Goal: Task Accomplishment & Management: Manage account settings

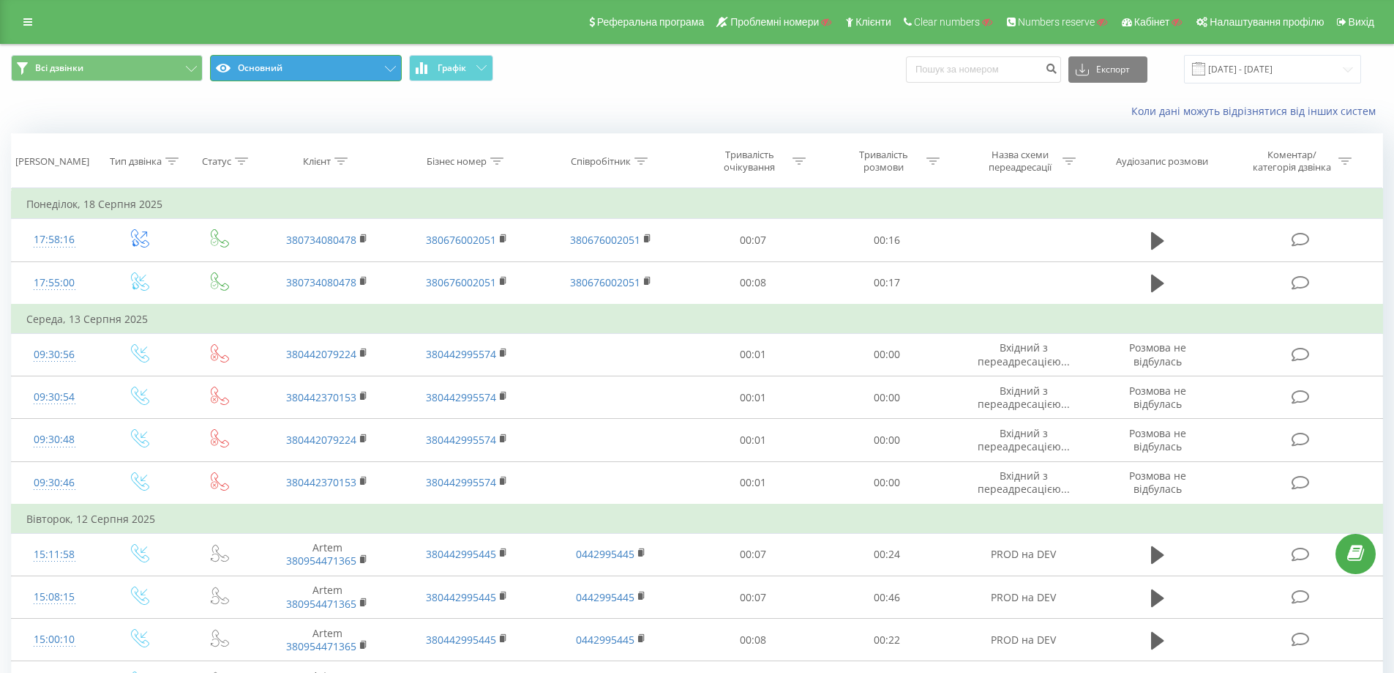
click at [323, 67] on button "Основний" at bounding box center [306, 68] width 192 height 26
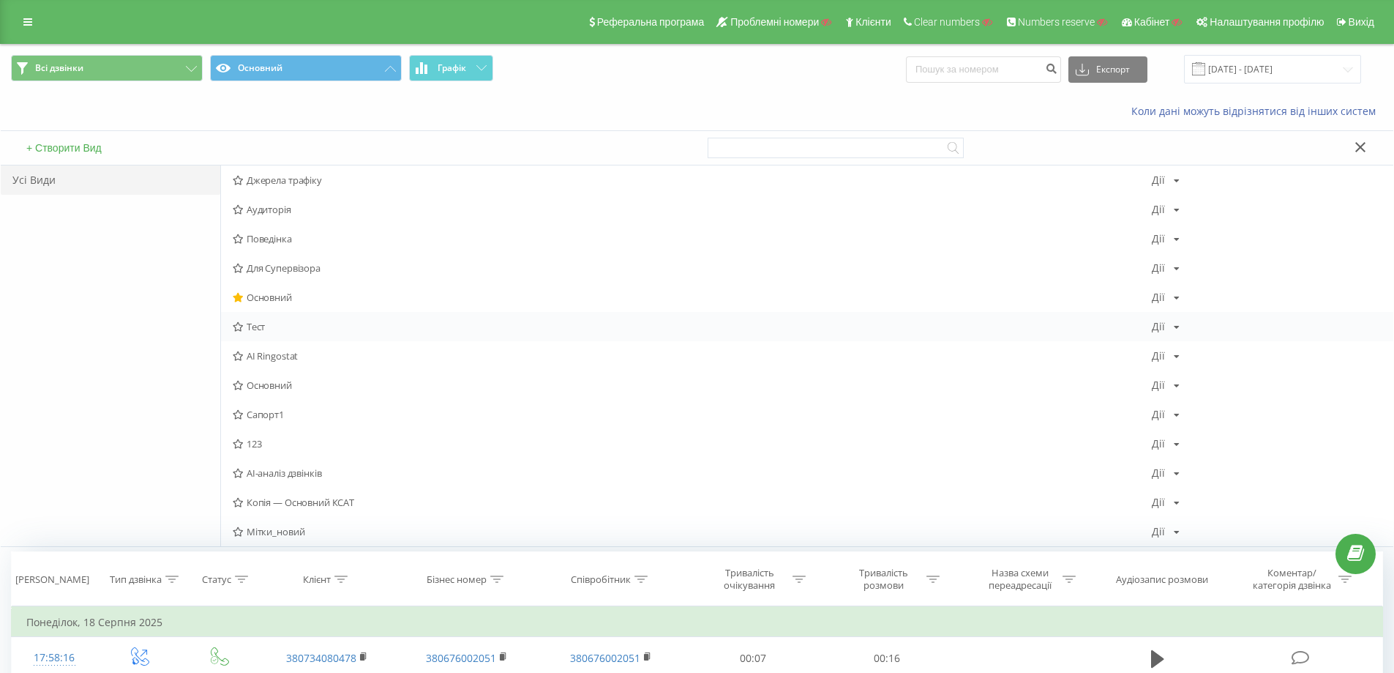
click at [259, 326] on span "Тест" at bounding box center [692, 326] width 919 height 10
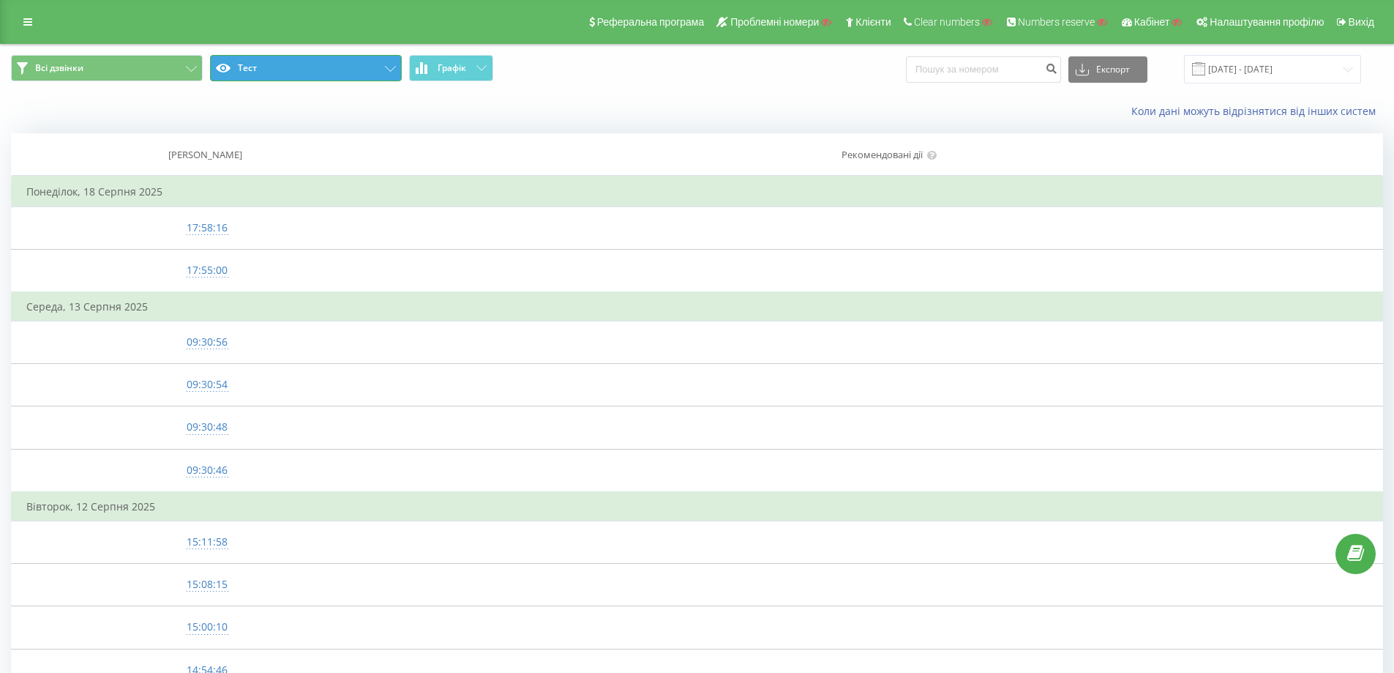
click at [307, 70] on button "Тест" at bounding box center [306, 68] width 192 height 26
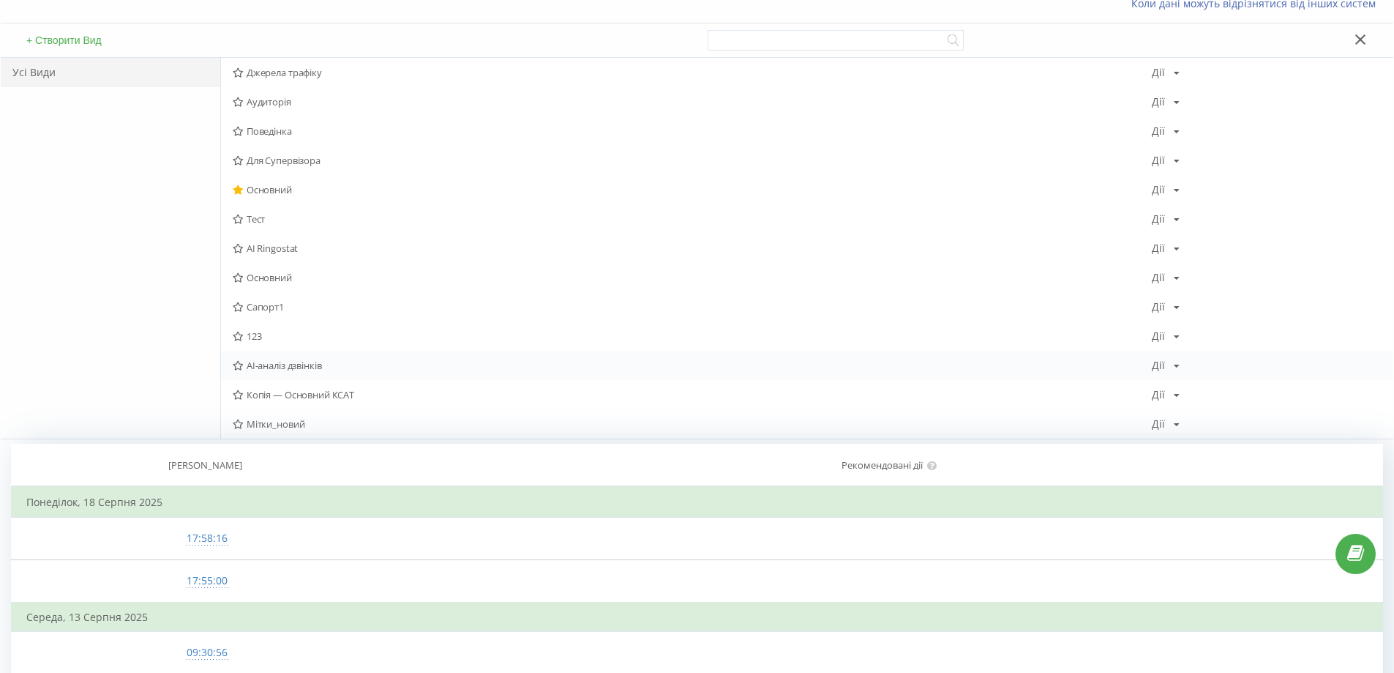
scroll to position [73, 0]
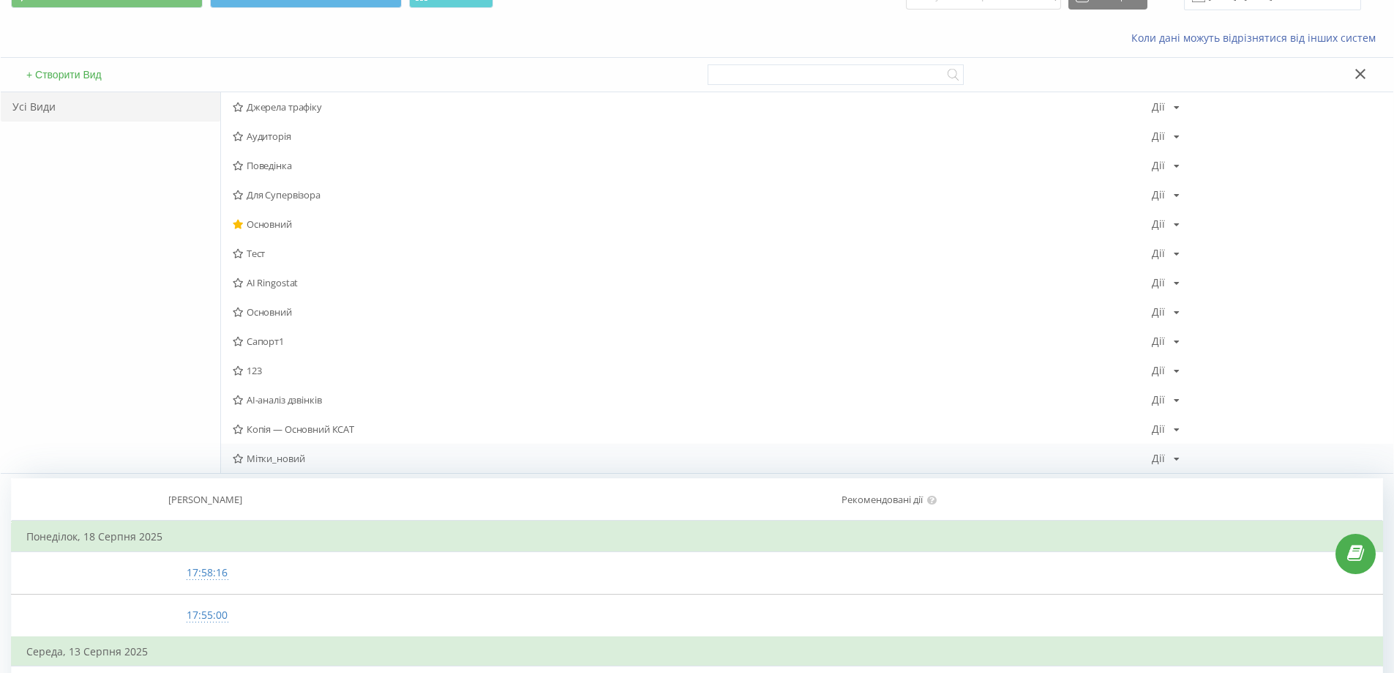
click at [288, 454] on span "Мітки_новий" at bounding box center [692, 458] width 919 height 10
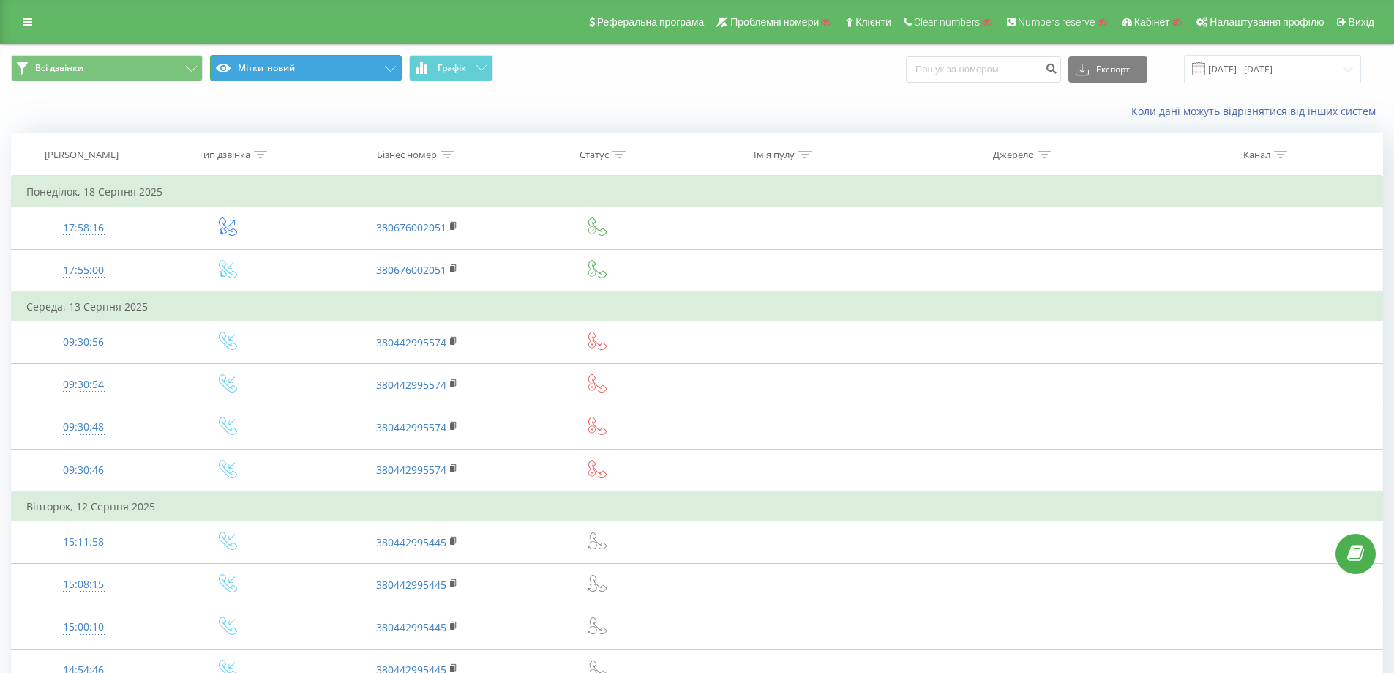
click at [336, 67] on button "Мітки_новий" at bounding box center [306, 68] width 192 height 26
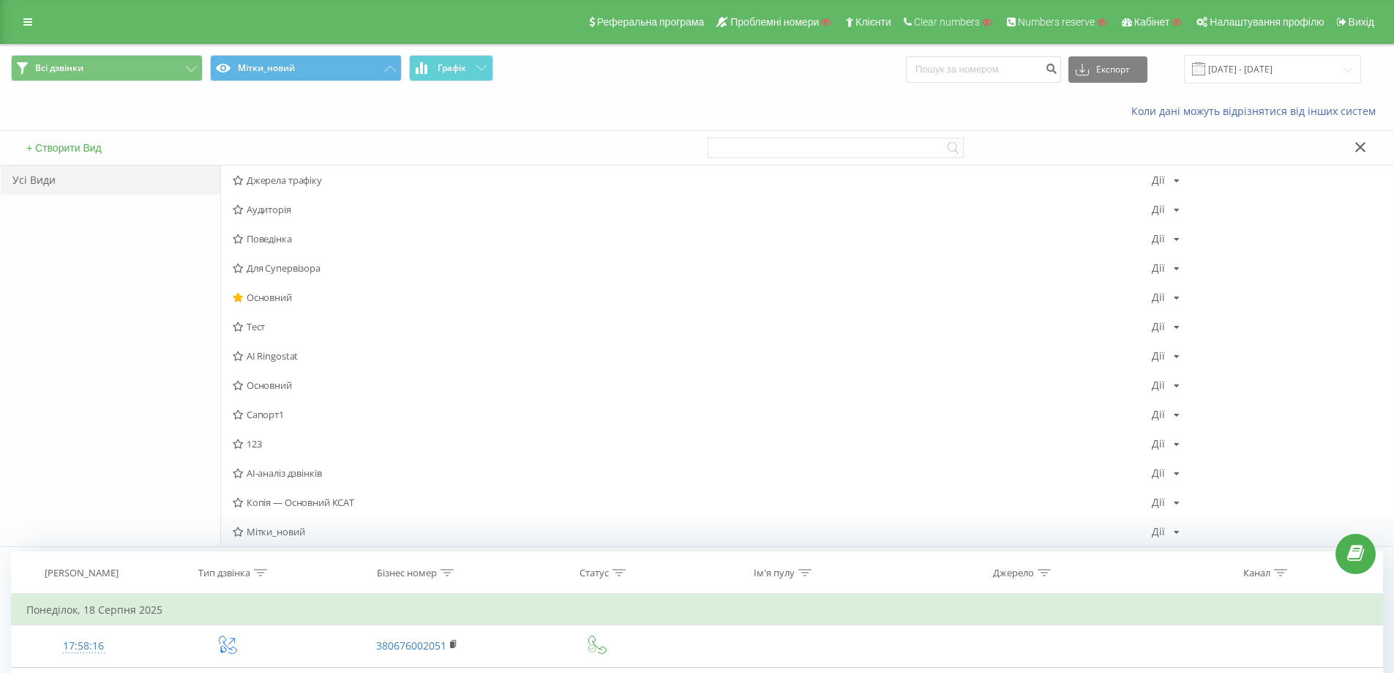
click at [1172, 527] on div "Дії Редагувати Копіювати Видалити За замовчуванням Поділитися" at bounding box center [1166, 531] width 28 height 10
click at [1211, 555] on span "Редагувати" at bounding box center [1215, 551] width 49 height 12
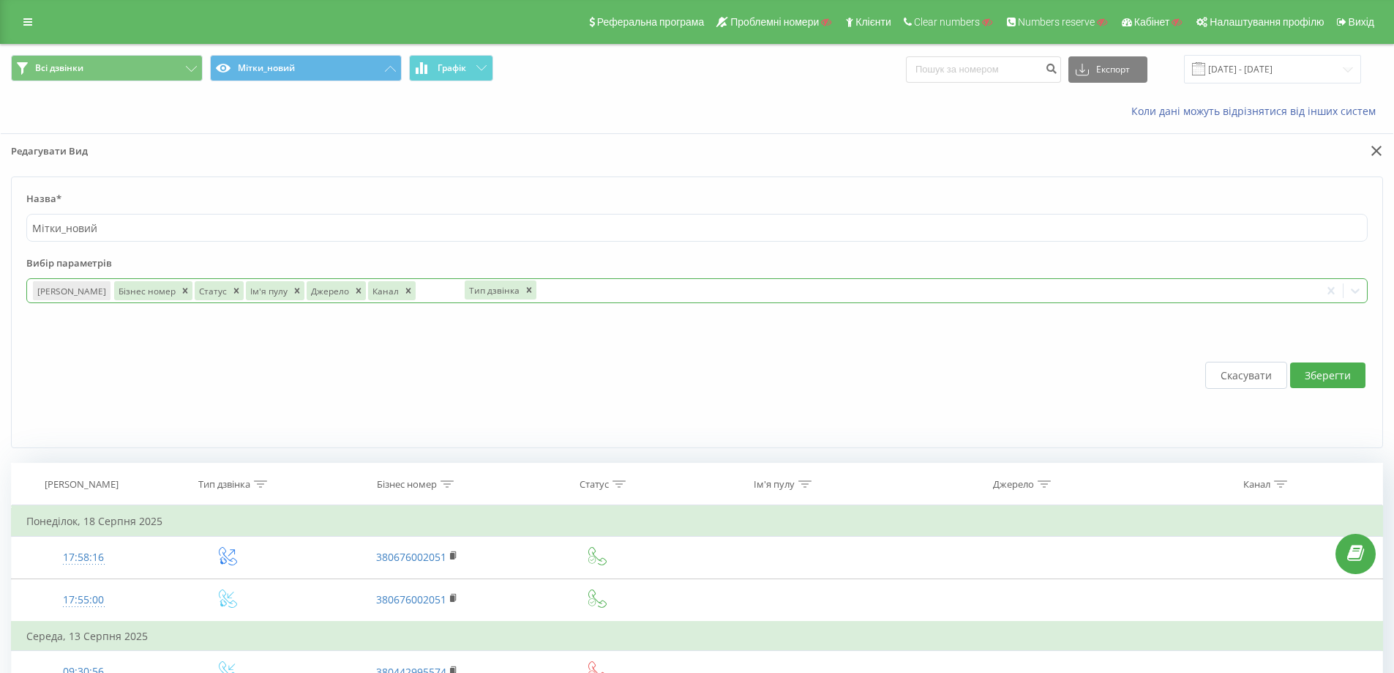
drag, startPoint x: 134, startPoint y: 291, endPoint x: 486, endPoint y: 291, distance: 352.0
click at [486, 291] on div "Тип дзвінка" at bounding box center [493, 289] width 57 height 19
click at [1299, 377] on button "Зберегти" at bounding box center [1327, 375] width 75 height 26
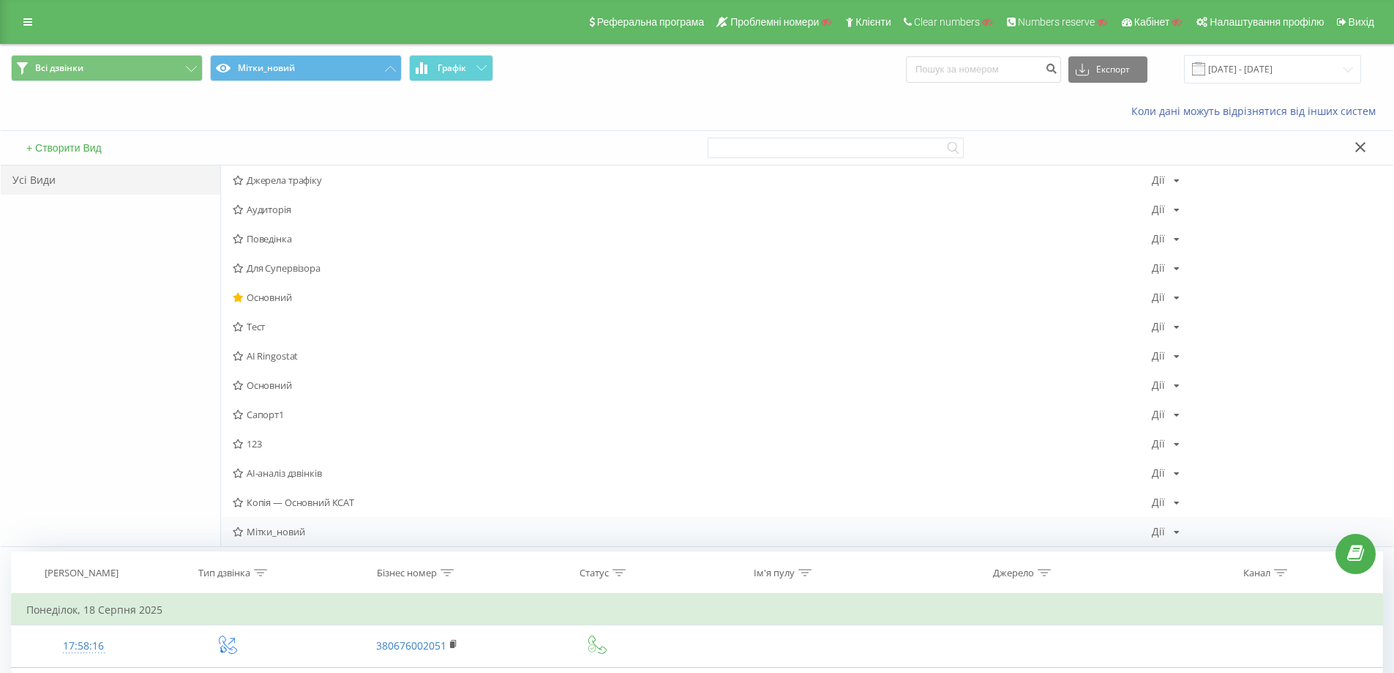
click at [1175, 534] on icon at bounding box center [1177, 532] width 6 height 9
click at [1210, 555] on span "Редагувати" at bounding box center [1215, 551] width 49 height 12
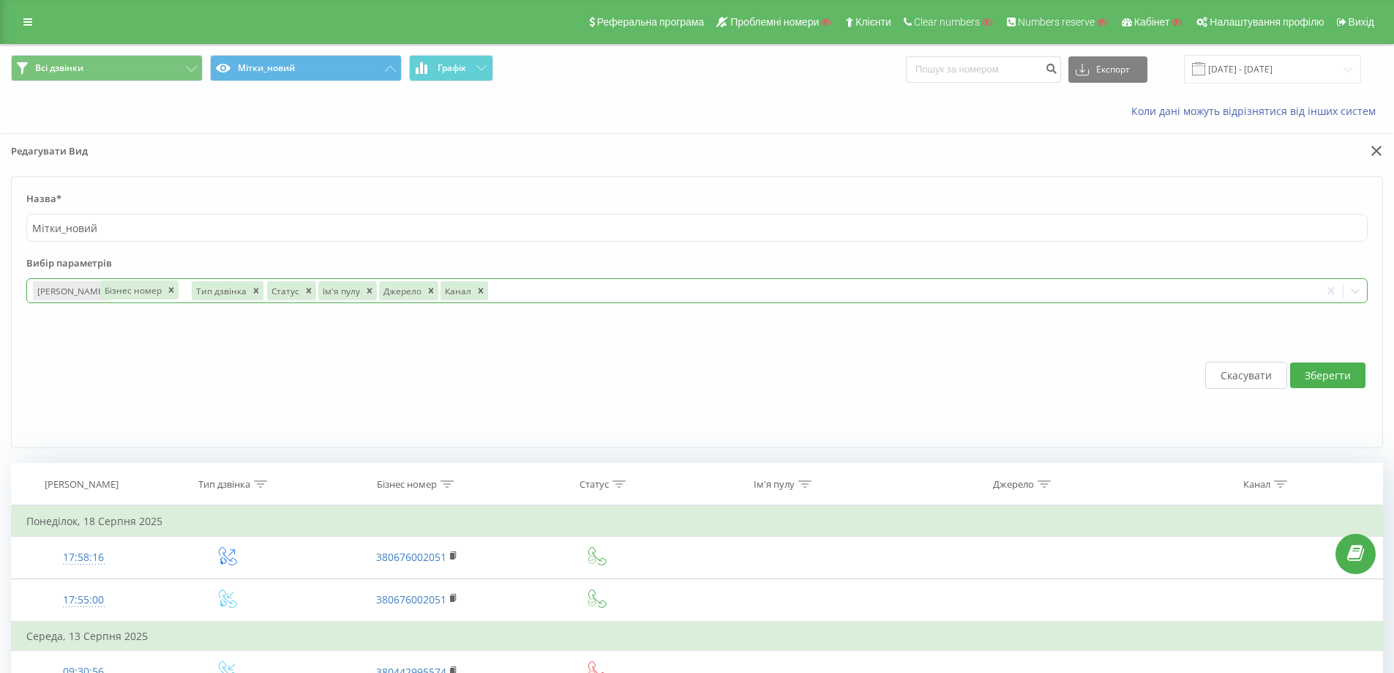
drag, startPoint x: 202, startPoint y: 293, endPoint x: 116, endPoint y: 290, distance: 86.4
click at [116, 290] on div "Бізнес номер" at bounding box center [132, 289] width 64 height 19
drag, startPoint x: 437, startPoint y: 294, endPoint x: 121, endPoint y: 294, distance: 315.4
click at [125, 294] on div "Канал" at bounding box center [141, 290] width 33 height 19
click at [490, 291] on div at bounding box center [902, 290] width 824 height 17
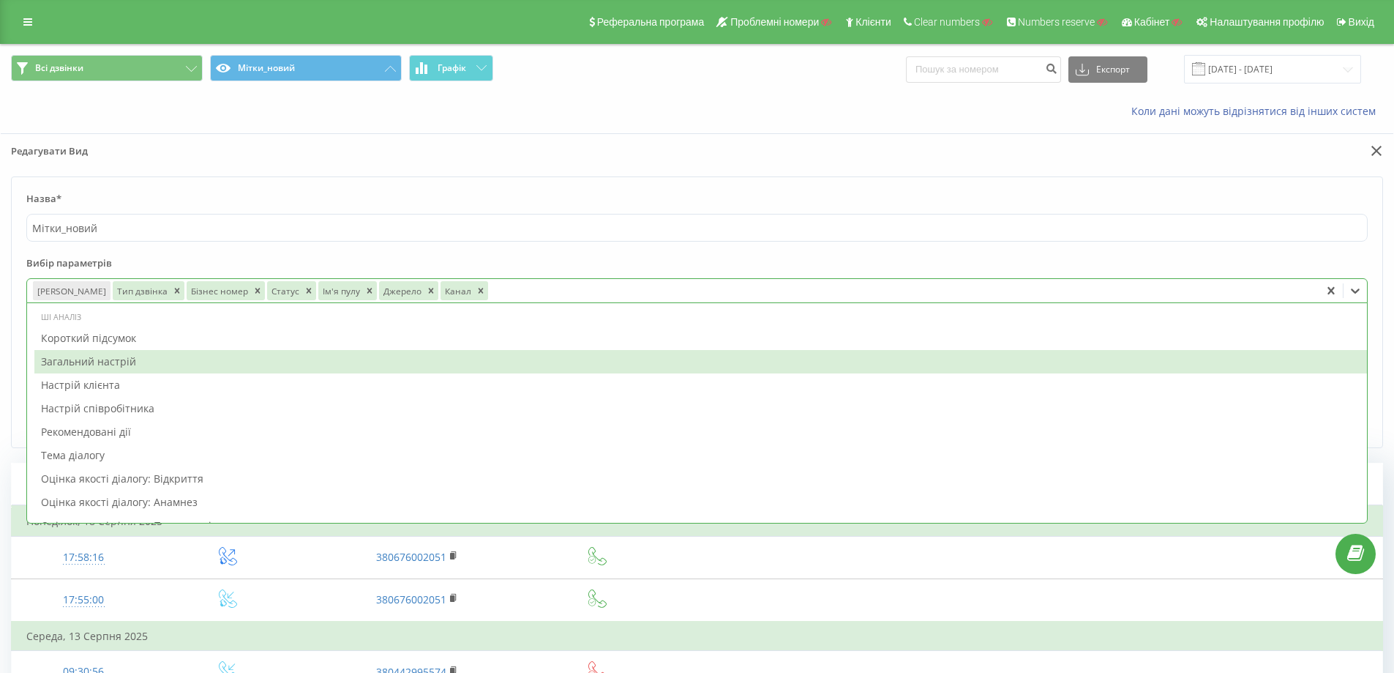
click at [414, 363] on div "Загальний настрій" at bounding box center [700, 361] width 1333 height 23
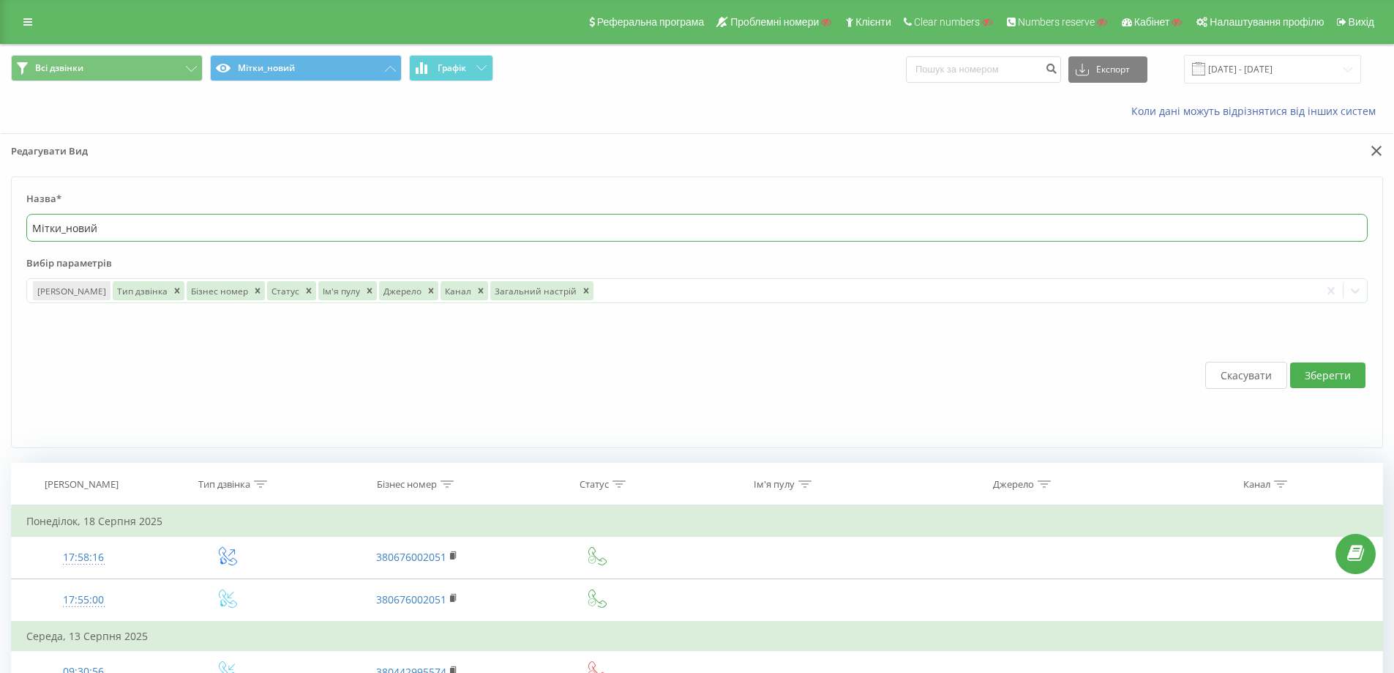
click at [992, 221] on input "Мітки_новий" at bounding box center [697, 228] width 1342 height 28
click at [1314, 381] on button "Зберегти" at bounding box center [1327, 375] width 75 height 26
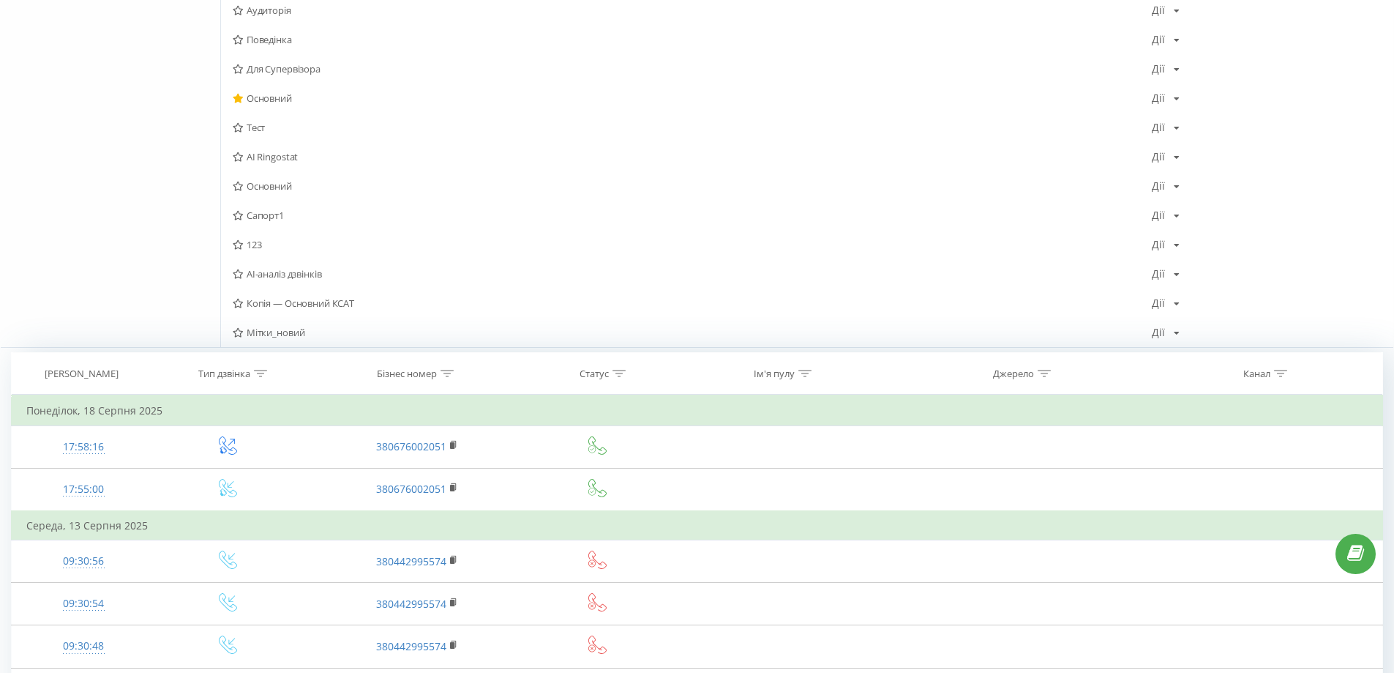
scroll to position [220, 0]
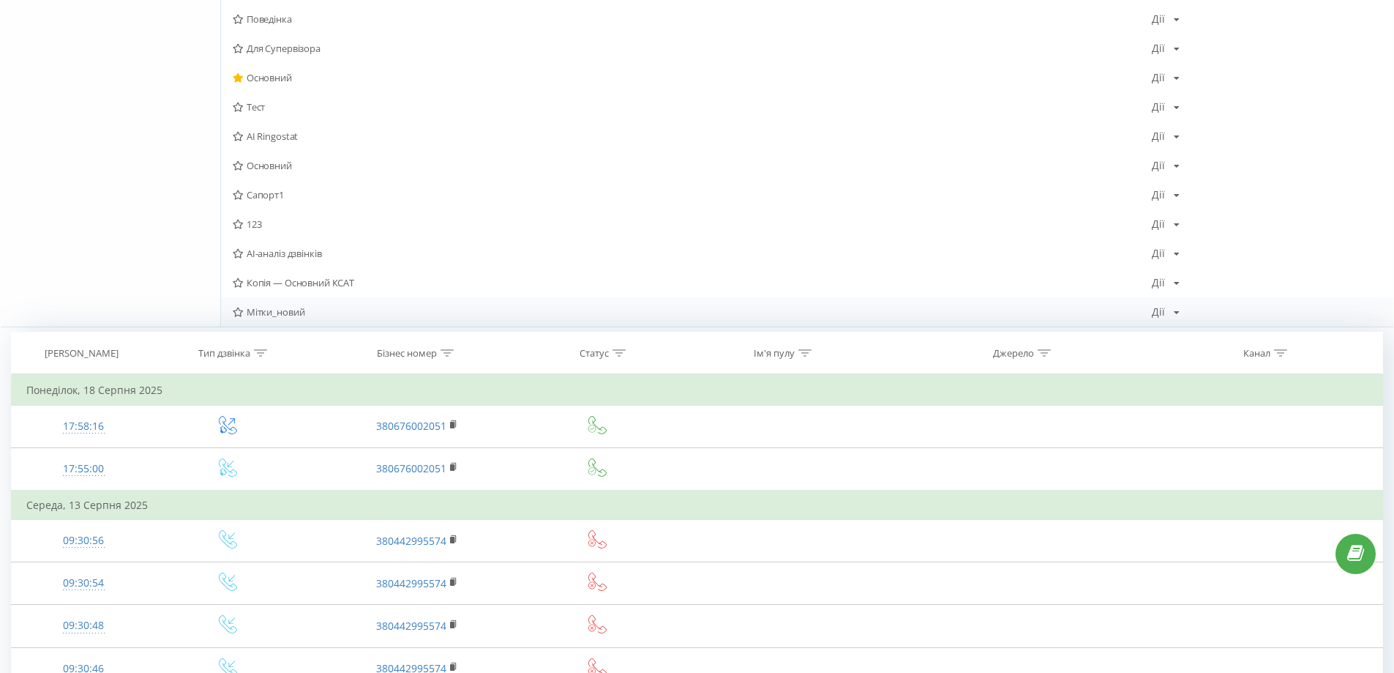
click at [1169, 314] on div "[PERSON_NAME] Копіювати Видалити За замовчуванням Поділитися" at bounding box center [1166, 312] width 28 height 10
click at [1200, 333] on span "Редагувати" at bounding box center [1215, 331] width 49 height 12
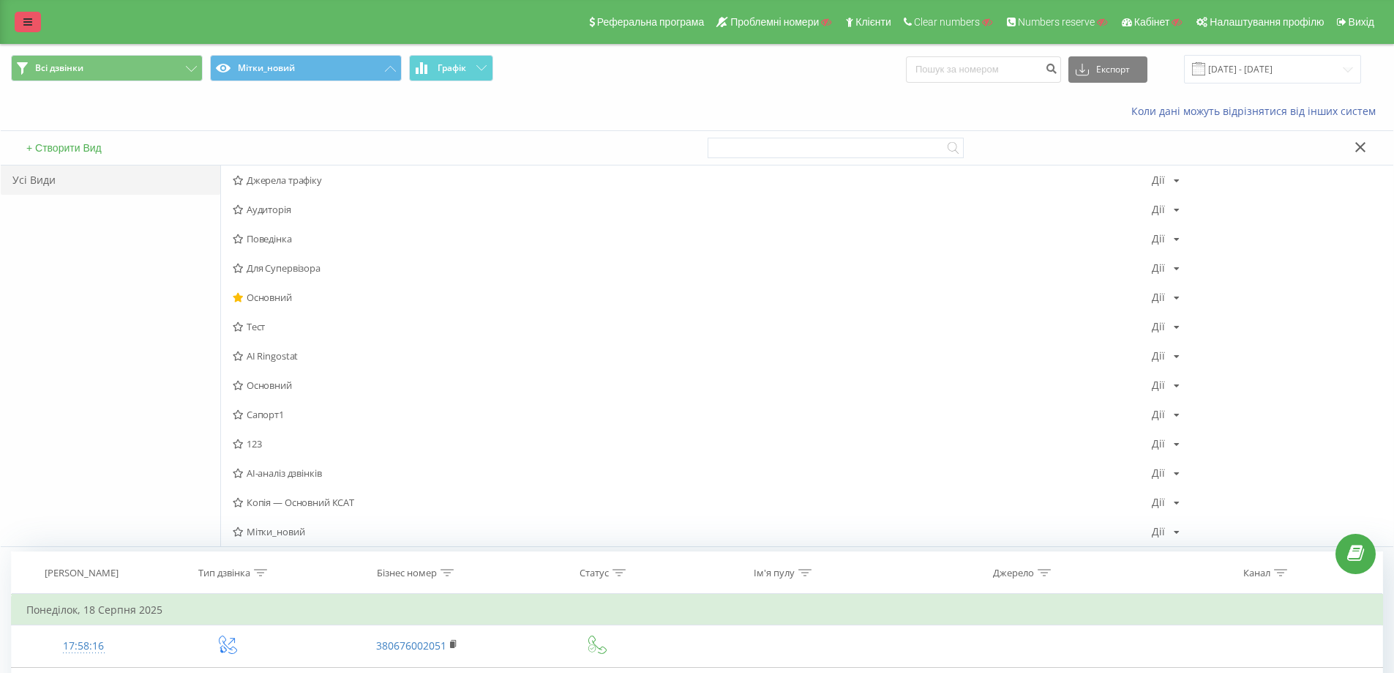
click at [28, 23] on icon at bounding box center [27, 22] width 9 height 10
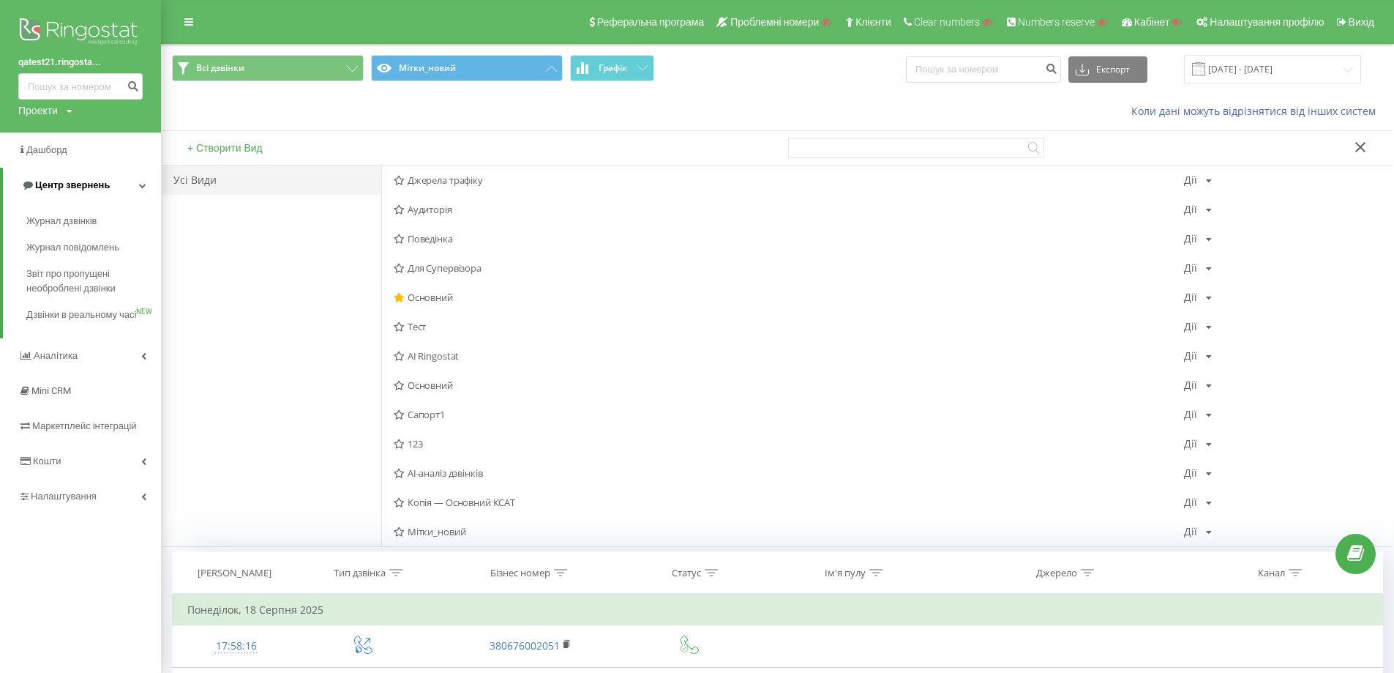
click at [105, 179] on span "Центр звернень" at bounding box center [65, 185] width 89 height 15
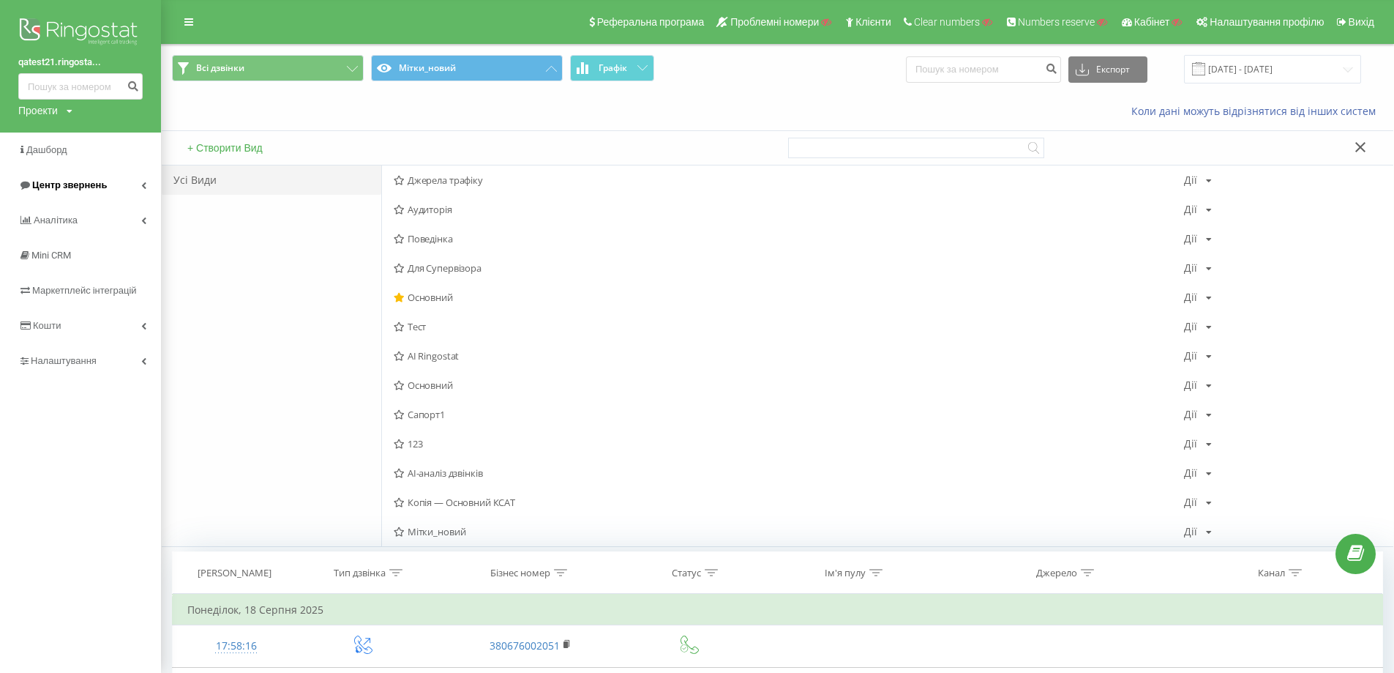
click at [93, 179] on span "Центр звернень" at bounding box center [62, 185] width 89 height 15
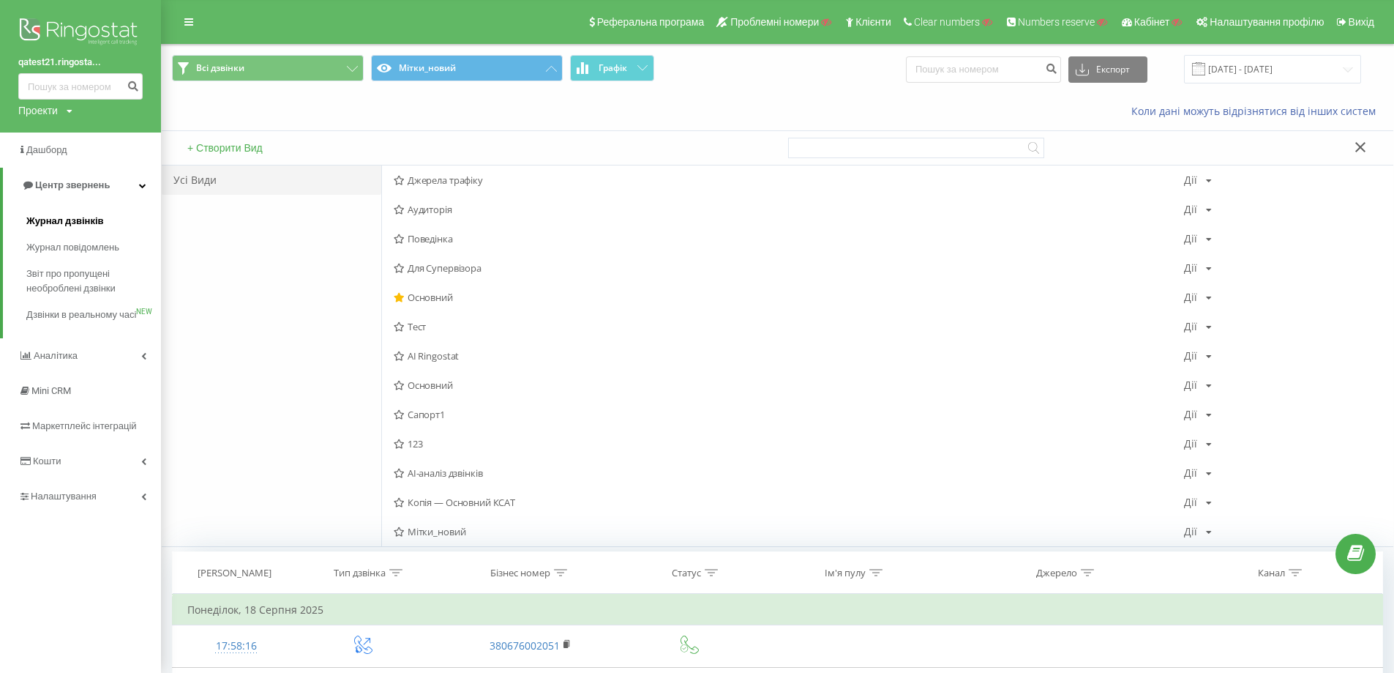
click at [76, 222] on span "Журнал дзвінків" at bounding box center [65, 221] width 78 height 15
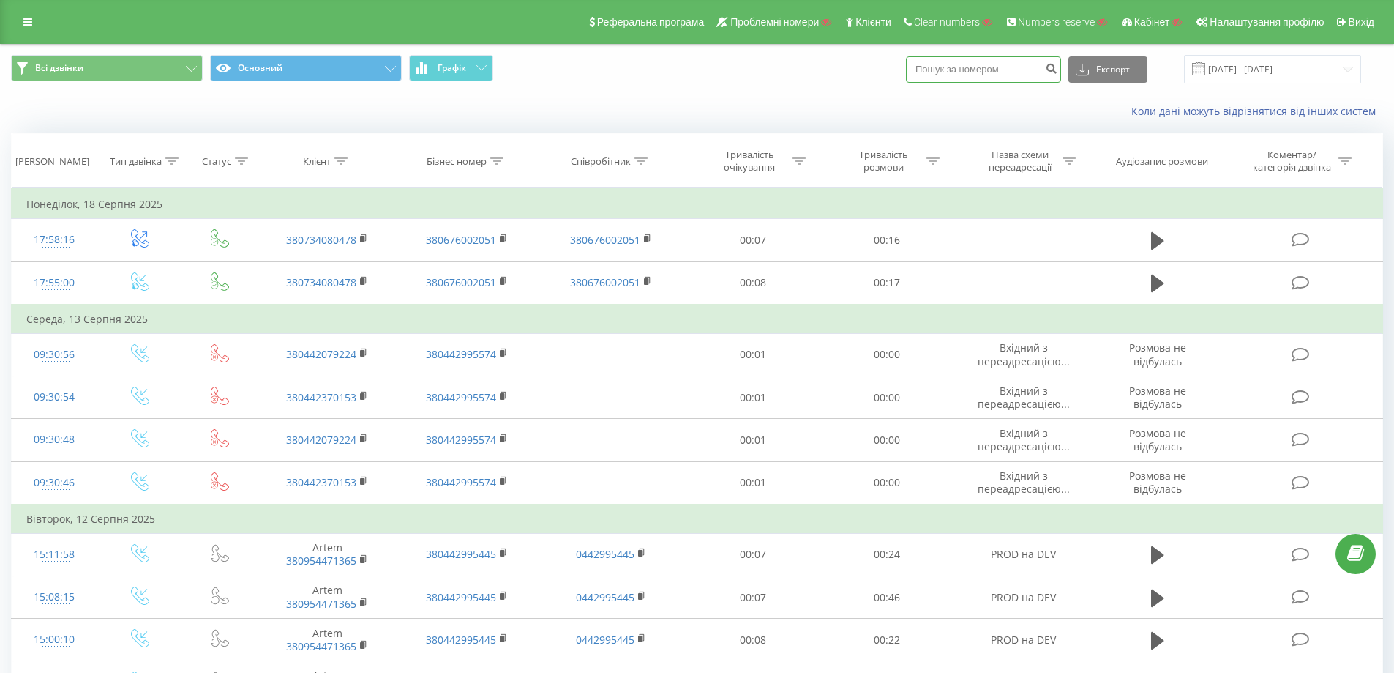
click at [966, 72] on input at bounding box center [983, 69] width 155 height 26
type input "380954471365"
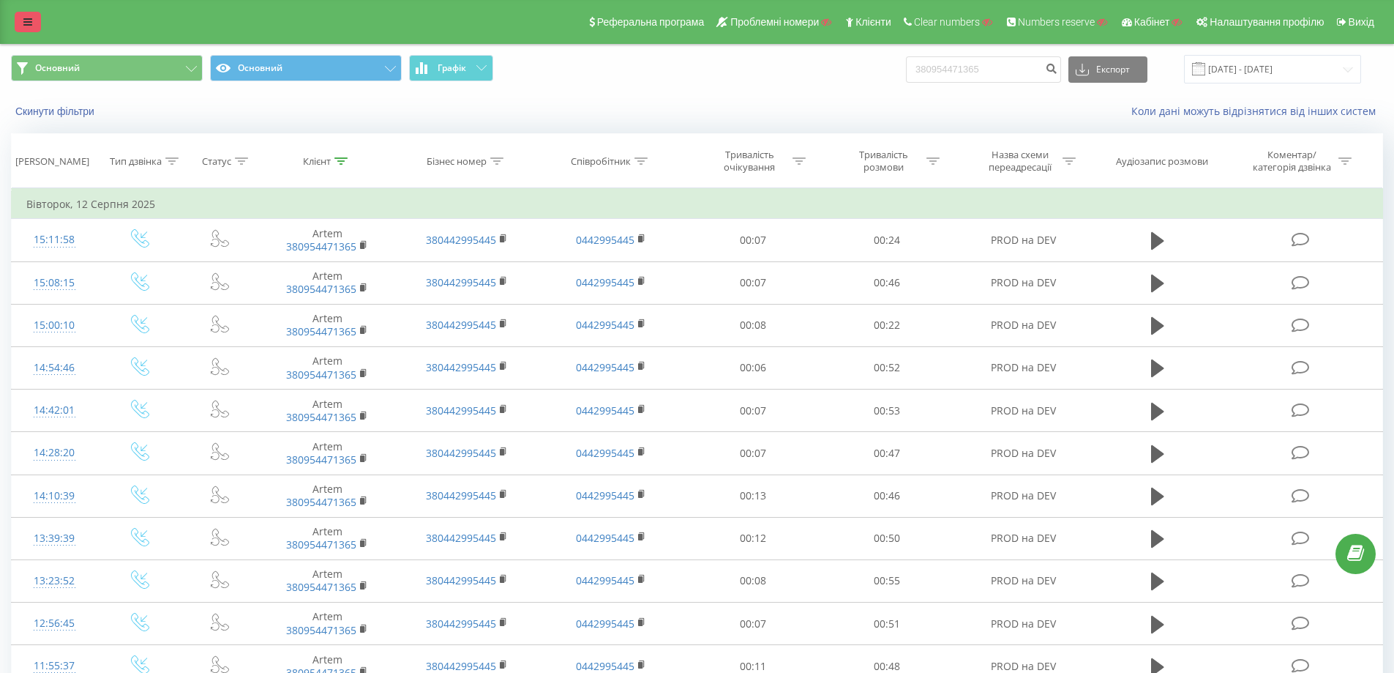
click at [26, 28] on link at bounding box center [28, 22] width 26 height 20
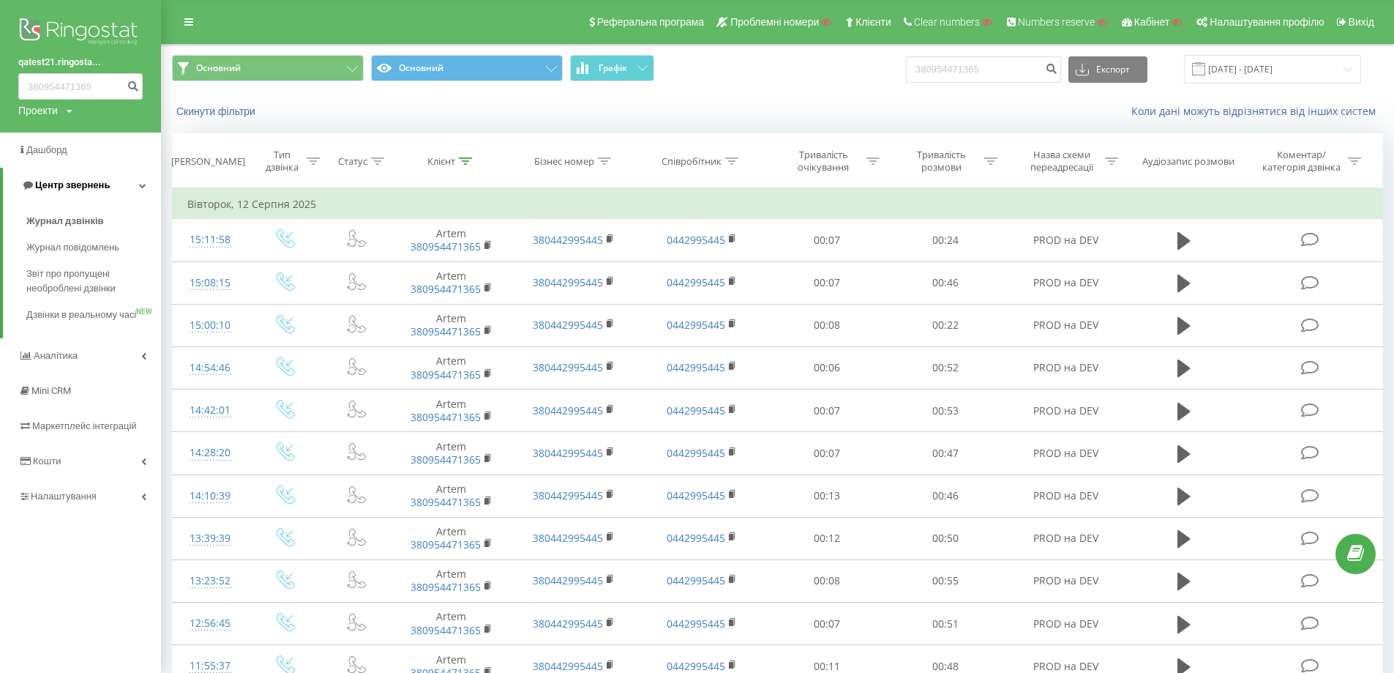
click at [69, 183] on span "Центр звернень" at bounding box center [72, 184] width 75 height 11
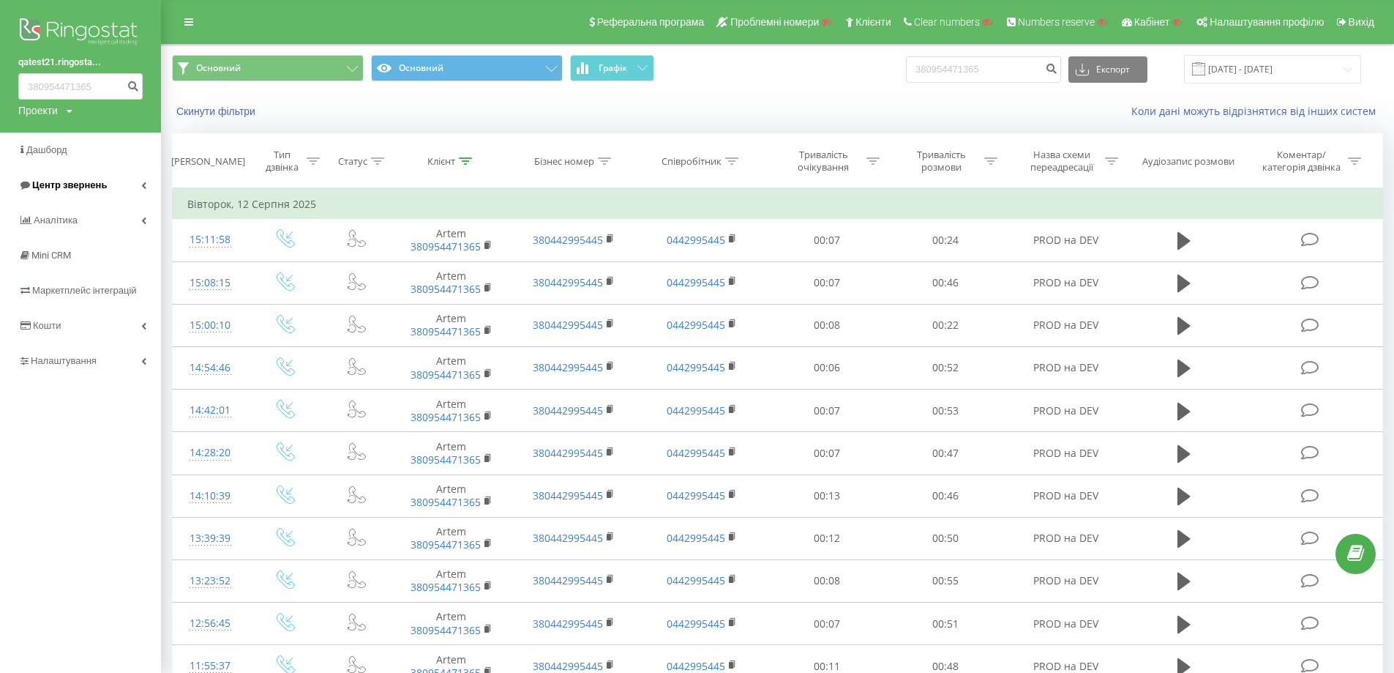
click at [74, 187] on span "Центр звернень" at bounding box center [69, 184] width 75 height 11
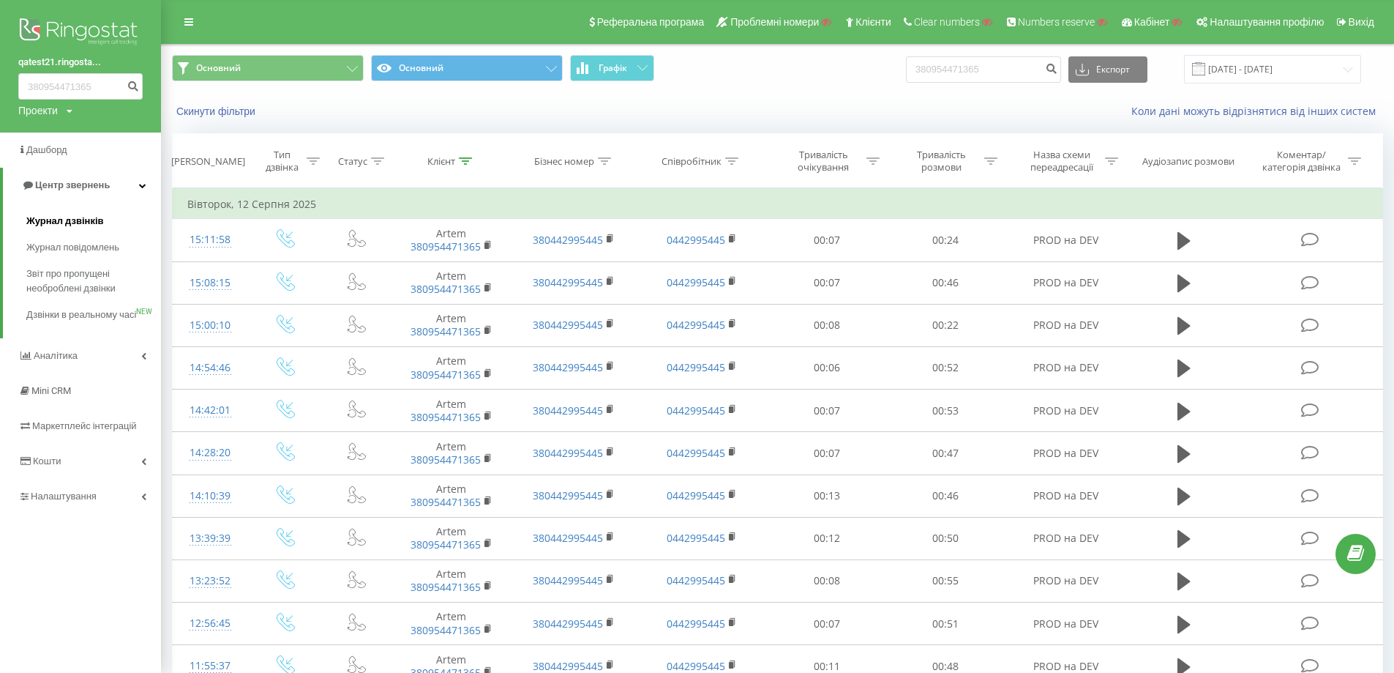
click at [70, 228] on span "Журнал дзвінків" at bounding box center [65, 221] width 78 height 15
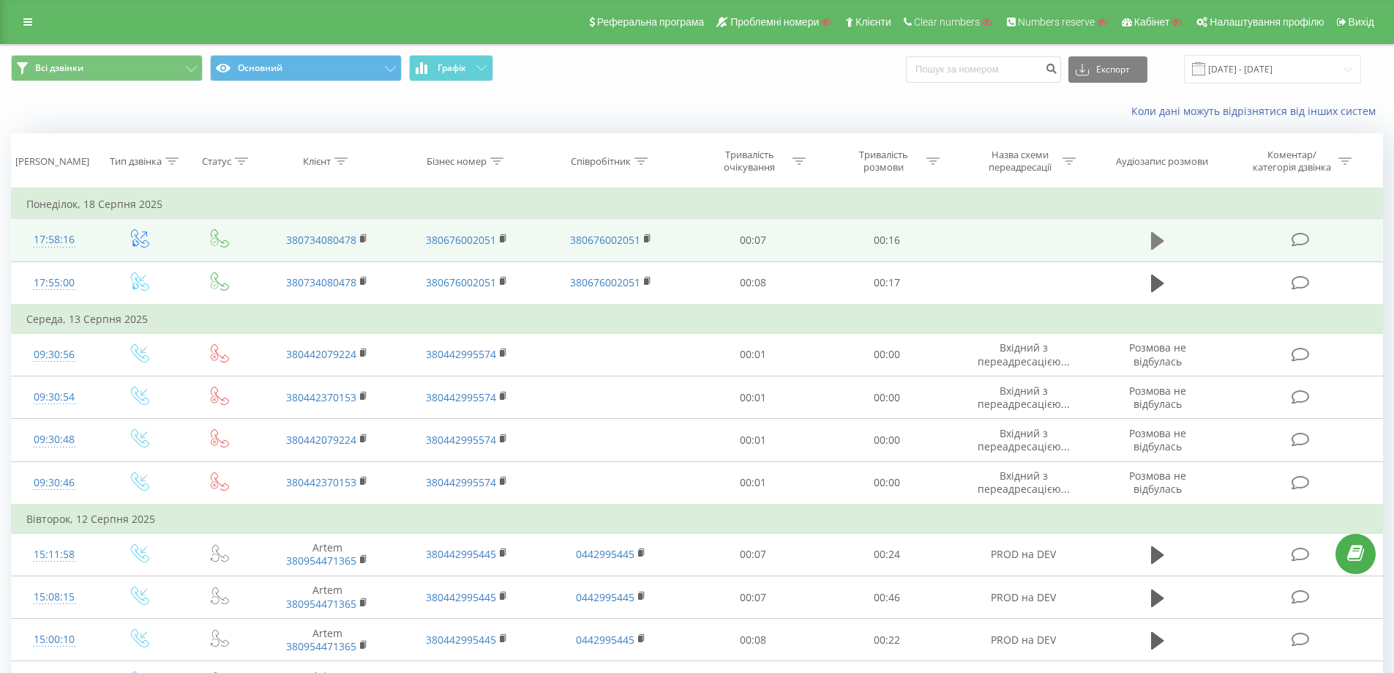
click at [1163, 239] on icon at bounding box center [1157, 241] width 13 height 20
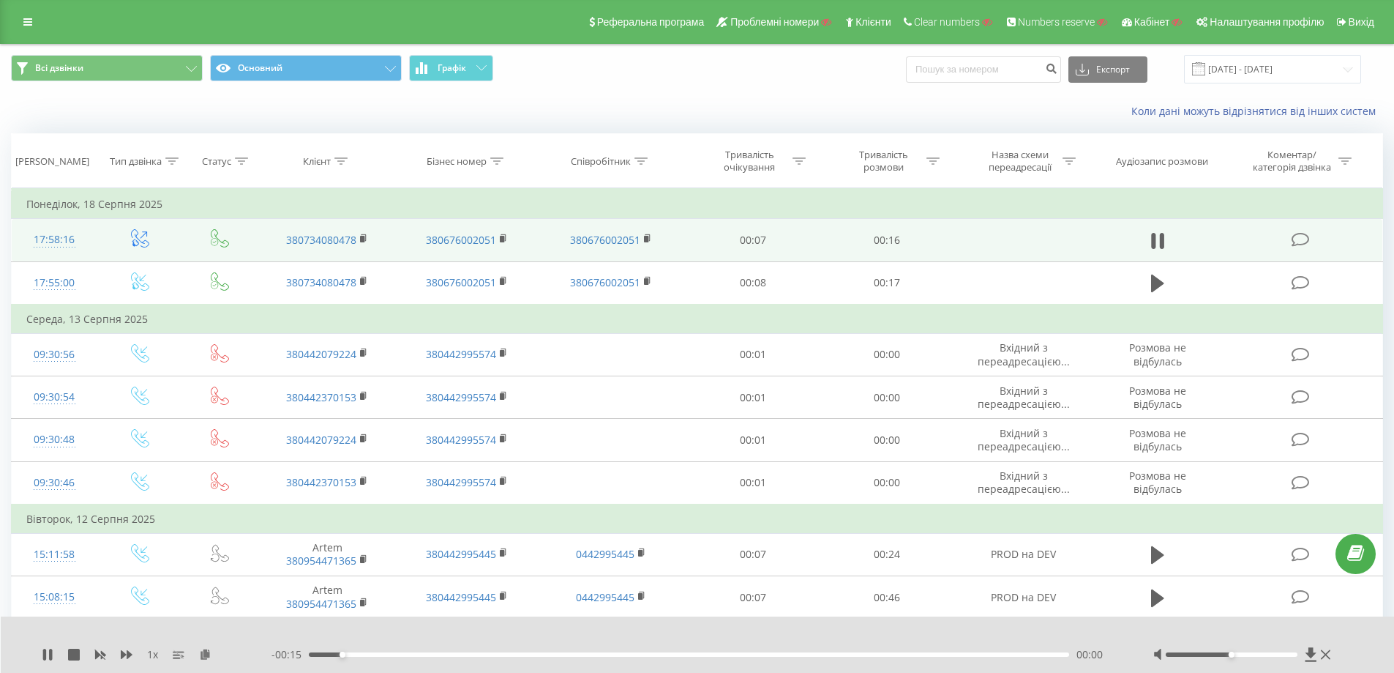
click at [375, 651] on div "- 00:15 00:00 00:00" at bounding box center [694, 654] width 845 height 15
click at [460, 656] on div "- 00:14 00:01 00:01" at bounding box center [694, 654] width 845 height 15
click at [555, 653] on div "00:02" at bounding box center [689, 654] width 761 height 4
click at [732, 656] on div "00:06" at bounding box center [689, 654] width 761 height 4
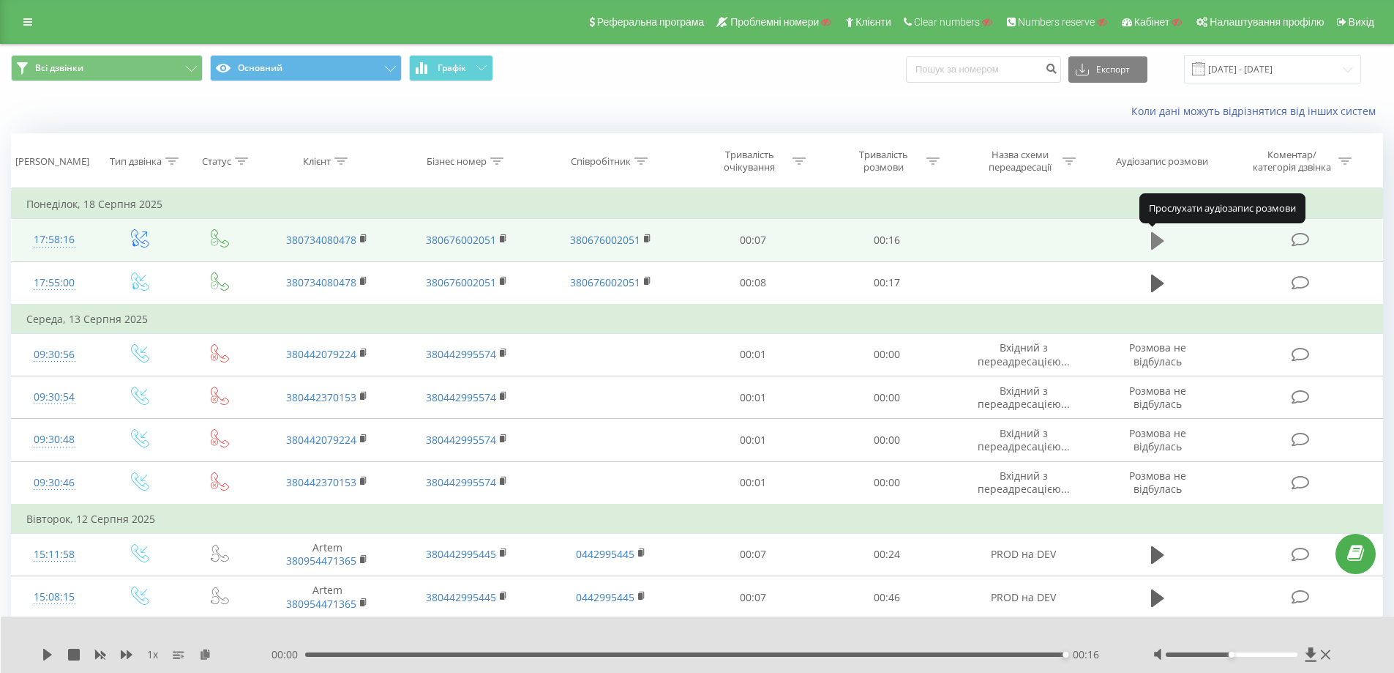
click at [1155, 243] on icon at bounding box center [1157, 241] width 13 height 18
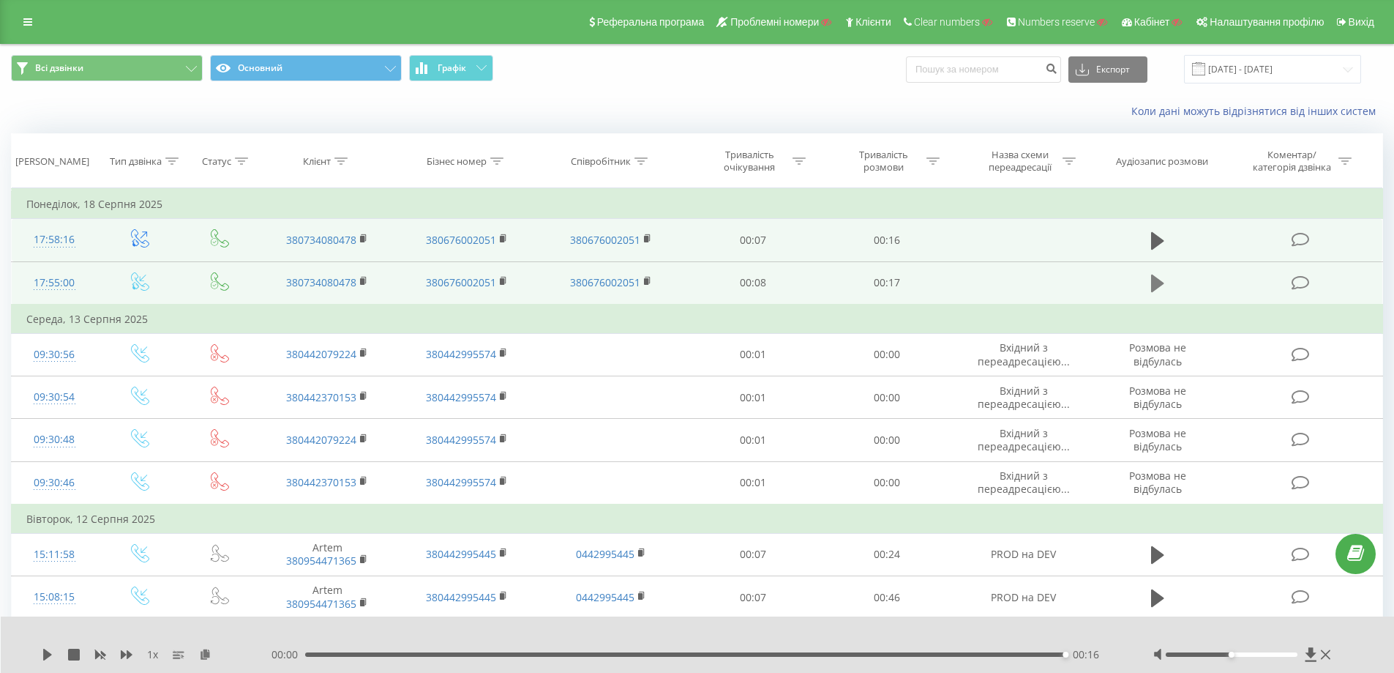
click at [1156, 288] on icon at bounding box center [1157, 283] width 13 height 18
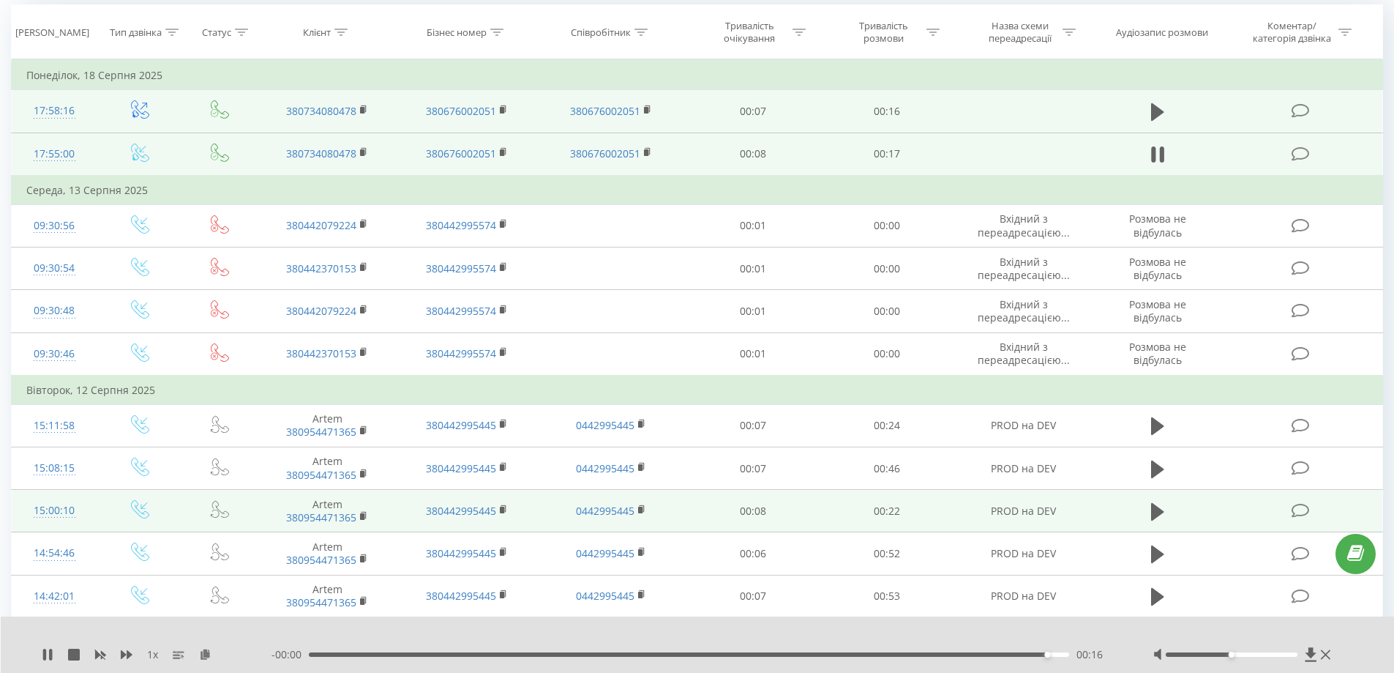
scroll to position [220, 0]
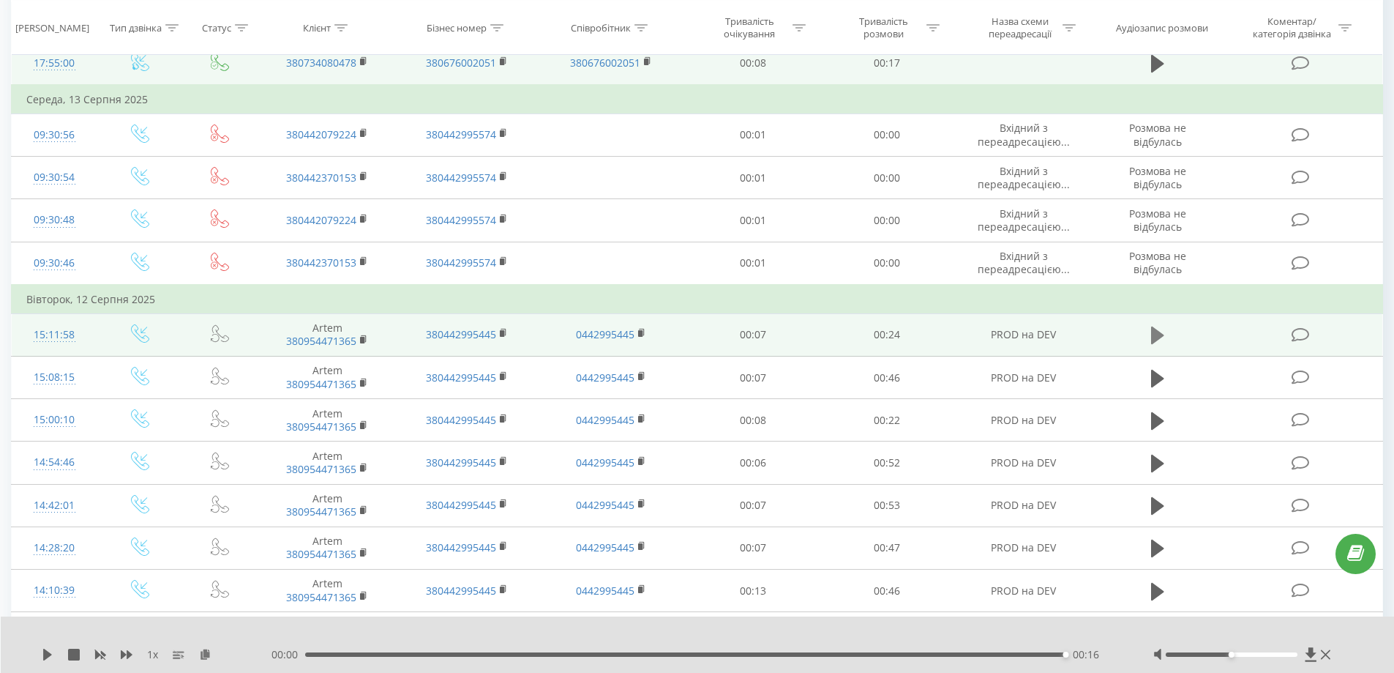
click at [1160, 345] on icon at bounding box center [1157, 335] width 13 height 20
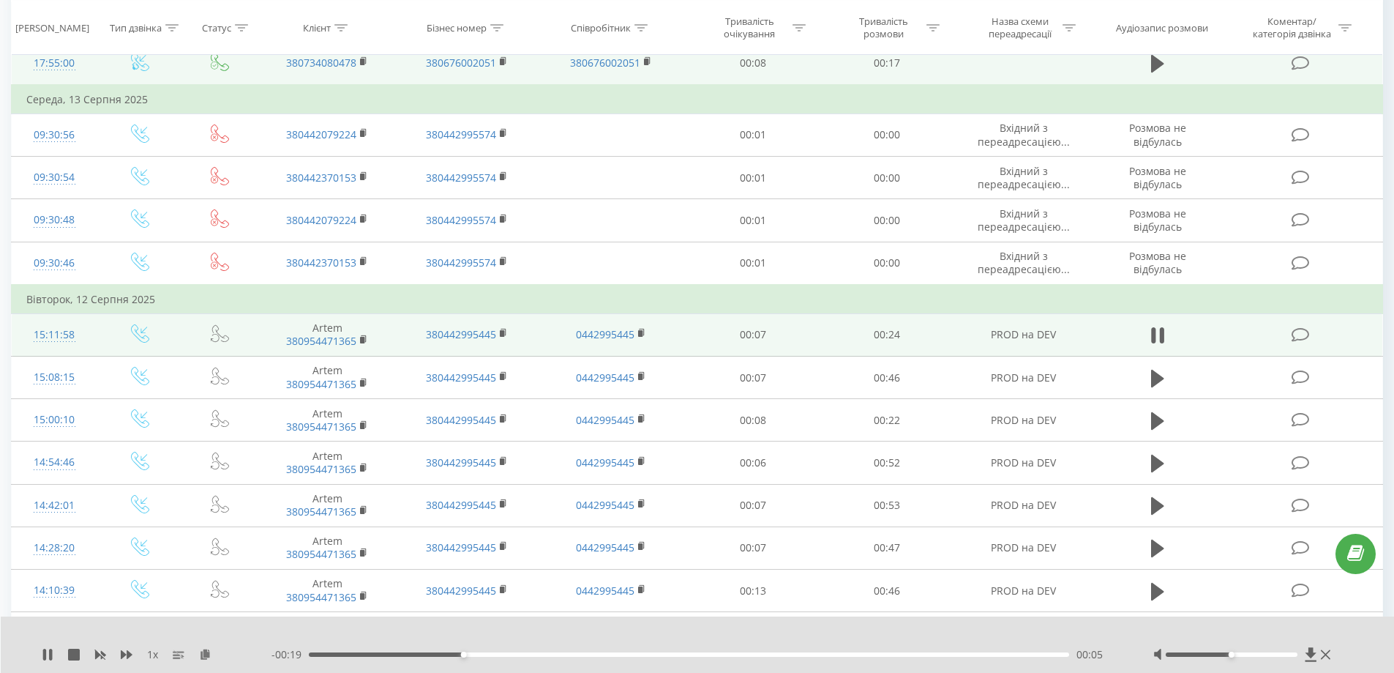
click at [1047, 654] on div "00:05" at bounding box center [689, 654] width 761 height 4
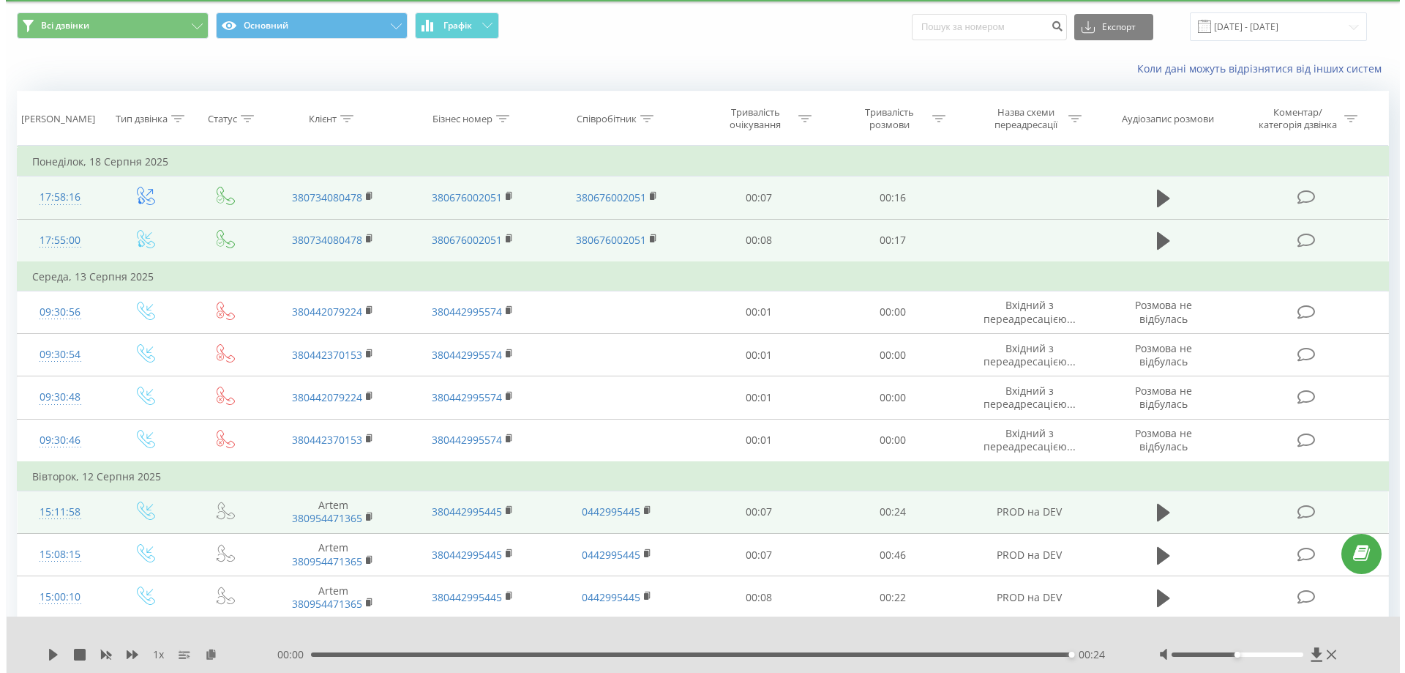
scroll to position [0, 0]
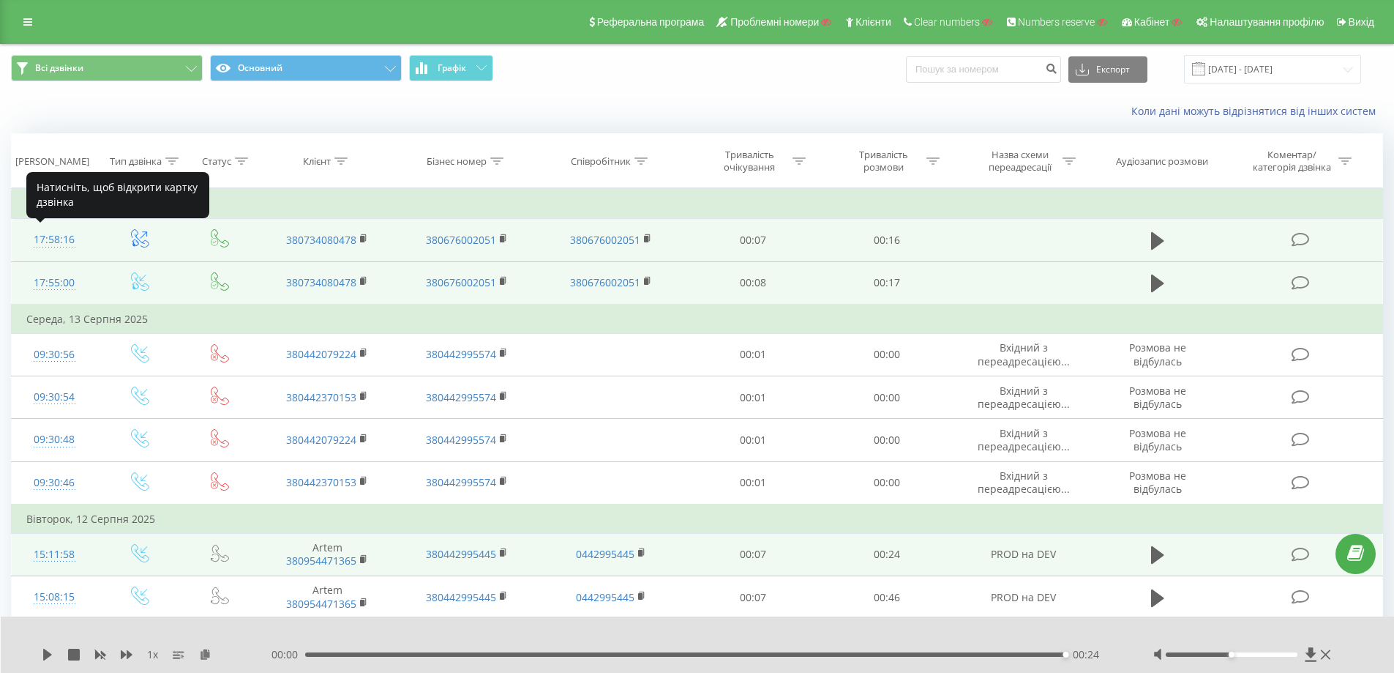
click at [63, 241] on div "17:58:16" at bounding box center [54, 239] width 56 height 29
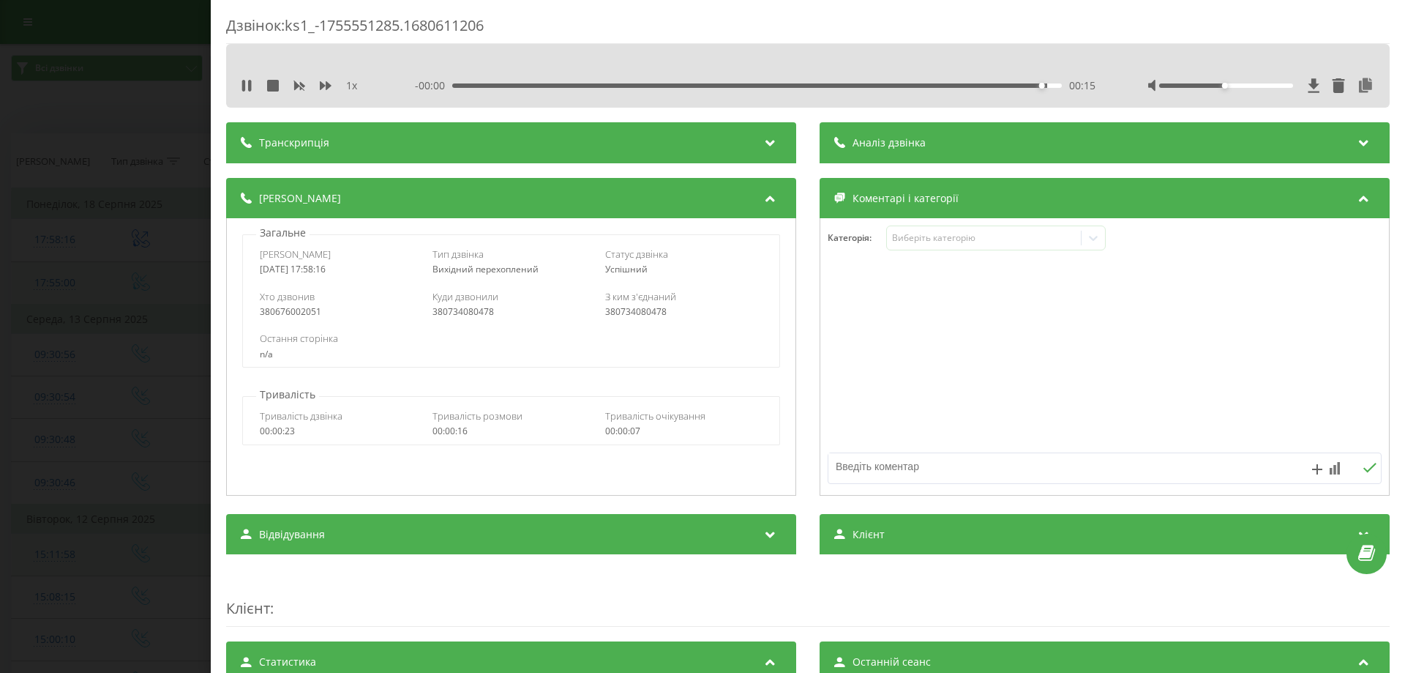
click at [100, 252] on div "Дзвінок : ks1_-1755551285.1680611206 1 x - 00:00 00:15 00:15 Транскрипція Для A…" at bounding box center [702, 336] width 1405 height 673
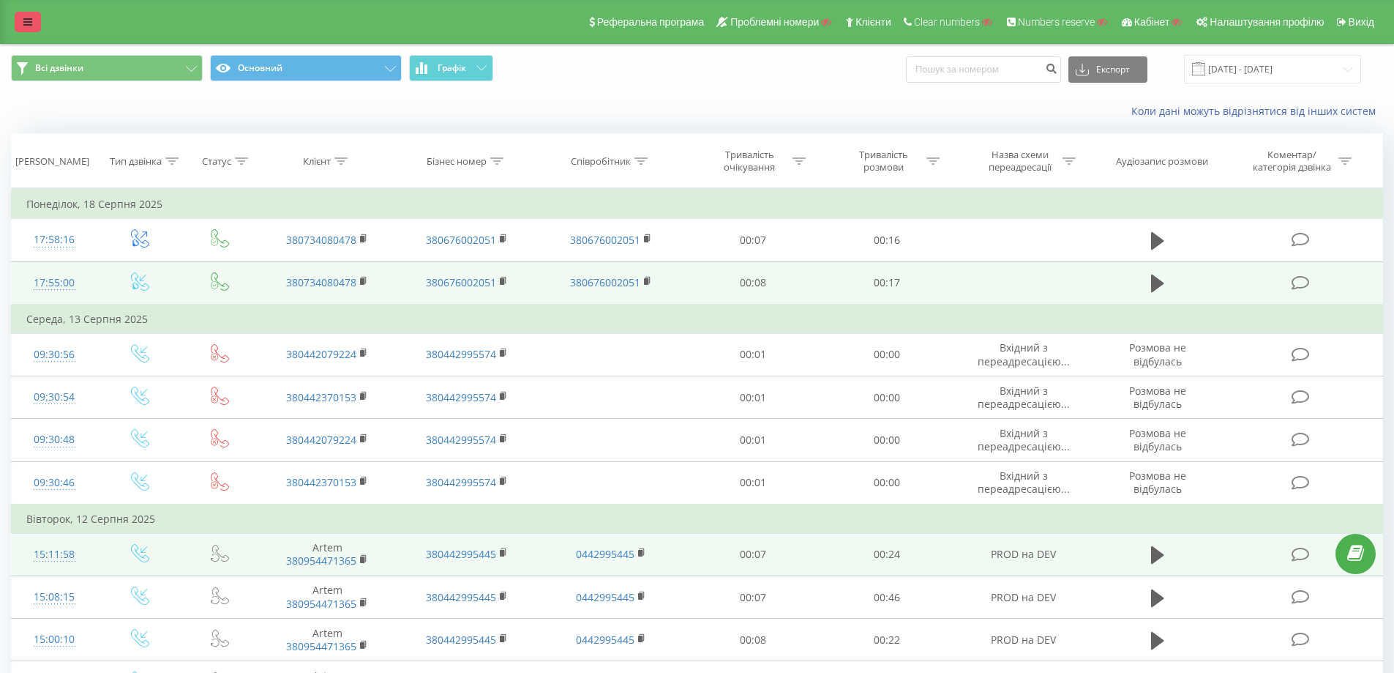
click at [31, 26] on link at bounding box center [28, 22] width 26 height 20
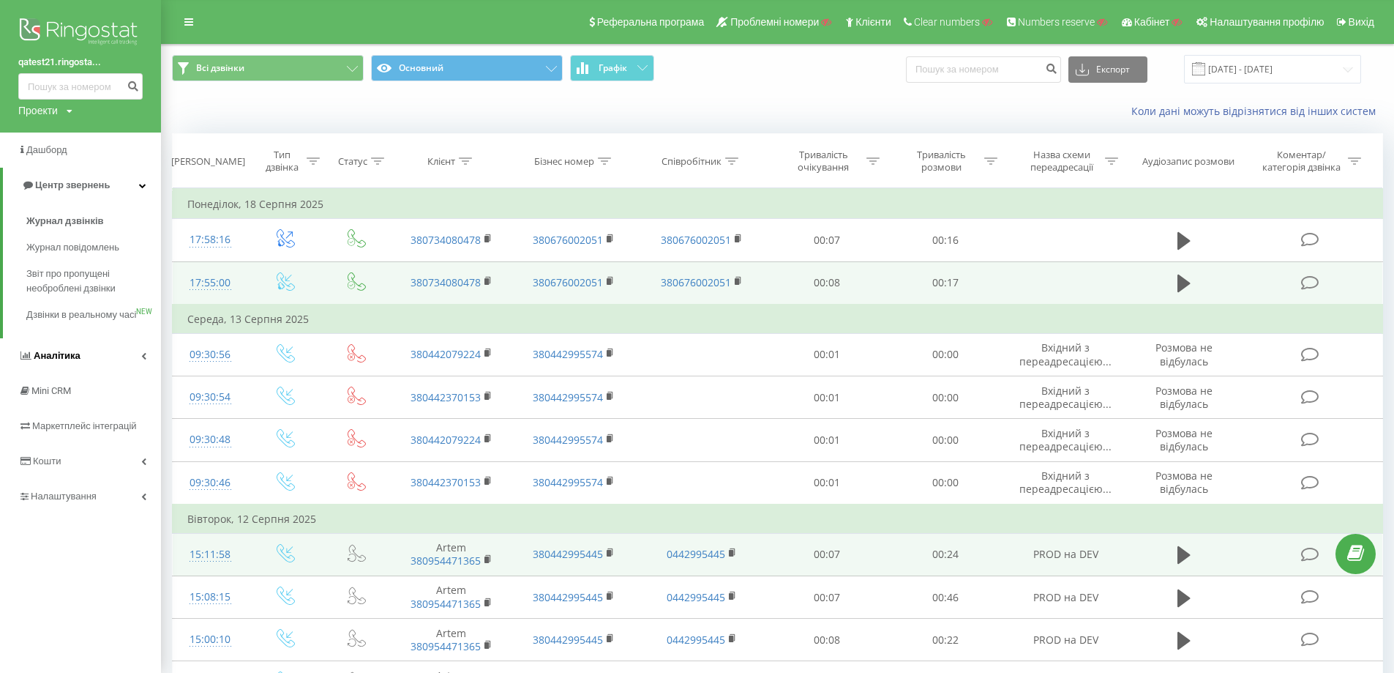
click at [113, 370] on link "Аналiтика" at bounding box center [80, 355] width 161 height 35
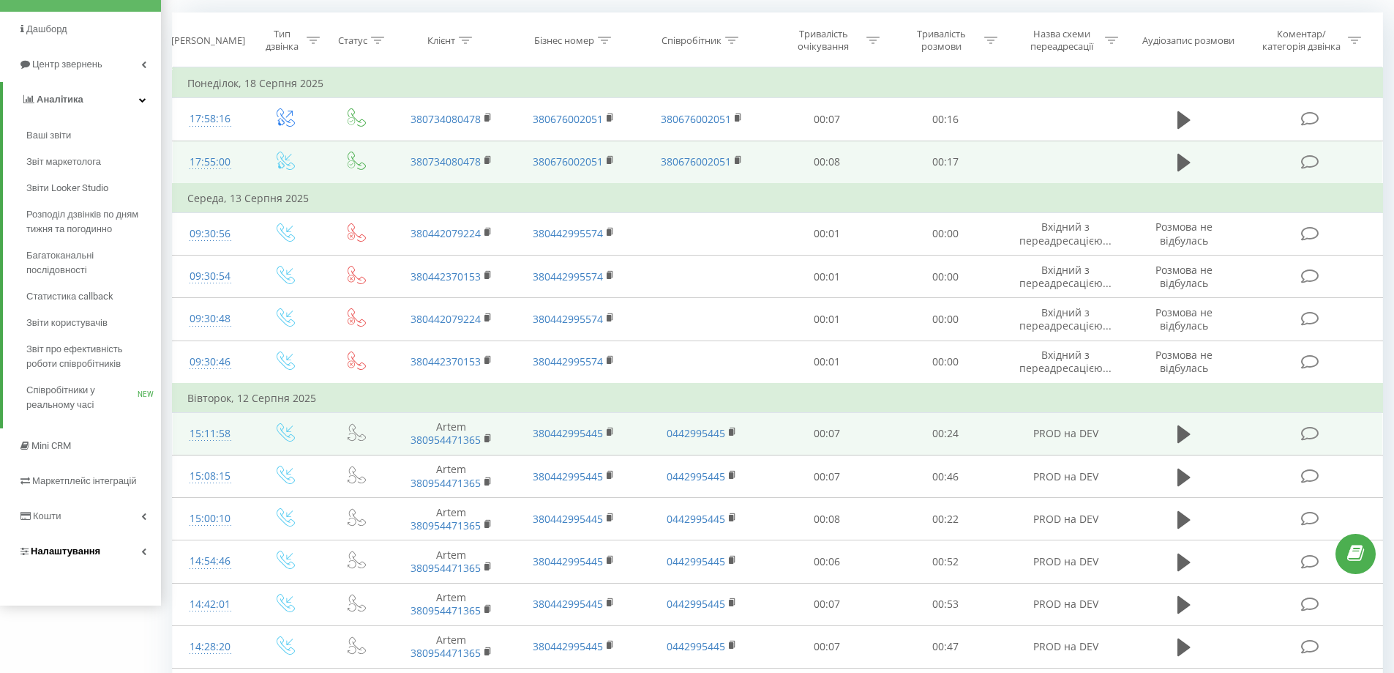
scroll to position [146, 0]
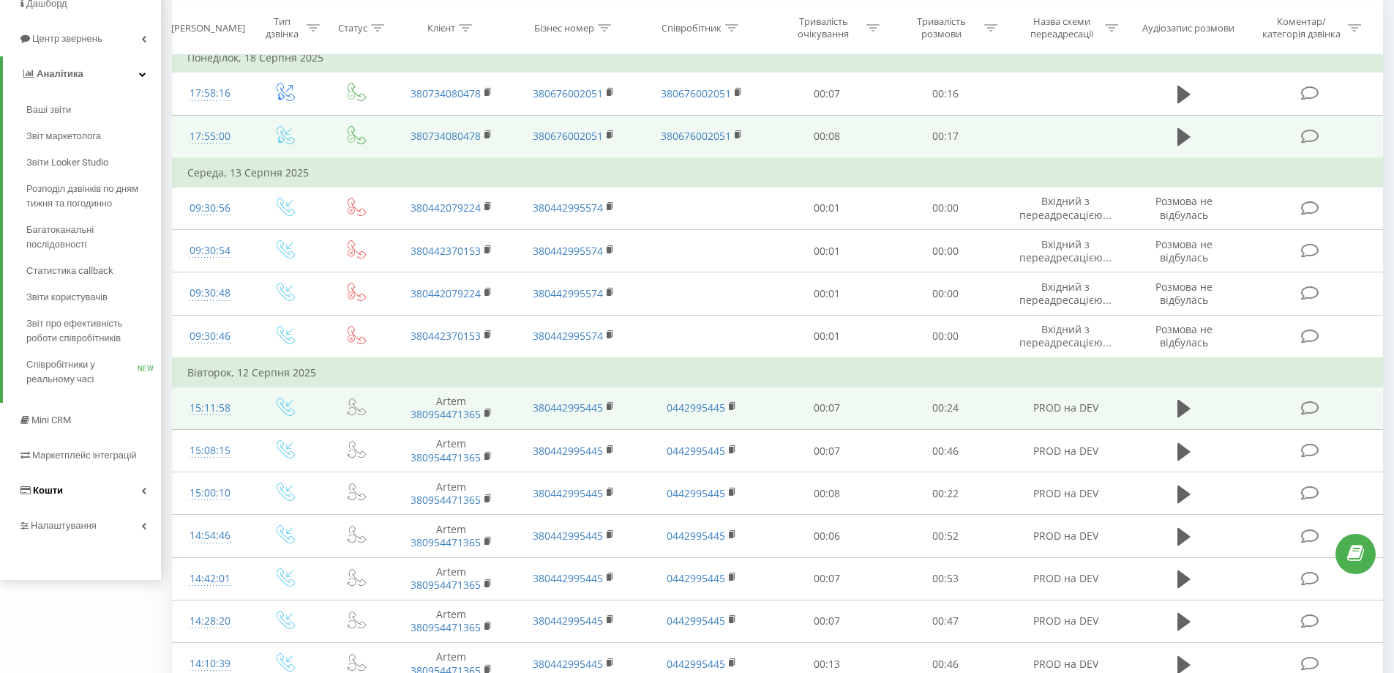
click at [111, 487] on link "Кошти" at bounding box center [80, 490] width 161 height 35
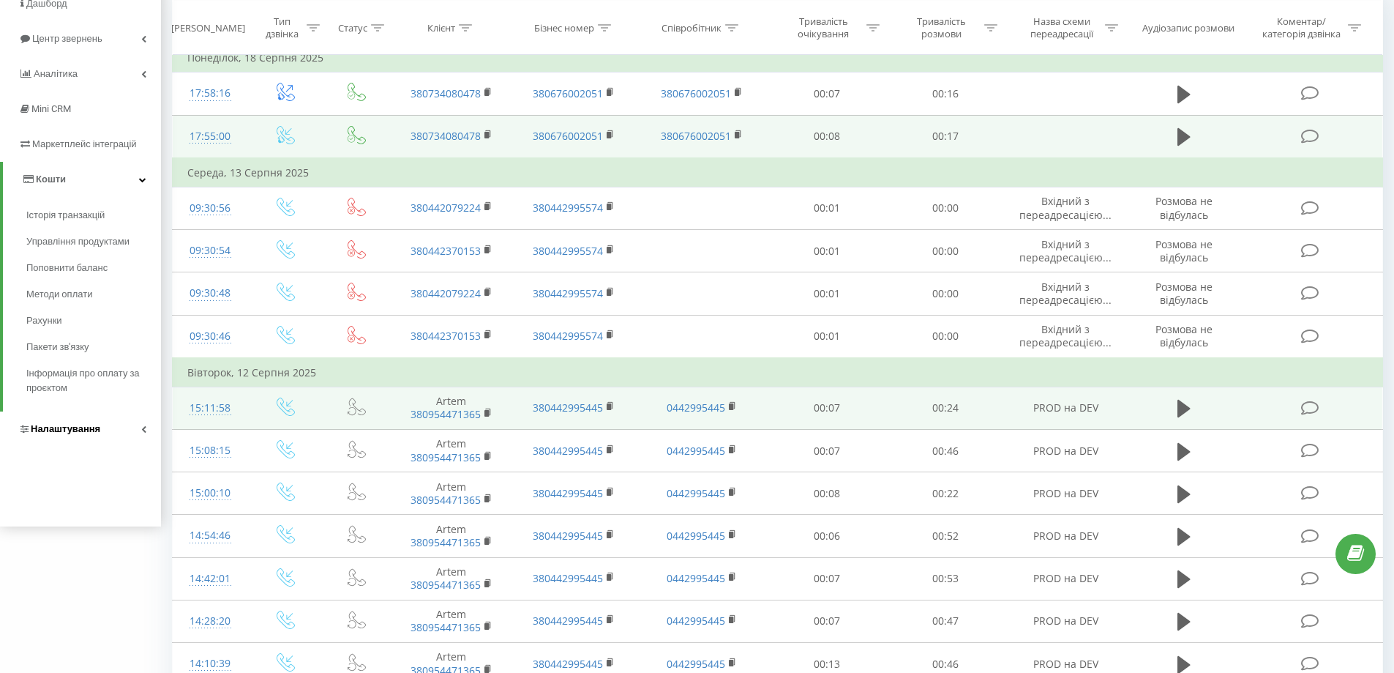
click at [91, 424] on span "Налаштування" at bounding box center [66, 428] width 70 height 11
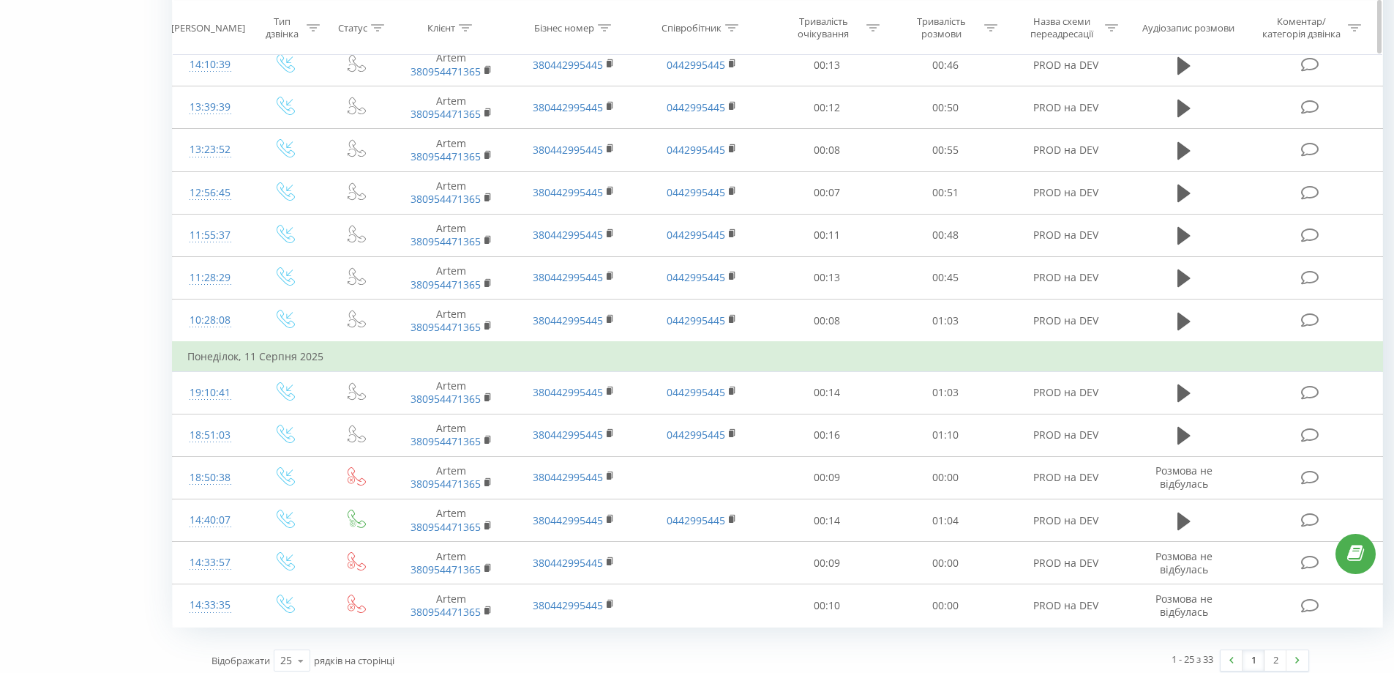
scroll to position [0, 0]
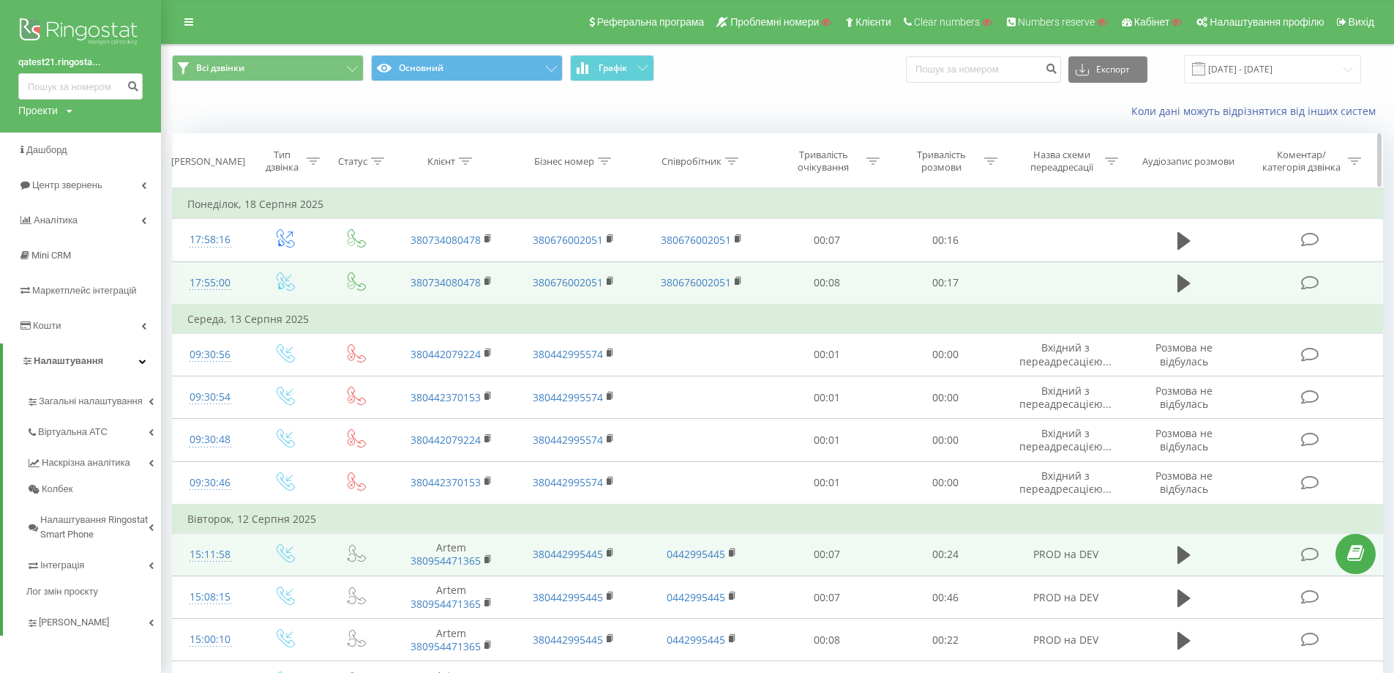
drag, startPoint x: 992, startPoint y: 520, endPoint x: 796, endPoint y: 181, distance: 391.5
click at [135, 435] on link "Віртуальна АТС" at bounding box center [93, 429] width 135 height 31
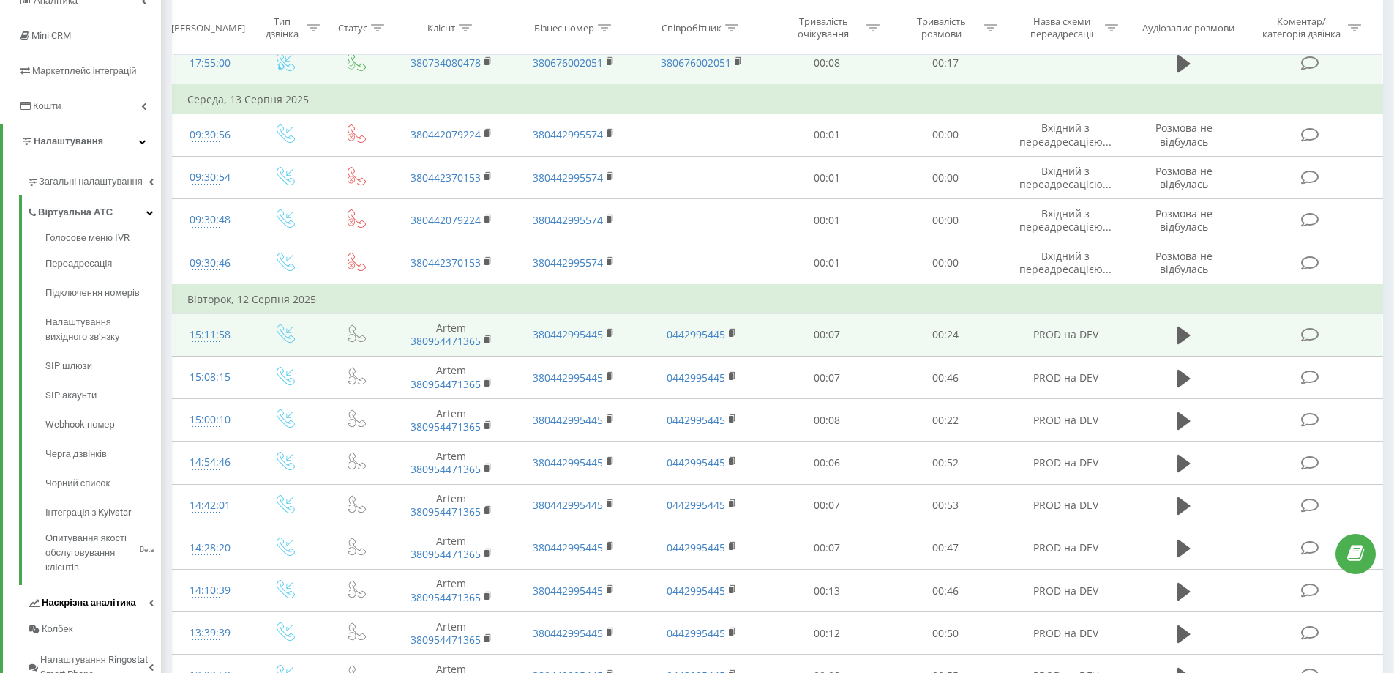
scroll to position [293, 0]
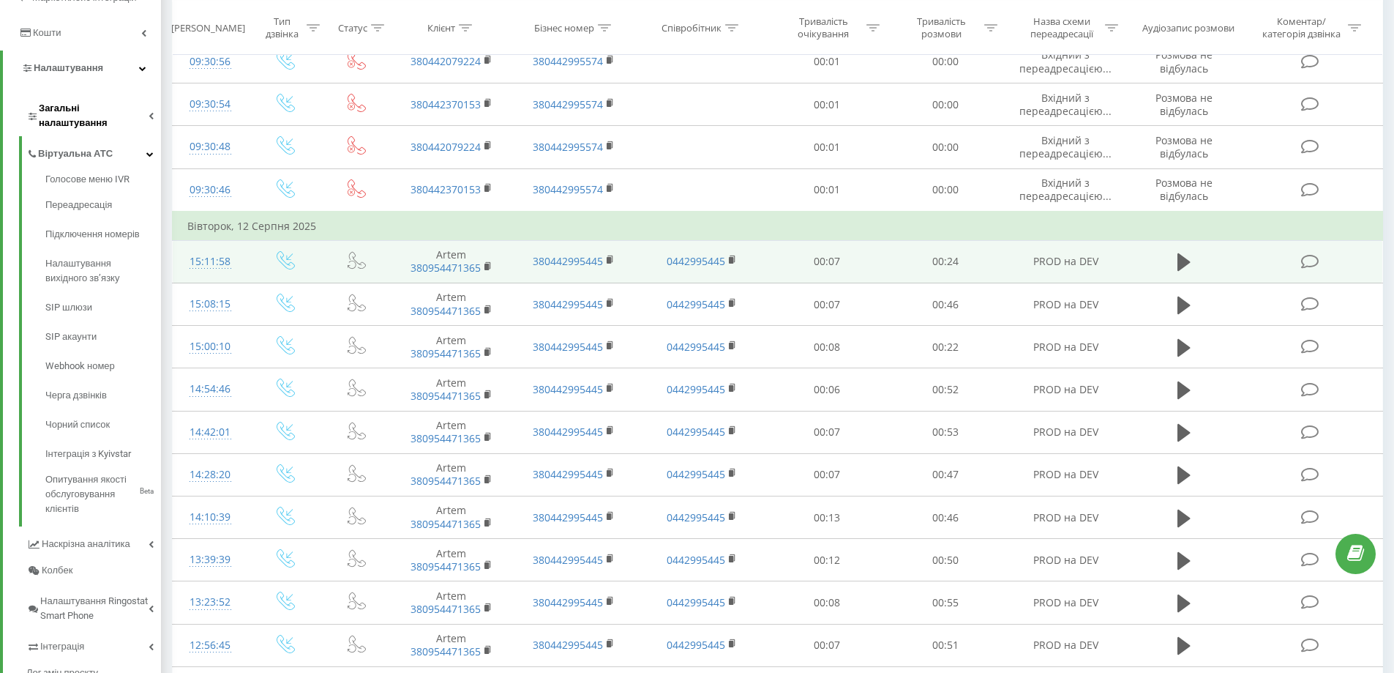
click at [130, 114] on span "Загальні налаштування" at bounding box center [94, 115] width 110 height 29
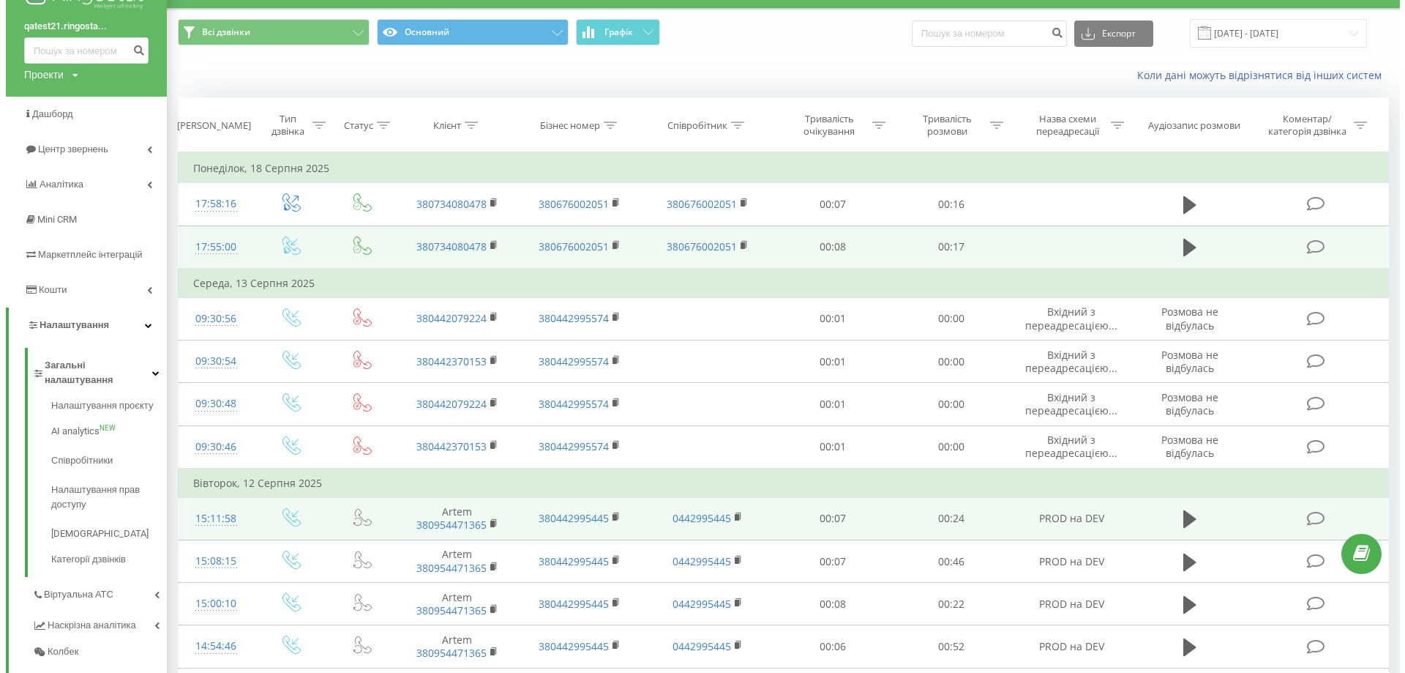
scroll to position [0, 0]
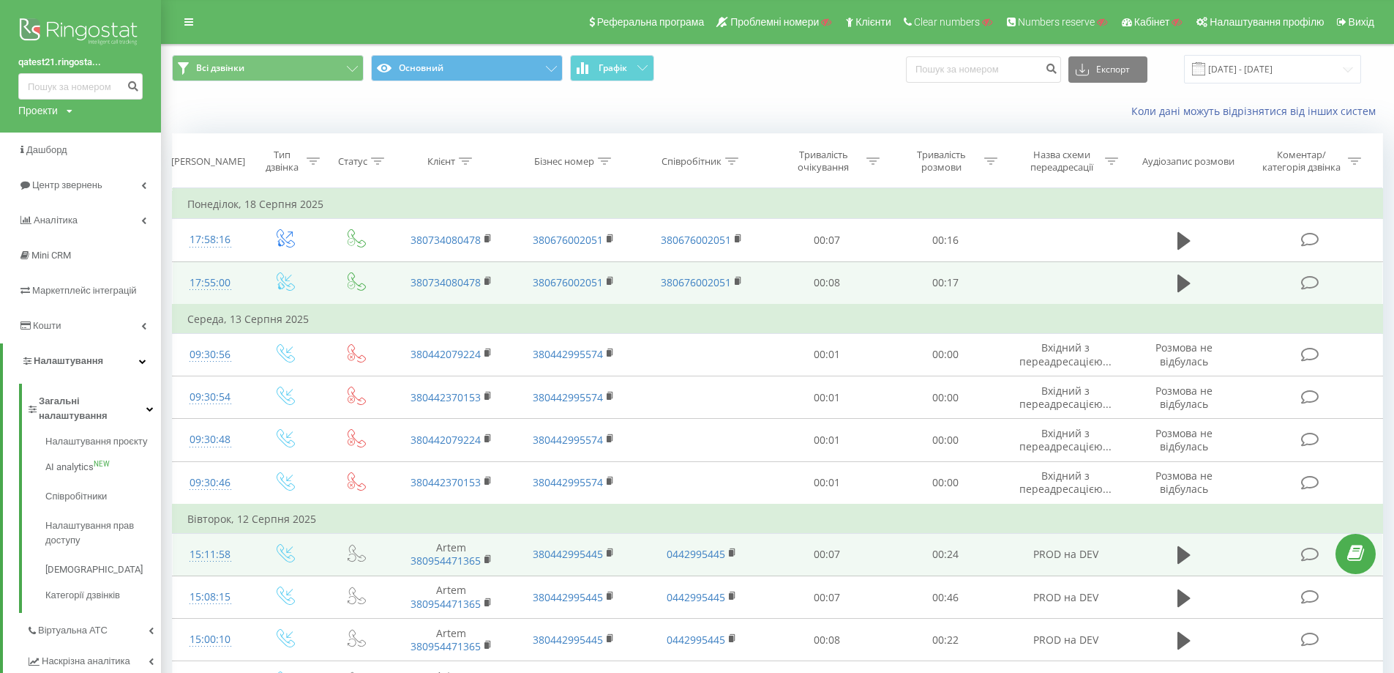
click at [192, 287] on div "17:55:00" at bounding box center [210, 283] width 46 height 29
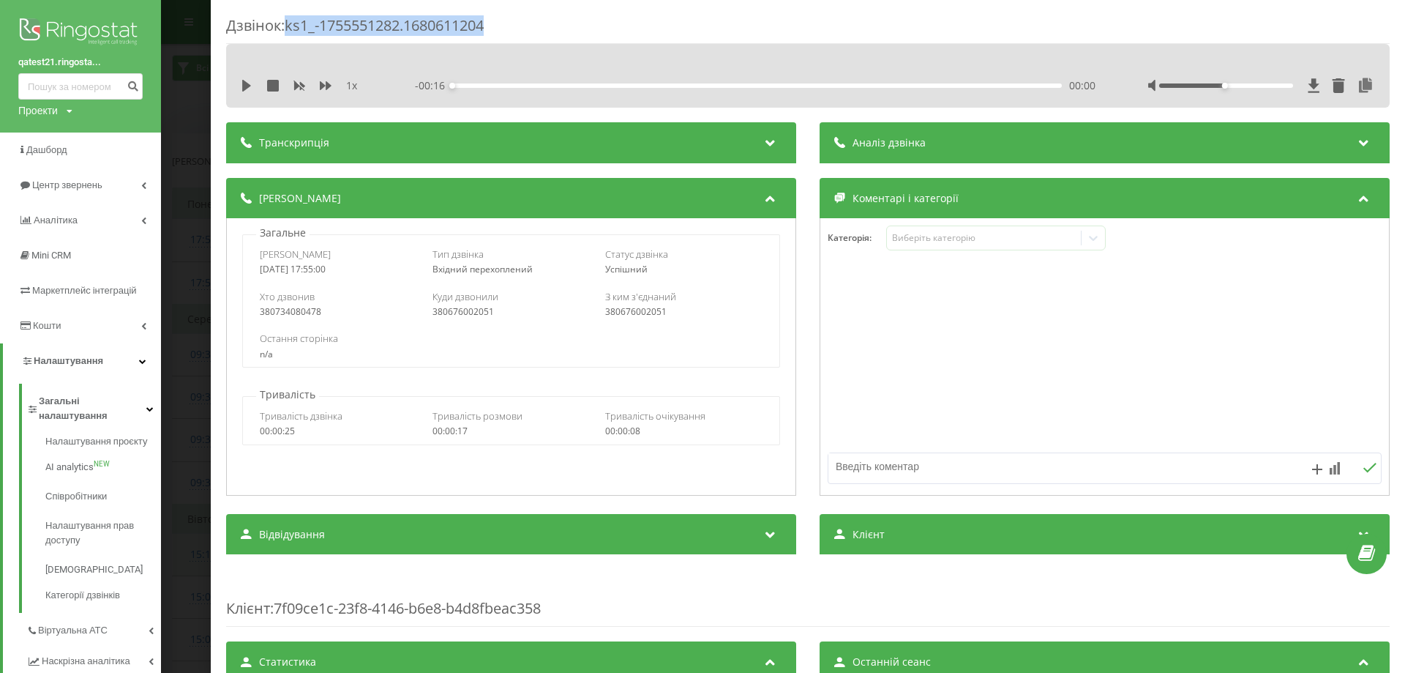
drag, startPoint x: 498, startPoint y: 22, endPoint x: 289, endPoint y: 21, distance: 208.6
click at [289, 21] on div "Дзвінок : ks1_-1755551282.1680611204" at bounding box center [808, 29] width 1164 height 29
click at [662, 145] on div "Транскрипція" at bounding box center [511, 142] width 570 height 41
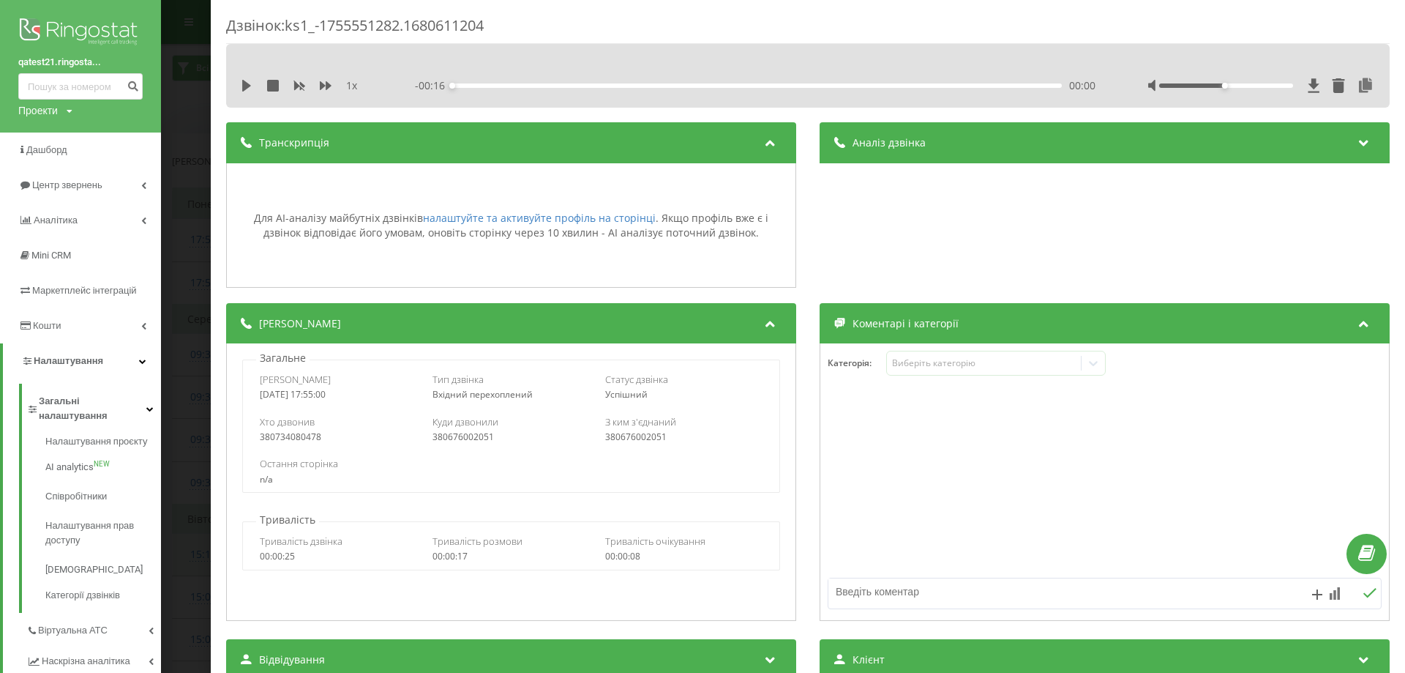
click at [670, 146] on div "Транскрипція" at bounding box center [511, 142] width 570 height 41
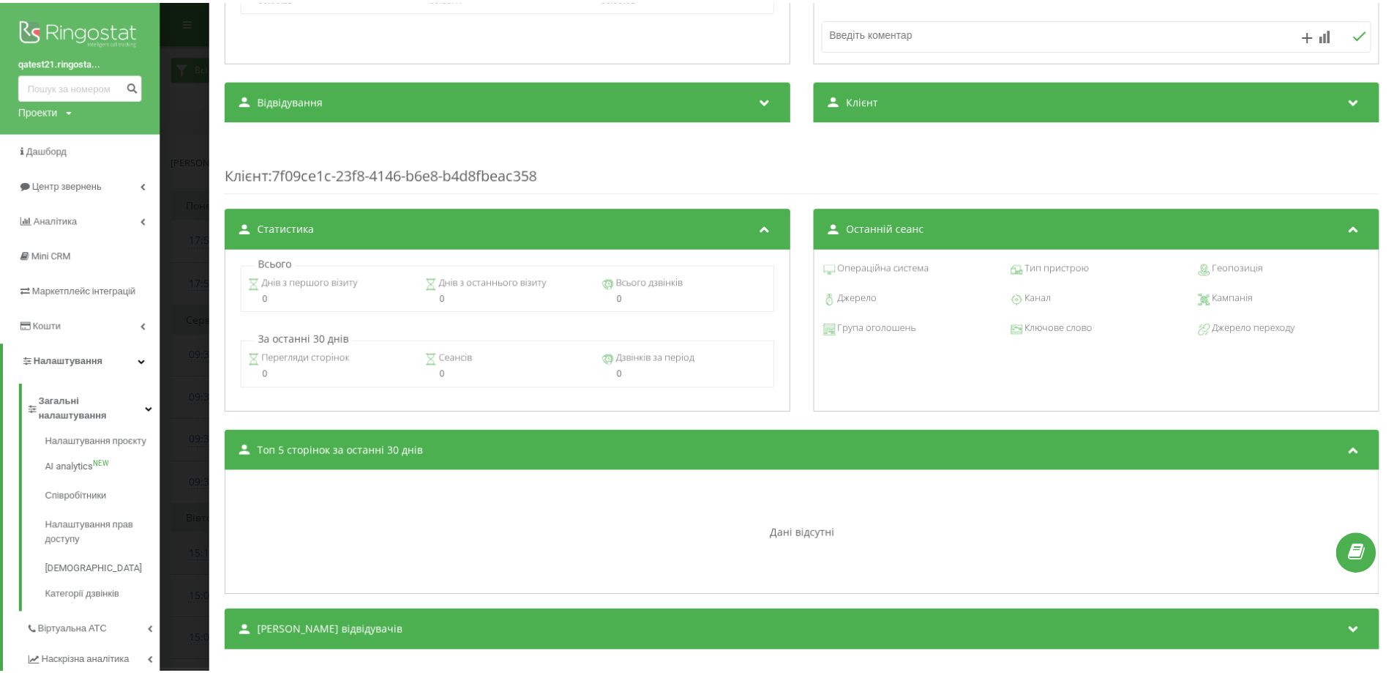
scroll to position [457, 0]
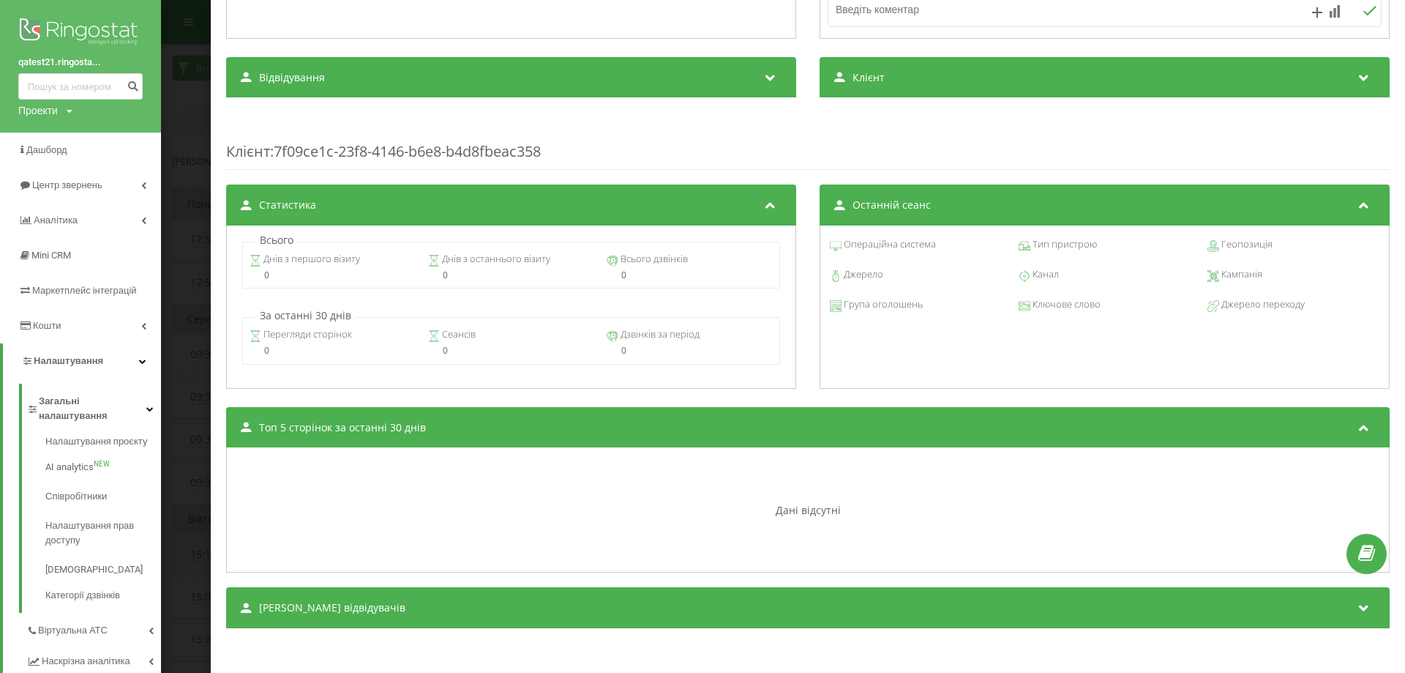
click at [190, 378] on div "Дзвінок : ks1_-1755551282.1680611204 1 x - 00:16 00:00 00:00 Транскрипція Для A…" at bounding box center [702, 336] width 1405 height 673
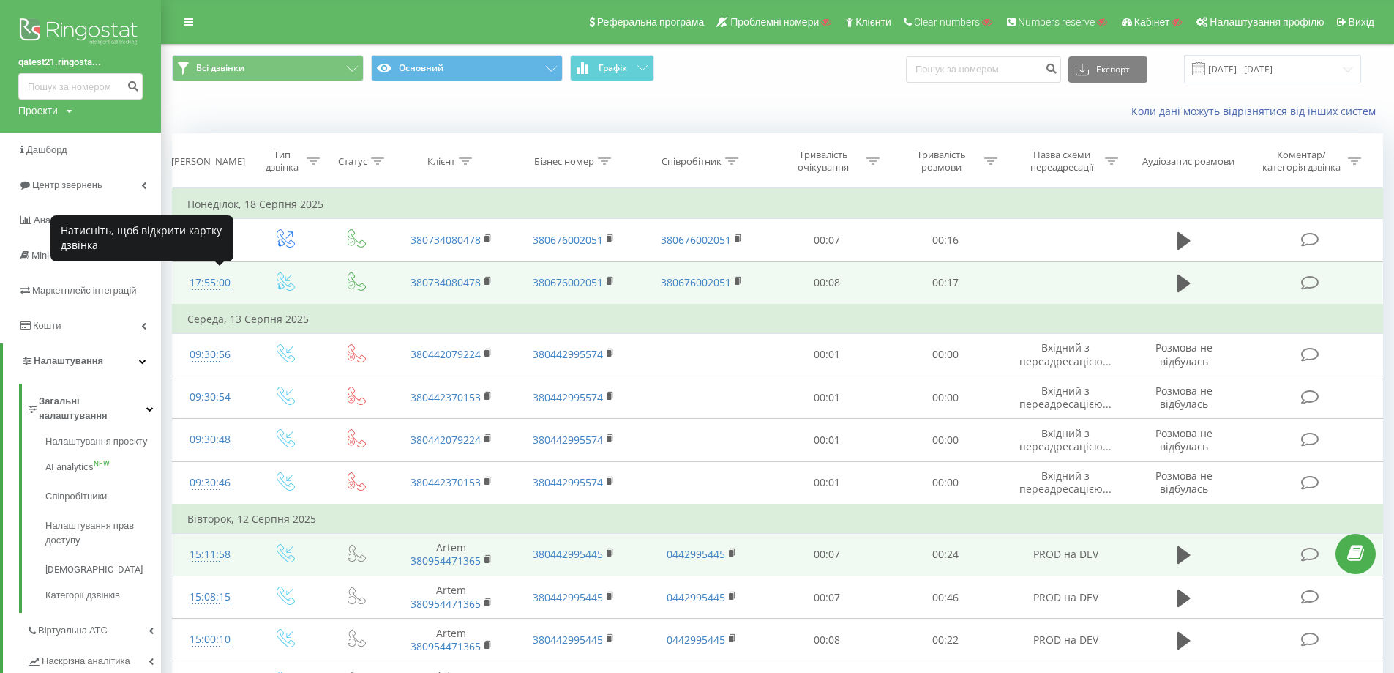
click at [216, 281] on div "17:55:00" at bounding box center [210, 283] width 46 height 29
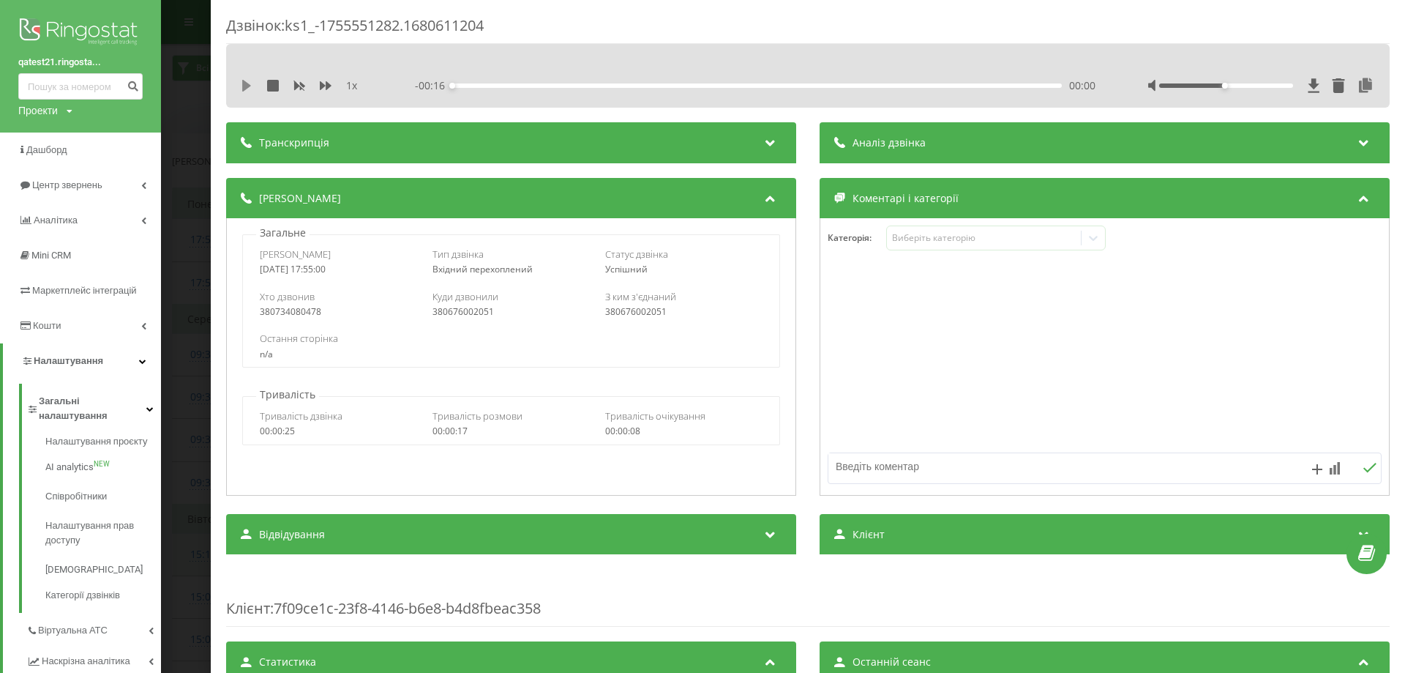
click at [251, 82] on icon at bounding box center [247, 86] width 12 height 12
click at [711, 83] on div "- 00:15 00:01 00:01" at bounding box center [755, 85] width 681 height 15
click at [708, 86] on div "00:07" at bounding box center [757, 85] width 610 height 4
click at [844, 86] on div "00:07" at bounding box center [757, 85] width 610 height 4
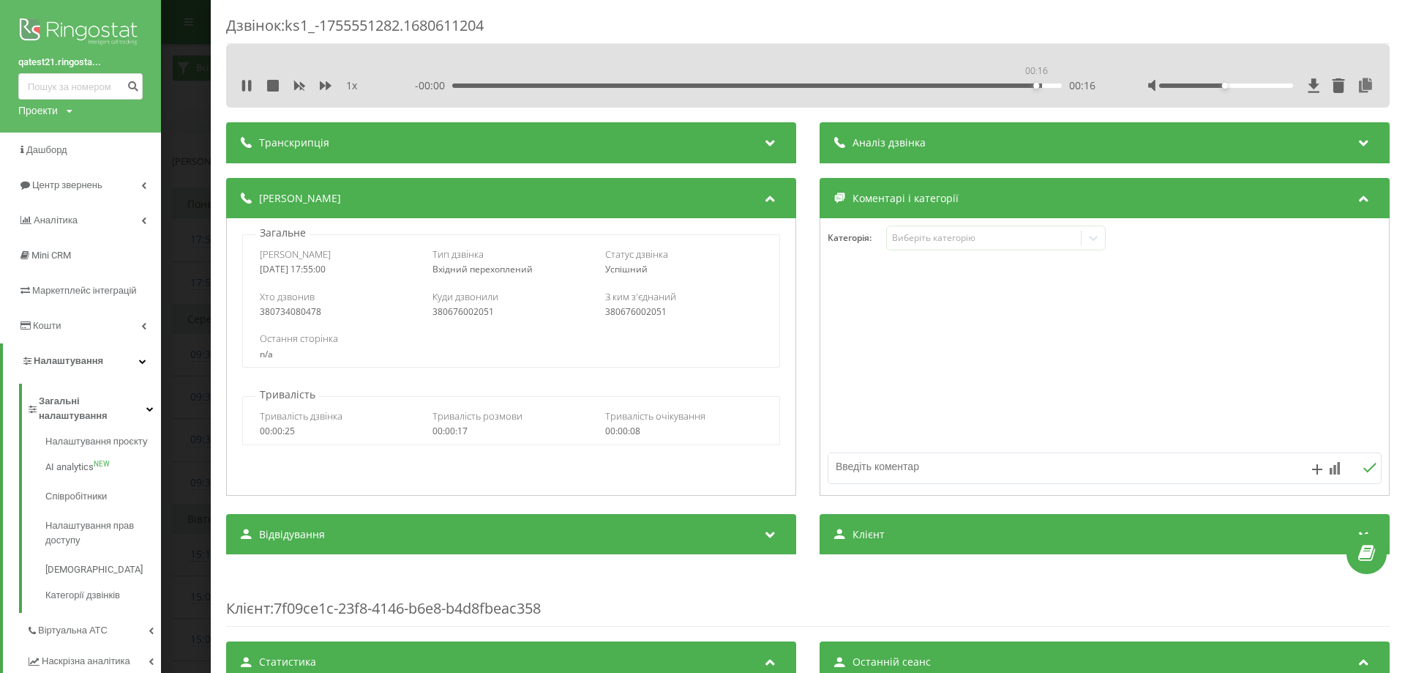
click at [1034, 84] on div "00:16" at bounding box center [757, 85] width 610 height 4
click at [1011, 86] on div "00:15" at bounding box center [757, 85] width 610 height 4
click at [200, 233] on div "Дзвінок : ks1_-1755551282.1680611204 1 x - 00:01 00:15 00:15 Транскрипція Для A…" at bounding box center [702, 336] width 1405 height 673
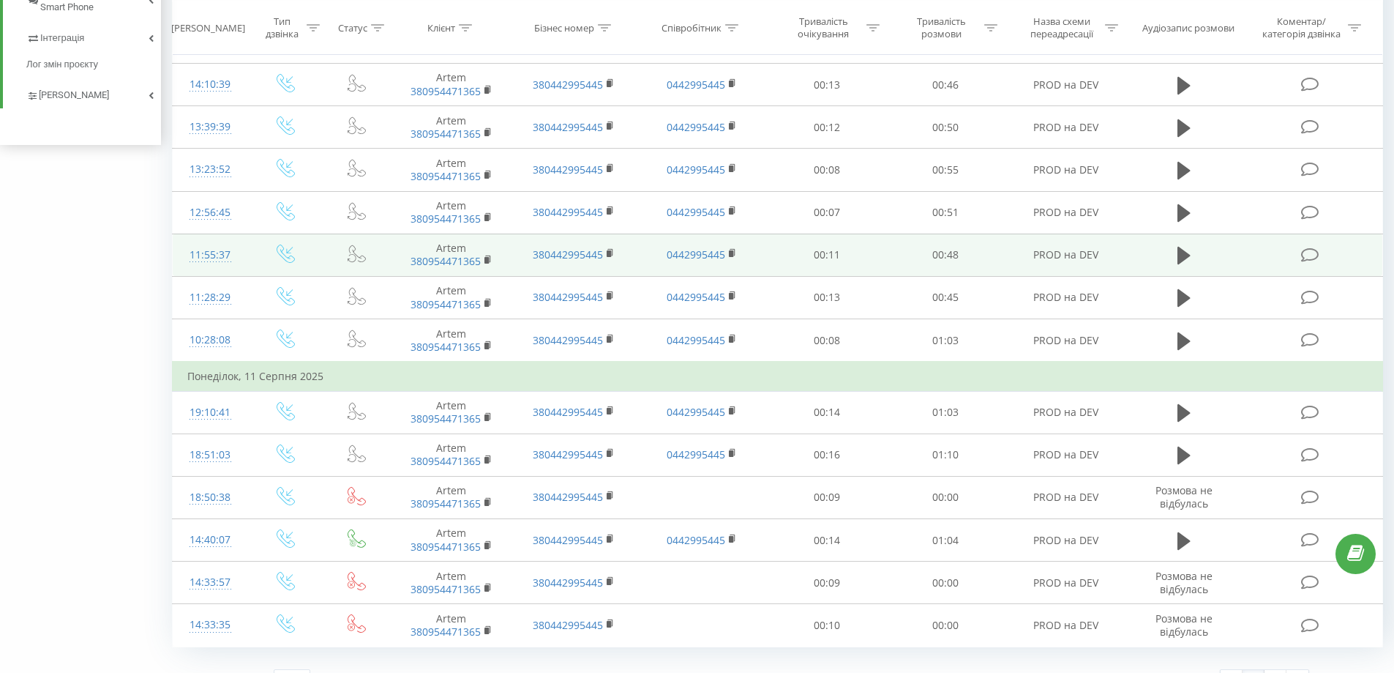
scroll to position [755, 0]
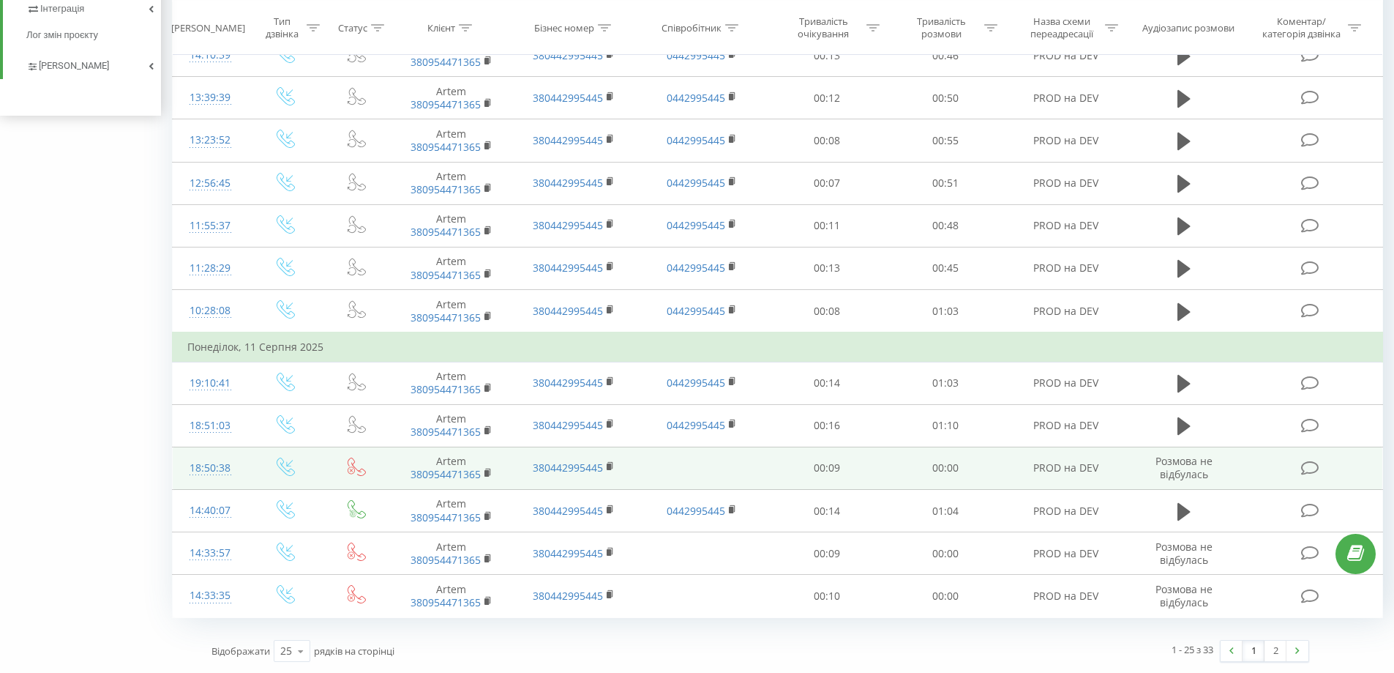
drag, startPoint x: 790, startPoint y: 234, endPoint x: 778, endPoint y: 463, distance: 229.4
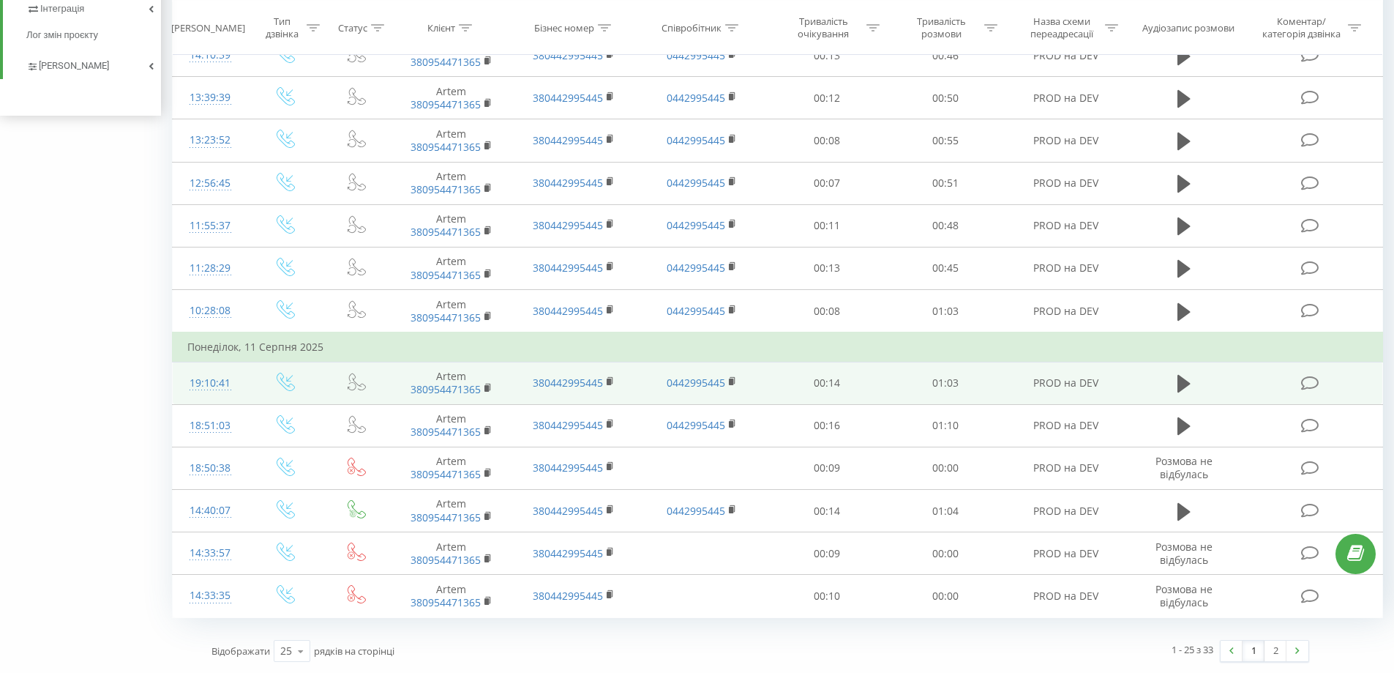
drag, startPoint x: 821, startPoint y: 191, endPoint x: 810, endPoint y: 392, distance: 201.6
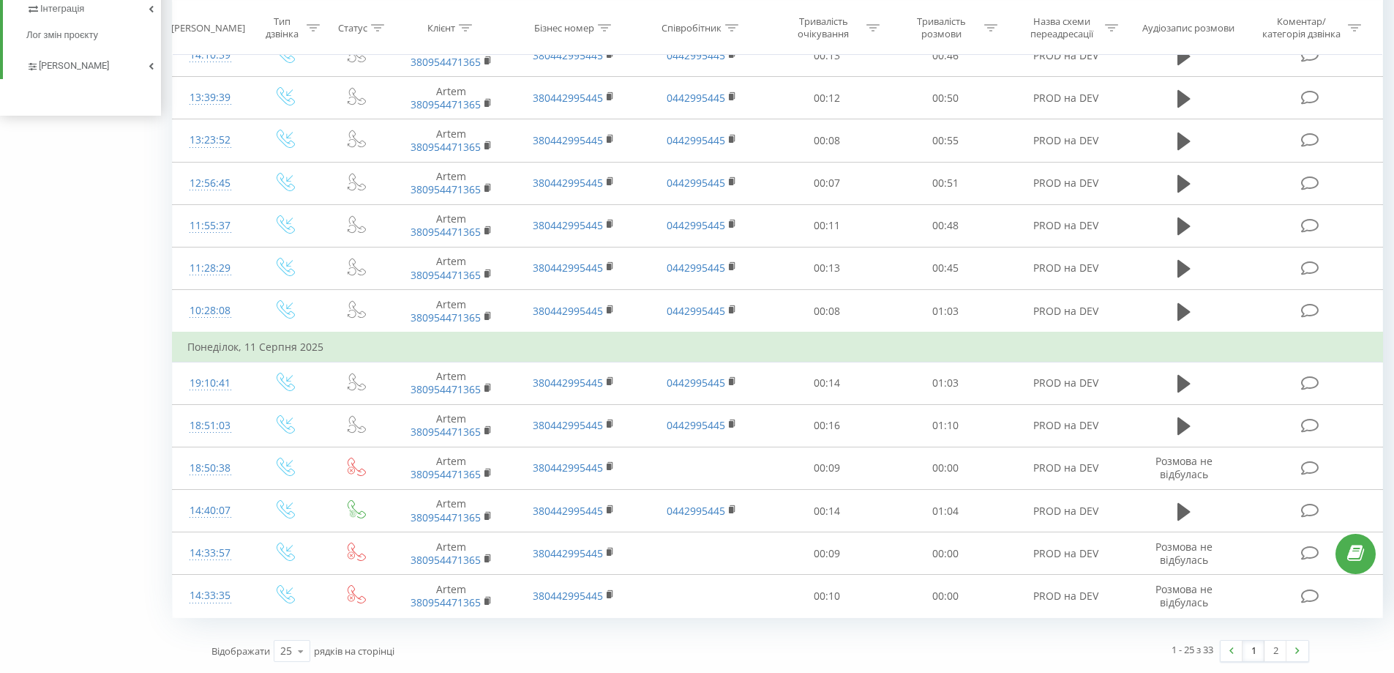
scroll to position [0, 0]
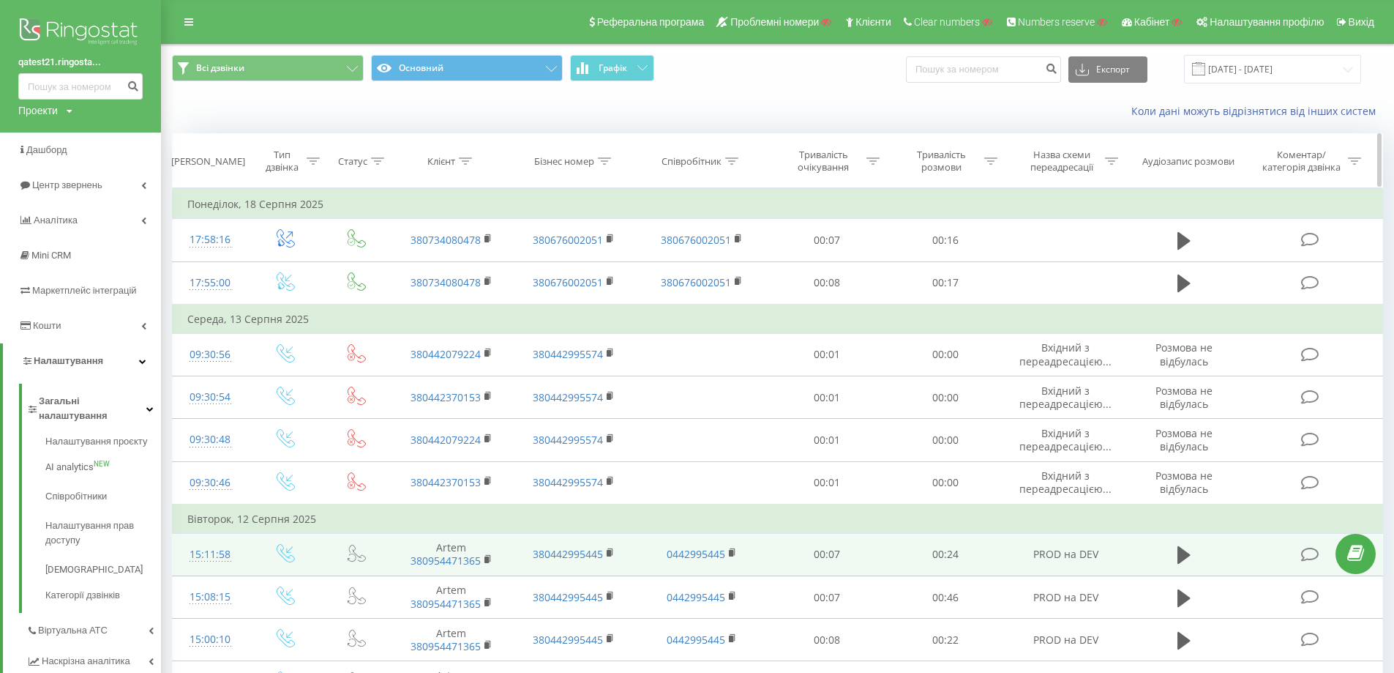
drag, startPoint x: 823, startPoint y: 423, endPoint x: 746, endPoint y: 143, distance: 290.6
click at [734, 163] on icon at bounding box center [731, 160] width 13 height 7
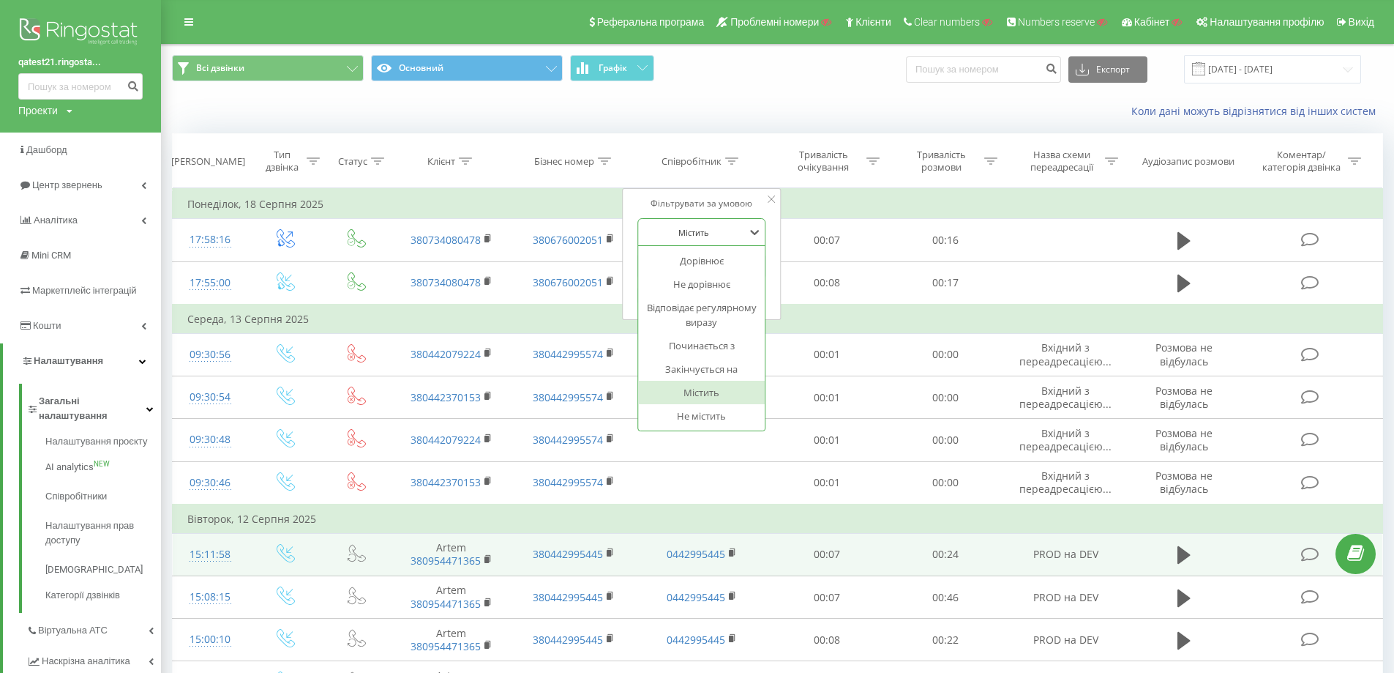
click at [726, 229] on div at bounding box center [694, 232] width 104 height 14
click at [733, 227] on div at bounding box center [694, 232] width 104 height 14
click at [705, 272] on input "text" at bounding box center [701, 266] width 129 height 26
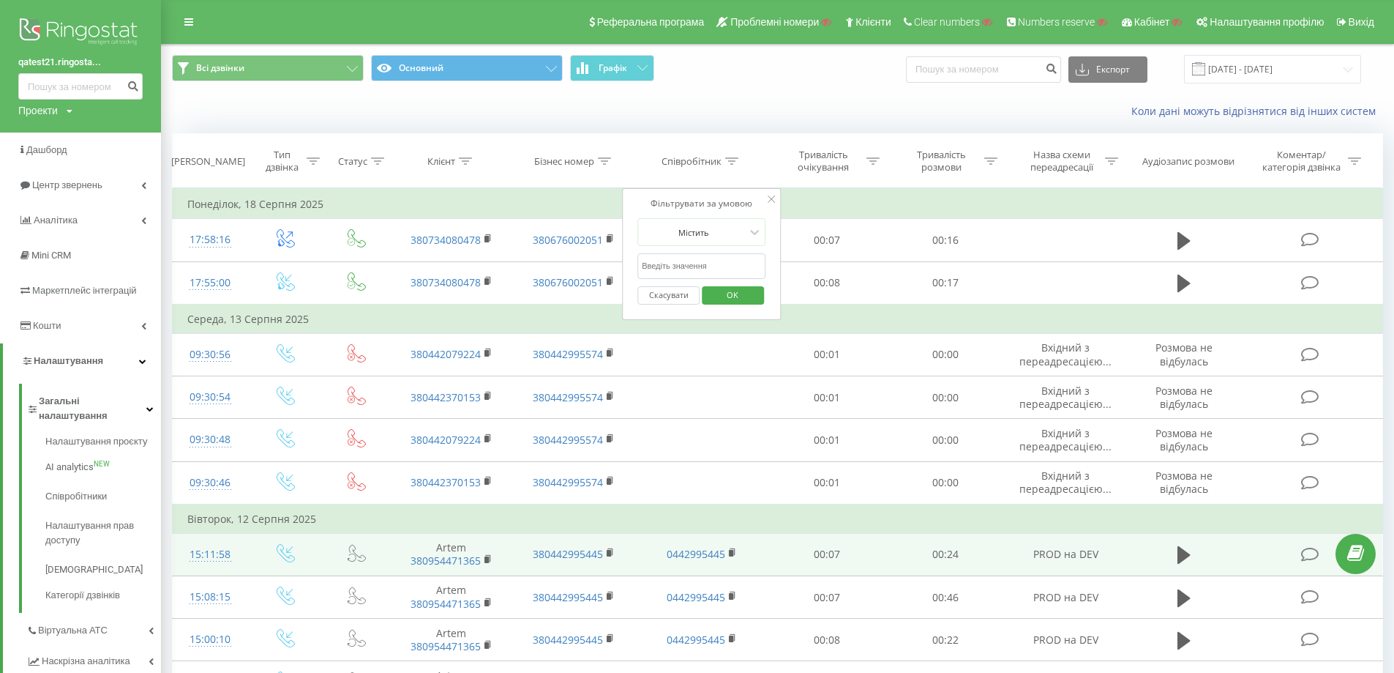
click at [705, 263] on input "text" at bounding box center [701, 266] width 129 height 26
click at [632, 285] on div "Фільтрувати за умовою Містить Скасувати OK" at bounding box center [702, 254] width 160 height 132
click at [729, 298] on span "OK" at bounding box center [732, 294] width 41 height 23
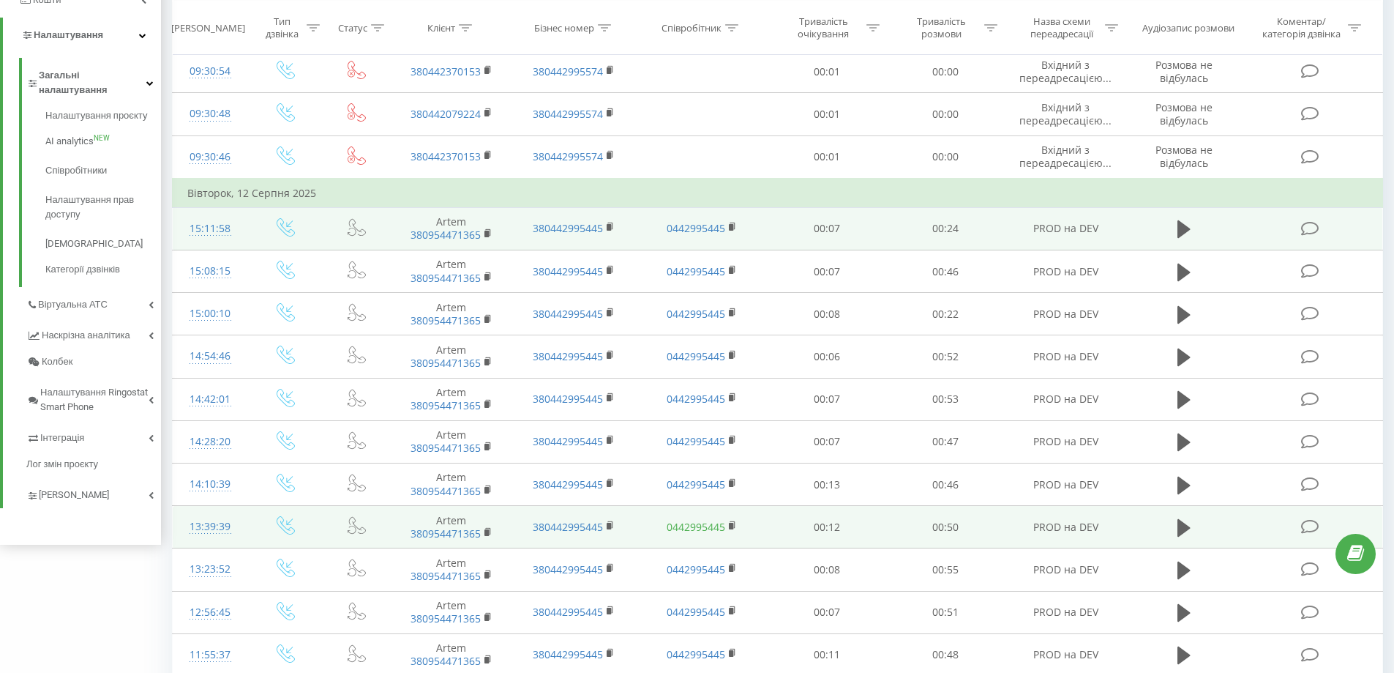
scroll to position [366, 0]
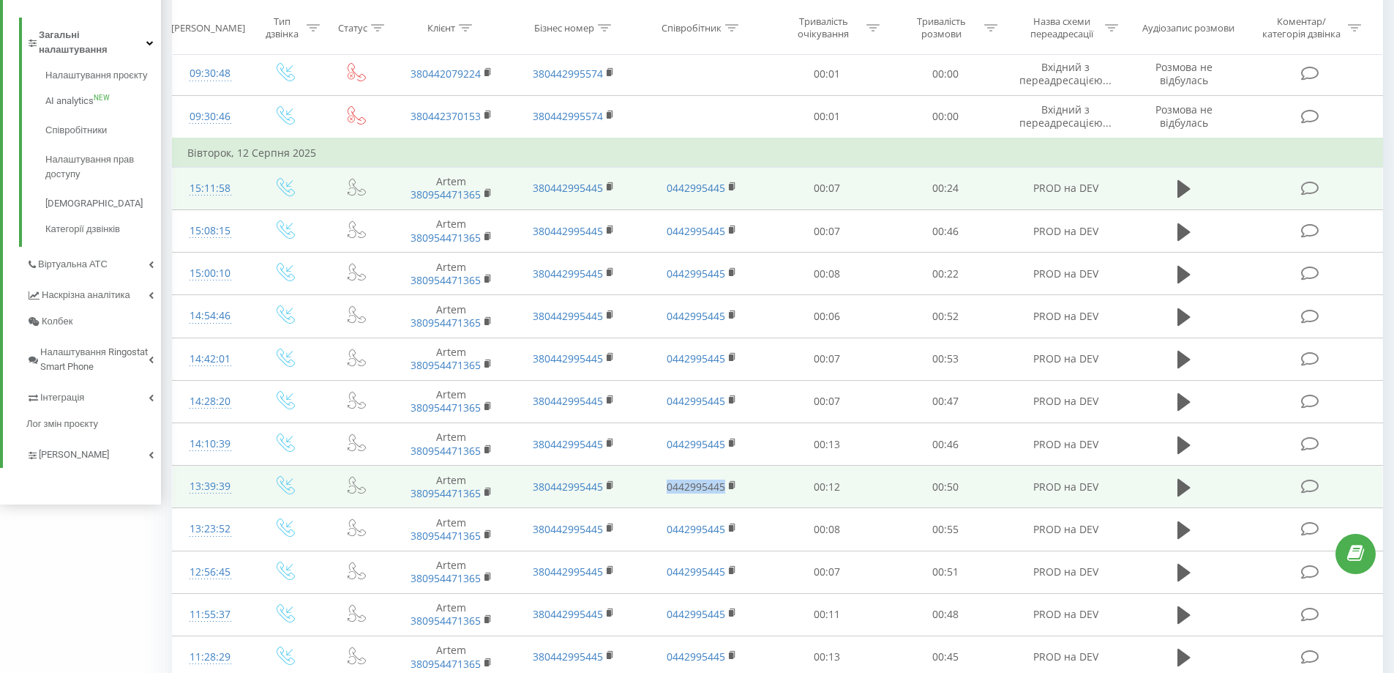
drag, startPoint x: 658, startPoint y: 490, endPoint x: 724, endPoint y: 489, distance: 65.9
click at [724, 489] on td "0442995445" at bounding box center [701, 486] width 132 height 42
copy link "0442995445"
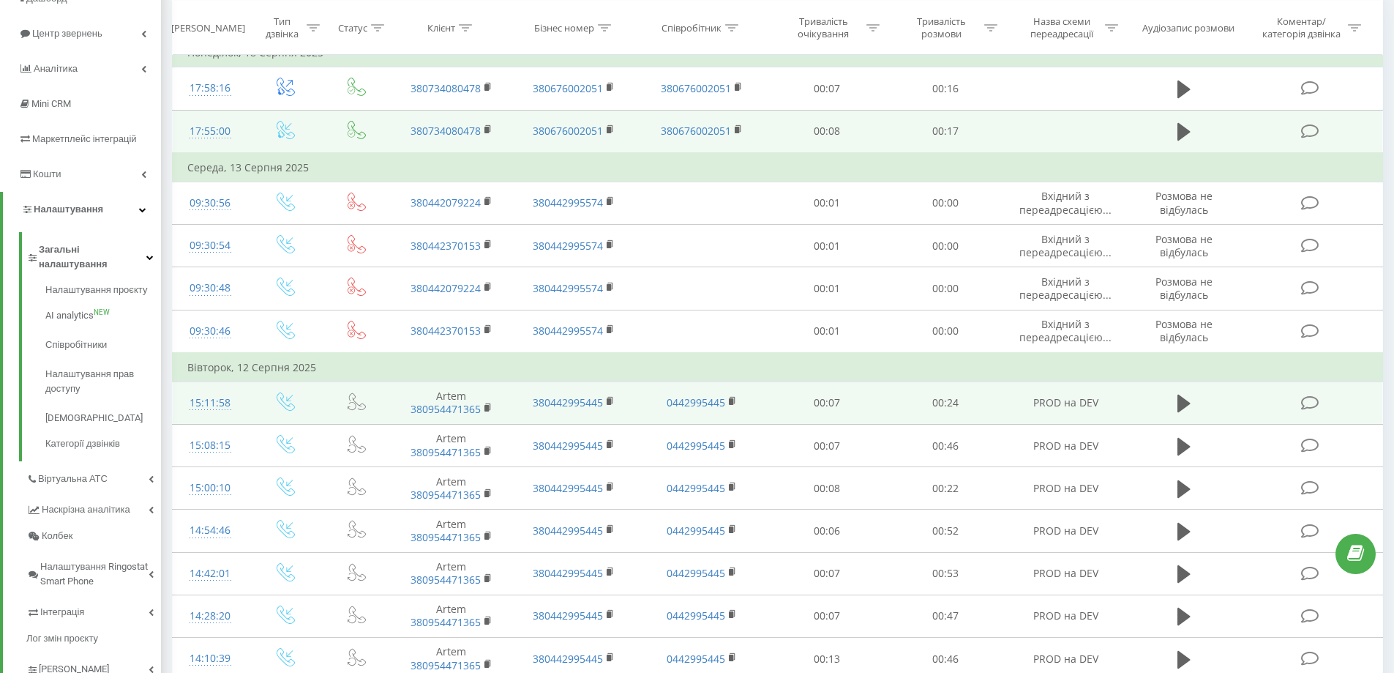
scroll to position [0, 0]
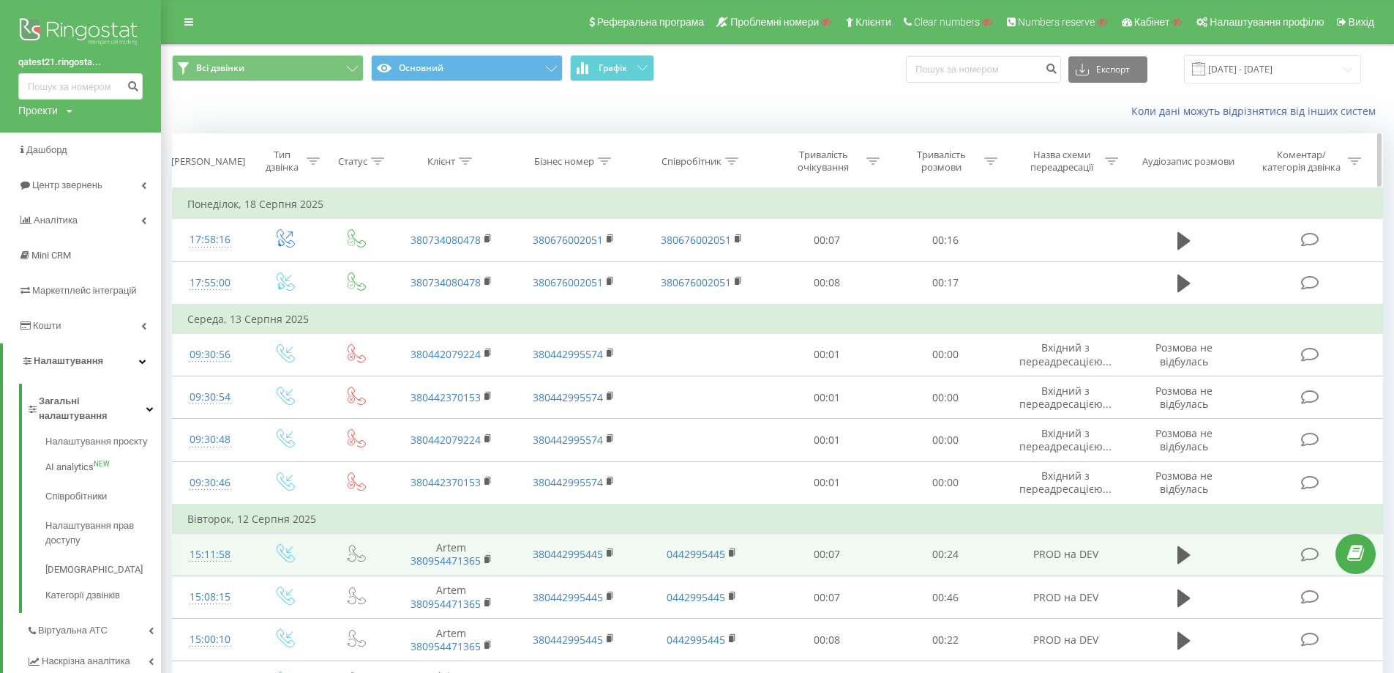
click at [732, 158] on icon at bounding box center [731, 160] width 13 height 7
drag, startPoint x: 700, startPoint y: 263, endPoint x: 707, endPoint y: 272, distance: 11.0
click at [700, 263] on input "text" at bounding box center [701, 266] width 129 height 26
paste input "0442995445"
type input "0442995445"
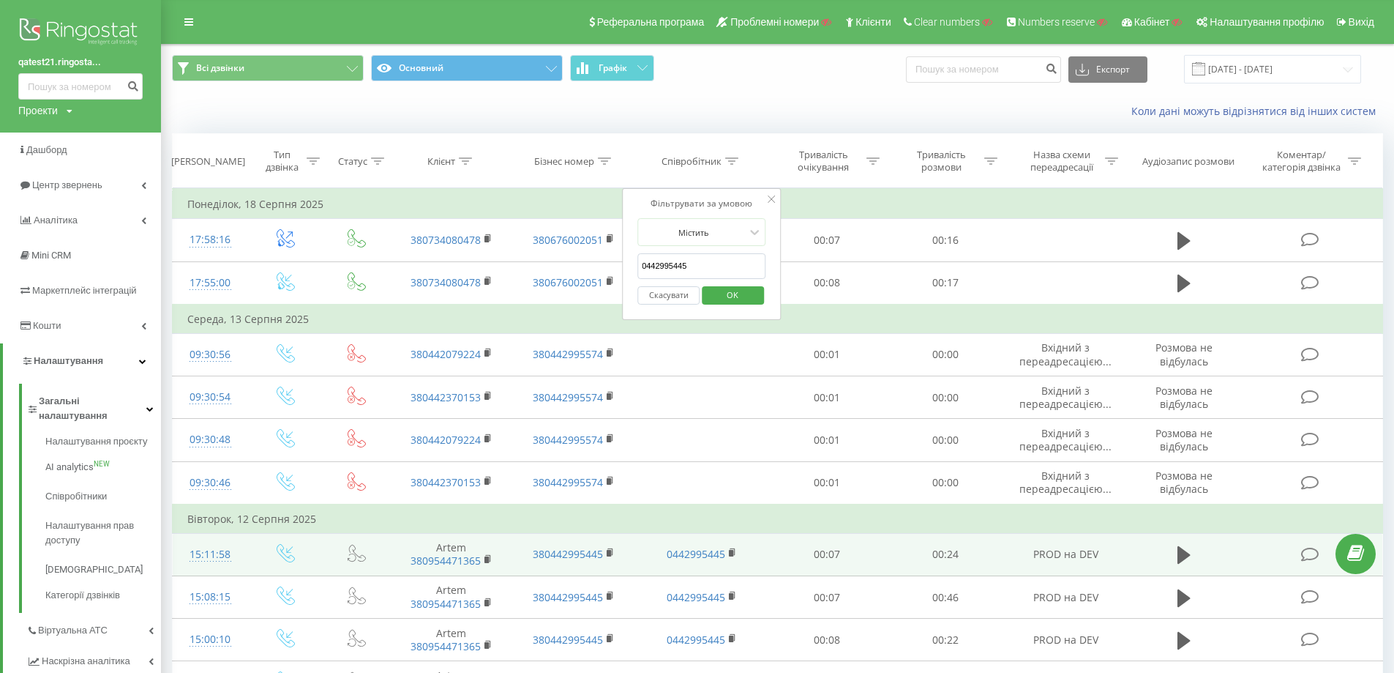
click at [751, 295] on span "OK" at bounding box center [732, 294] width 41 height 23
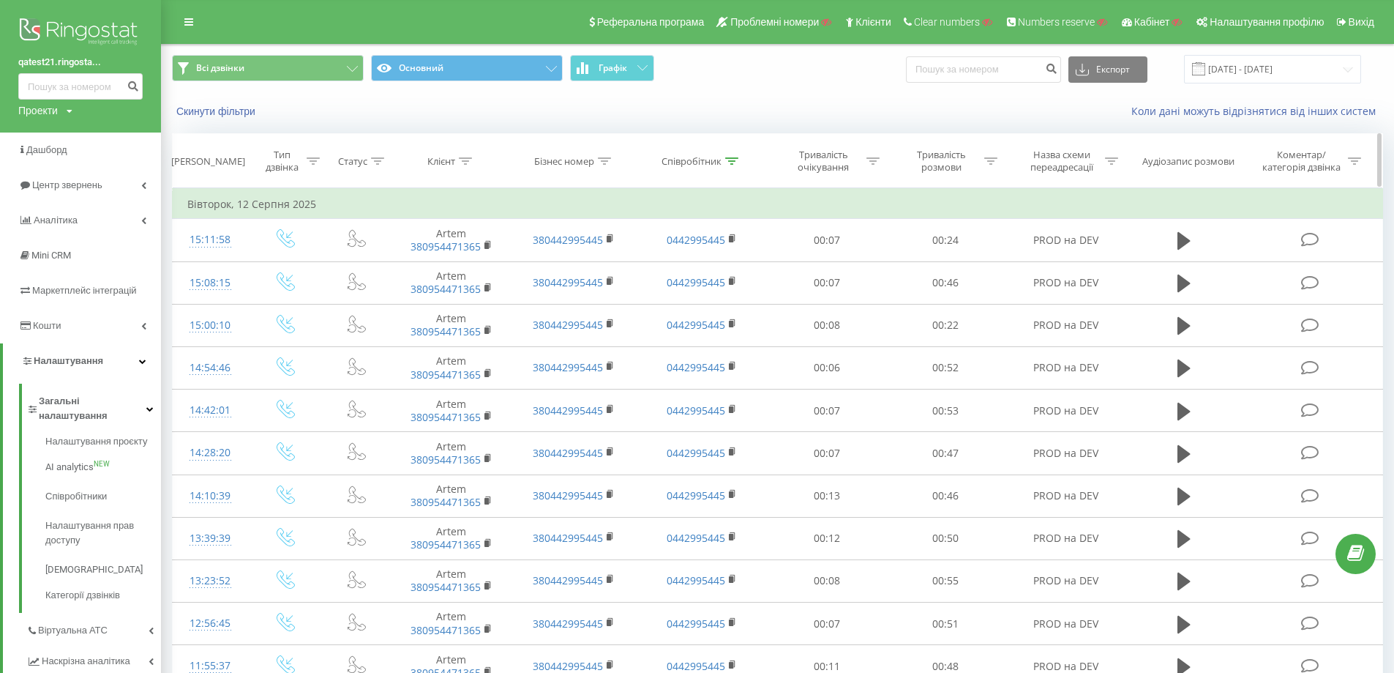
click at [727, 162] on icon at bounding box center [731, 160] width 13 height 7
click at [743, 89] on div "Всі дзвінки Основний Графік Експорт .csv .xls .xlsx 20.07.2025 - 20.08.2025" at bounding box center [778, 69] width 1232 height 49
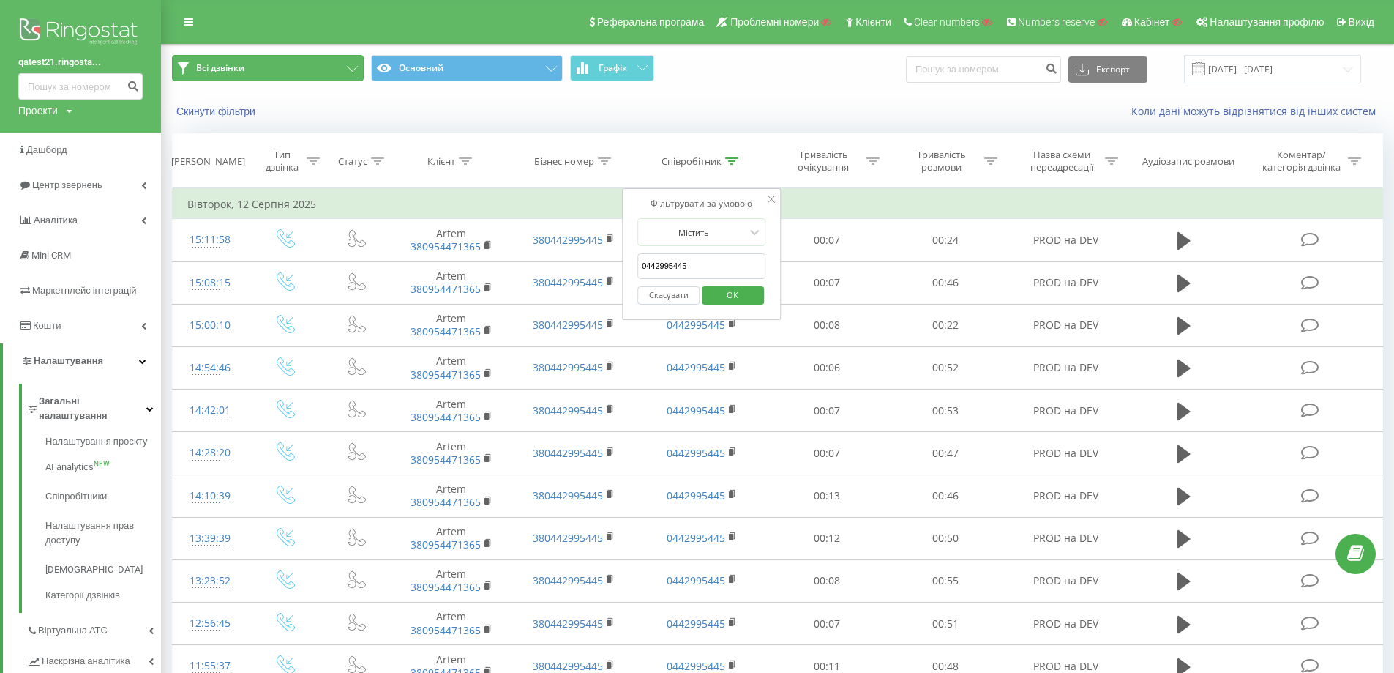
click at [341, 72] on button "Всі дзвінки" at bounding box center [268, 68] width 192 height 26
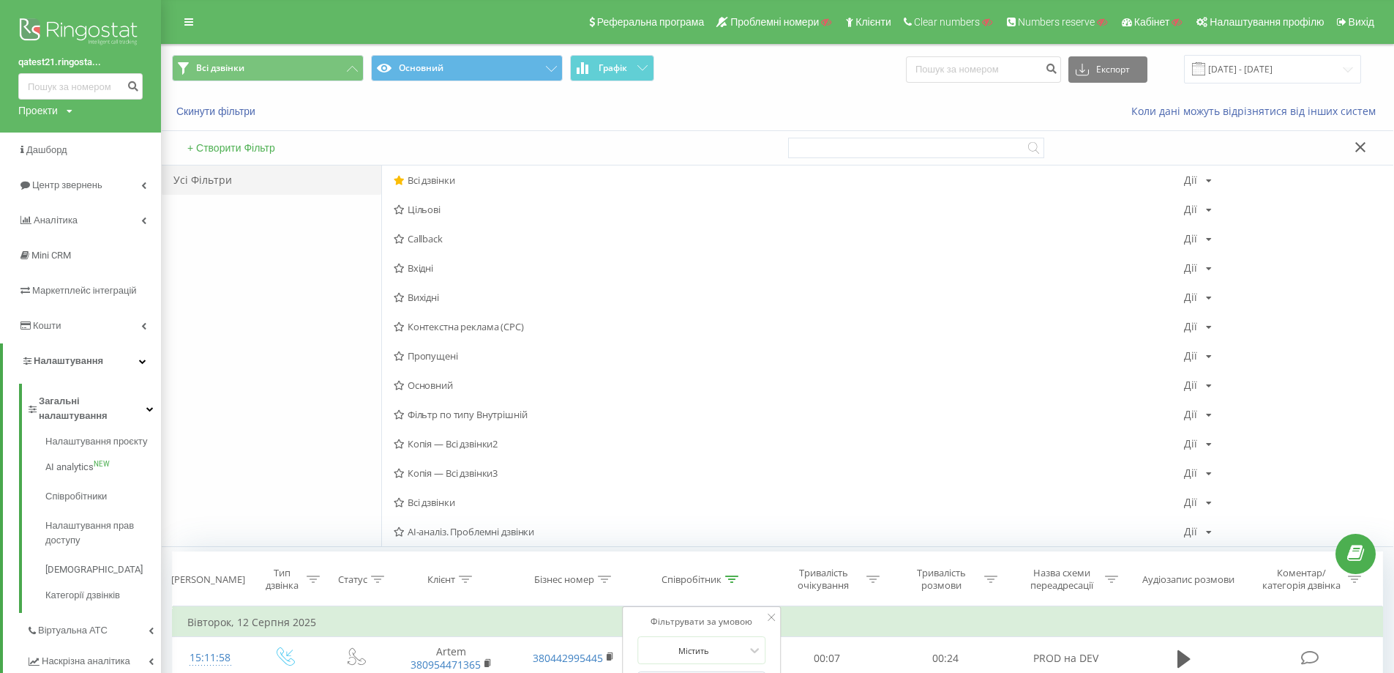
click at [254, 152] on button "+ Створити Фільтр" at bounding box center [231, 147] width 97 height 13
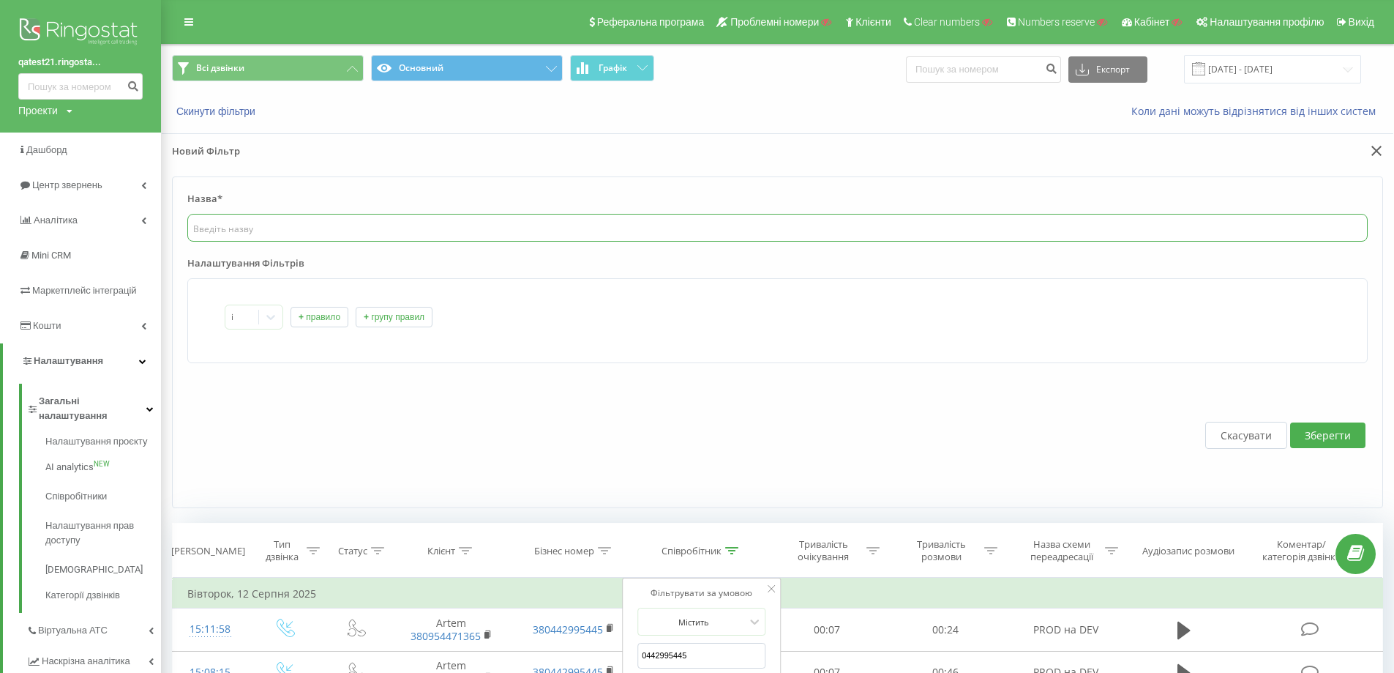
click at [252, 228] on input "text" at bounding box center [777, 228] width 1180 height 28
type input "Тест"
click at [313, 323] on button "+ правило" at bounding box center [320, 317] width 58 height 20
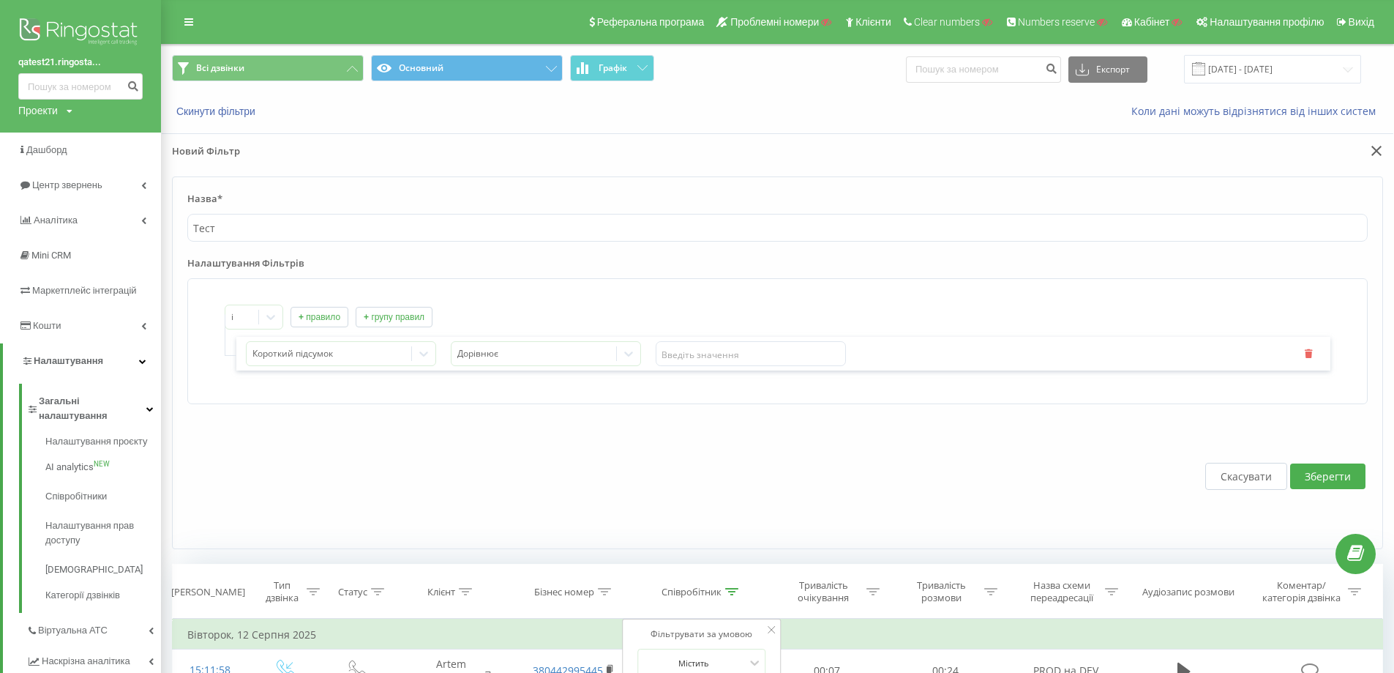
click at [1246, 471] on button "Скасувати" at bounding box center [1246, 476] width 82 height 27
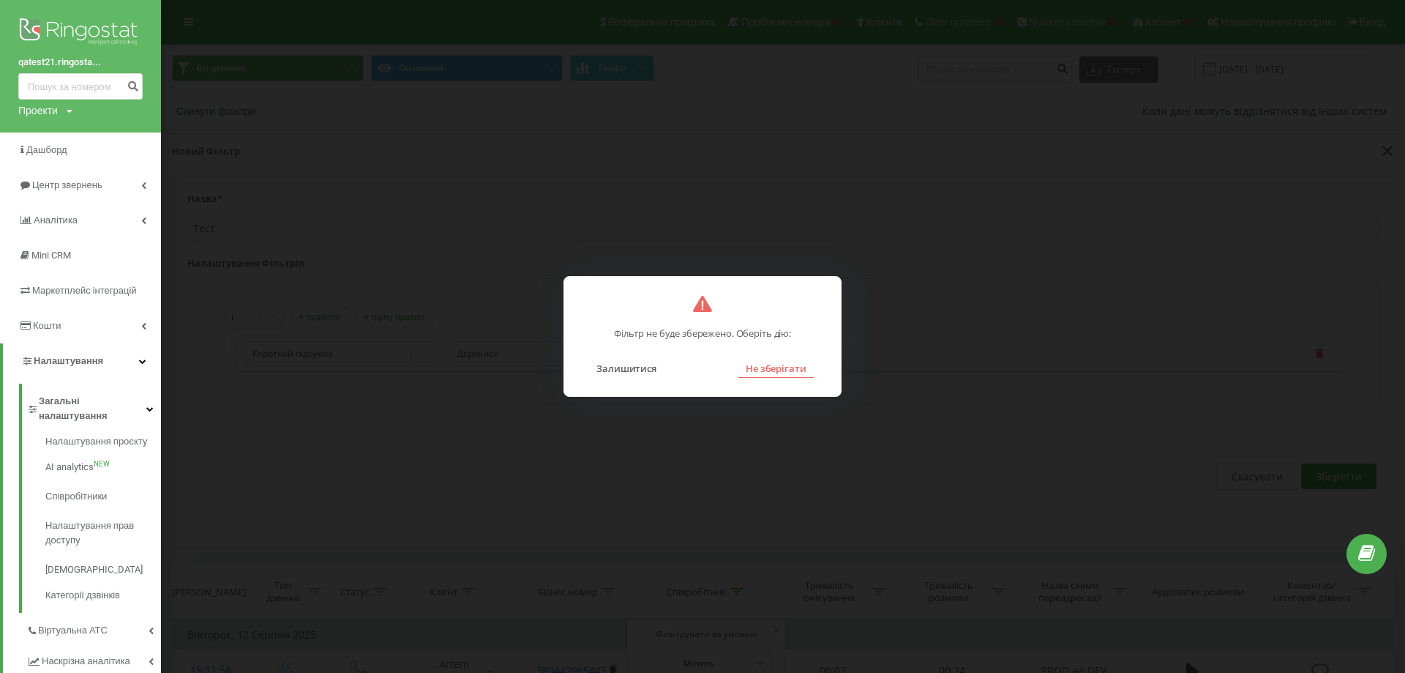
click at [770, 375] on button "Не зберігати" at bounding box center [775, 368] width 75 height 19
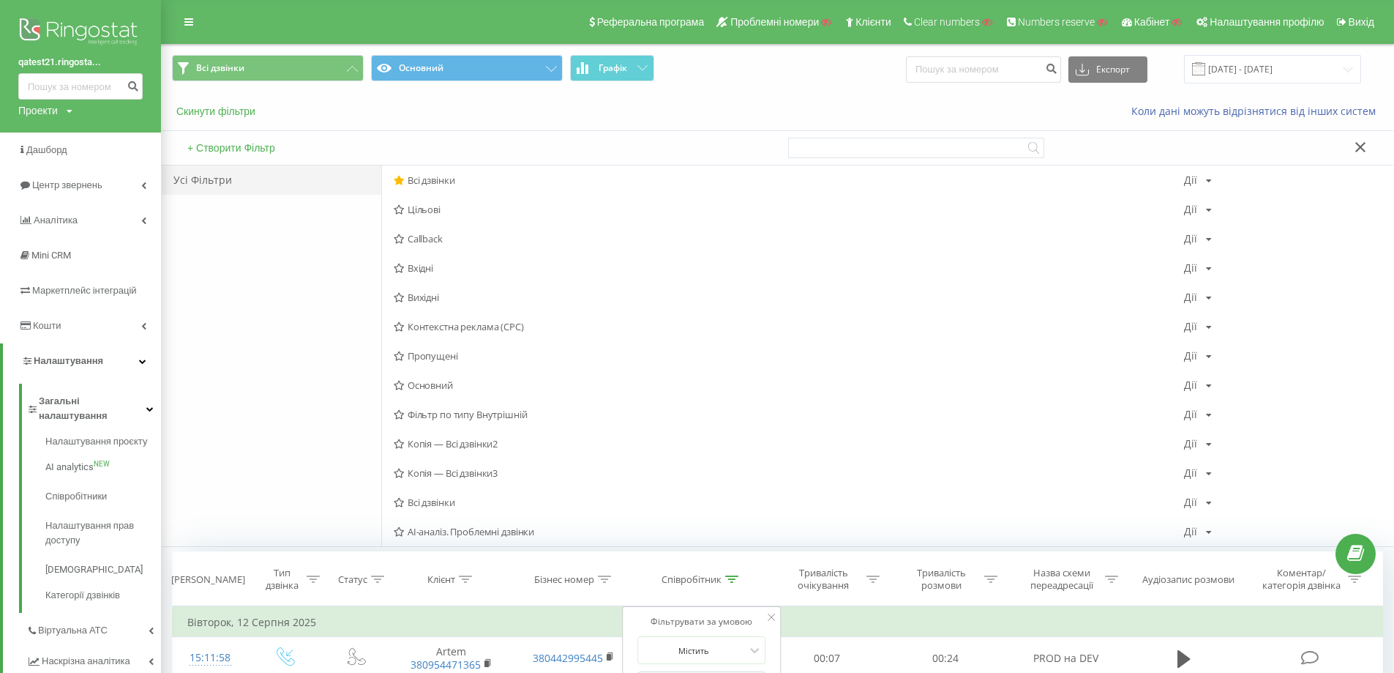
click at [249, 109] on button "Скинути фільтри" at bounding box center [217, 111] width 91 height 13
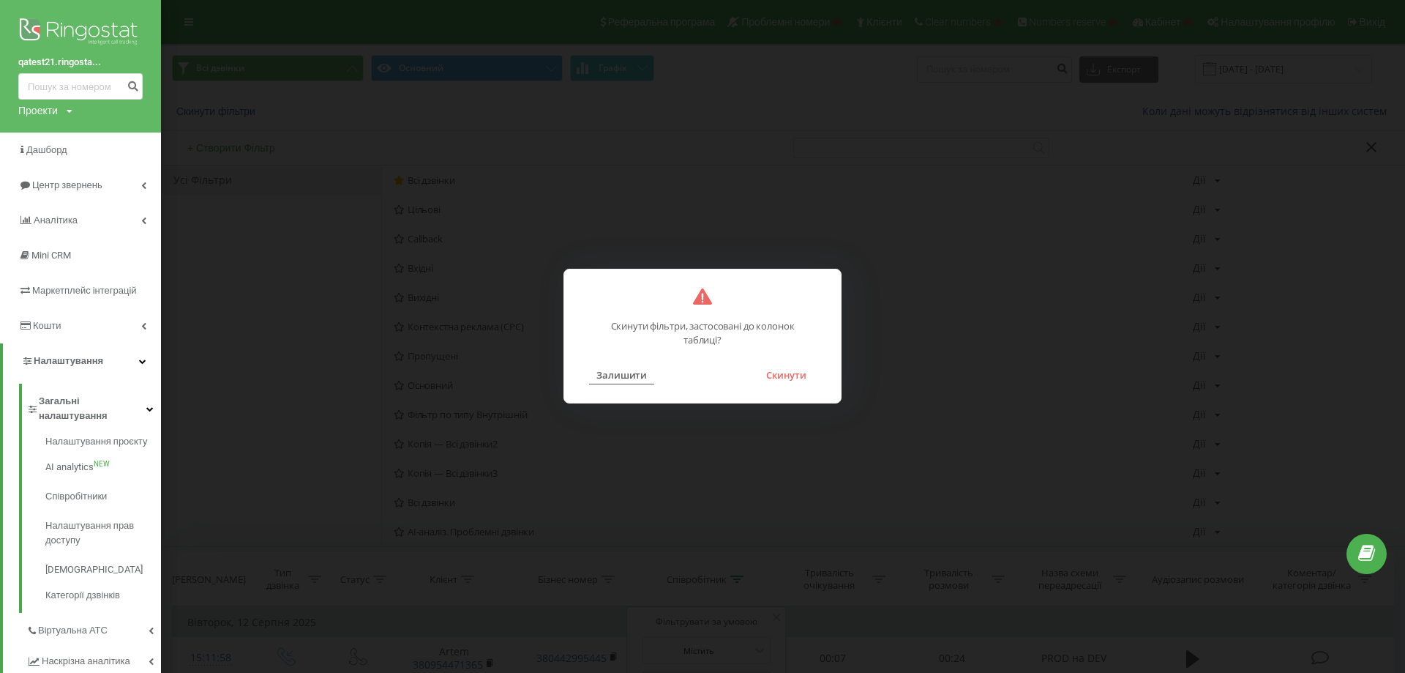
click at [644, 374] on button "Залишити" at bounding box center [621, 374] width 65 height 19
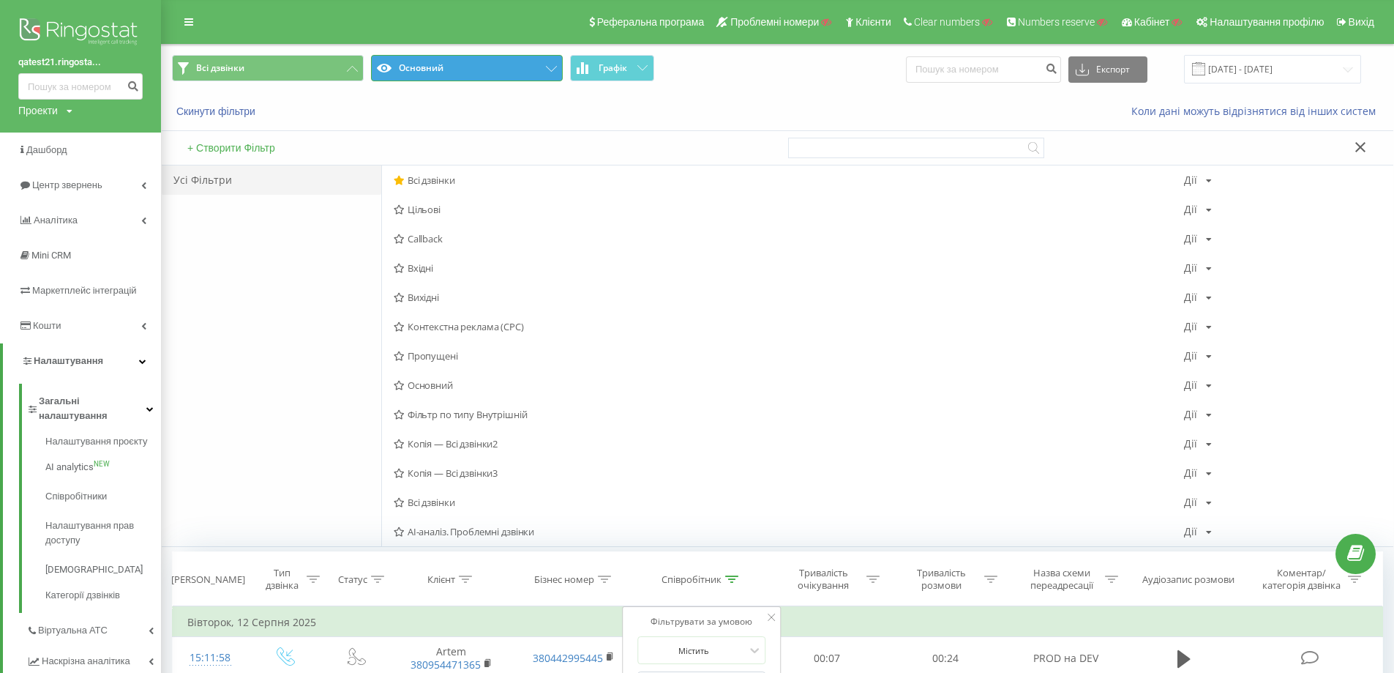
click at [484, 55] on button "Основний" at bounding box center [467, 68] width 192 height 26
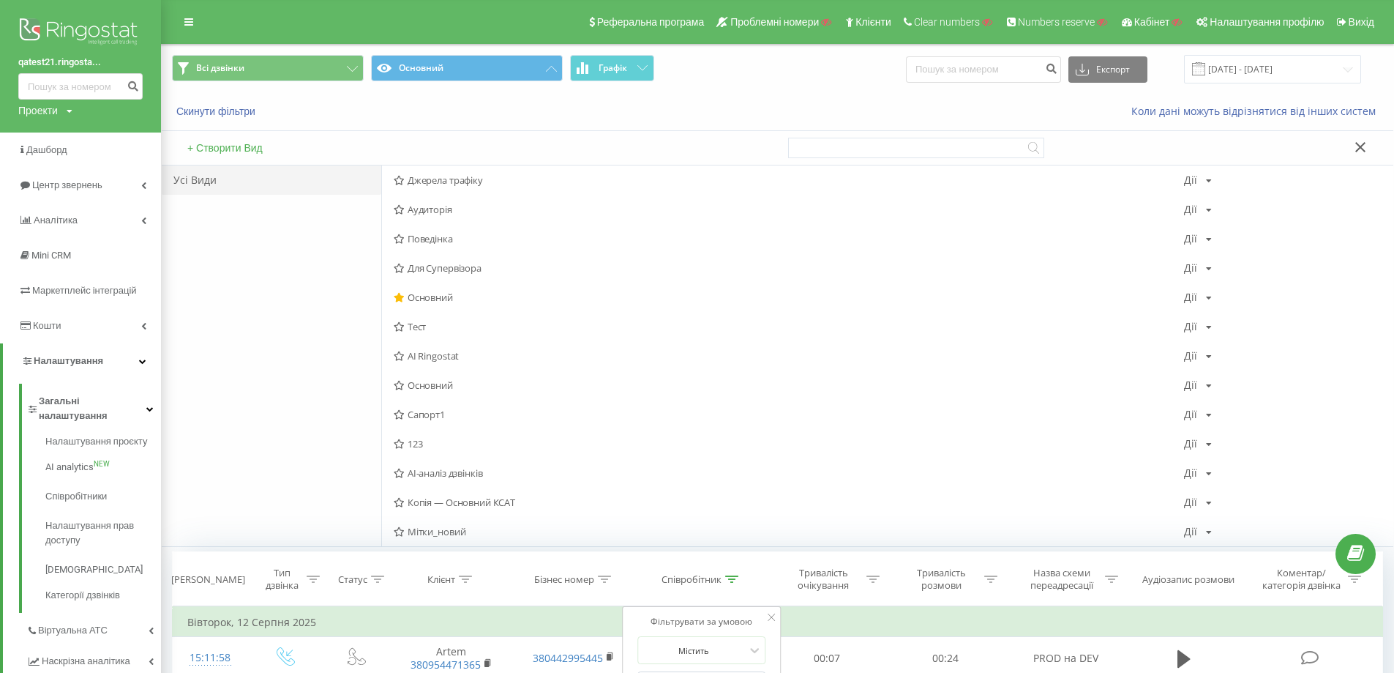
click at [233, 150] on button "+ Створити Вид" at bounding box center [225, 147] width 84 height 13
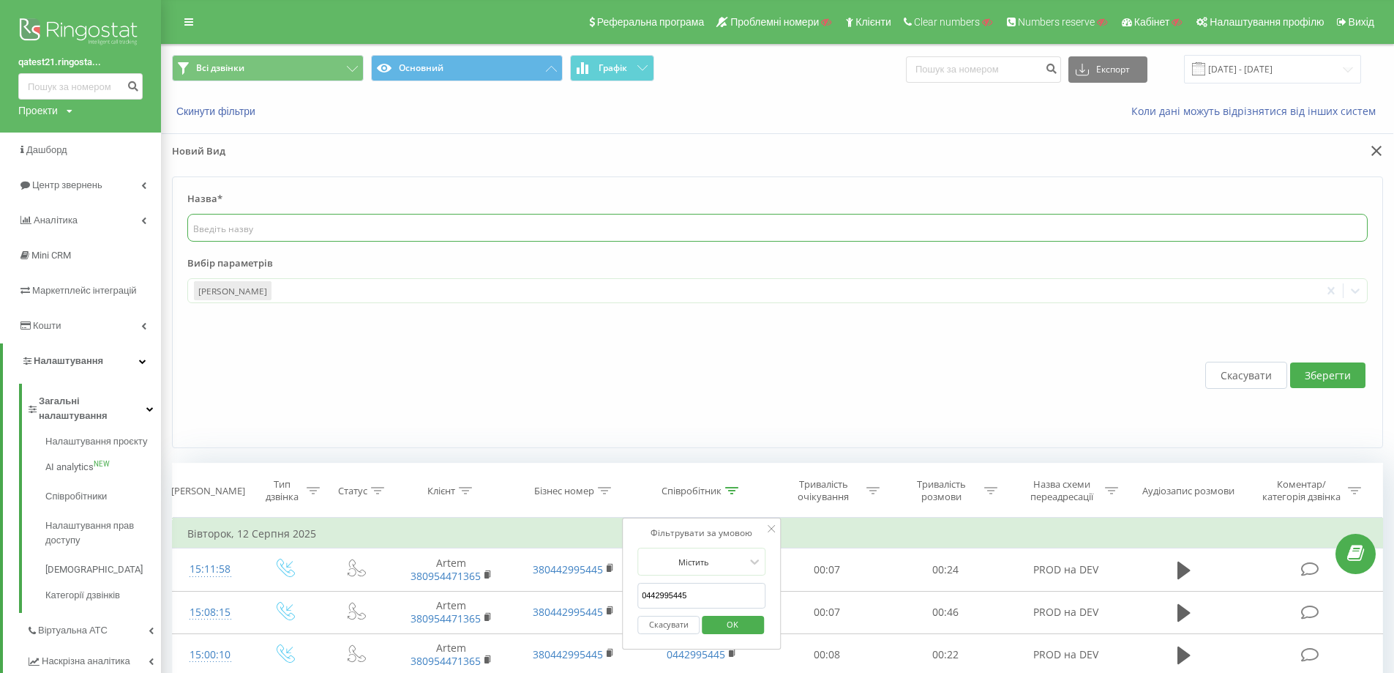
click at [250, 237] on input "text" at bounding box center [777, 228] width 1180 height 28
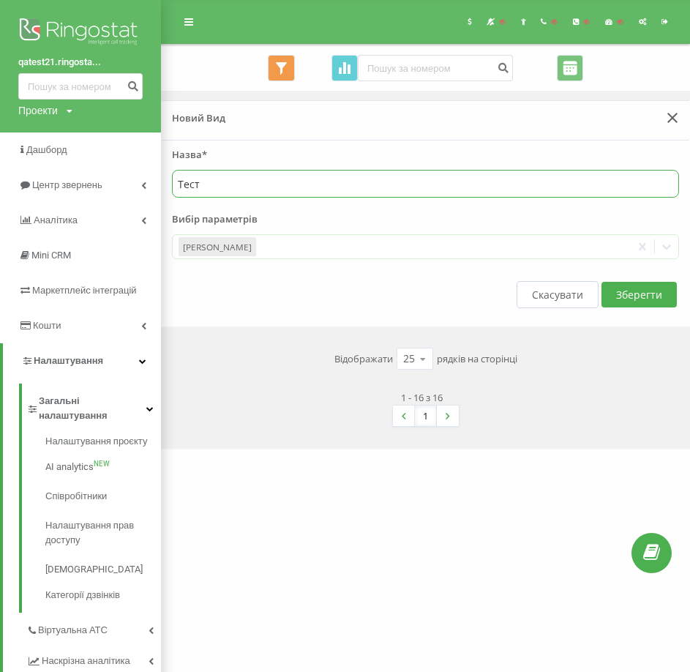
click at [223, 191] on input "Тест" at bounding box center [425, 184] width 507 height 28
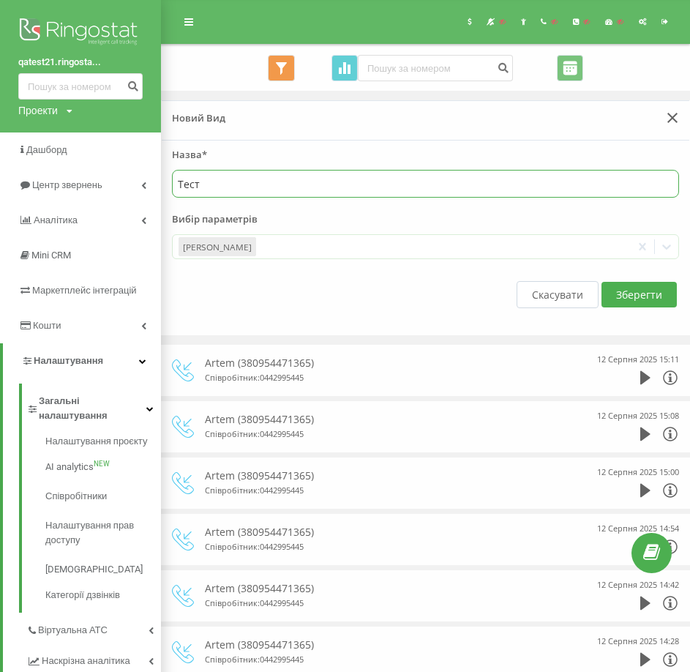
click at [221, 189] on input "Тест" at bounding box center [425, 184] width 507 height 28
click at [228, 240] on div "[PERSON_NAME]" at bounding box center [218, 246] width 78 height 19
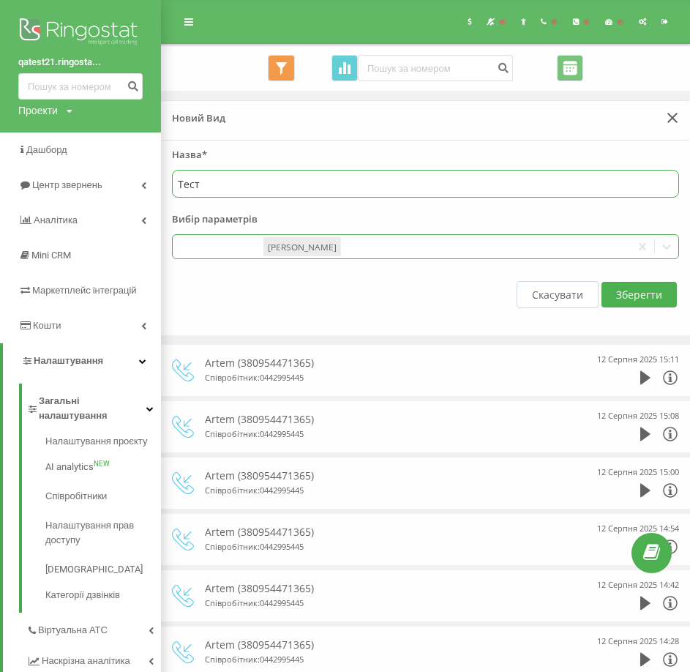
drag, startPoint x: 219, startPoint y: 246, endPoint x: 250, endPoint y: 252, distance: 31.3
click at [315, 246] on div "[PERSON_NAME]" at bounding box center [302, 246] width 78 height 19
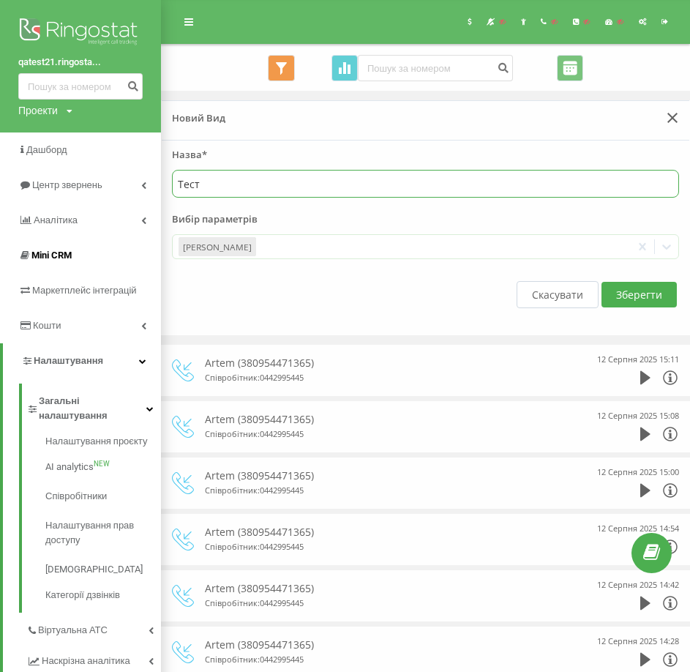
type input "Тест"
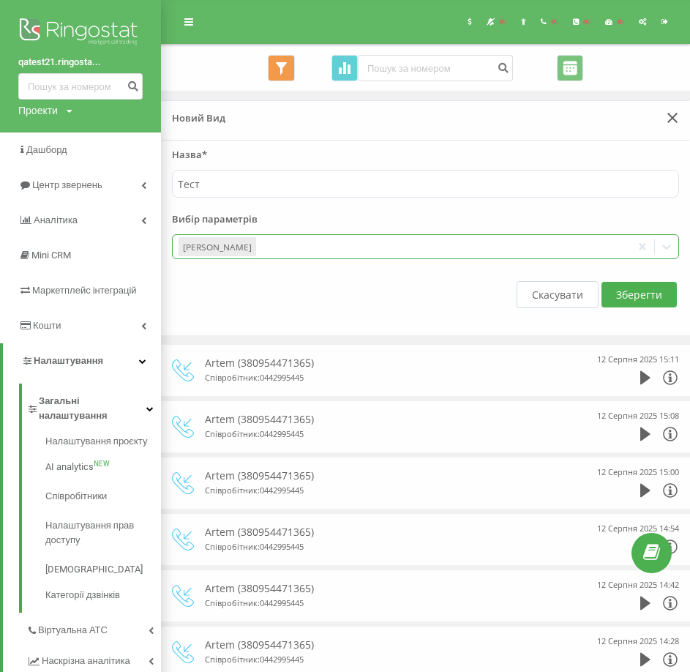
click at [279, 247] on div at bounding box center [441, 247] width 367 height 17
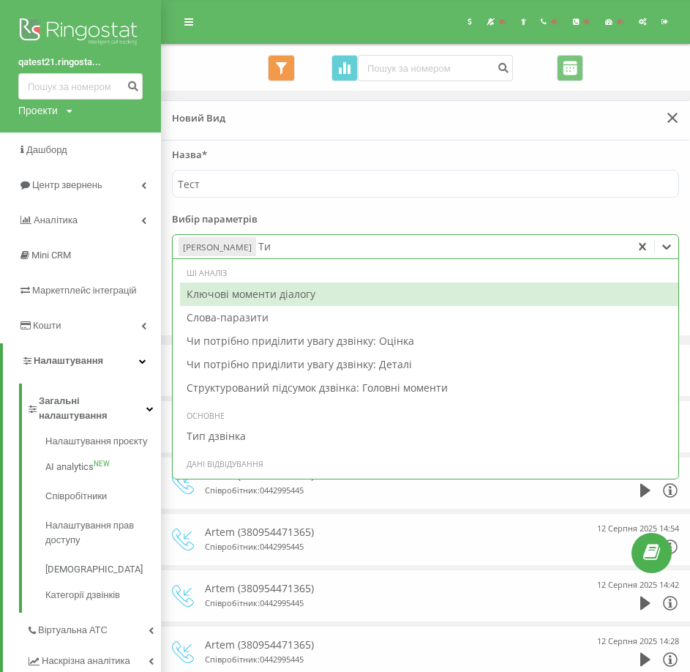
type input "Тип"
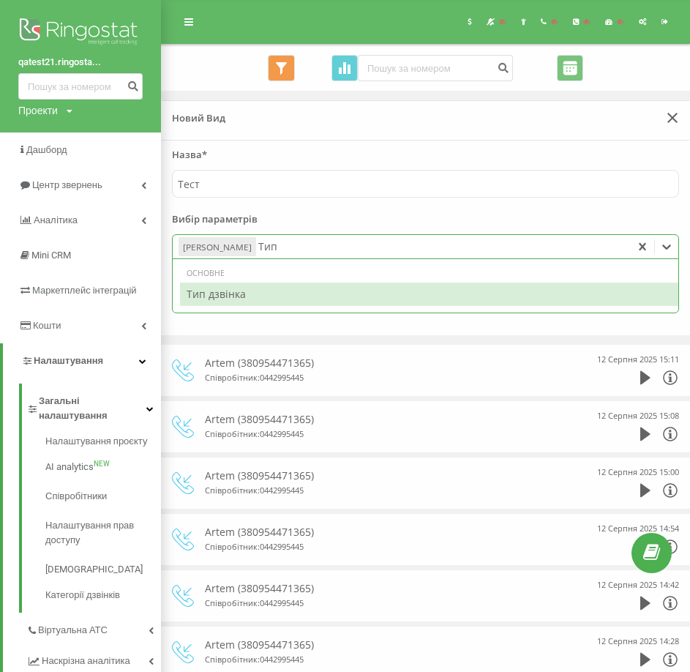
click at [274, 295] on div "Тип дзвінка" at bounding box center [429, 293] width 498 height 23
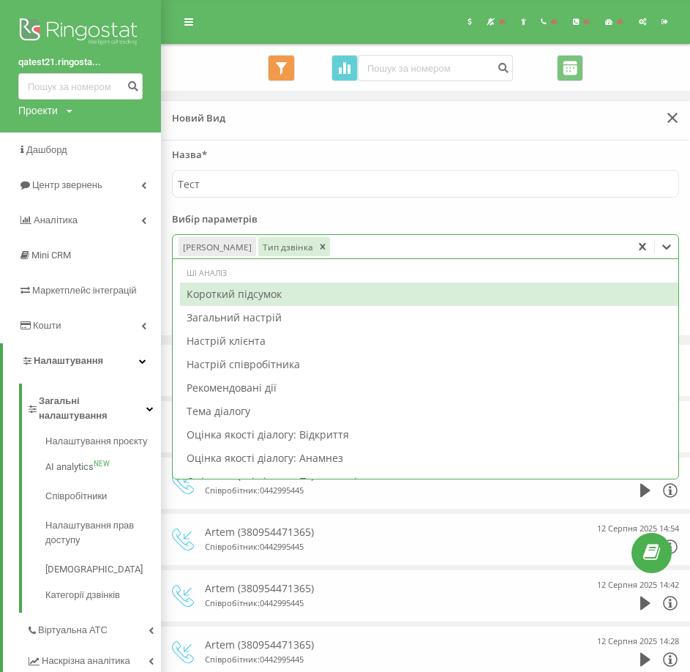
click at [444, 205] on form "Назва* Тест Вибір параметрів option Тип дзвінка, selected. 72 results available…" at bounding box center [425, 232] width 507 height 168
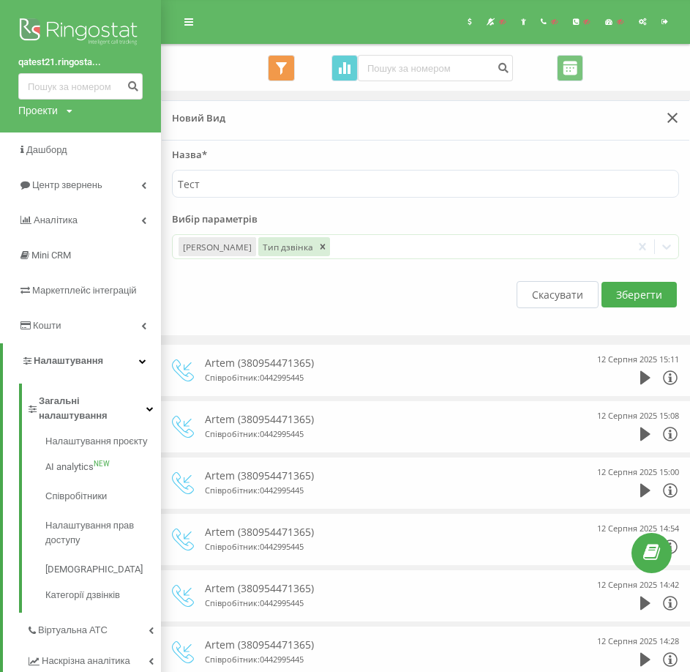
click at [643, 293] on button "Зберегти" at bounding box center [639, 295] width 75 height 26
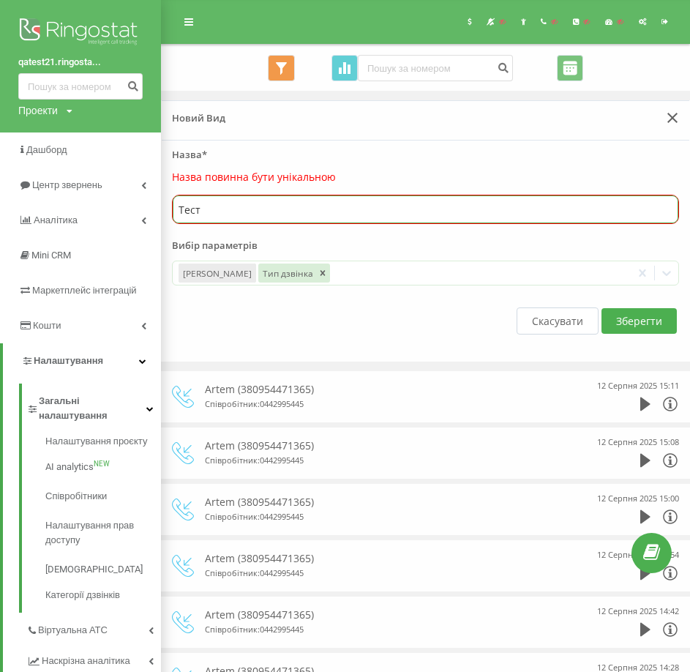
click at [254, 216] on input "Тест" at bounding box center [426, 209] width 506 height 28
type input "Тест11111"
click at [643, 323] on button "Зберегти" at bounding box center [639, 321] width 75 height 26
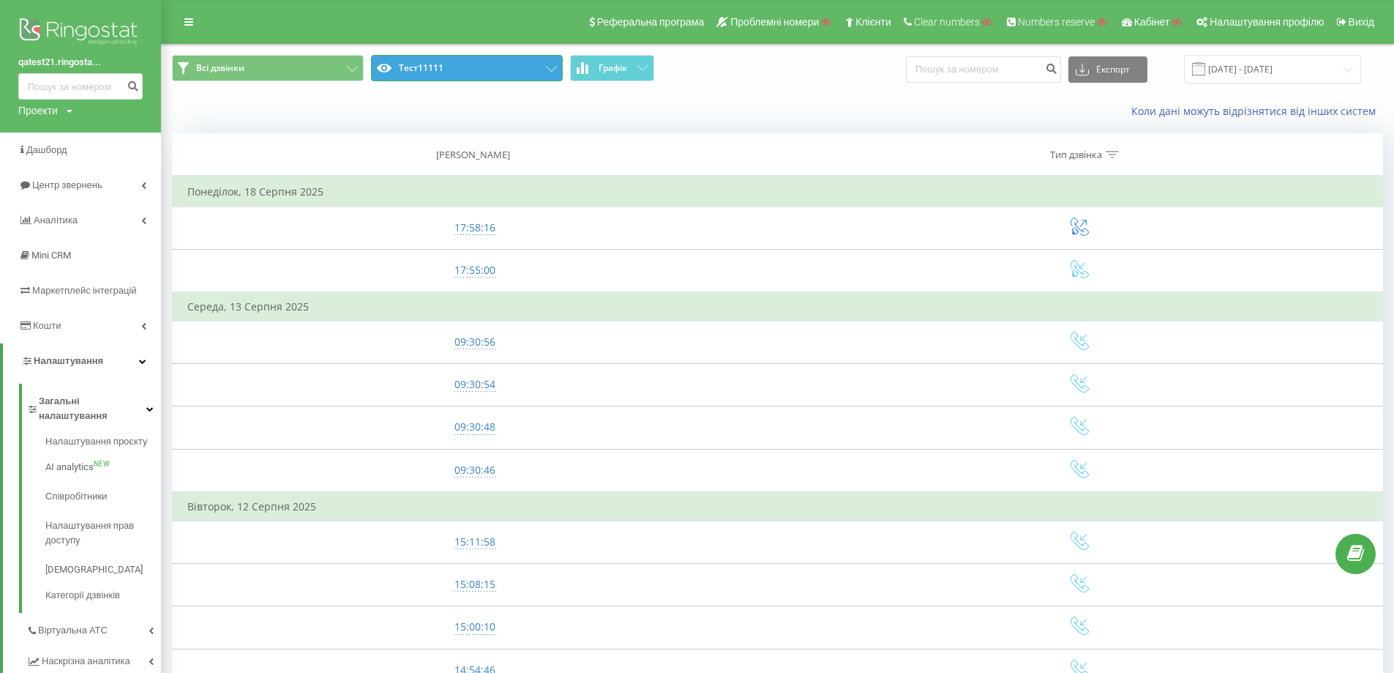
click at [486, 68] on button "Тест11111" at bounding box center [467, 68] width 192 height 26
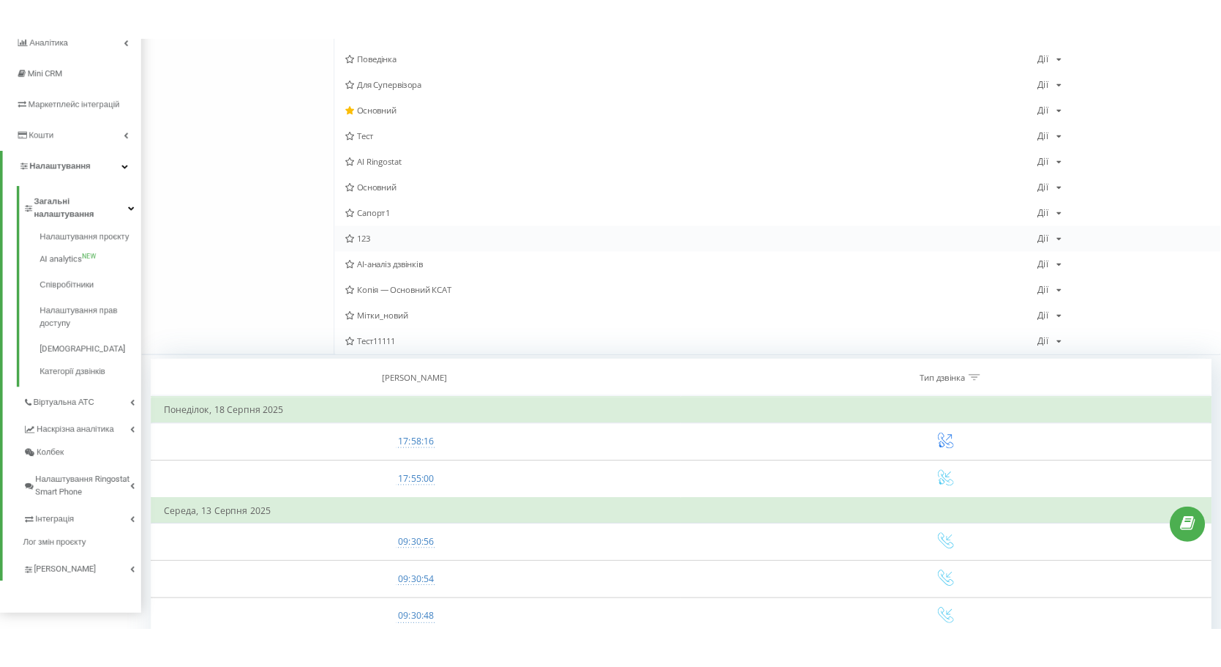
scroll to position [220, 0]
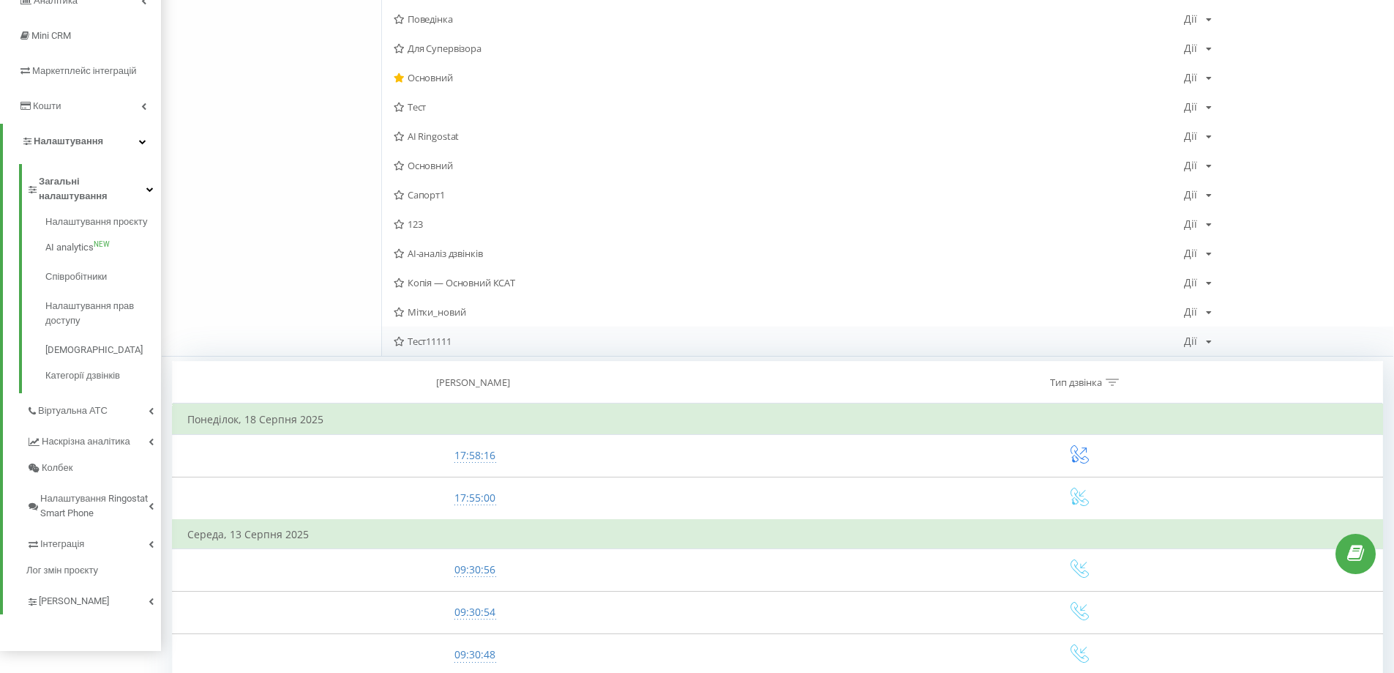
click at [1201, 338] on div "Дії Редагувати Копіювати Видалити За замовчуванням Поділитися" at bounding box center [1198, 341] width 28 height 10
click at [1257, 366] on span "Редагувати" at bounding box center [1248, 360] width 49 height 12
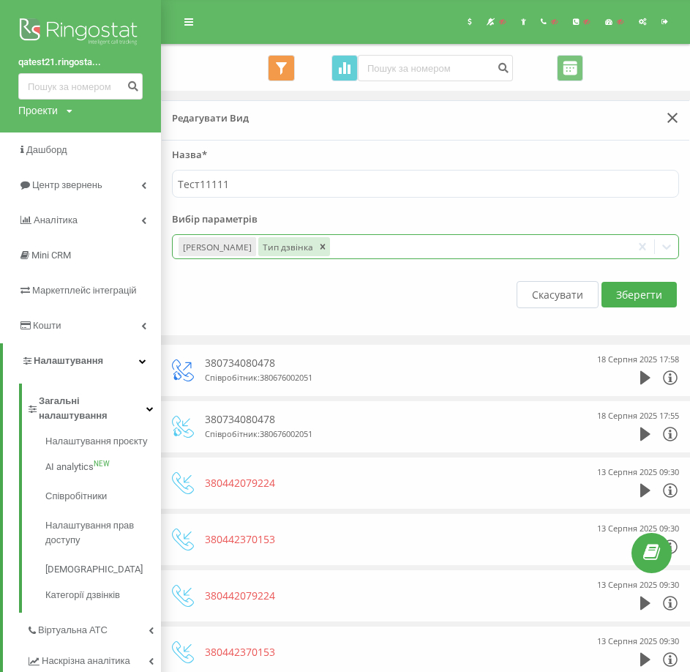
click at [355, 248] on div at bounding box center [478, 247] width 293 height 17
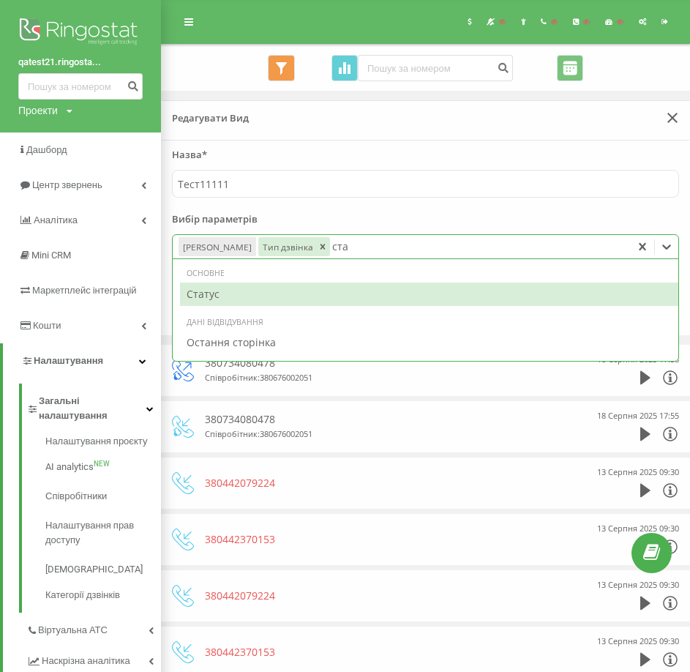
type input "стат"
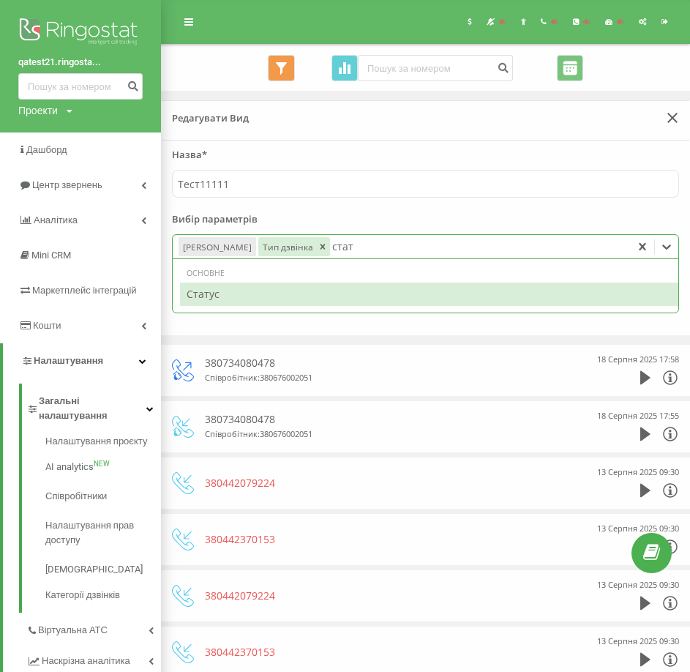
click at [351, 303] on div "Статус" at bounding box center [429, 293] width 498 height 23
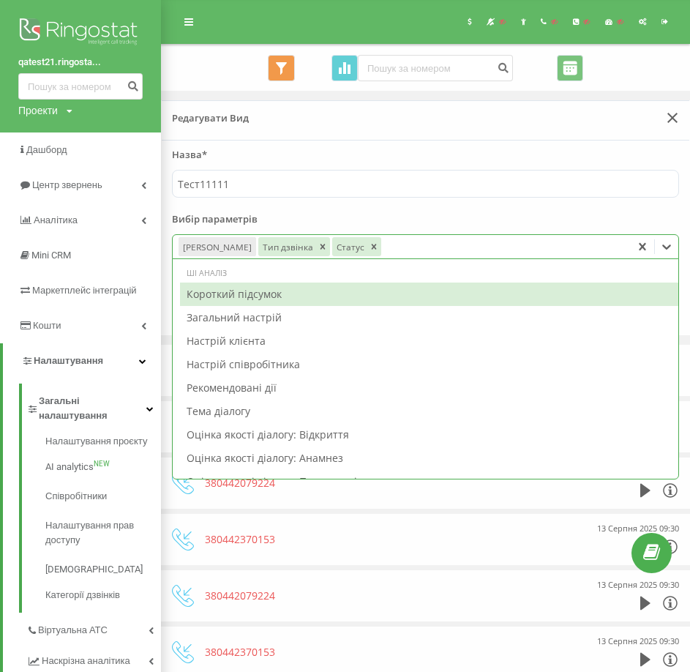
click at [478, 225] on label "Вибір параметрів" at bounding box center [425, 223] width 507 height 22
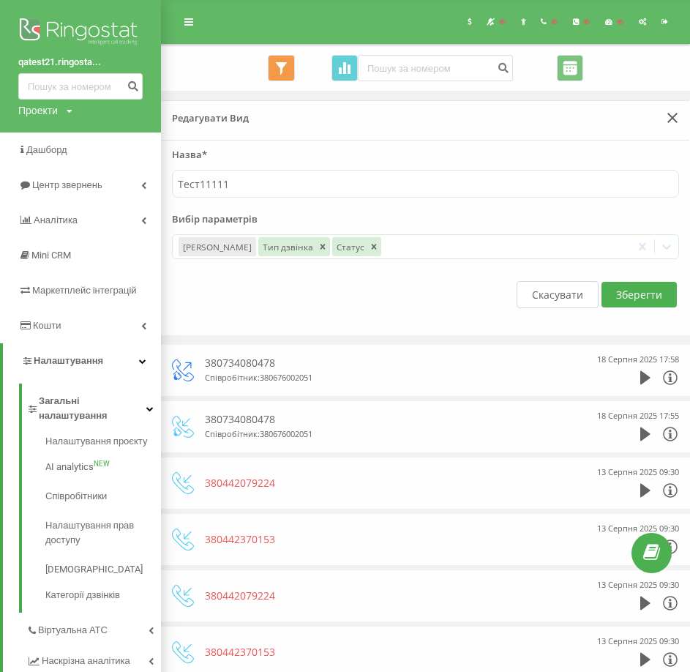
click at [628, 297] on button "Зберегти" at bounding box center [639, 295] width 75 height 26
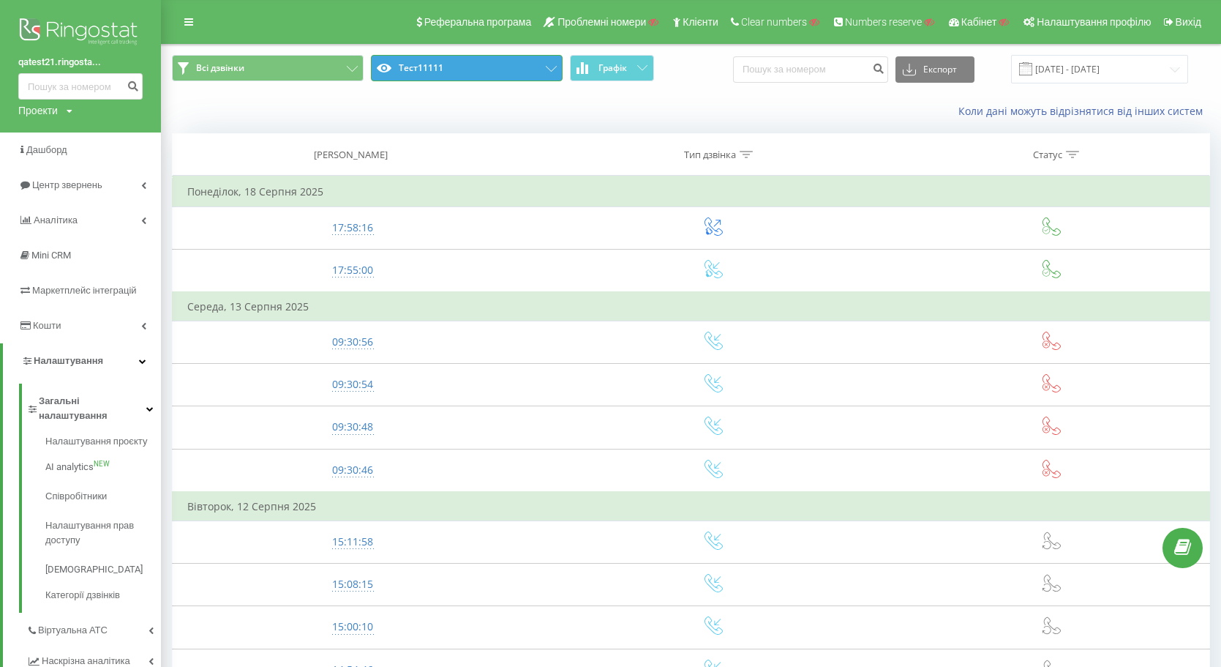
click at [435, 61] on button "Тест11111" at bounding box center [467, 68] width 192 height 26
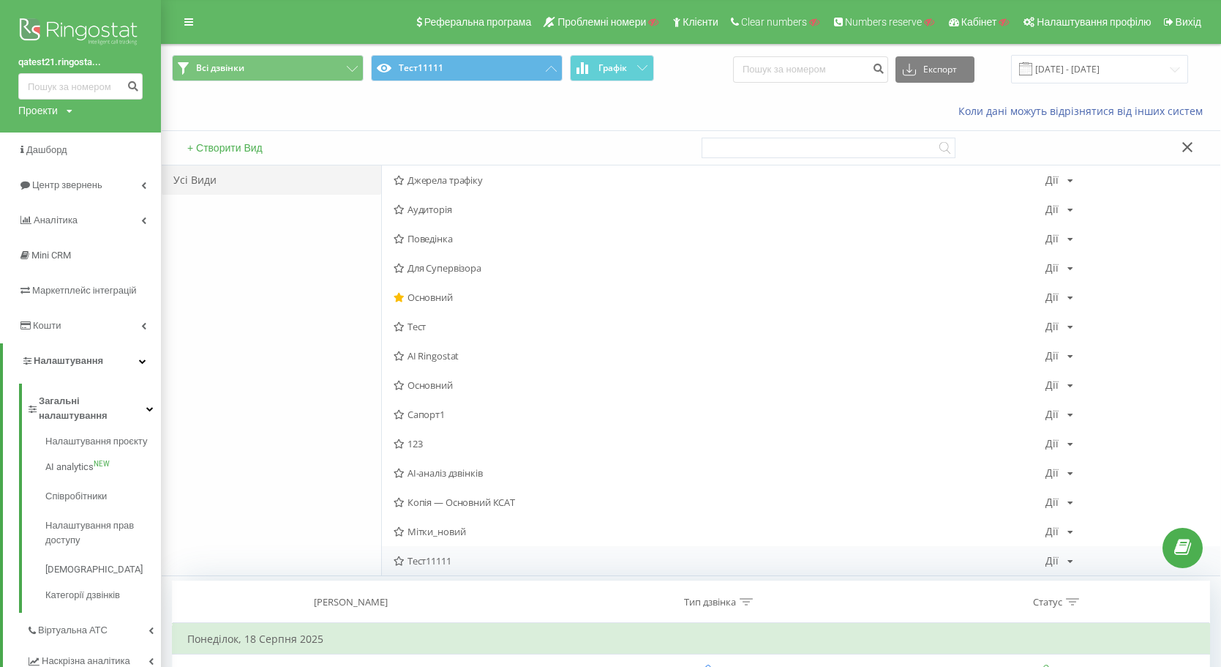
click at [1068, 555] on div "Дії Редагувати Копіювати Видалити За замовчуванням Поділитися" at bounding box center [1060, 560] width 28 height 10
click at [1107, 427] on span "Редагувати" at bounding box center [1109, 433] width 49 height 12
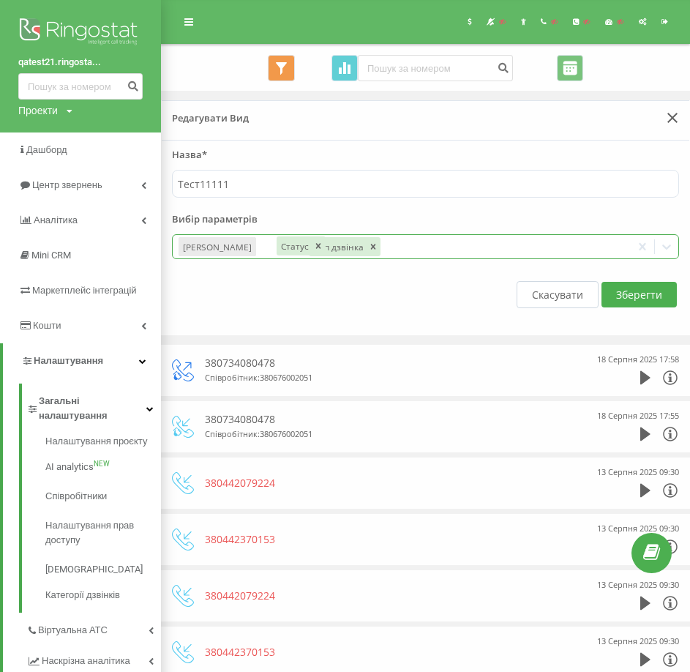
drag, startPoint x: 332, startPoint y: 252, endPoint x: 261, endPoint y: 244, distance: 71.4
click at [277, 244] on div "Статус" at bounding box center [294, 245] width 34 height 19
click at [634, 292] on button "Зберегти" at bounding box center [639, 295] width 75 height 26
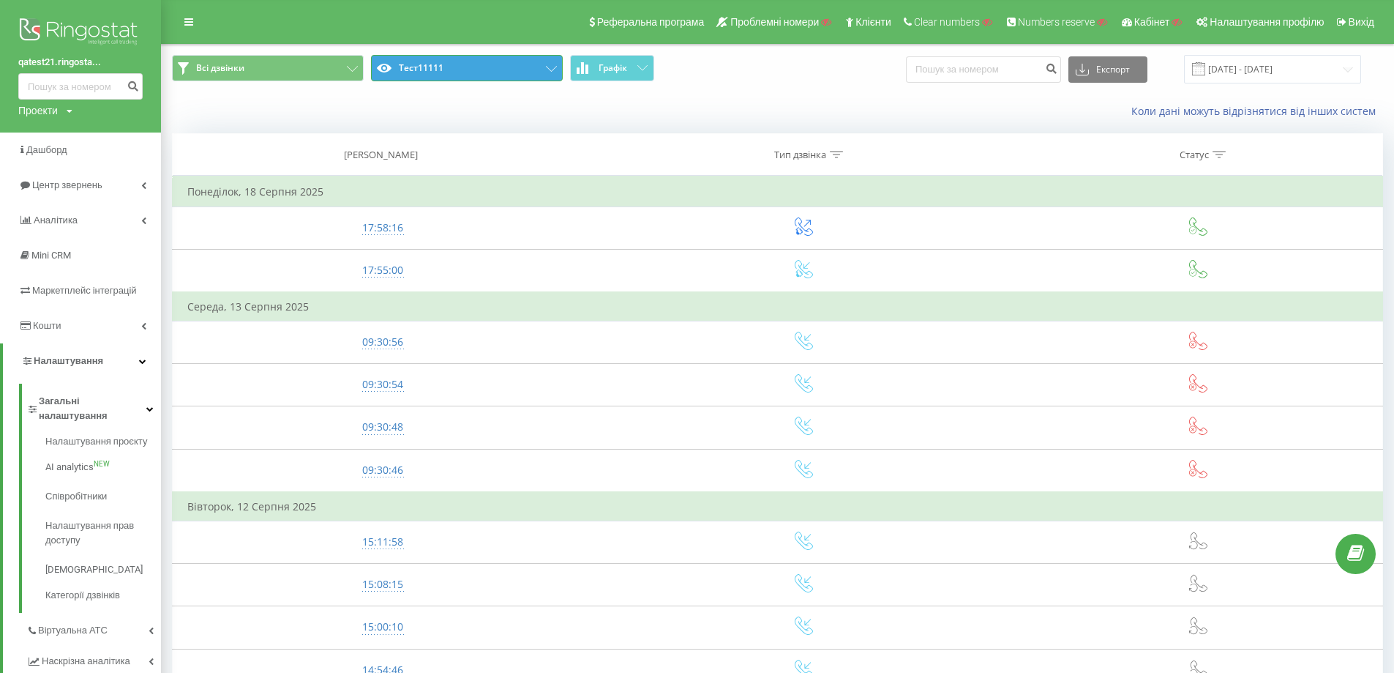
click at [477, 63] on button "Тест11111" at bounding box center [467, 68] width 192 height 26
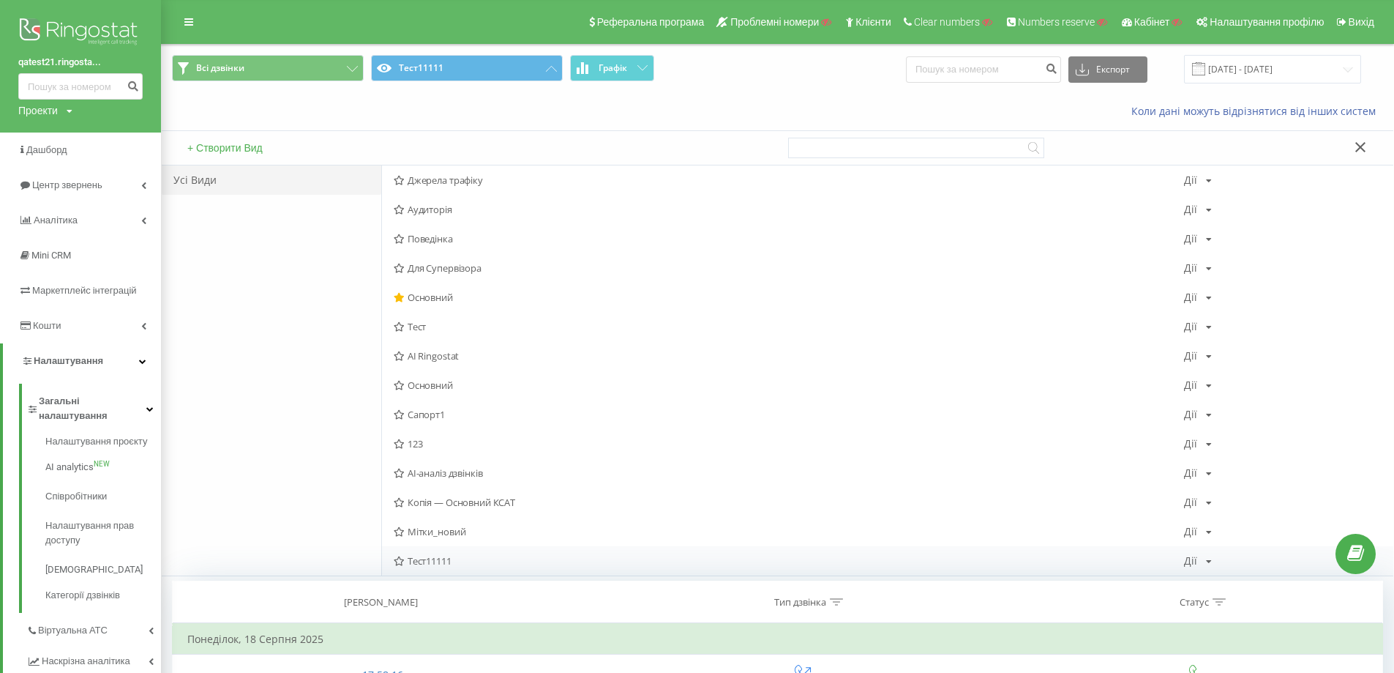
click at [1202, 560] on div "Дії Редагувати Копіювати Видалити За замовчуванням Поділитися" at bounding box center [1198, 560] width 28 height 10
click at [1245, 437] on span "Редагувати" at bounding box center [1248, 433] width 49 height 12
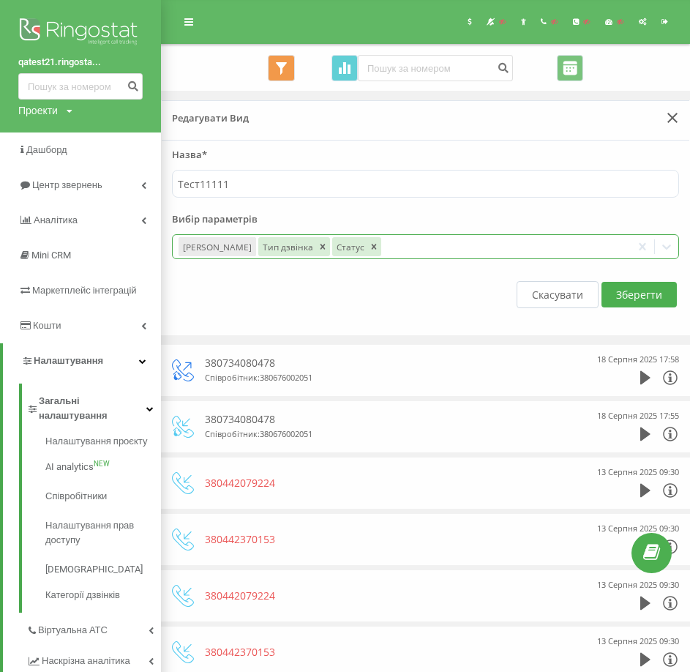
click at [400, 247] on div at bounding box center [504, 247] width 242 height 17
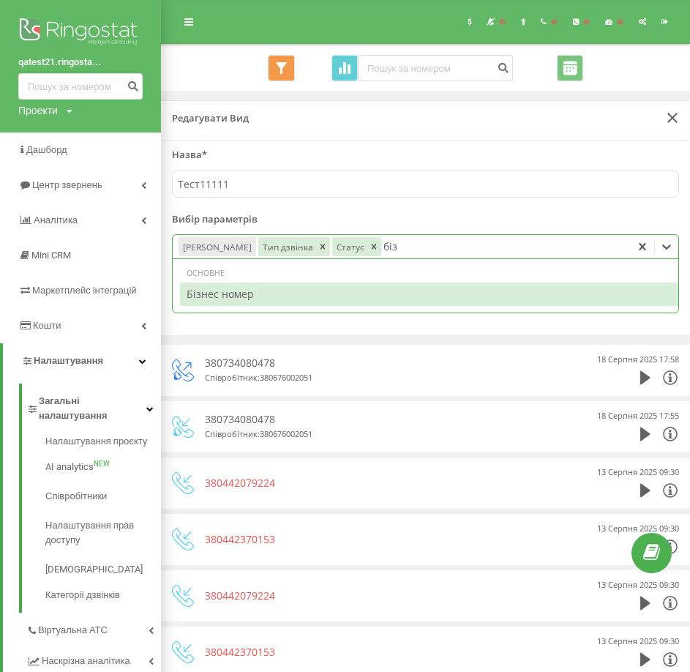
type input "бізн"
click at [312, 289] on div "Бізнес номер" at bounding box center [429, 293] width 498 height 23
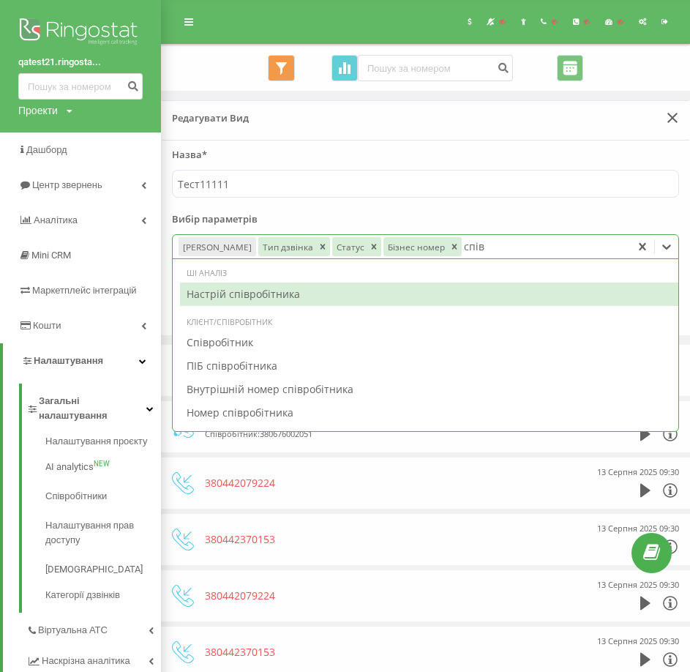
type input "співр"
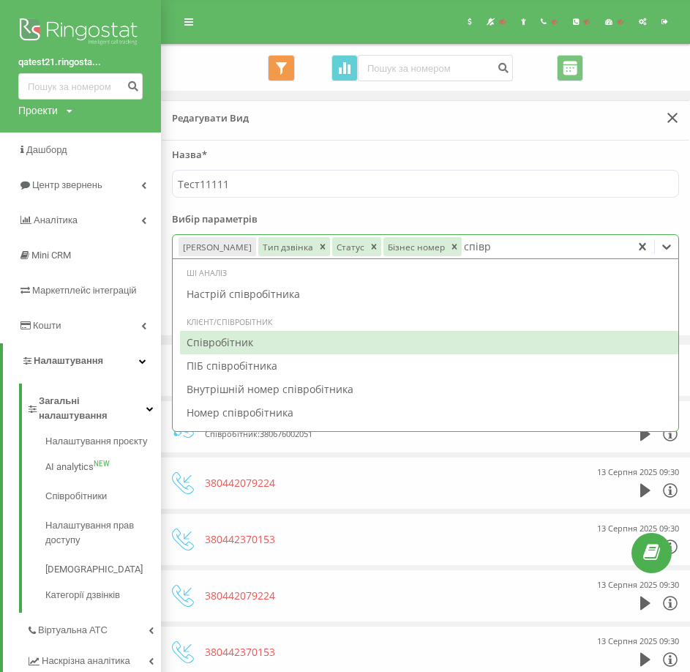
click at [261, 336] on div "Співробітник" at bounding box center [429, 342] width 498 height 23
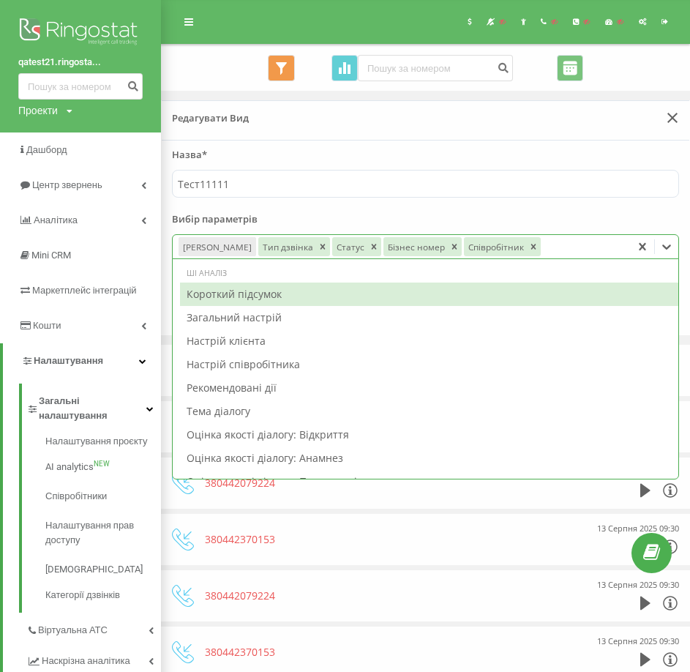
click at [547, 251] on div at bounding box center [584, 247] width 83 height 17
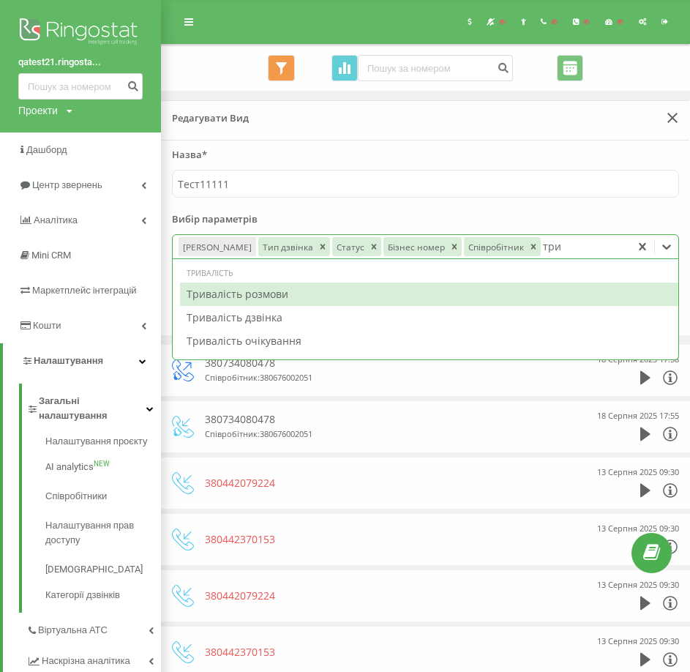
type input "трив"
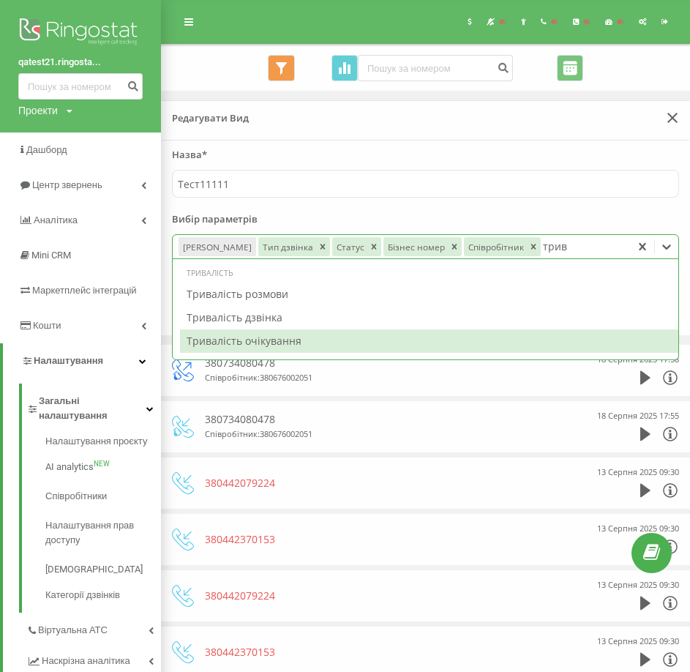
click at [291, 340] on div "Тривалість очікування" at bounding box center [429, 340] width 498 height 23
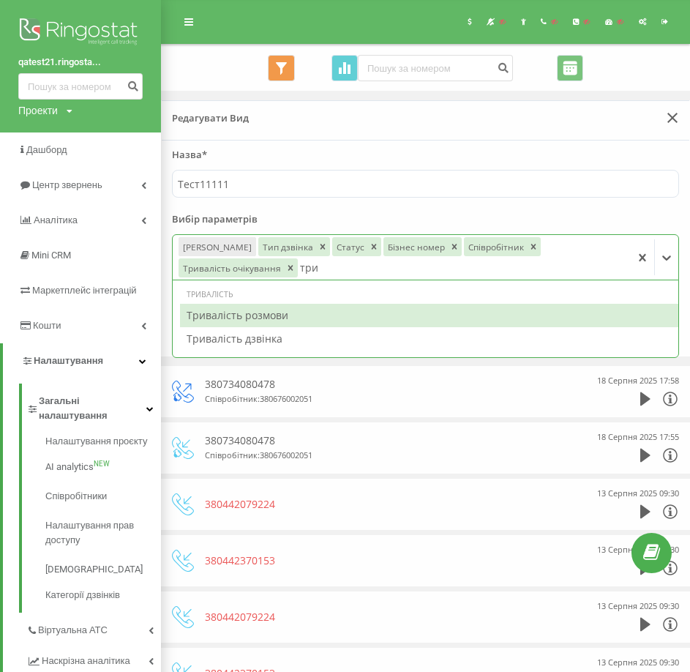
type input "трив"
click at [302, 318] on div "Тривалість розмови" at bounding box center [429, 315] width 498 height 23
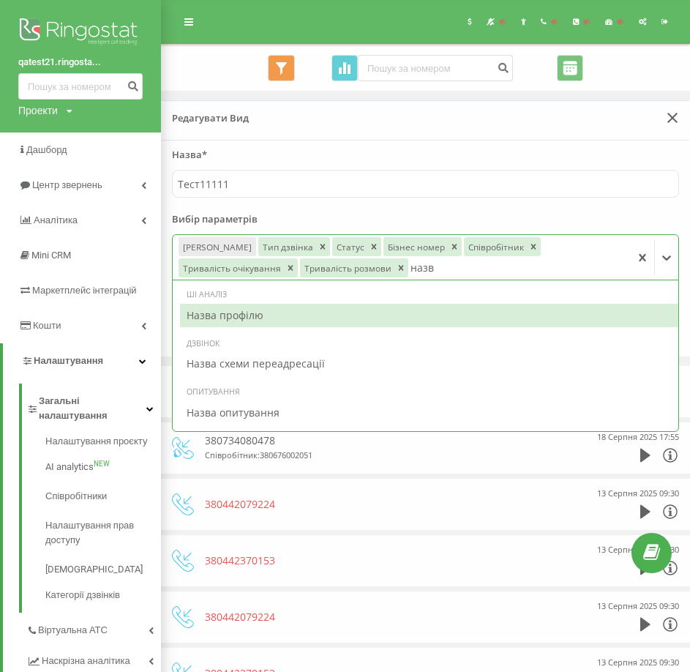
type input "назва"
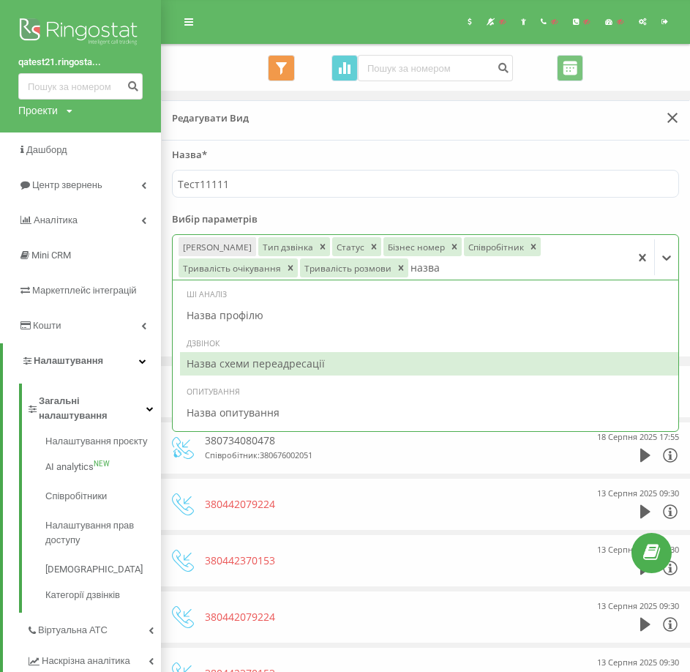
click at [285, 371] on div "Назва схеми переадресації" at bounding box center [429, 363] width 498 height 23
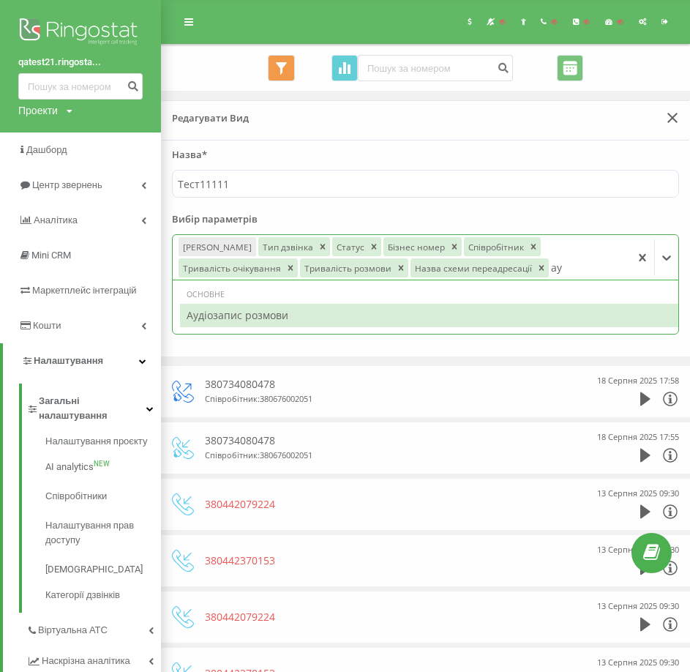
type input "ауд"
click at [384, 315] on div "Аудіозапис розмови" at bounding box center [429, 315] width 498 height 23
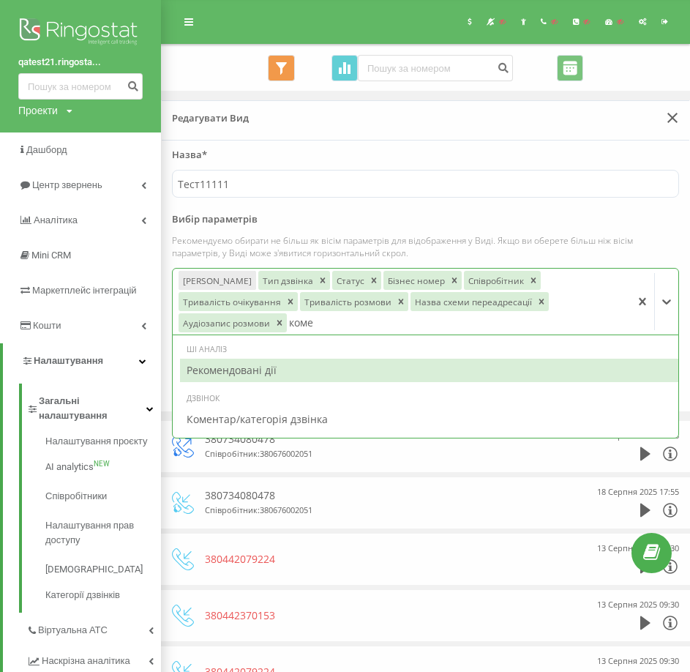
type input "комен"
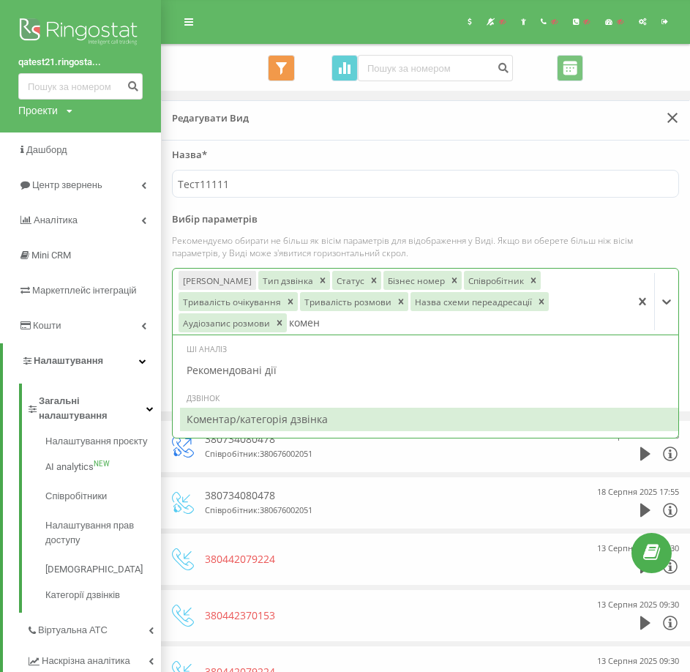
click at [263, 415] on div "Коментар/категорія дзвінка" at bounding box center [429, 419] width 498 height 23
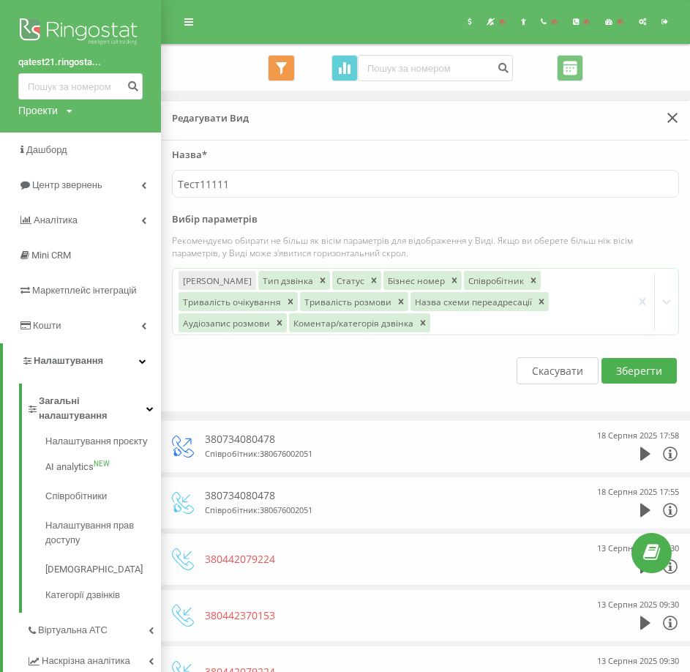
click at [473, 208] on form "Назва* Тест11111 Вибір параметрів Рекомендуємо обирати не більш як вісім параме…" at bounding box center [425, 270] width 507 height 244
click at [649, 372] on button "Зберегти" at bounding box center [639, 371] width 75 height 26
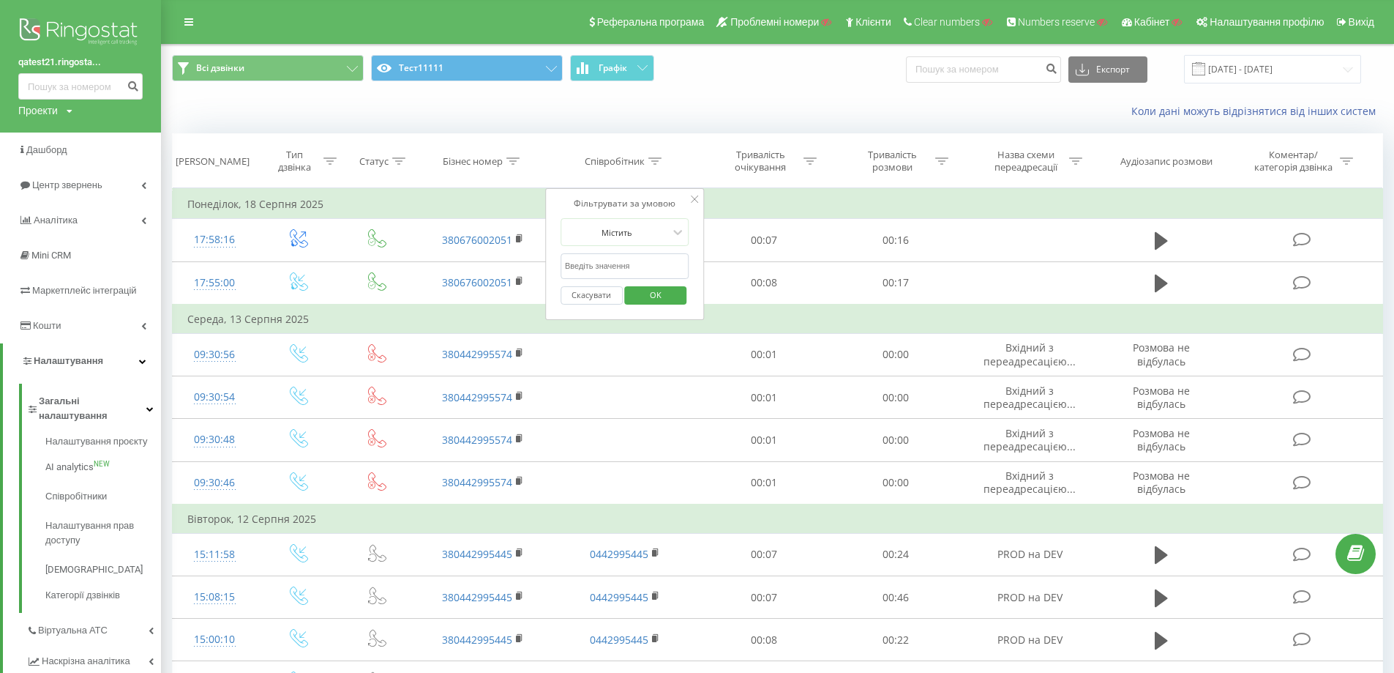
click at [749, 80] on span "Всі дзвінки Тест11111 Графік" at bounding box center [469, 69] width 595 height 29
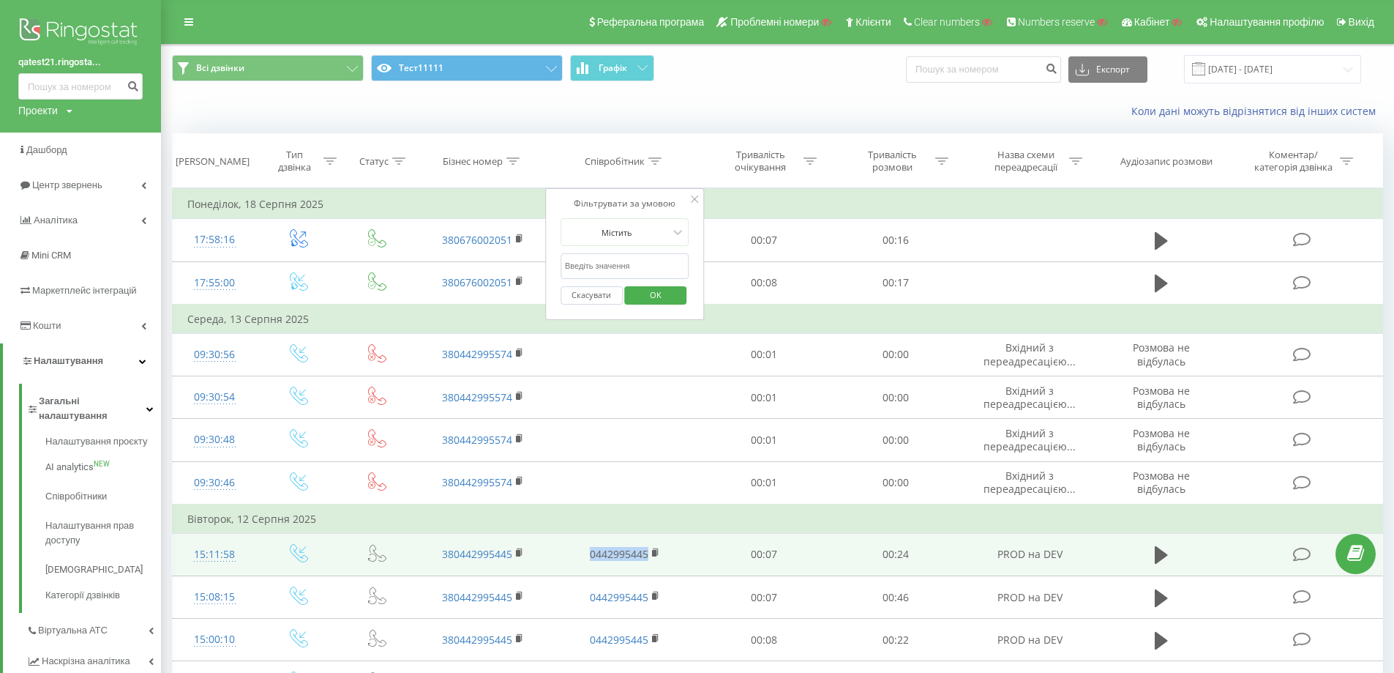
drag, startPoint x: 577, startPoint y: 553, endPoint x: 648, endPoint y: 553, distance: 70.3
click at [648, 553] on td "0442995445" at bounding box center [624, 554] width 147 height 42
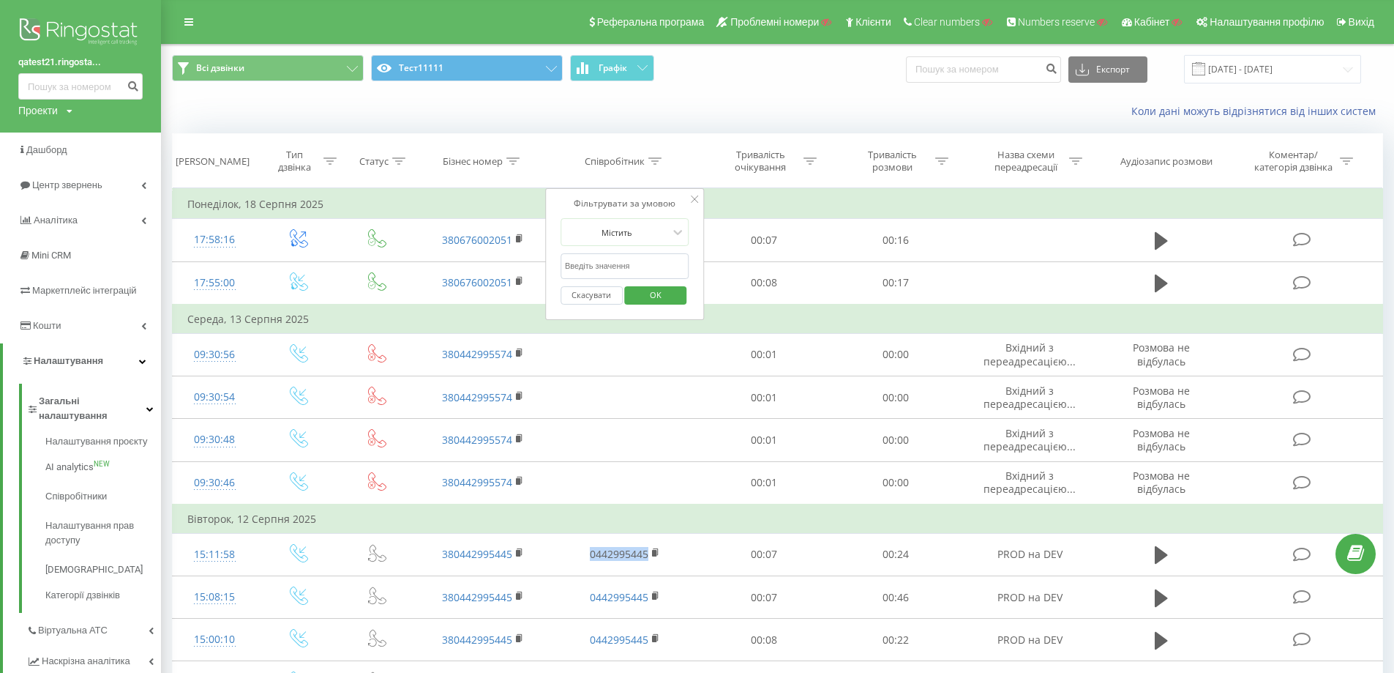
copy link "0442995445"
drag, startPoint x: 628, startPoint y: 280, endPoint x: 626, endPoint y: 266, distance: 14.0
click at [626, 277] on form "Містить Скасувати OK" at bounding box center [625, 265] width 129 height 94
drag, startPoint x: 626, startPoint y: 266, endPoint x: 638, endPoint y: 272, distance: 13.4
click at [626, 266] on input "text" at bounding box center [625, 266] width 129 height 26
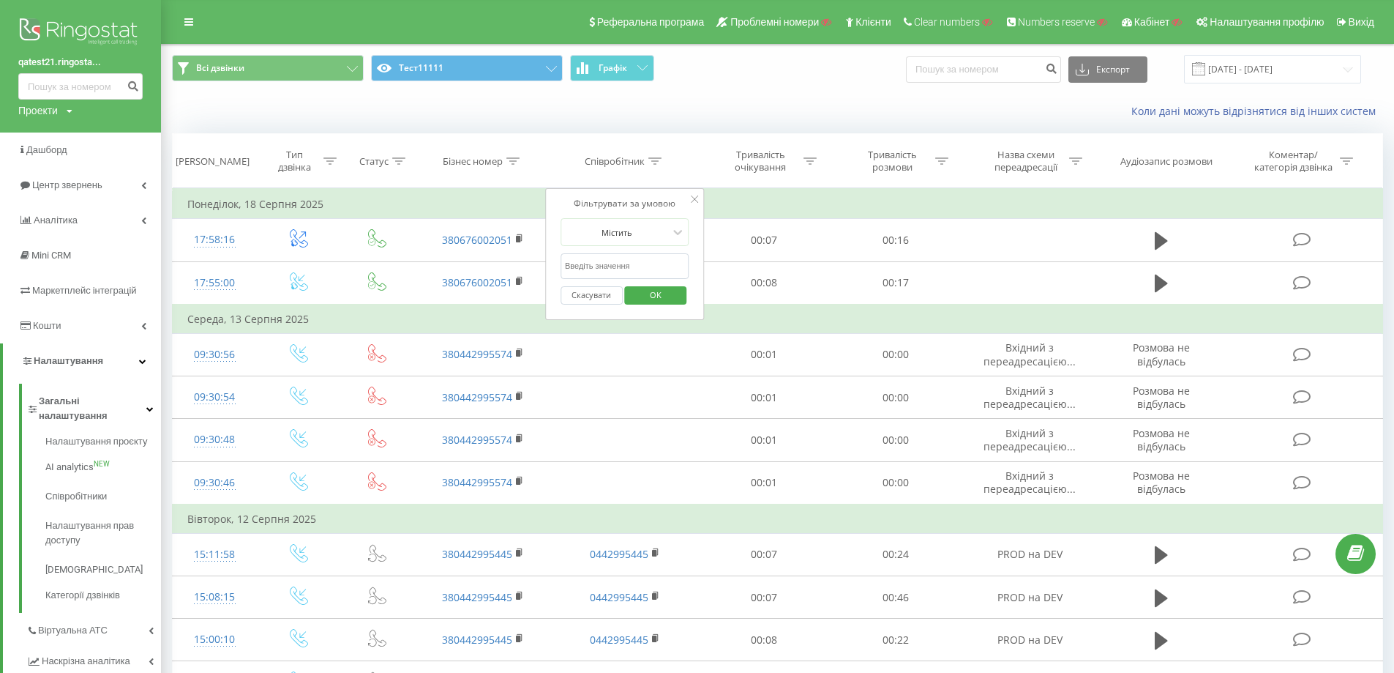
paste input "0442995445"
type input "0442995445"
click at [651, 296] on span "OK" at bounding box center [655, 294] width 41 height 23
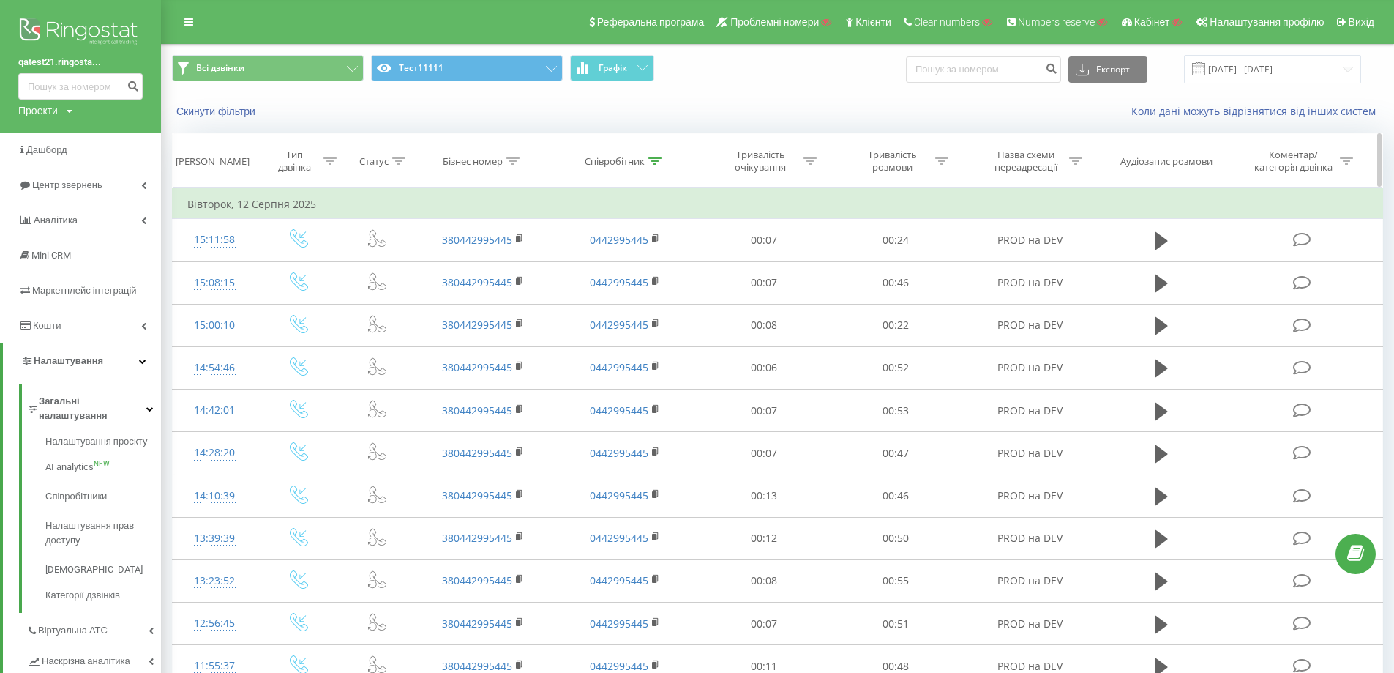
click at [656, 158] on icon at bounding box center [654, 160] width 13 height 7
click at [635, 269] on input "0442995445" at bounding box center [625, 266] width 129 height 26
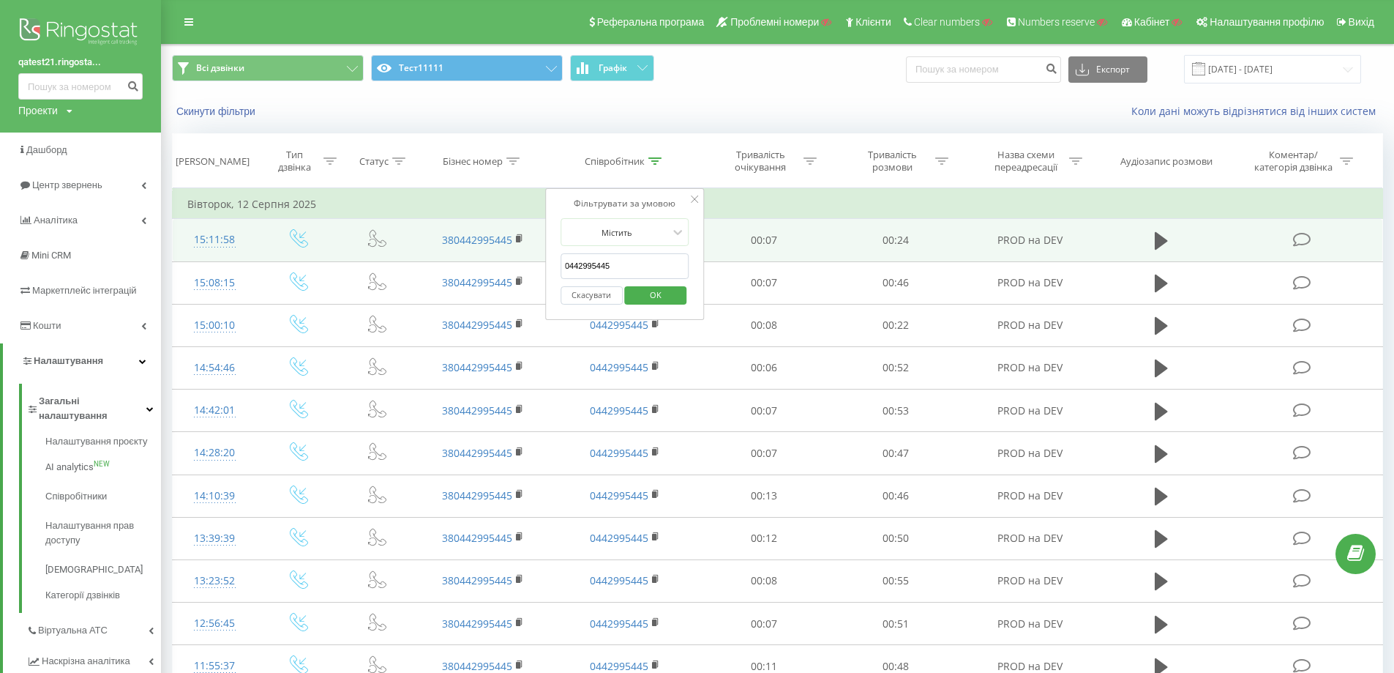
drag, startPoint x: 420, startPoint y: 261, endPoint x: 391, endPoint y: 261, distance: 29.3
click at [389, 261] on table "Фільтрувати за умовою Дорівнює Введіть значення Скасувати OK Фільтрувати за умо…" at bounding box center [777, 558] width 1211 height 741
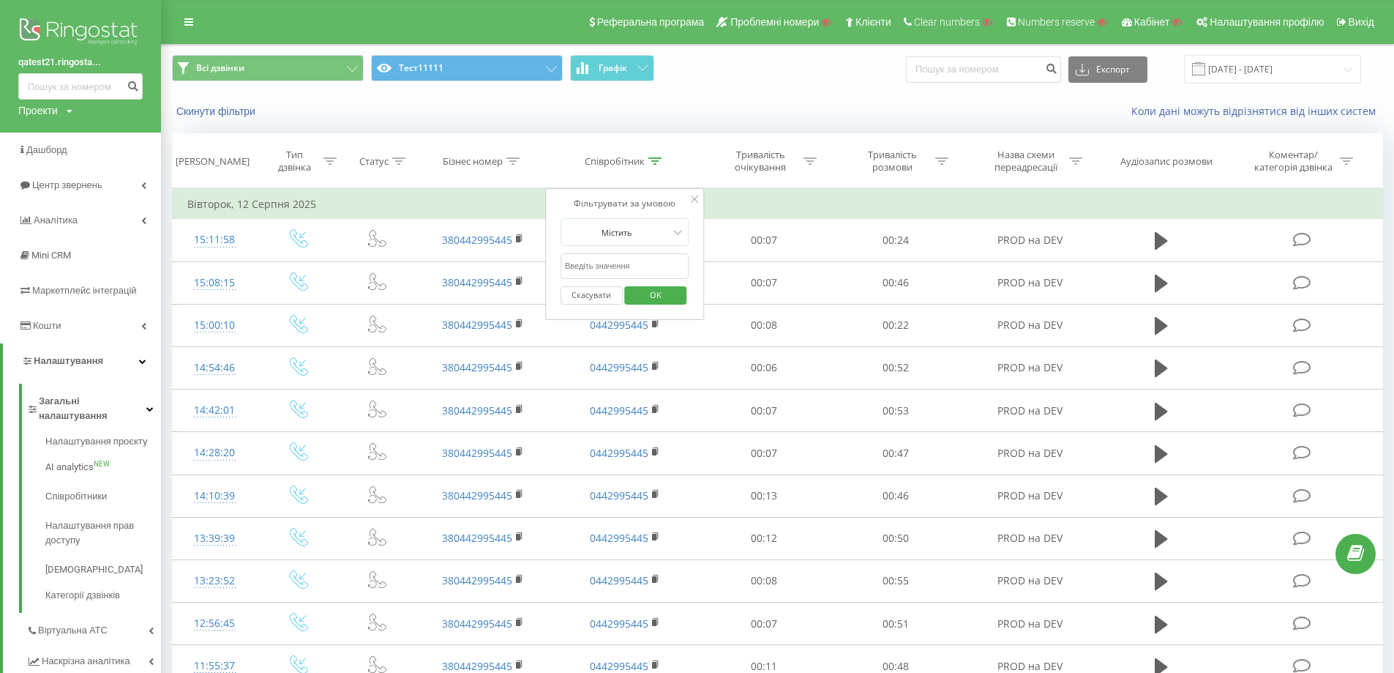
click at [660, 289] on span "OK" at bounding box center [655, 294] width 41 height 23
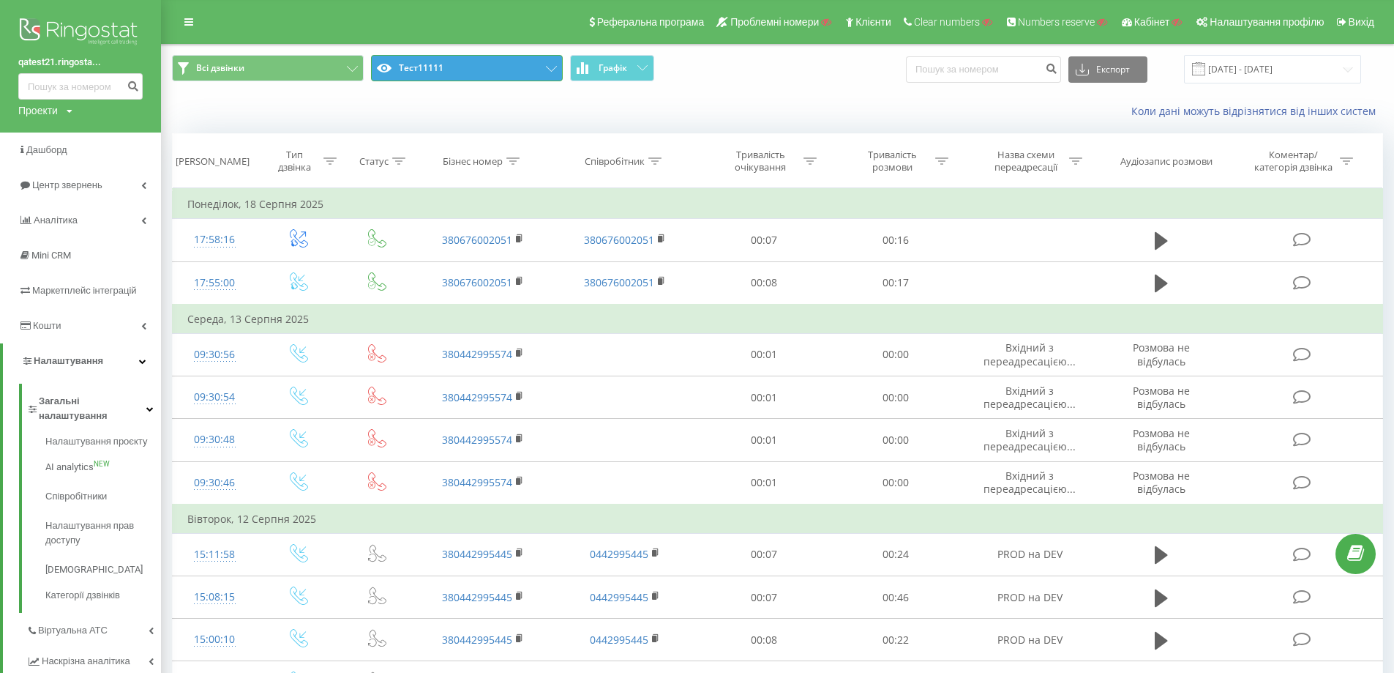
click at [523, 69] on button "Тест11111" at bounding box center [467, 68] width 192 height 26
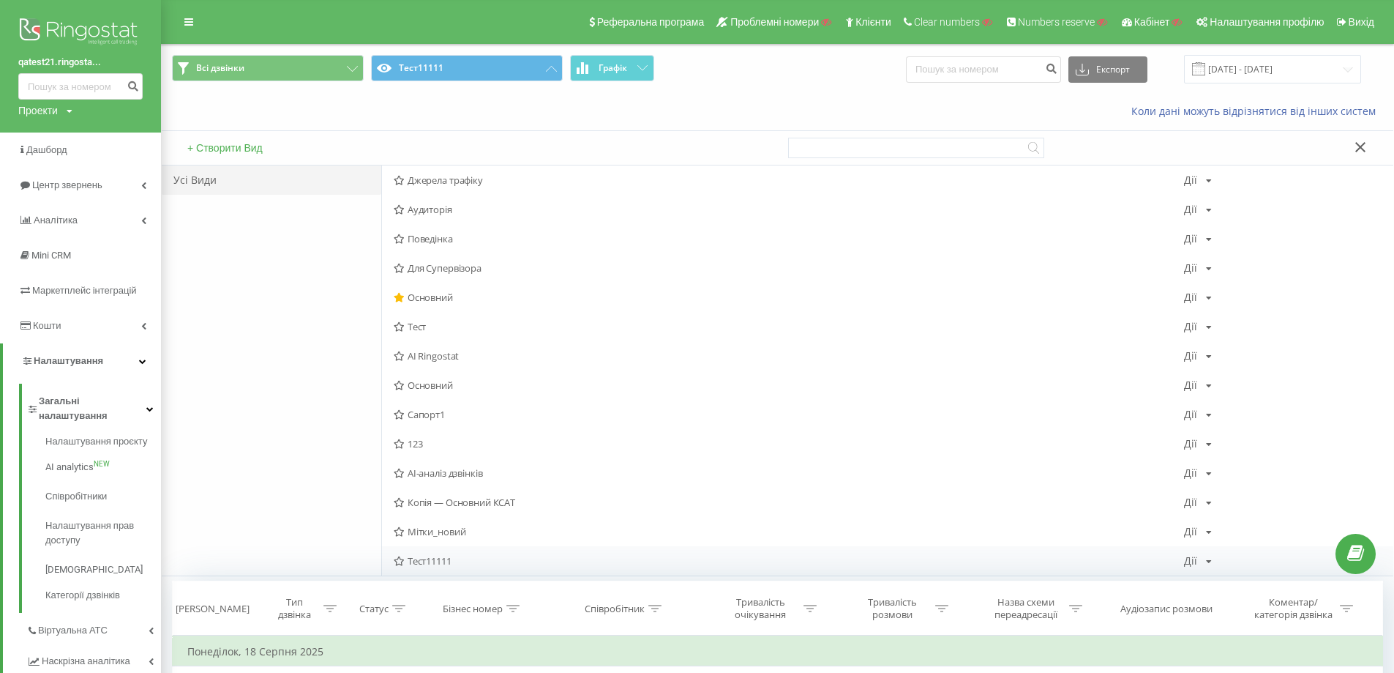
click at [1208, 564] on icon at bounding box center [1209, 561] width 6 height 9
click at [1259, 542] on span "Поділитися" at bounding box center [1249, 541] width 50 height 12
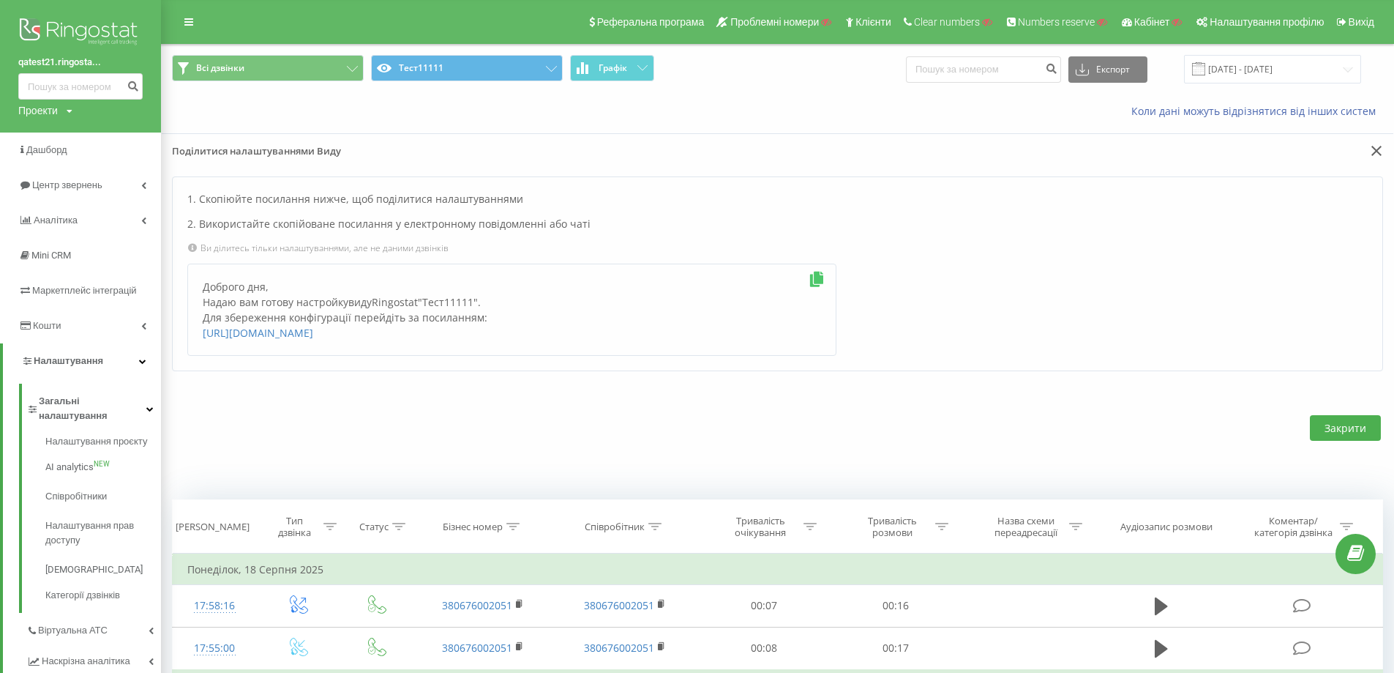
click at [815, 278] on icon at bounding box center [817, 279] width 18 height 15
drag, startPoint x: 225, startPoint y: 348, endPoint x: 188, endPoint y: 334, distance: 39.8
click at [187, 334] on div "Доброго дня, Надаю вам готову настройку виду Ringostat " Тест11111 ". Для збере…" at bounding box center [511, 309] width 649 height 92
copy link "https://reports.ringostat.com/sharable-reports-creation?type=view&id=4148256&na…"
click at [113, 187] on link "Центр звернень" at bounding box center [80, 185] width 161 height 35
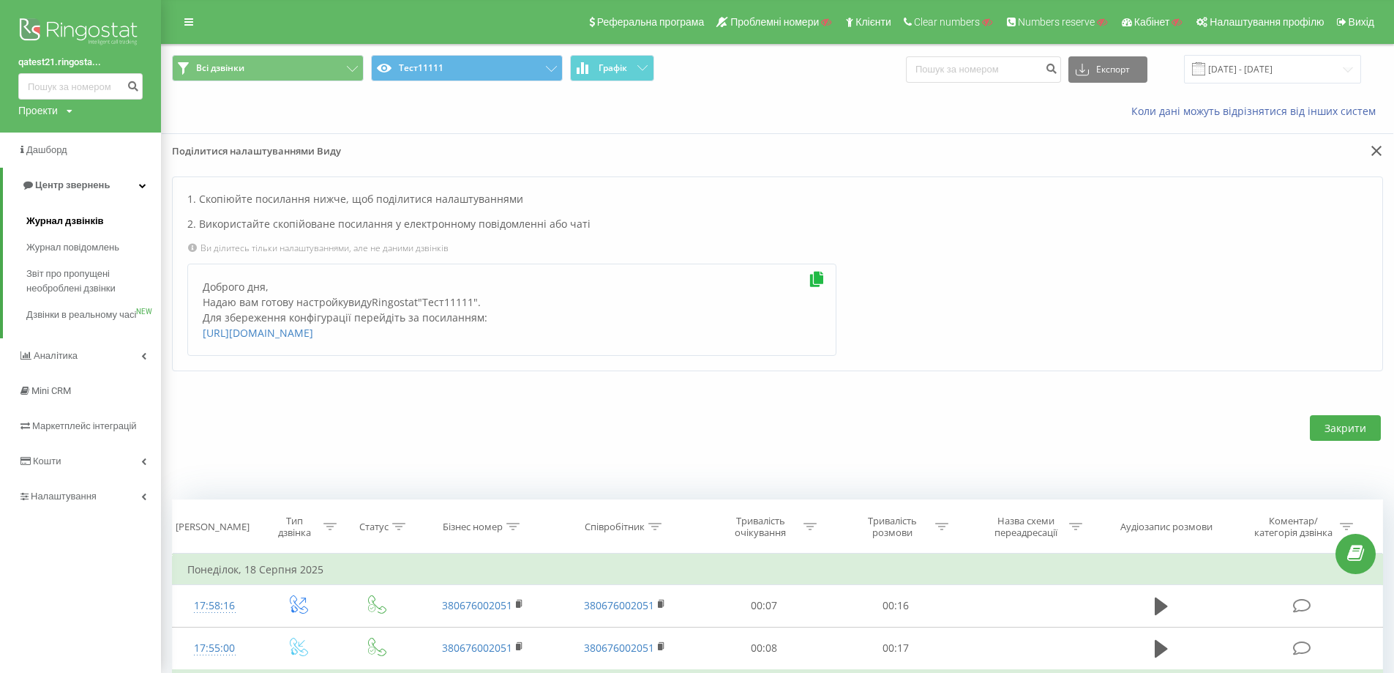
click at [98, 224] on span "Журнал дзвінків" at bounding box center [65, 221] width 78 height 15
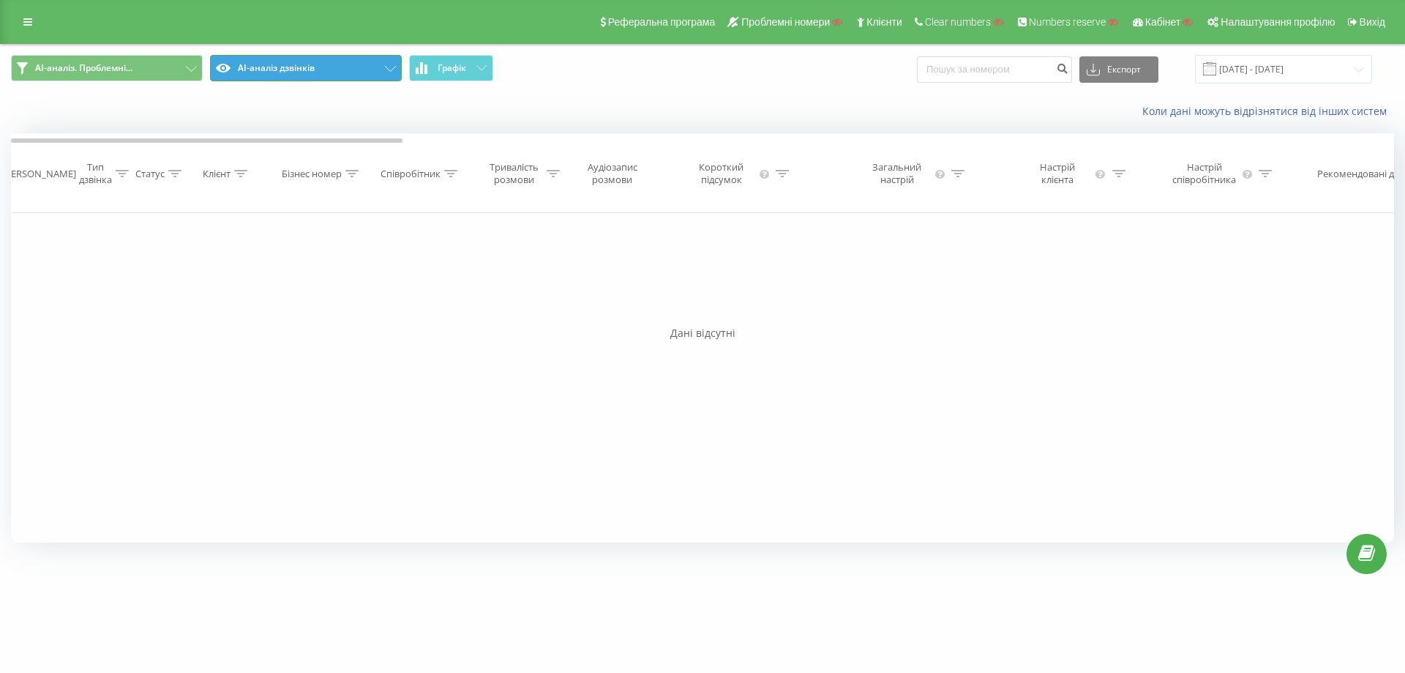
click at [298, 79] on button "AI-аналіз дзвінків" at bounding box center [306, 68] width 192 height 26
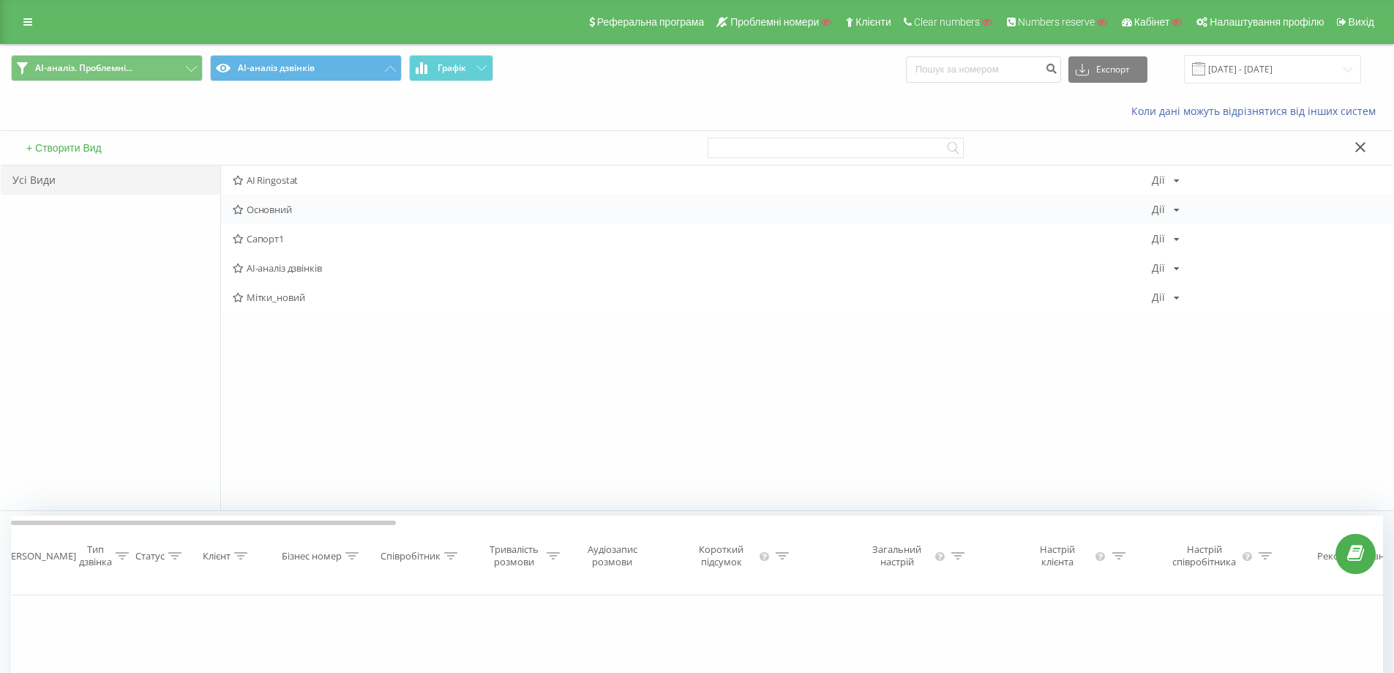
click at [274, 210] on span "Основний" at bounding box center [692, 209] width 919 height 10
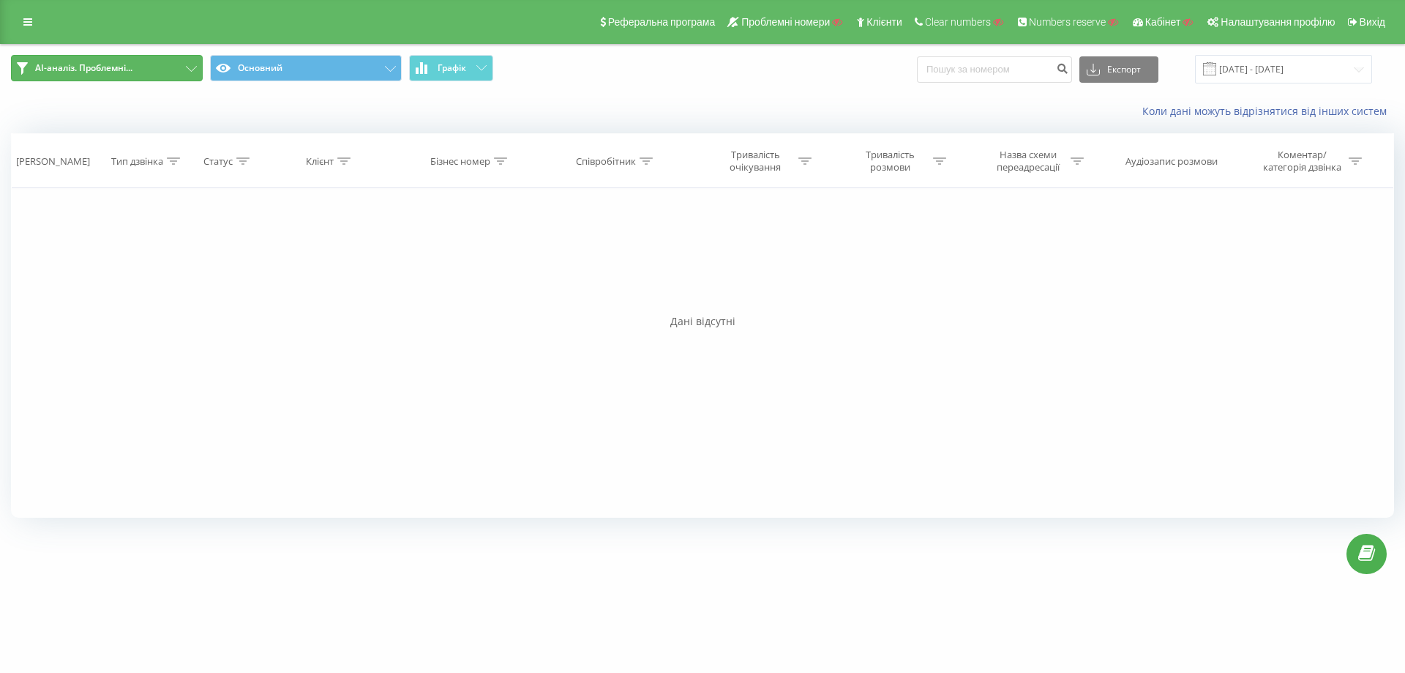
click at [156, 64] on button "AI-аналіз. Проблемні..." at bounding box center [107, 68] width 192 height 26
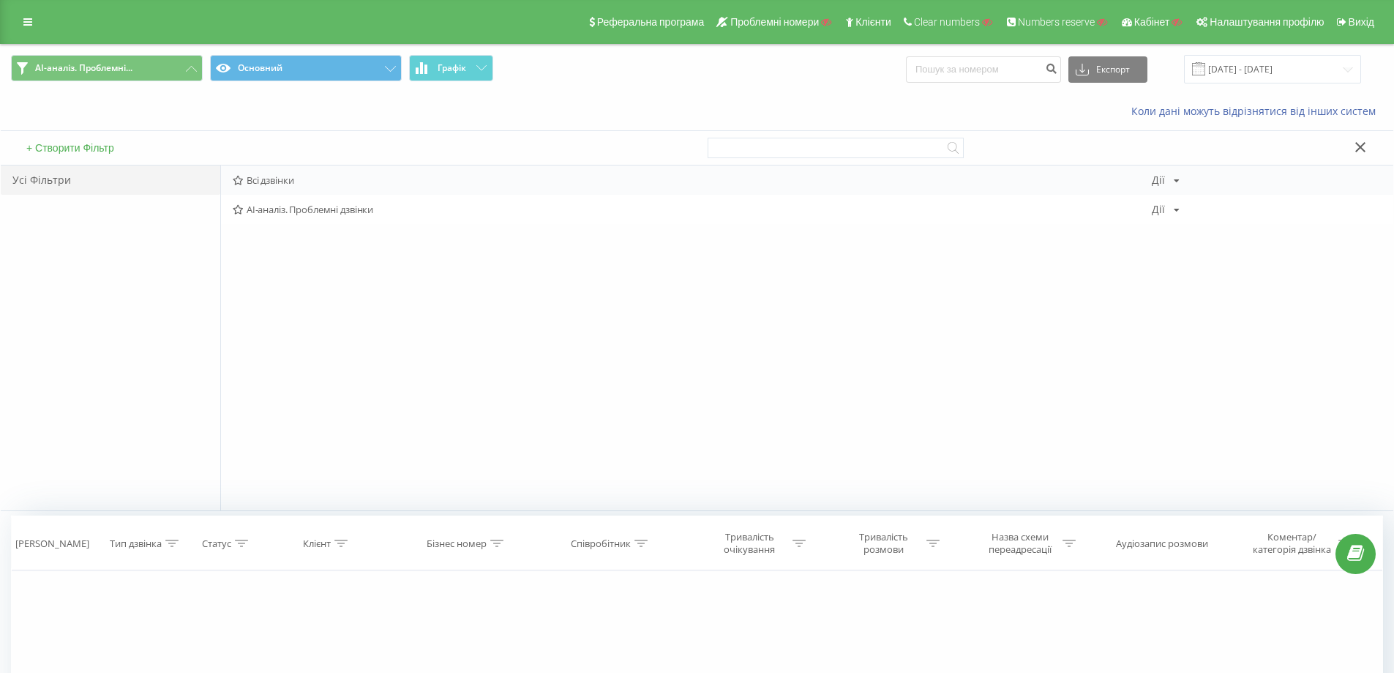
click at [271, 179] on span "Всі дзвінки" at bounding box center [692, 180] width 919 height 10
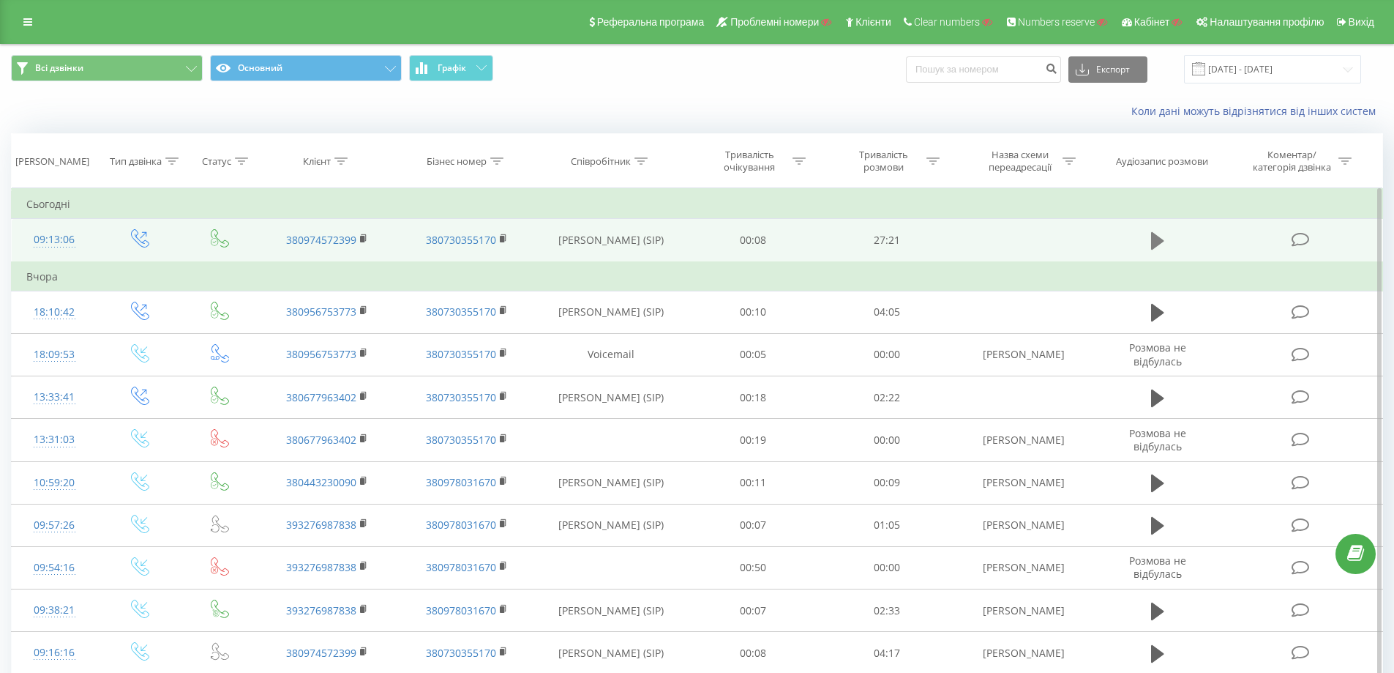
click at [1159, 244] on icon at bounding box center [1157, 241] width 13 height 18
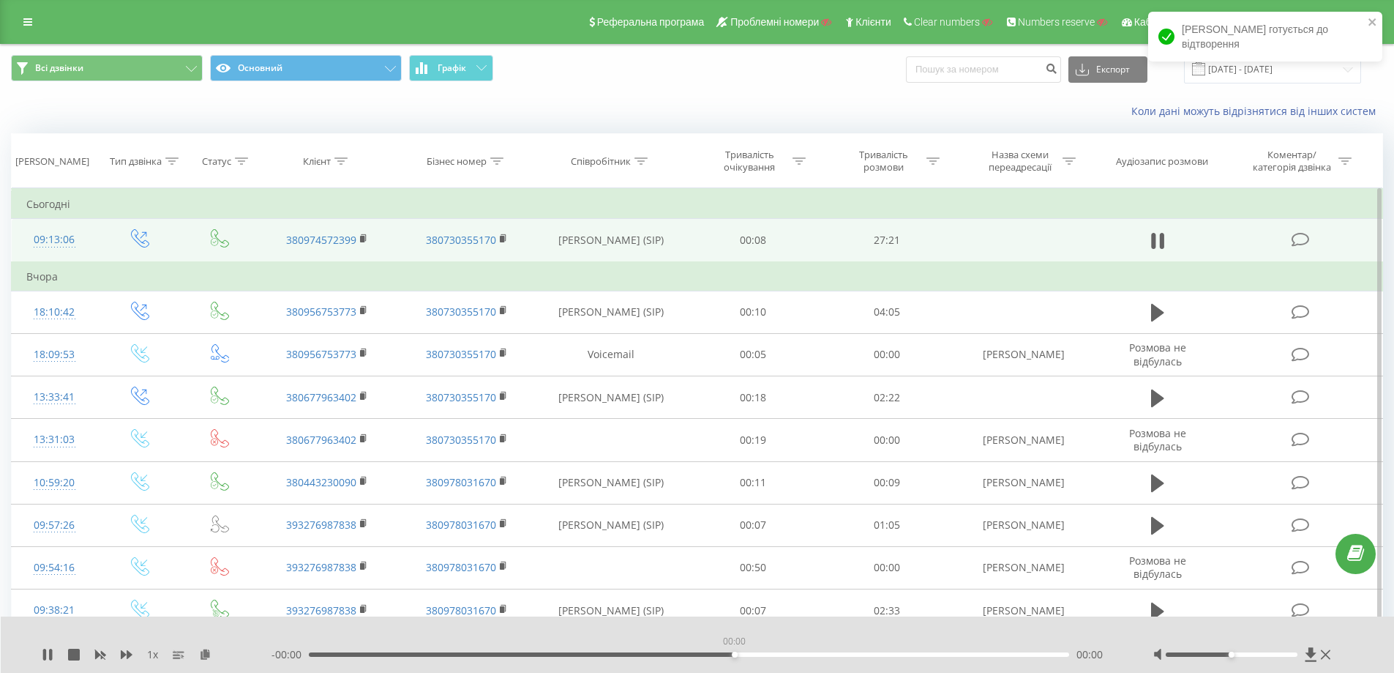
click at [730, 653] on div "00:00" at bounding box center [689, 654] width 761 height 4
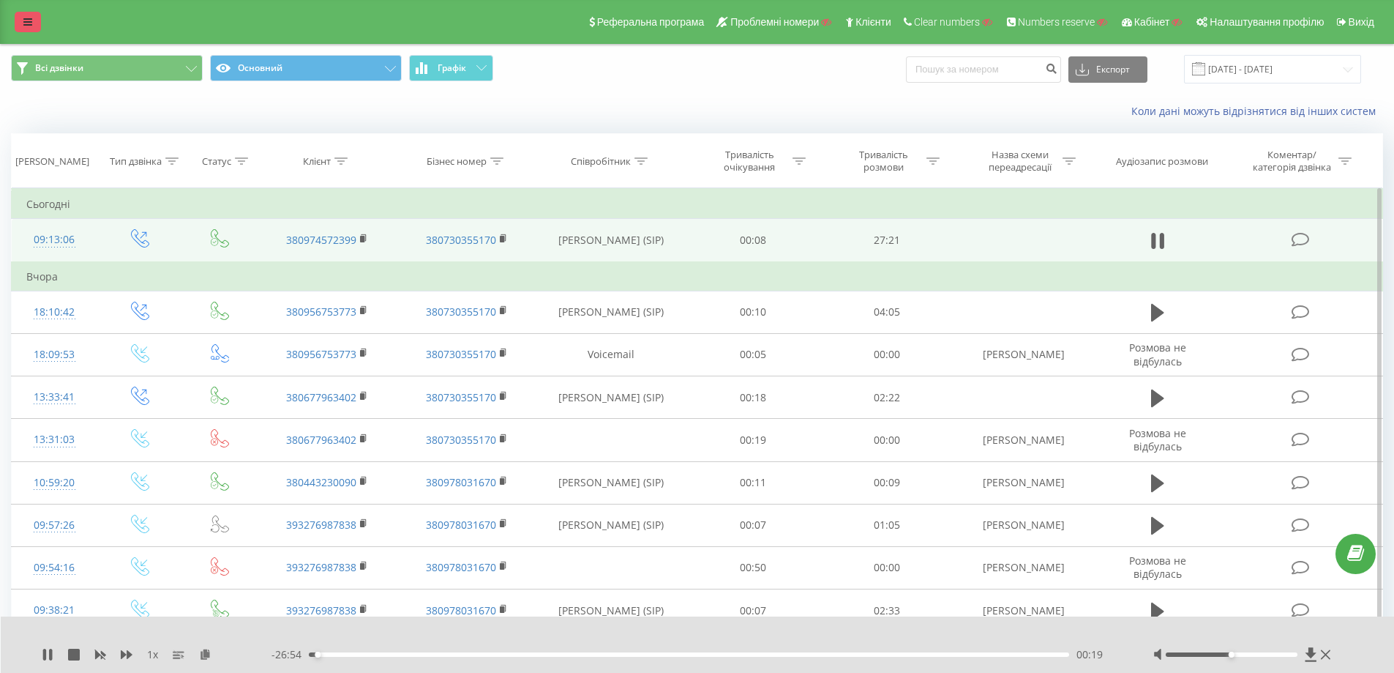
click at [23, 23] on link at bounding box center [28, 22] width 26 height 20
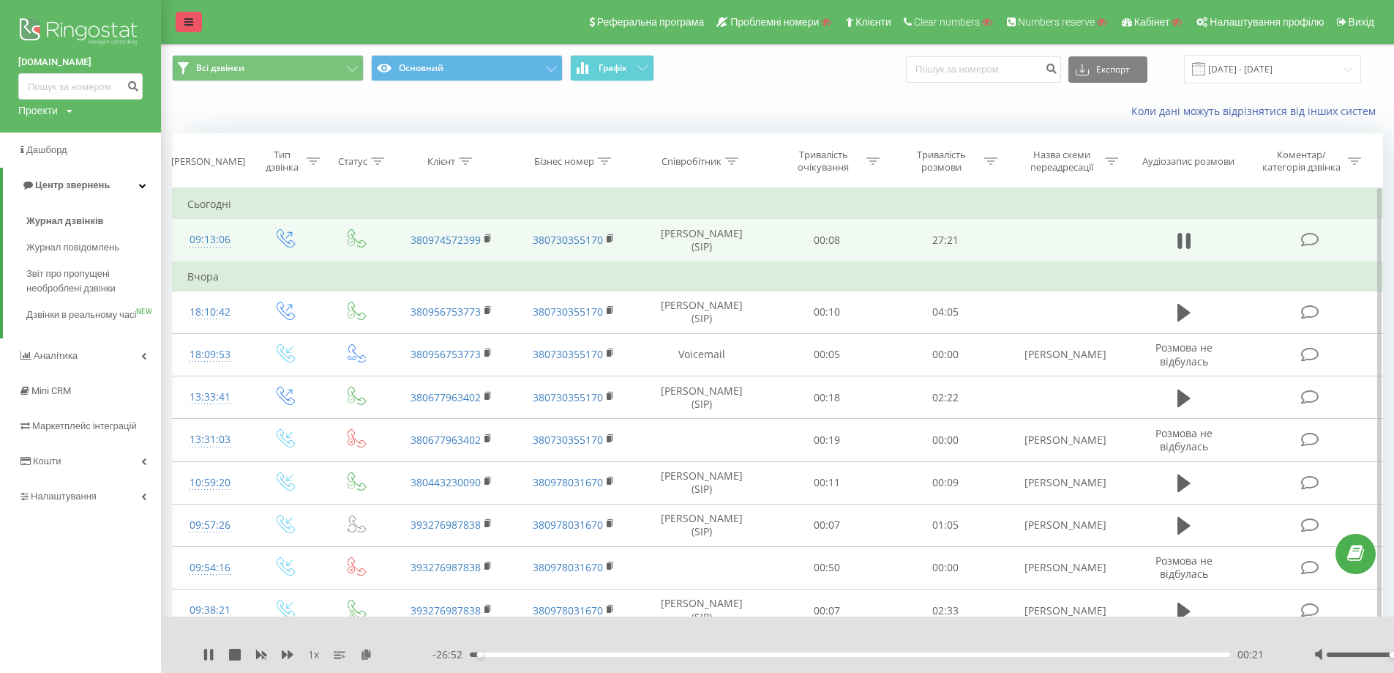
click at [179, 20] on link at bounding box center [189, 22] width 26 height 20
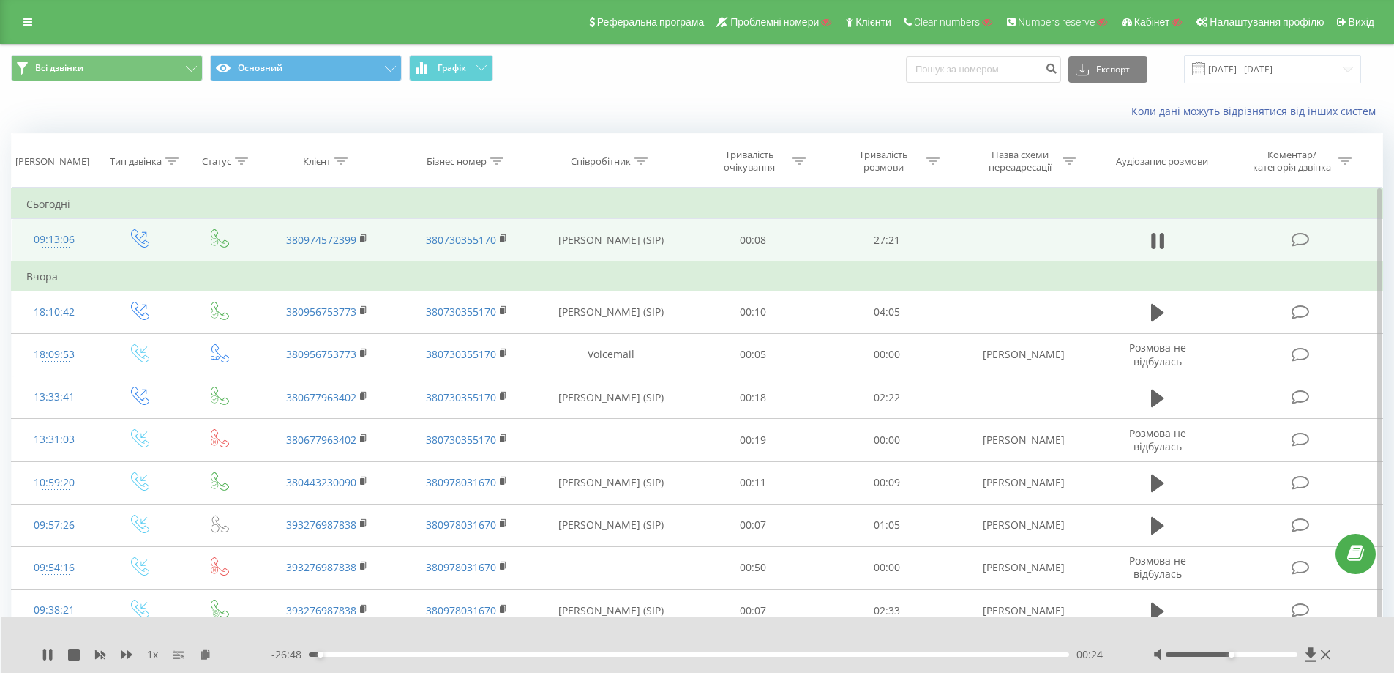
click at [1058, 654] on div "00:24" at bounding box center [689, 654] width 761 height 4
click at [1004, 654] on div "00:00" at bounding box center [689, 654] width 761 height 4
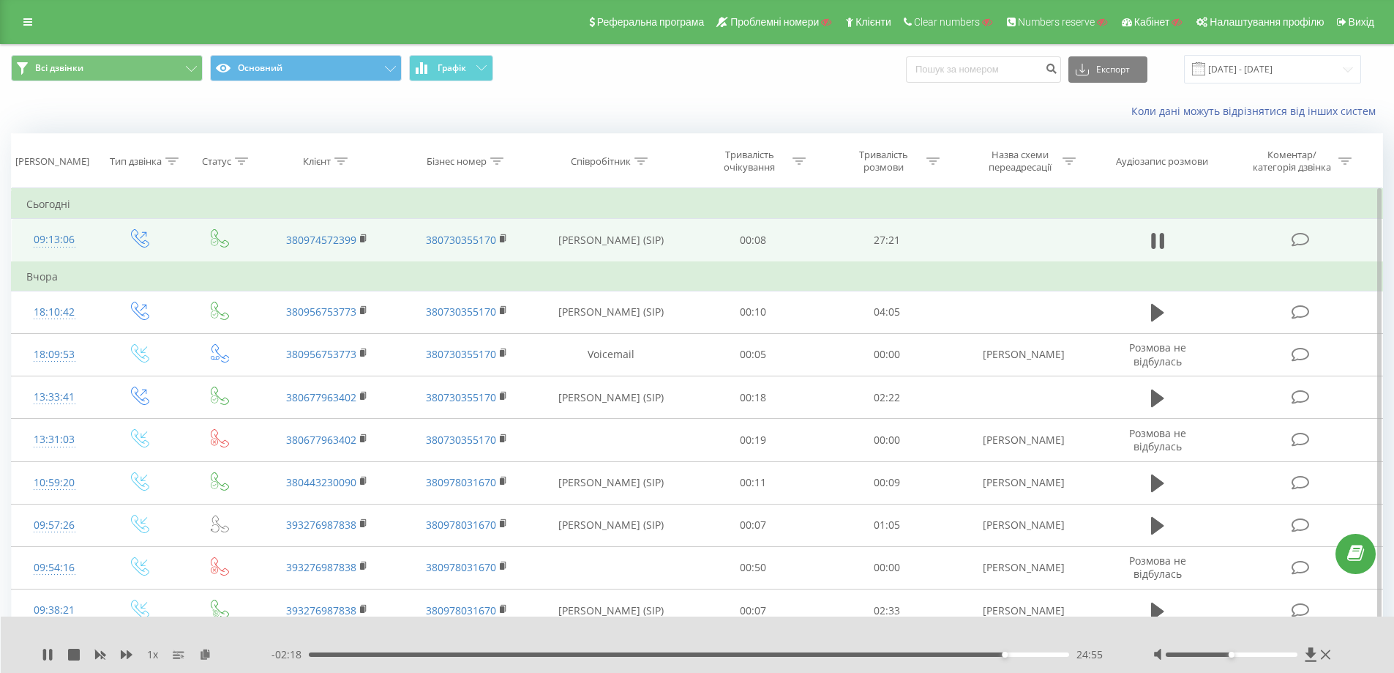
click at [733, 656] on div "- 02:18 24:55 24:55" at bounding box center [694, 654] width 845 height 15
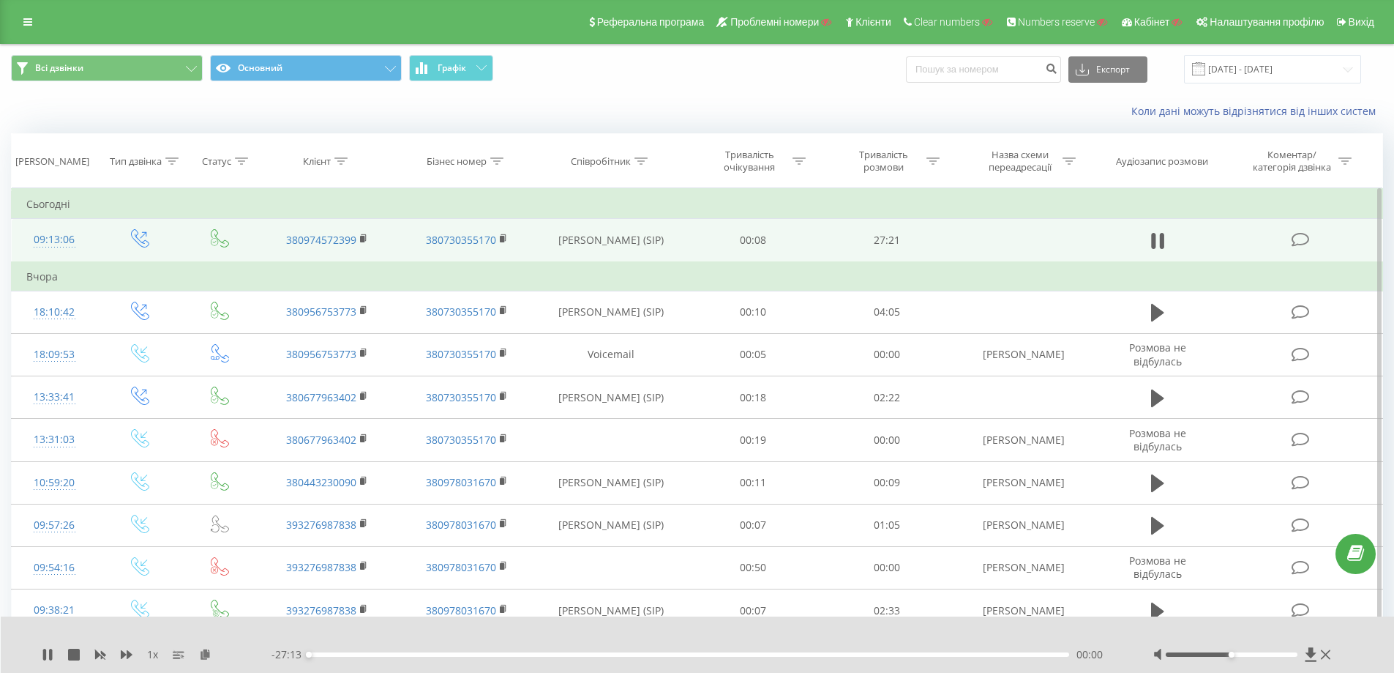
click at [736, 652] on div "00:00" at bounding box center [689, 654] width 761 height 4
click at [779, 654] on div "16:50" at bounding box center [689, 654] width 761 height 4
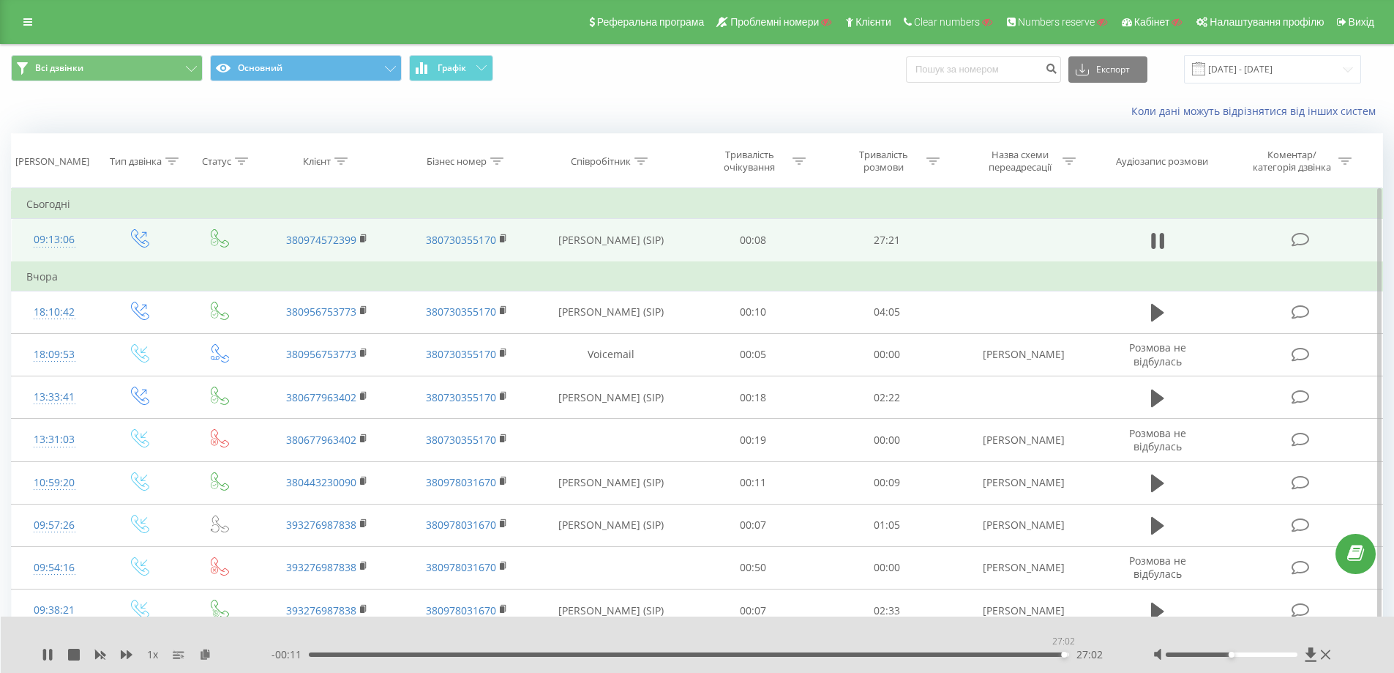
click at [1063, 656] on div "27:02" at bounding box center [689, 654] width 761 height 4
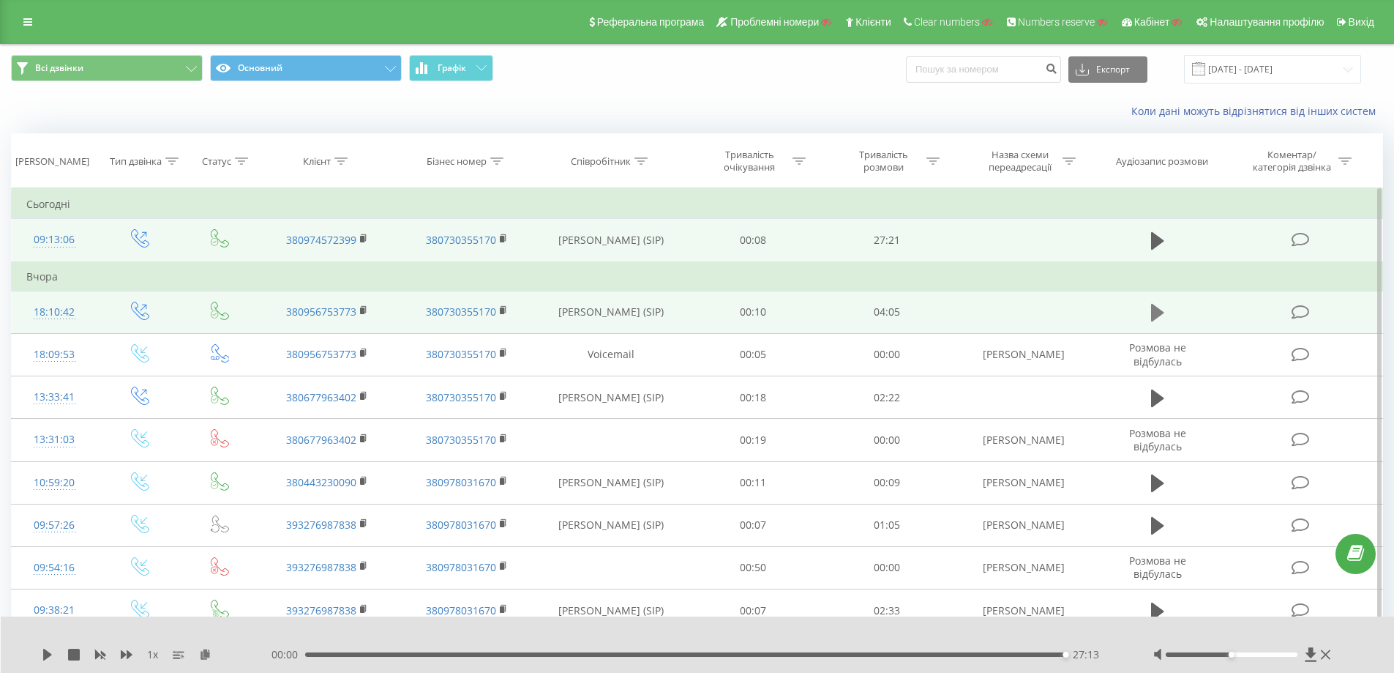
click at [1156, 315] on icon at bounding box center [1157, 313] width 13 height 18
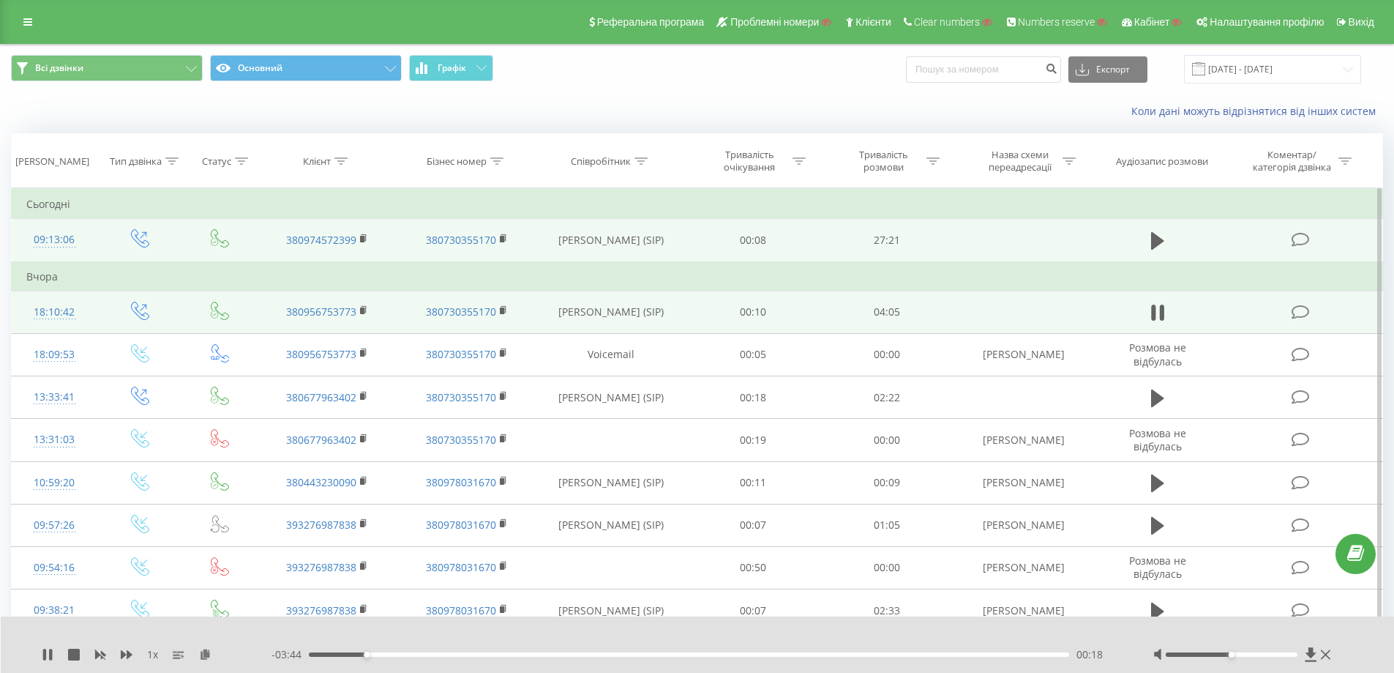
click at [1059, 654] on div "00:18" at bounding box center [689, 654] width 761 height 4
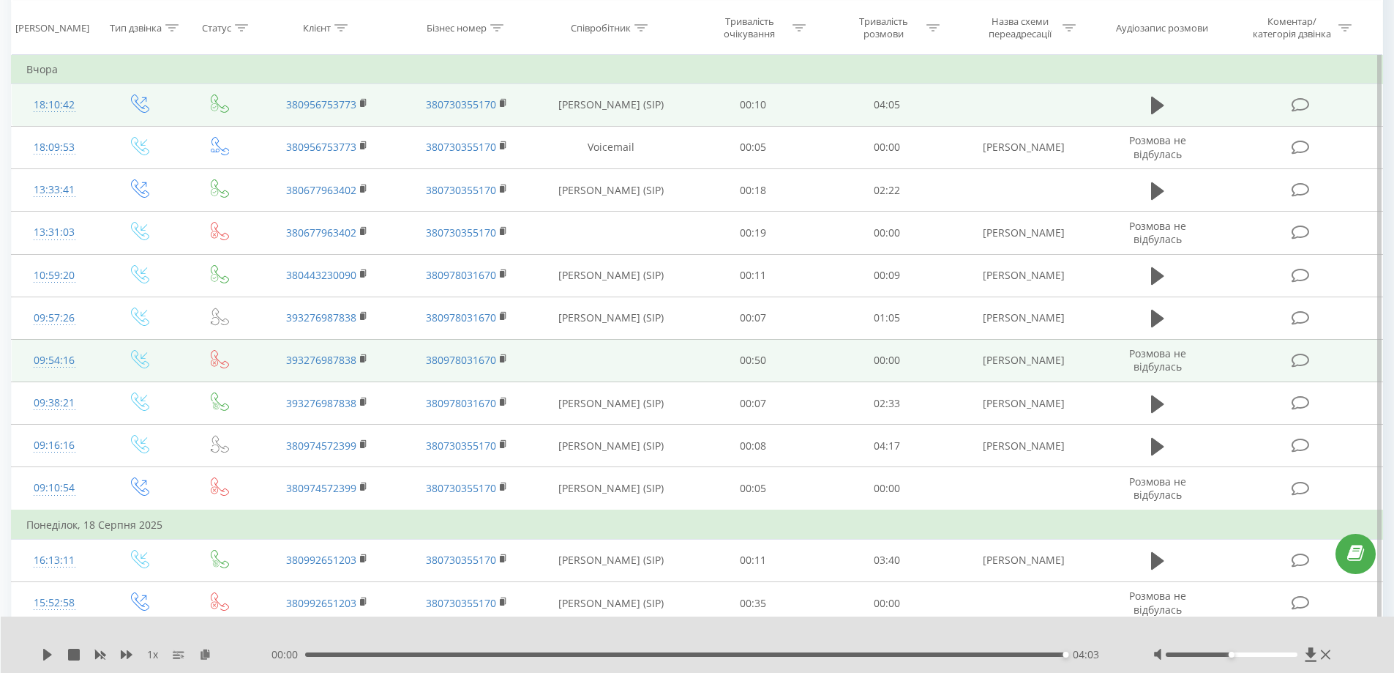
scroll to position [146, 0]
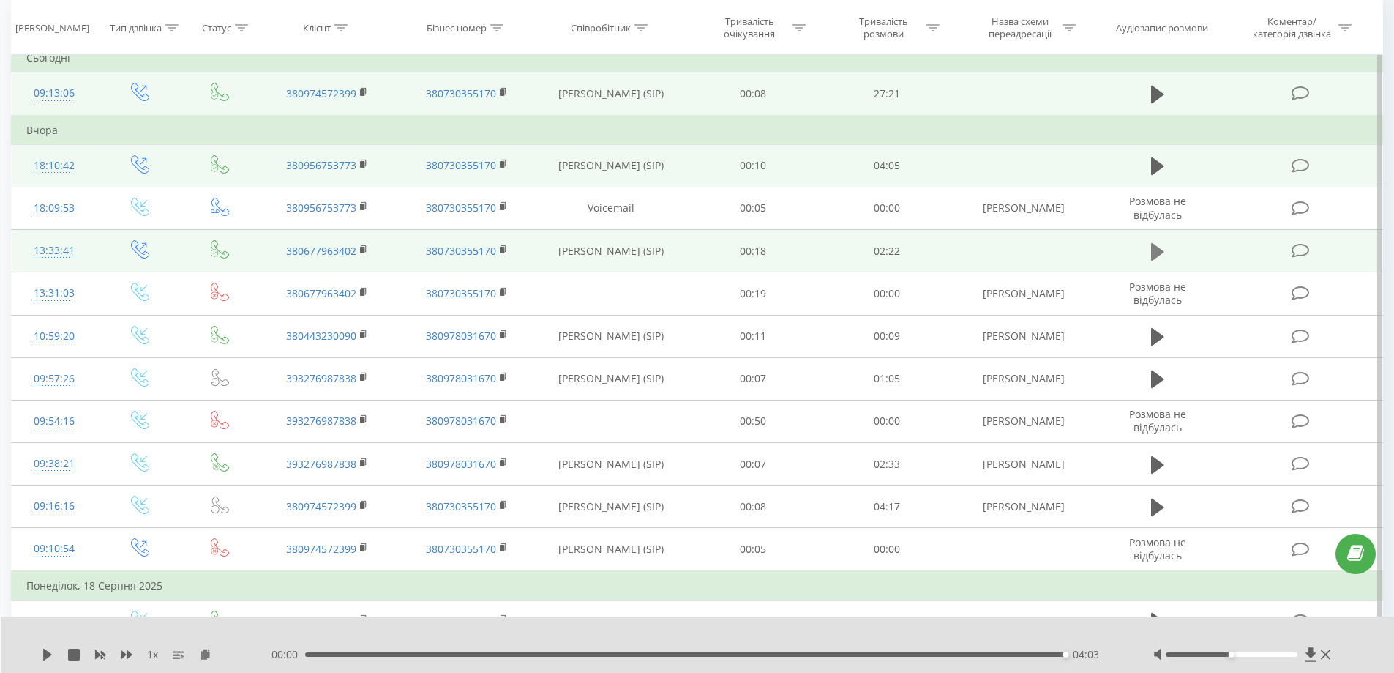
click at [1156, 248] on icon at bounding box center [1157, 251] width 13 height 18
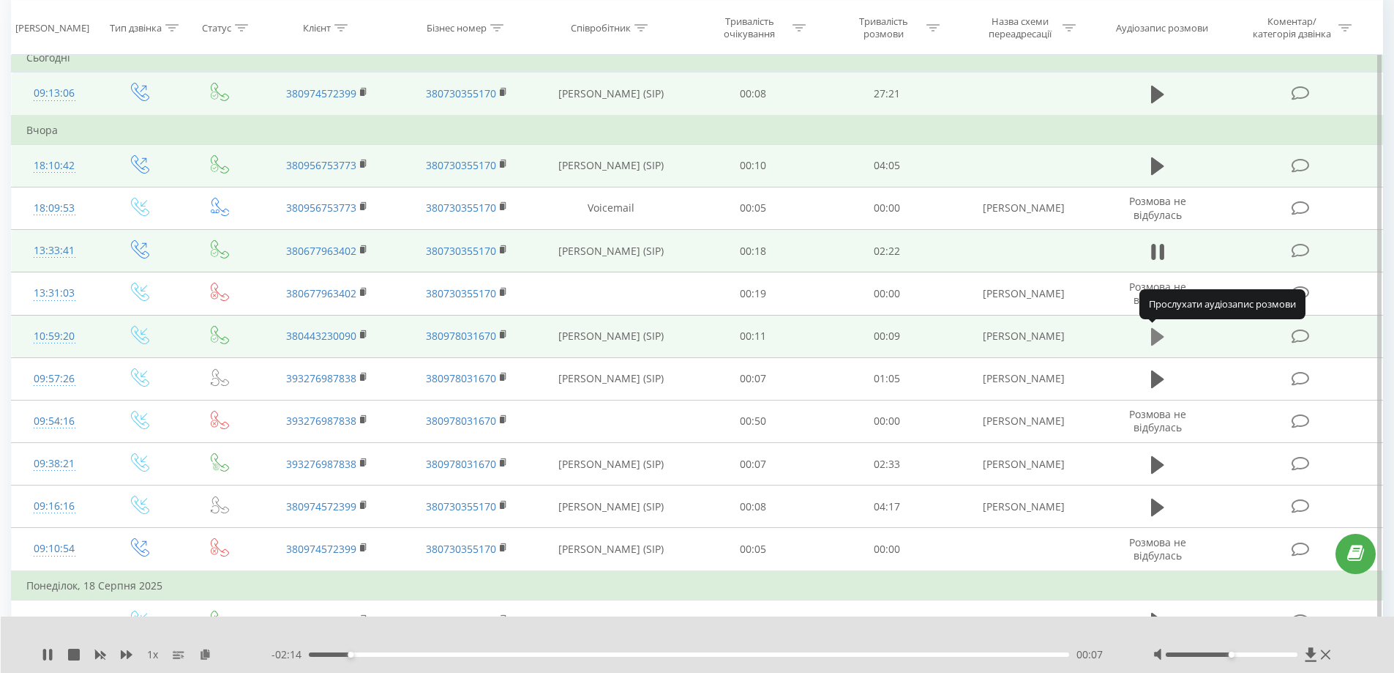
click at [1153, 341] on icon at bounding box center [1157, 337] width 13 height 18
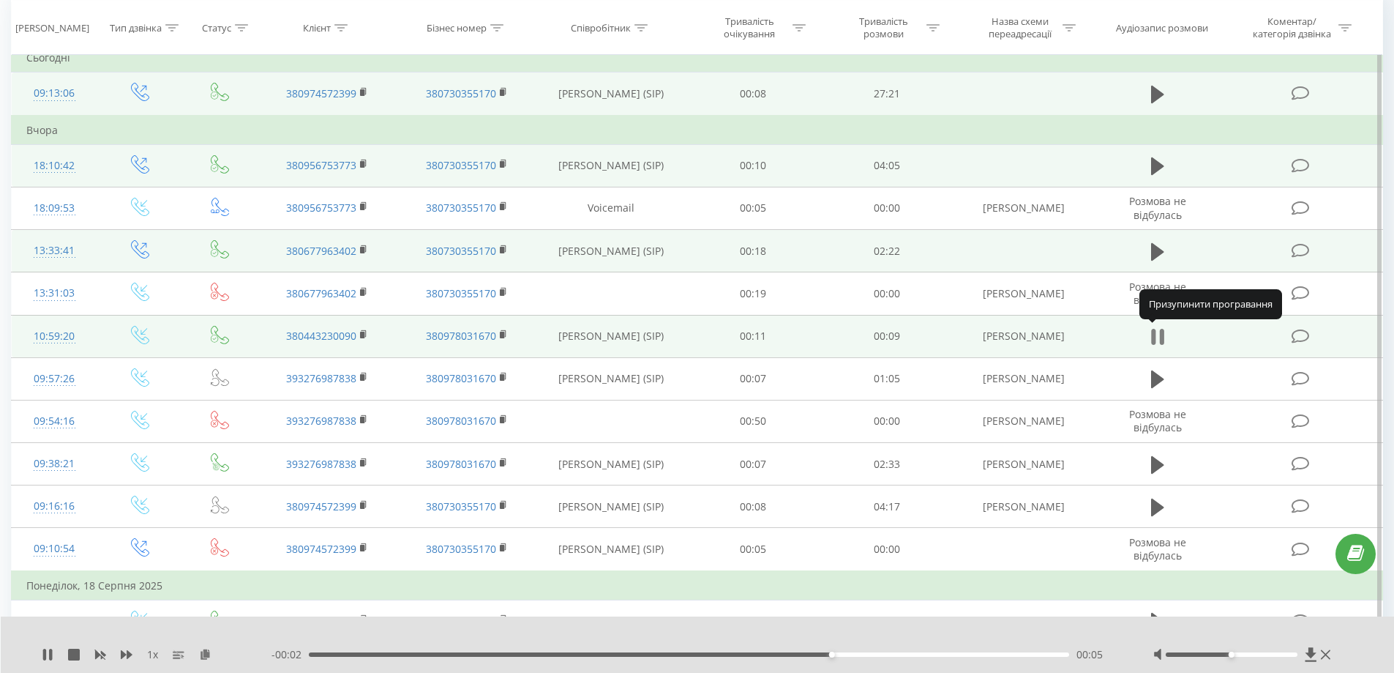
click at [1160, 335] on icon at bounding box center [1161, 337] width 4 height 16
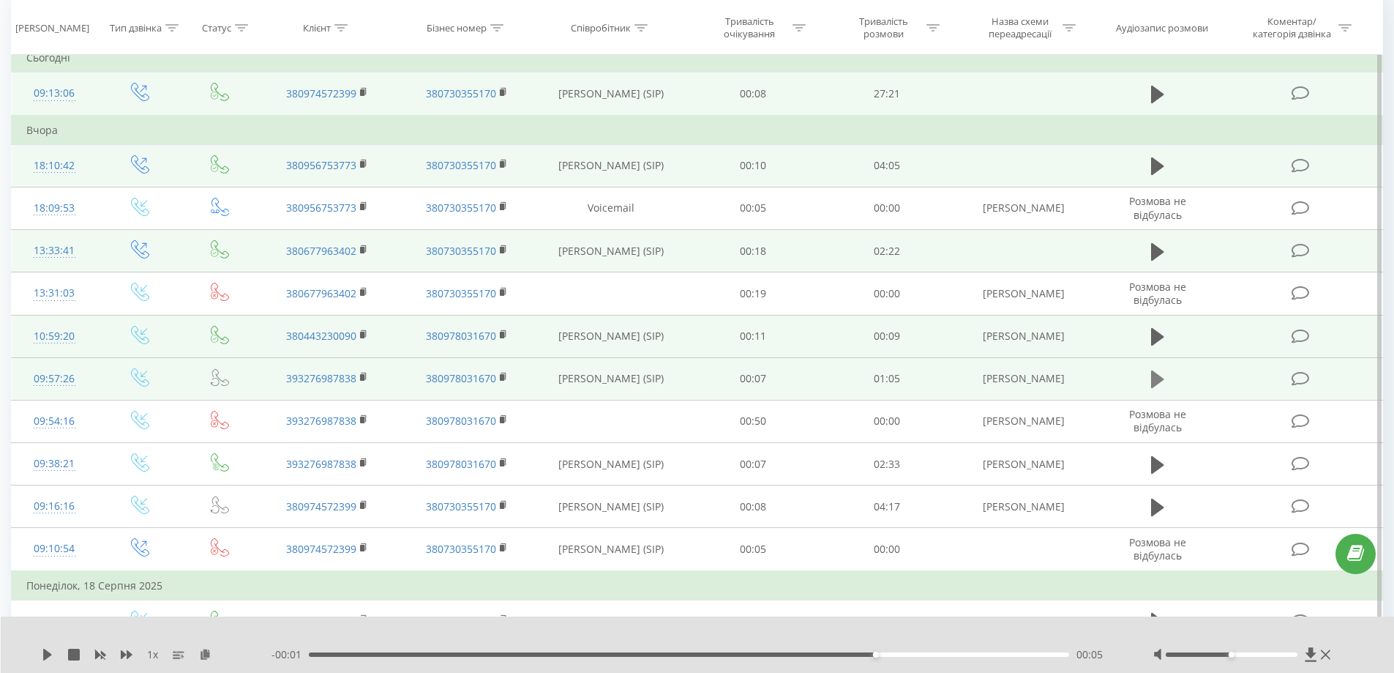
click at [1156, 378] on icon at bounding box center [1157, 379] width 13 height 18
click at [1050, 655] on div "00:07" at bounding box center [689, 654] width 761 height 4
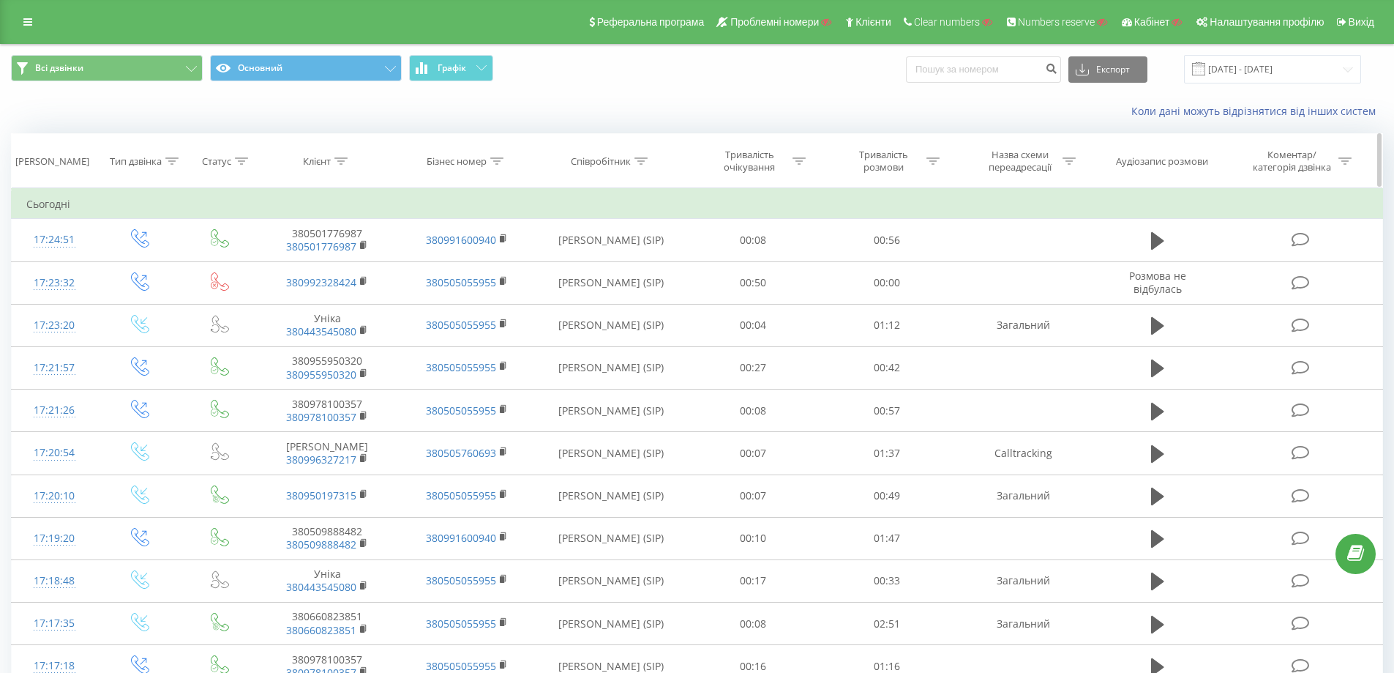
click at [643, 157] on icon at bounding box center [641, 160] width 13 height 7
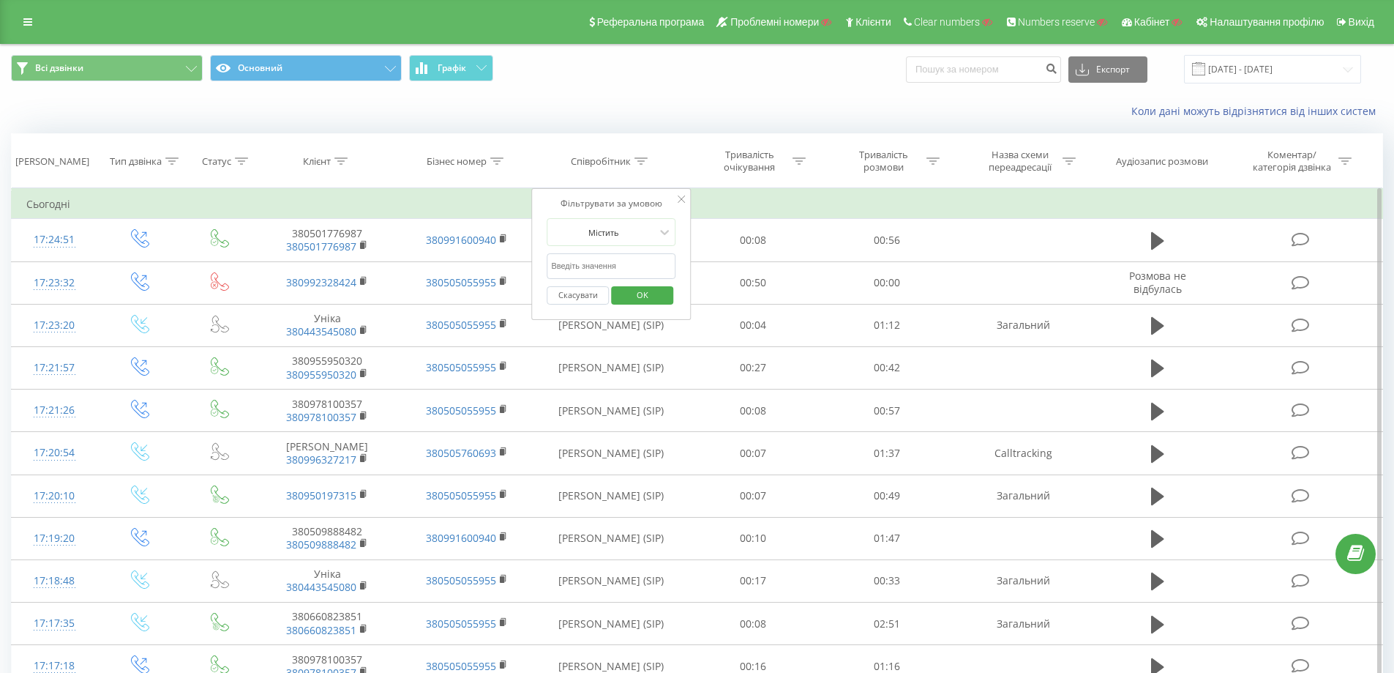
click at [610, 260] on input "text" at bounding box center [611, 266] width 129 height 26
type input "Сухович"
click button "OK" at bounding box center [642, 295] width 62 height 18
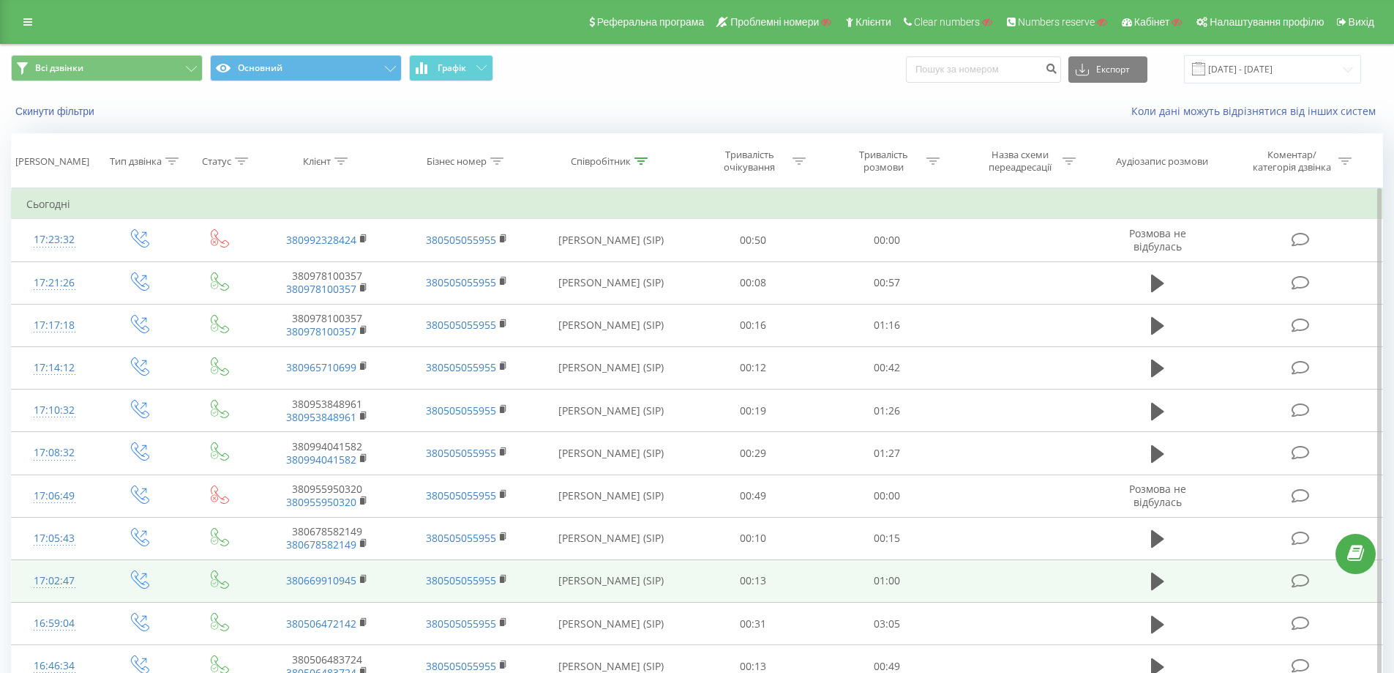
drag, startPoint x: 635, startPoint y: 413, endPoint x: 335, endPoint y: 564, distance: 335.8
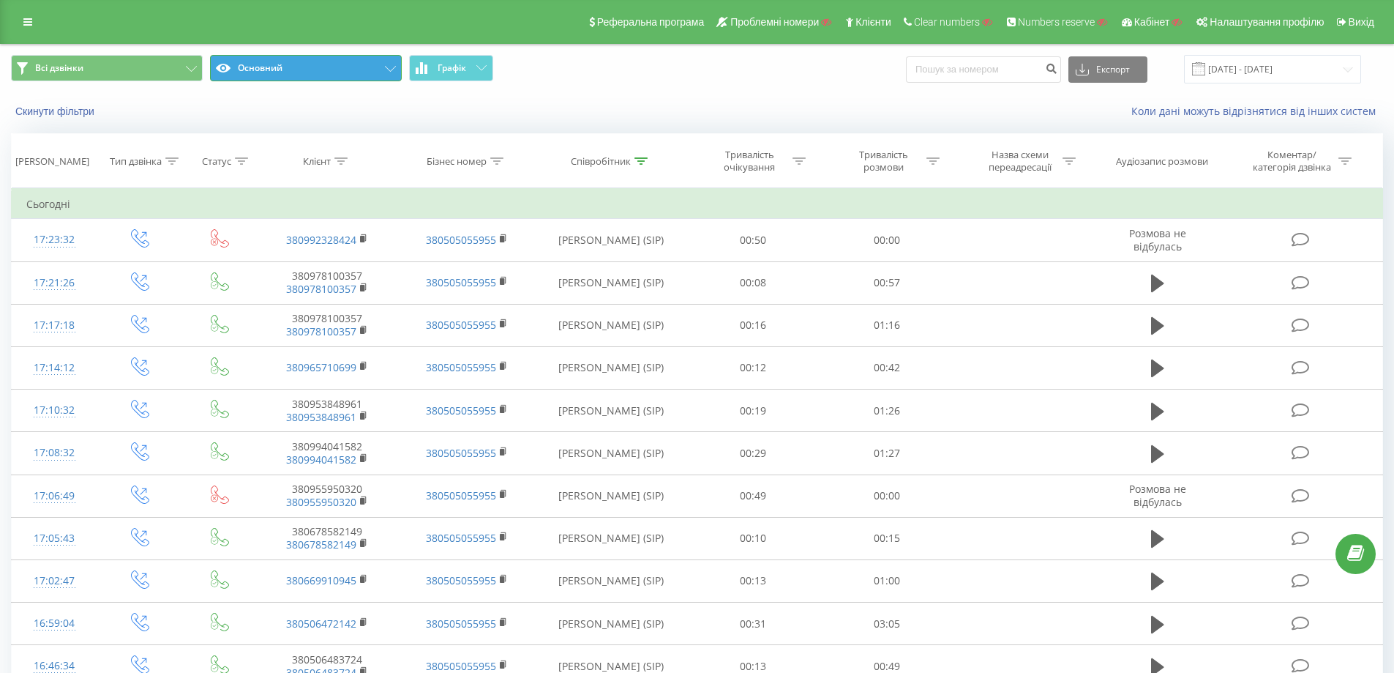
click at [332, 66] on button "Основний" at bounding box center [306, 68] width 192 height 26
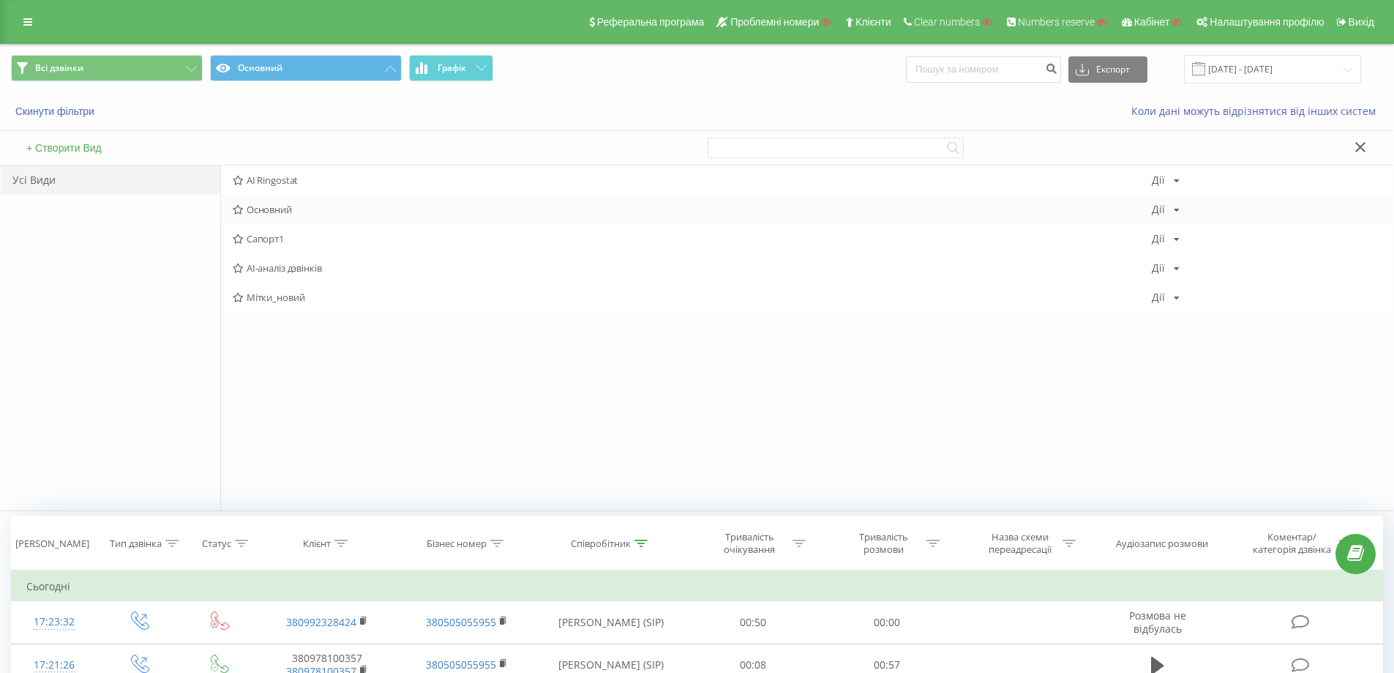
click at [272, 209] on span "Основний" at bounding box center [692, 209] width 919 height 10
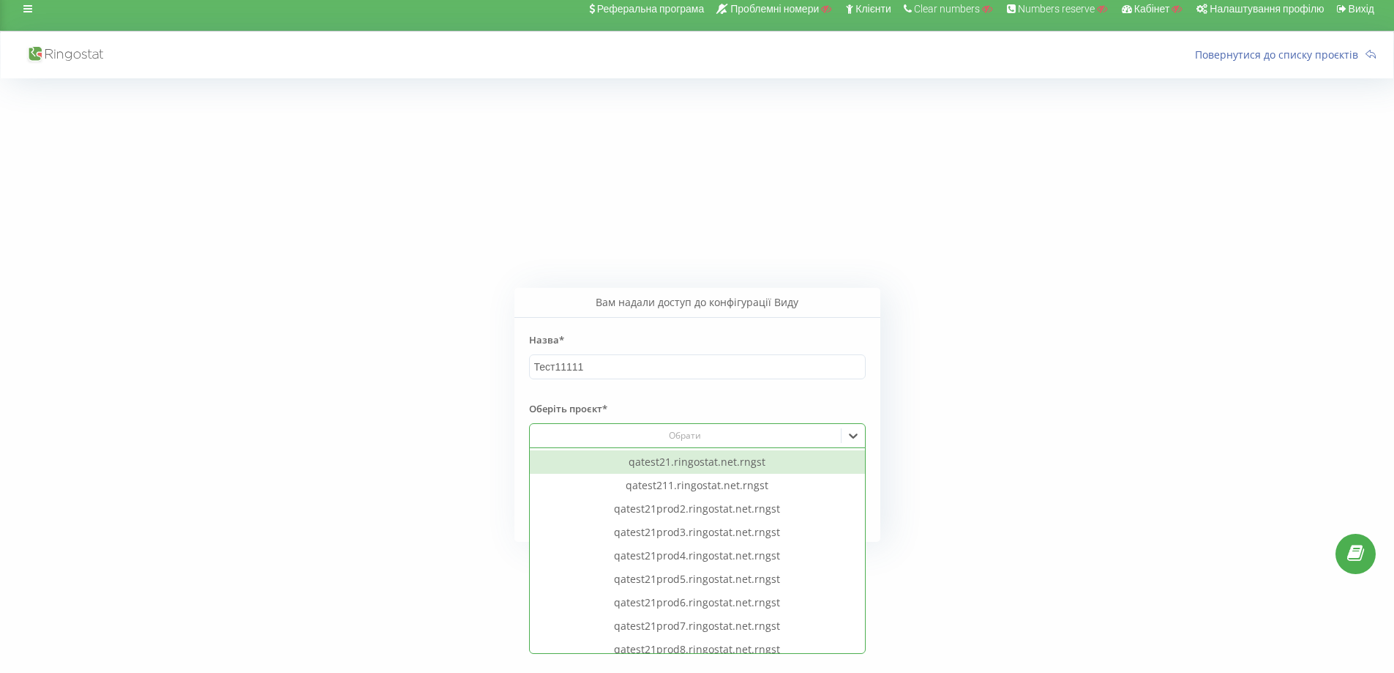
click at [688, 446] on div "Обрати" at bounding box center [697, 435] width 337 height 25
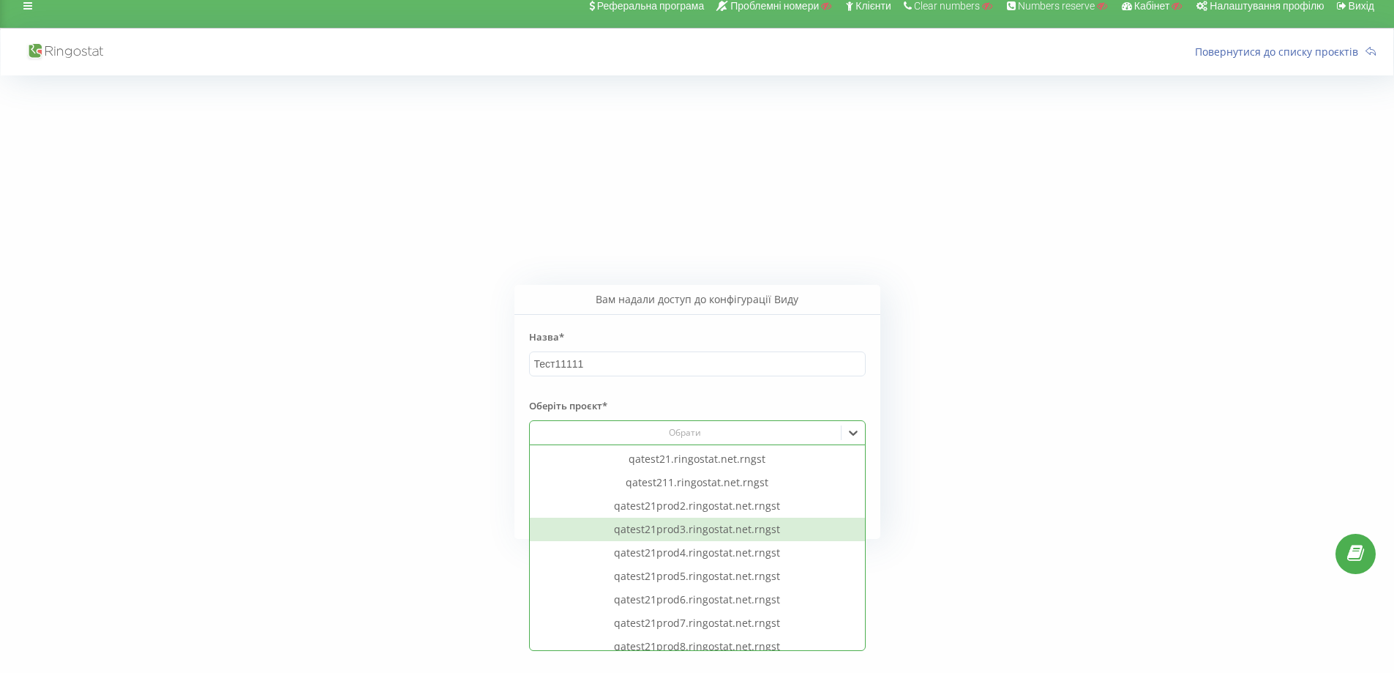
scroll to position [34, 0]
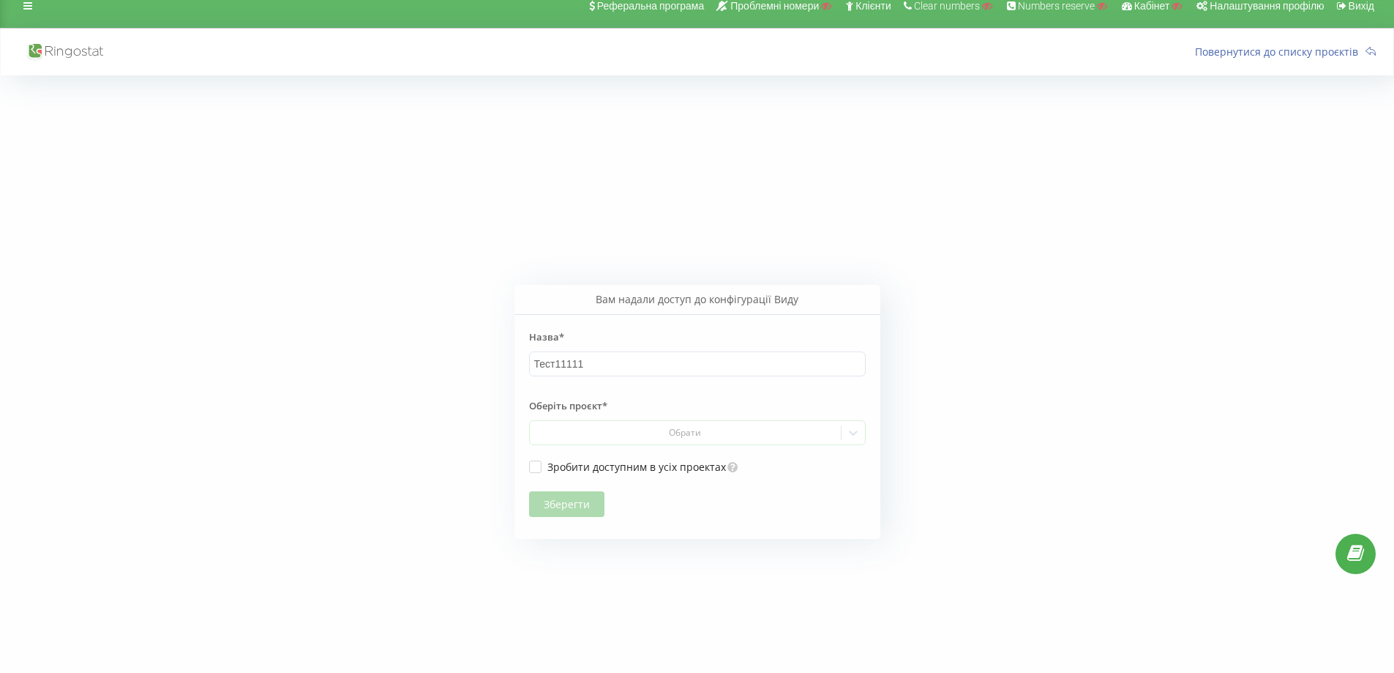
drag, startPoint x: 682, startPoint y: 316, endPoint x: 654, endPoint y: 326, distance: 29.4
click at [682, 315] on div "Назва* Тест11111 Оберіть проєкт* Обрати Зробити доступним в усіх проектах Збере…" at bounding box center [697, 419] width 366 height 209
click at [534, 474] on div "Зробити доступним в усіх проектах" at bounding box center [697, 459] width 337 height 29
click at [534, 466] on label "Зробити доступним в усіх проектах" at bounding box center [628, 466] width 198 height 12
checkbox input "true"
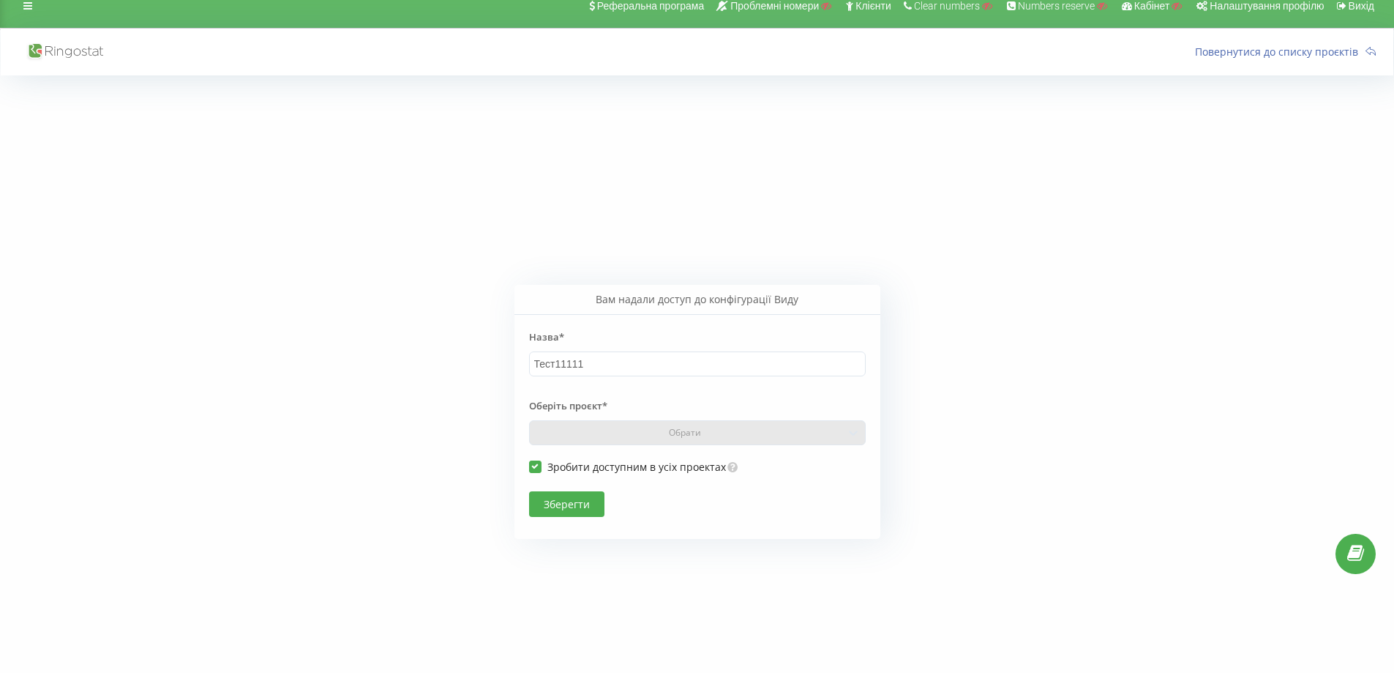
click at [566, 511] on button "Зберегти" at bounding box center [566, 504] width 75 height 26
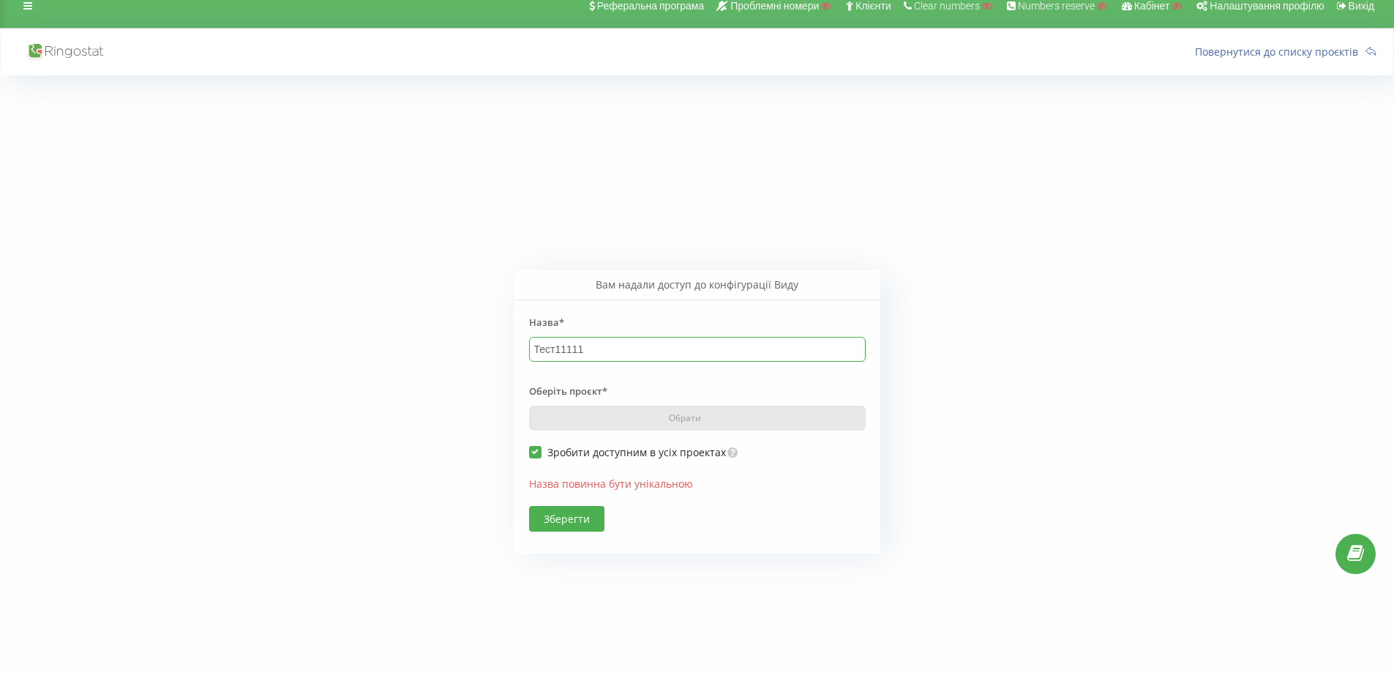
click at [591, 356] on input "Тест11111" at bounding box center [697, 349] width 337 height 25
type input "Тест111111"
click at [575, 530] on button "Зберегти" at bounding box center [566, 519] width 75 height 26
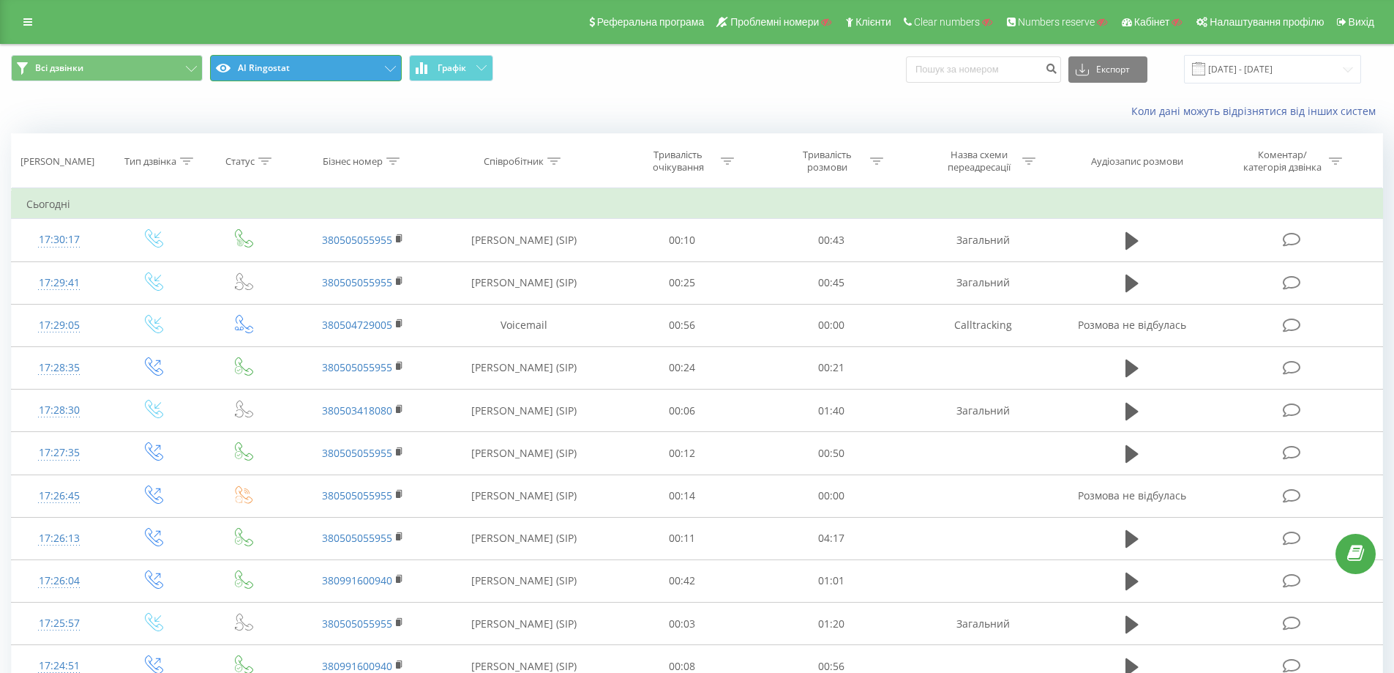
click at [327, 69] on button "AI Ringostat" at bounding box center [306, 68] width 192 height 26
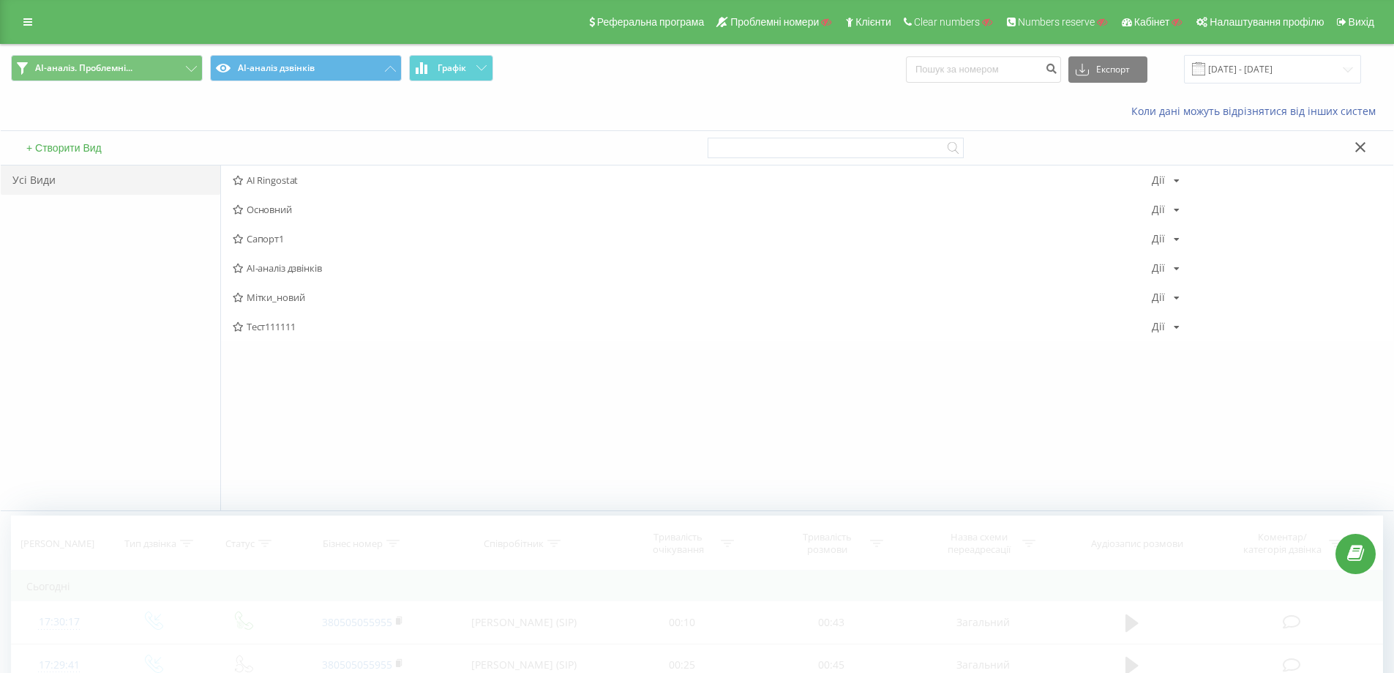
click at [293, 321] on span "Тест111111" at bounding box center [692, 326] width 919 height 10
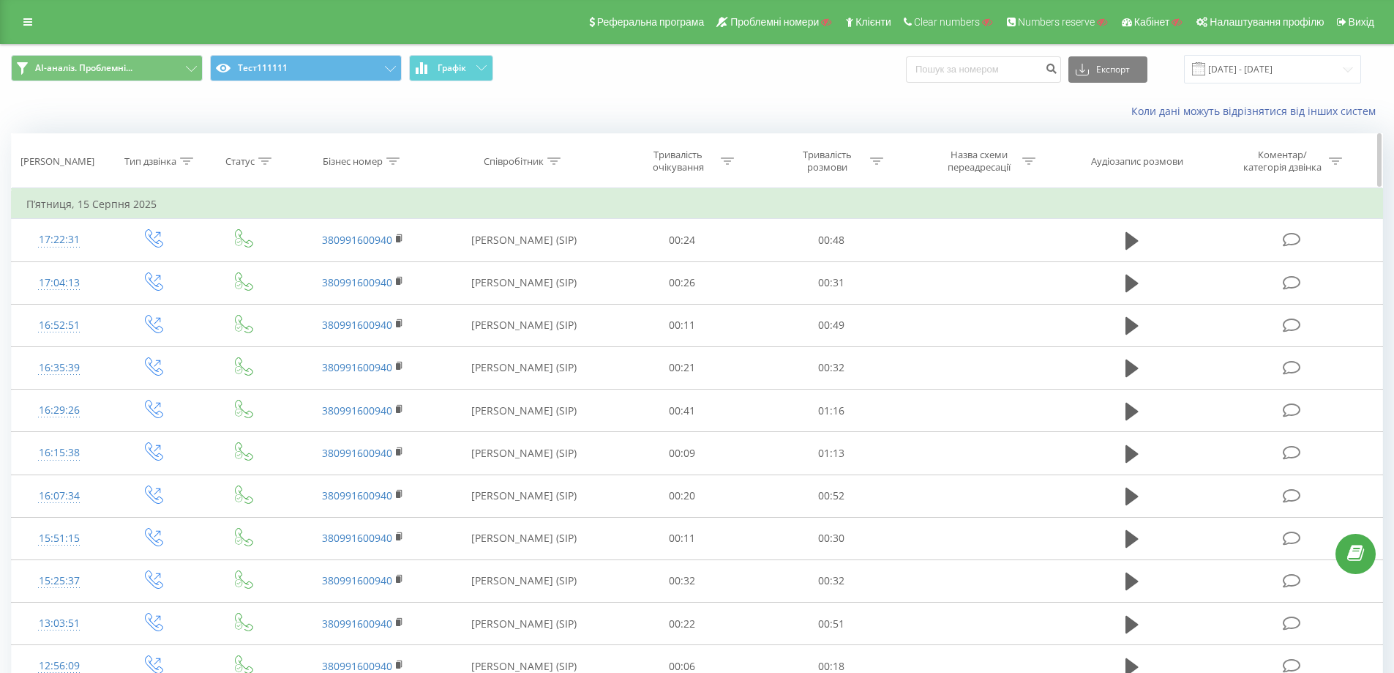
click at [553, 164] on icon at bounding box center [553, 160] width 13 height 7
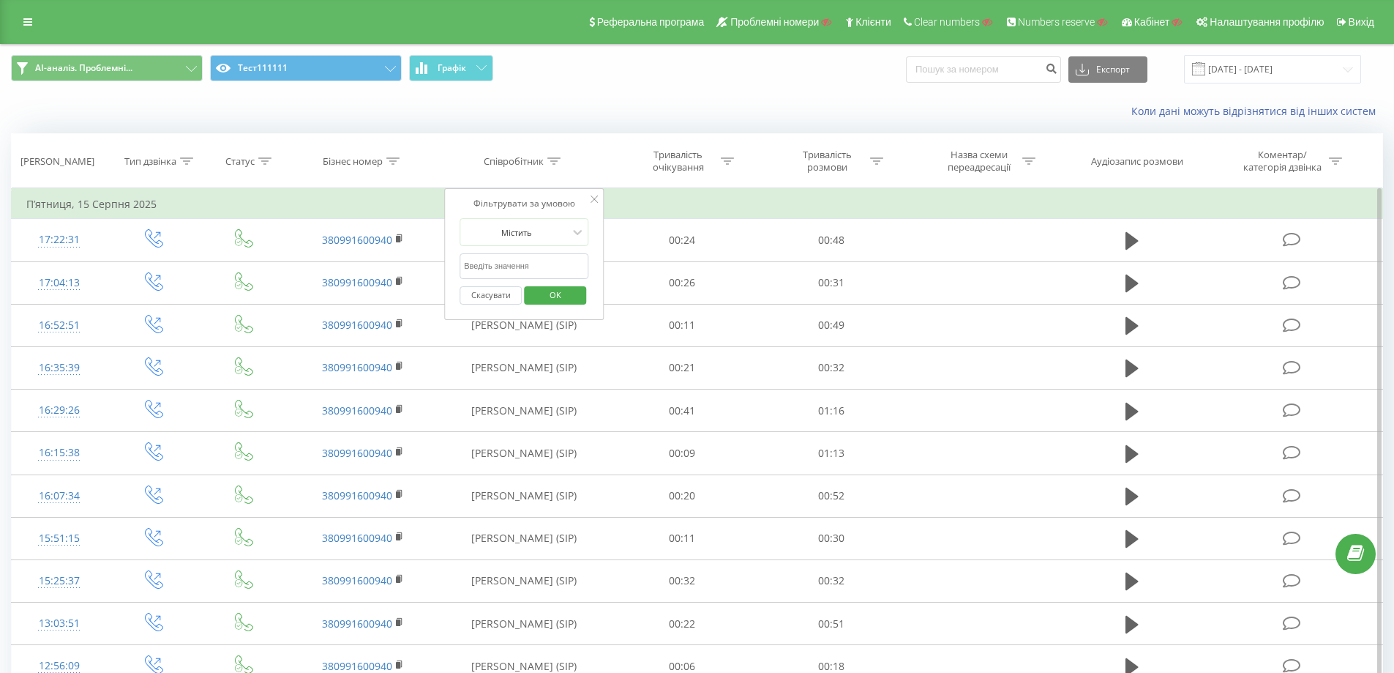
click at [542, 261] on input "text" at bounding box center [524, 266] width 129 height 26
type input "Борщ"
click at [541, 296] on span "OK" at bounding box center [555, 294] width 41 height 23
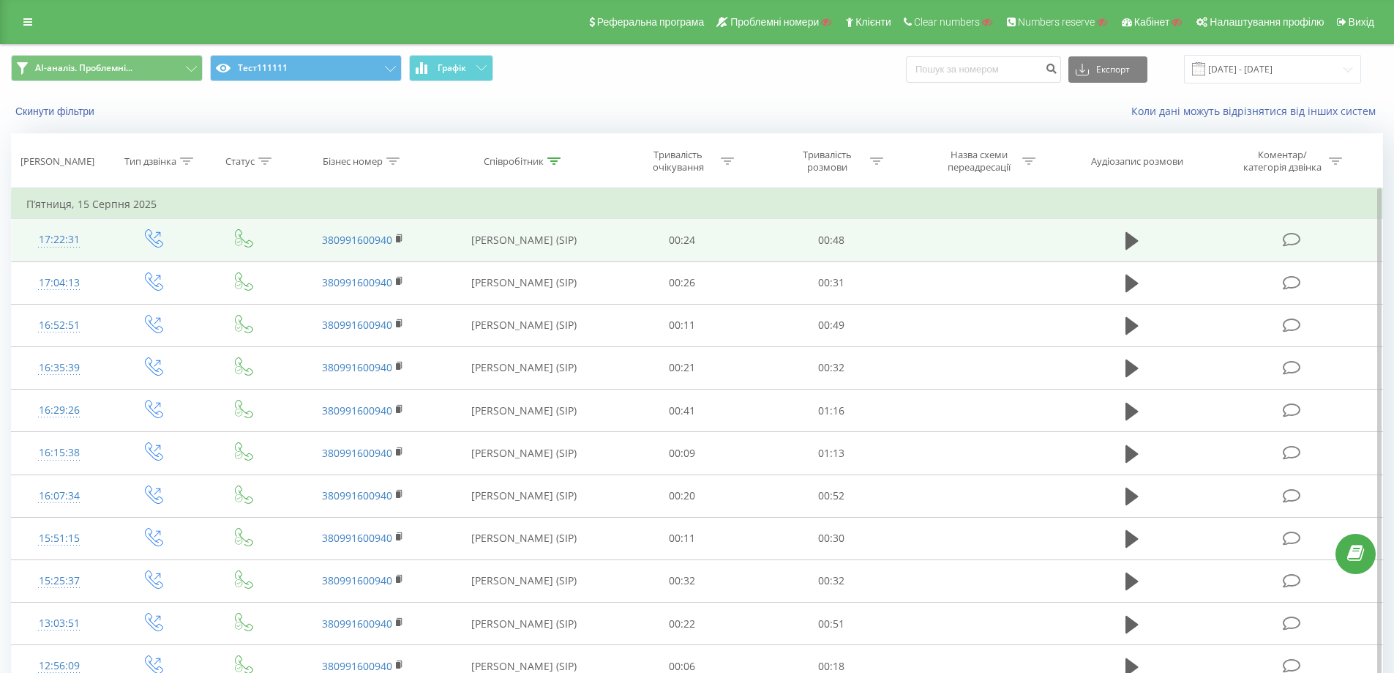
drag, startPoint x: 604, startPoint y: 574, endPoint x: 808, endPoint y: 232, distance: 398.1
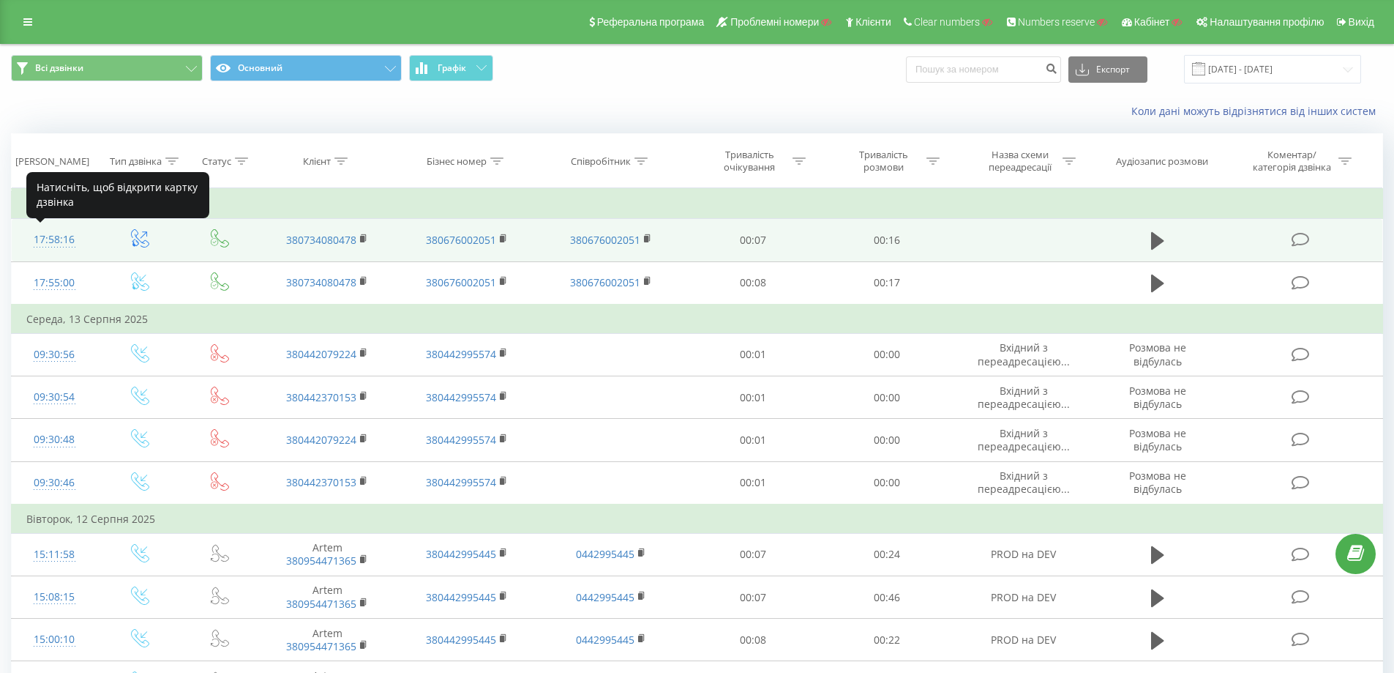
click at [63, 242] on div "17:58:16" at bounding box center [54, 239] width 56 height 29
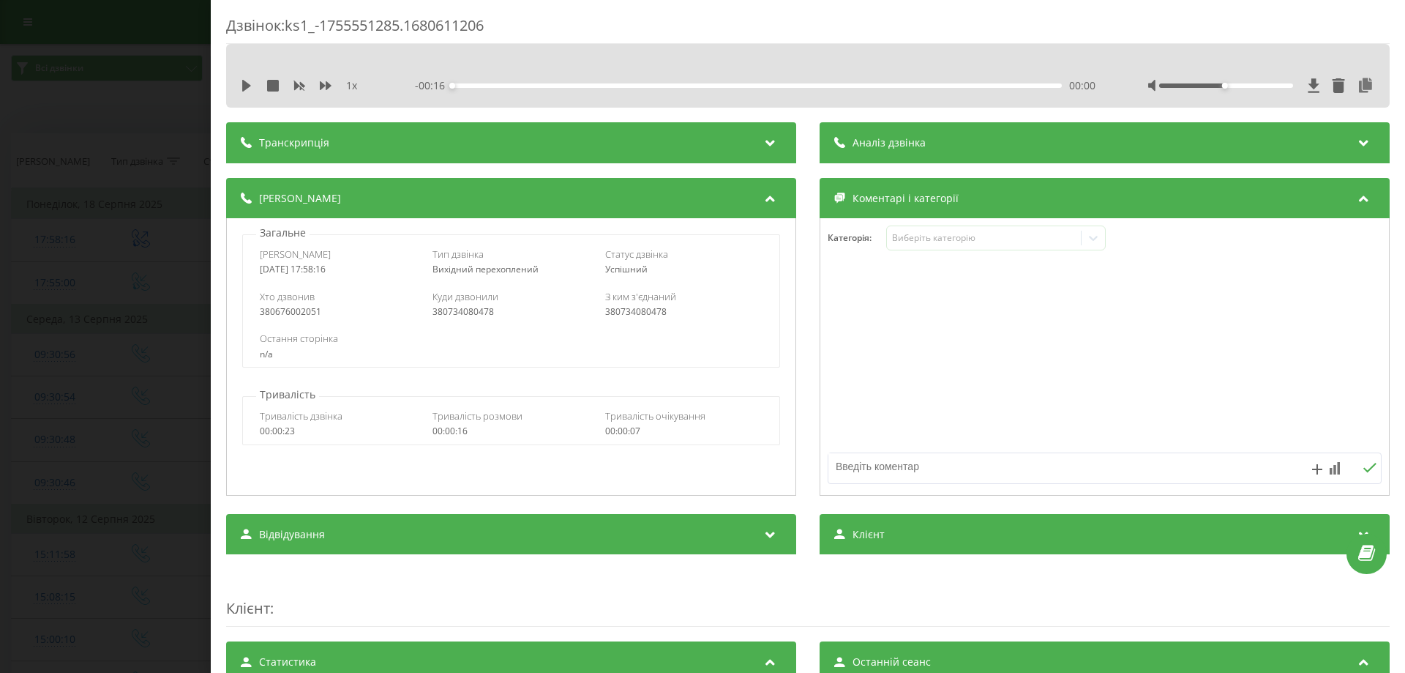
drag, startPoint x: 461, startPoint y: 311, endPoint x: 455, endPoint y: 291, distance: 21.3
click at [455, 291] on span "Куди дзвонили" at bounding box center [466, 296] width 66 height 13
click at [198, 293] on div "Дзвінок : ks1_-1755551285.1680611206 1 x - 00:16 00:00 00:00 Транскрипція Для A…" at bounding box center [702, 336] width 1405 height 673
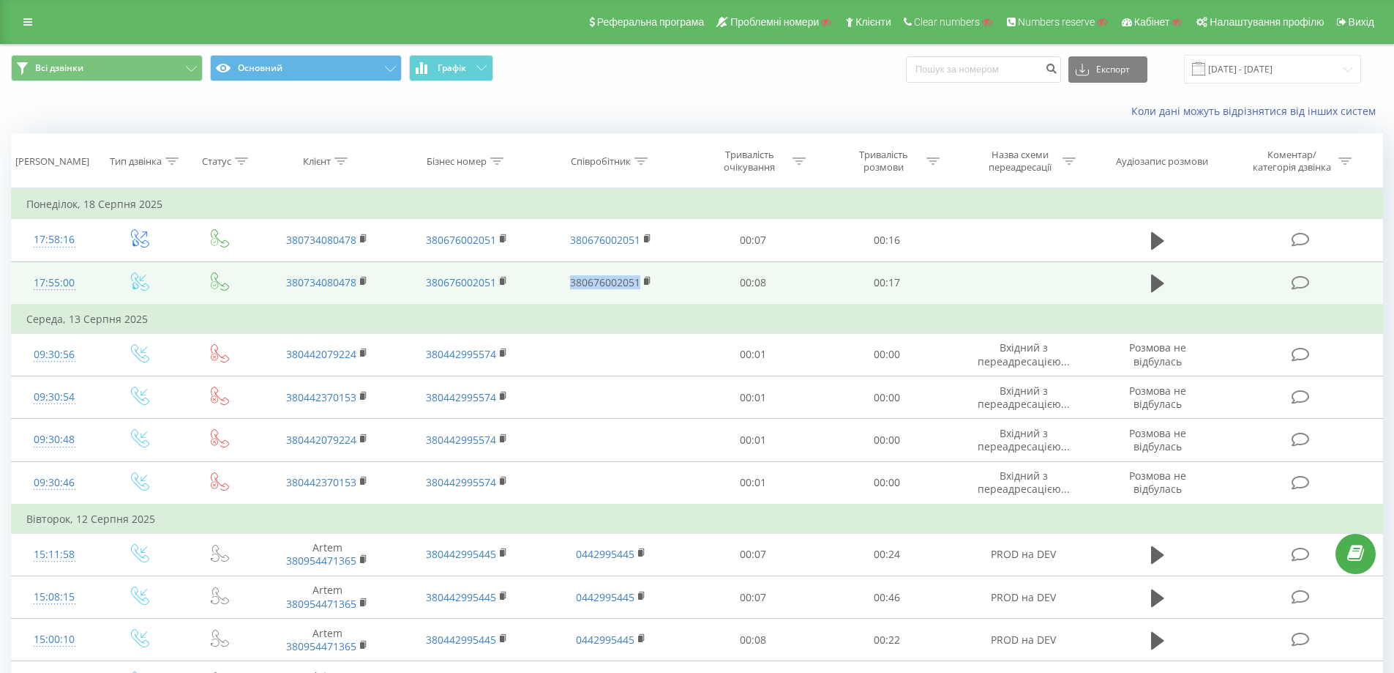
drag, startPoint x: 564, startPoint y: 284, endPoint x: 639, endPoint y: 285, distance: 75.4
click at [639, 285] on td "380676002051" at bounding box center [611, 282] width 150 height 43
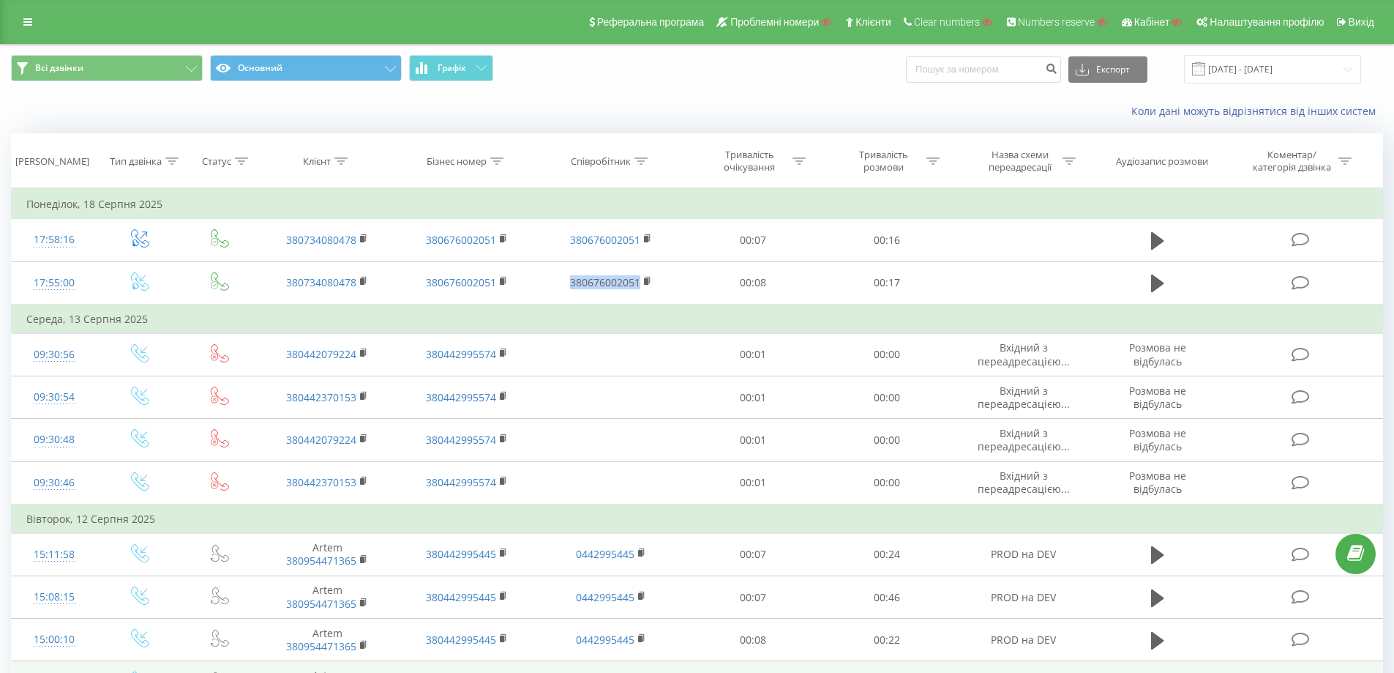
copy link "380676002051"
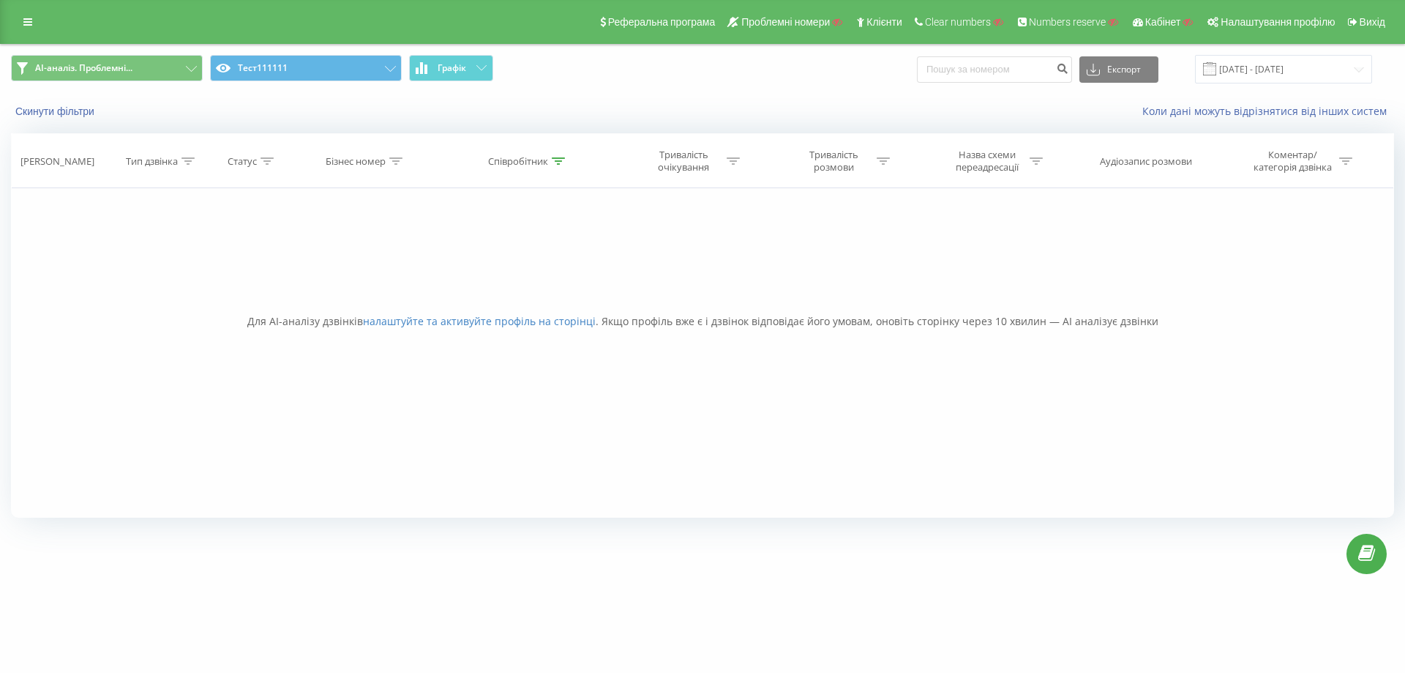
drag, startPoint x: 927, startPoint y: 585, endPoint x: 920, endPoint y: 576, distance: 11.6
click at [927, 585] on div "[DOMAIN_NAME] Проекти Пошук Дашборд Центр звернень Журнал дзвінків Журнал дзвін…" at bounding box center [702, 336] width 1405 height 673
click at [25, 25] on icon at bounding box center [27, 22] width 9 height 10
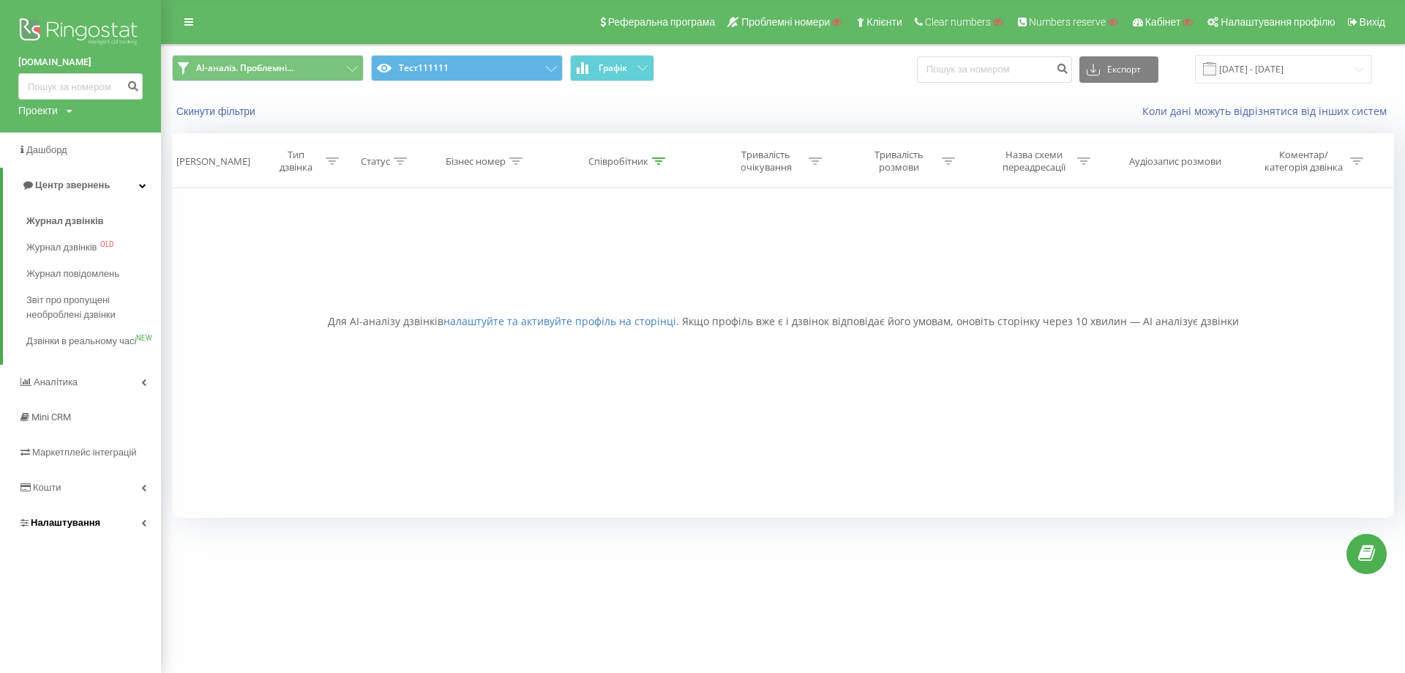
click at [94, 528] on span "Налаштування" at bounding box center [66, 522] width 70 height 11
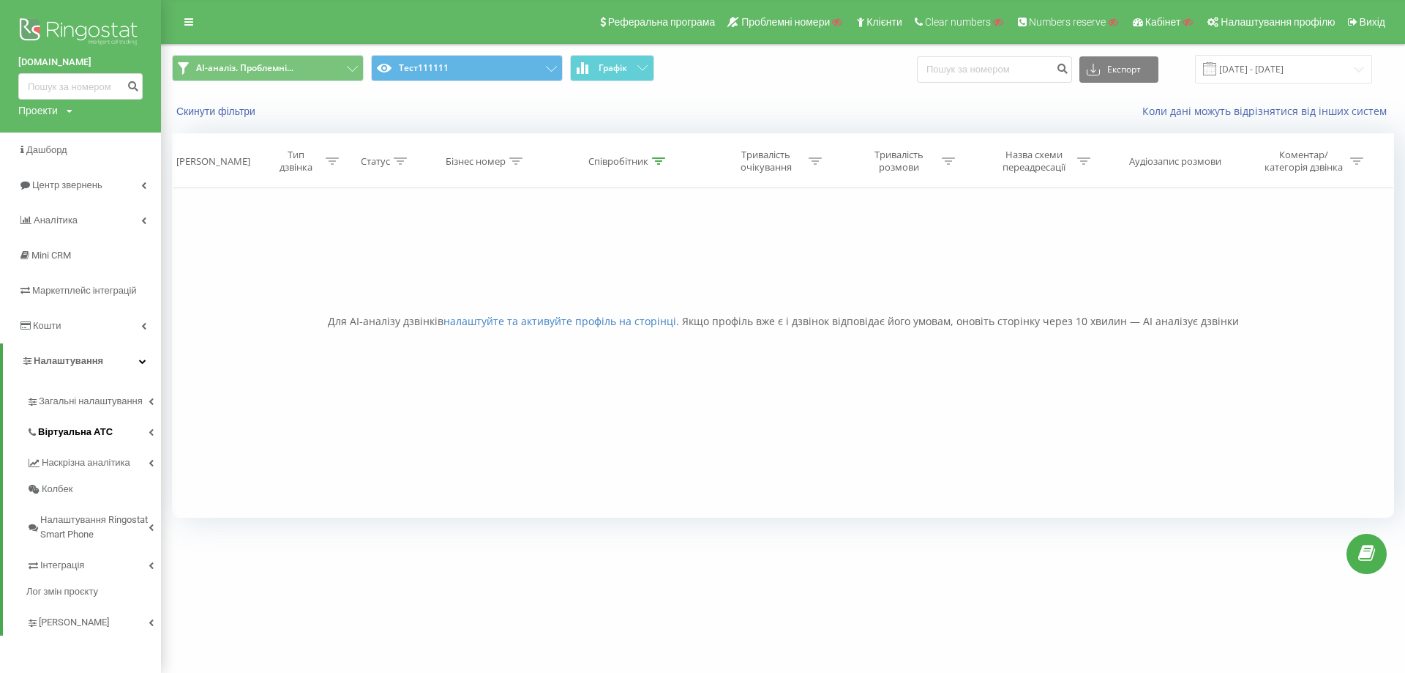
click at [127, 425] on link "Віртуальна АТС" at bounding box center [93, 429] width 135 height 31
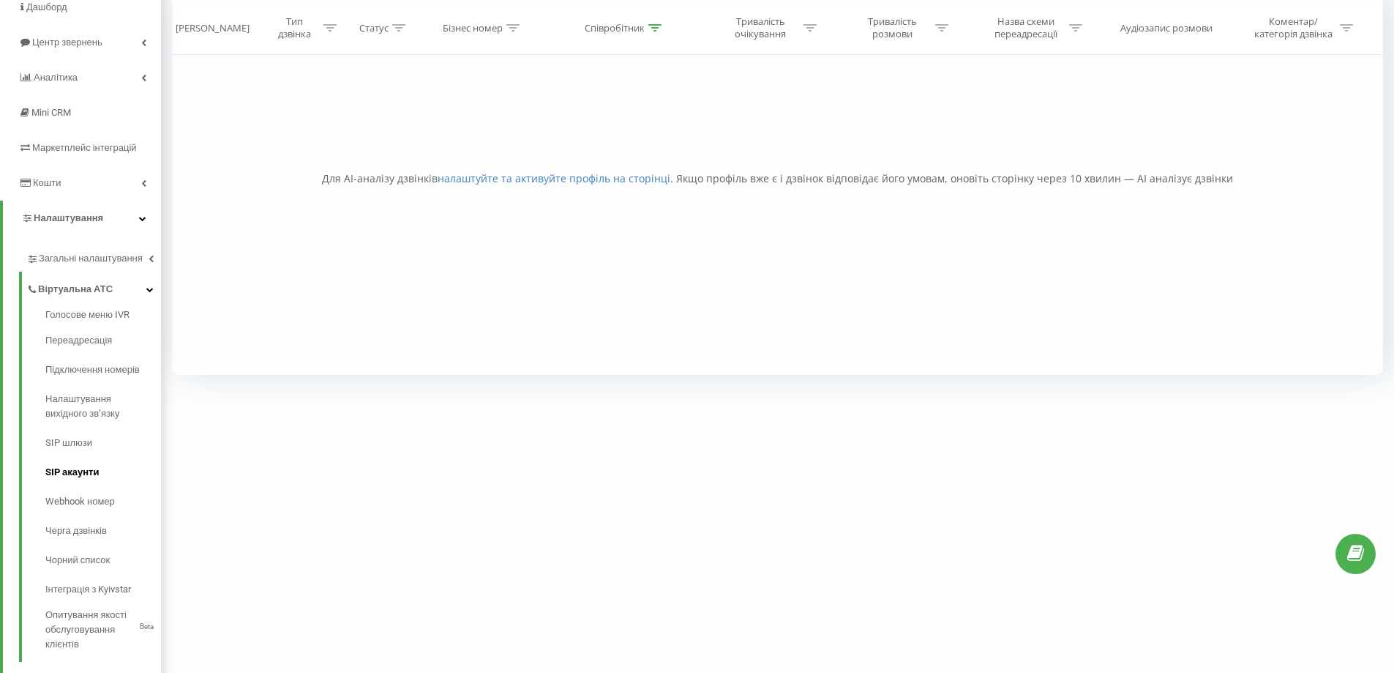
scroll to position [146, 0]
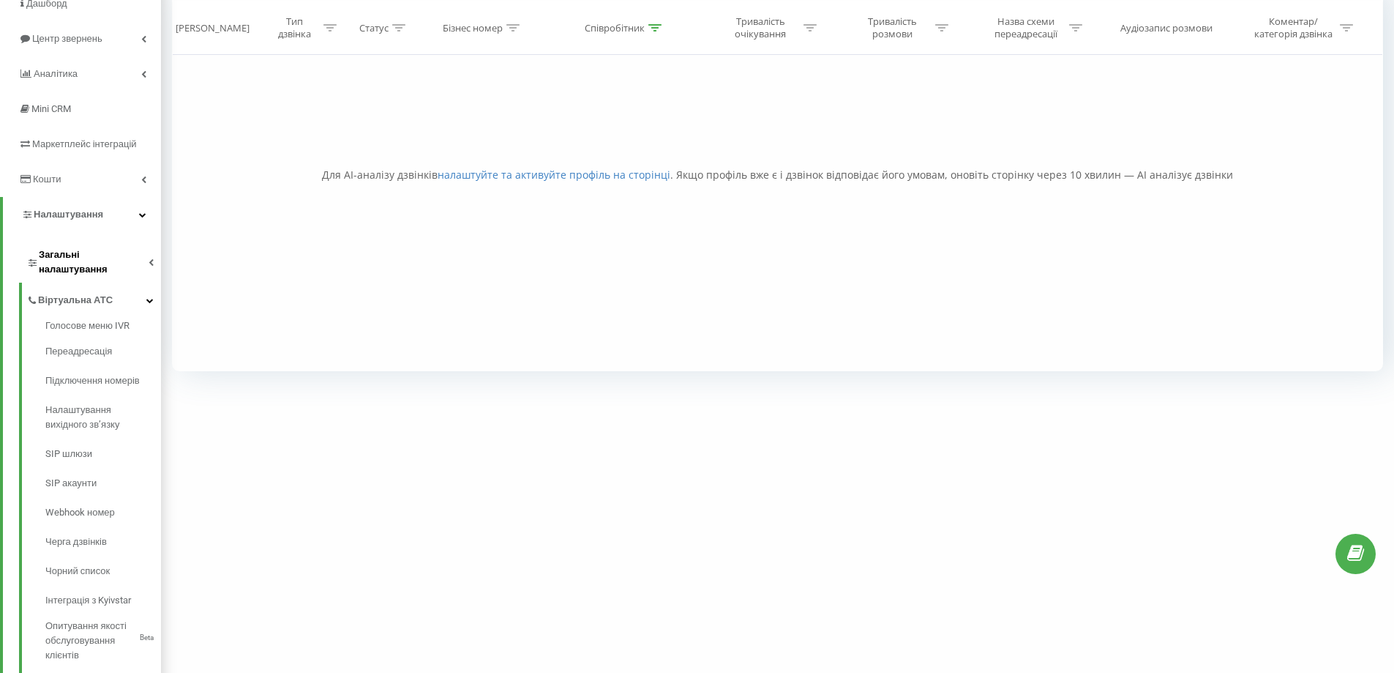
click at [125, 260] on span "Загальні налаштування" at bounding box center [94, 261] width 110 height 29
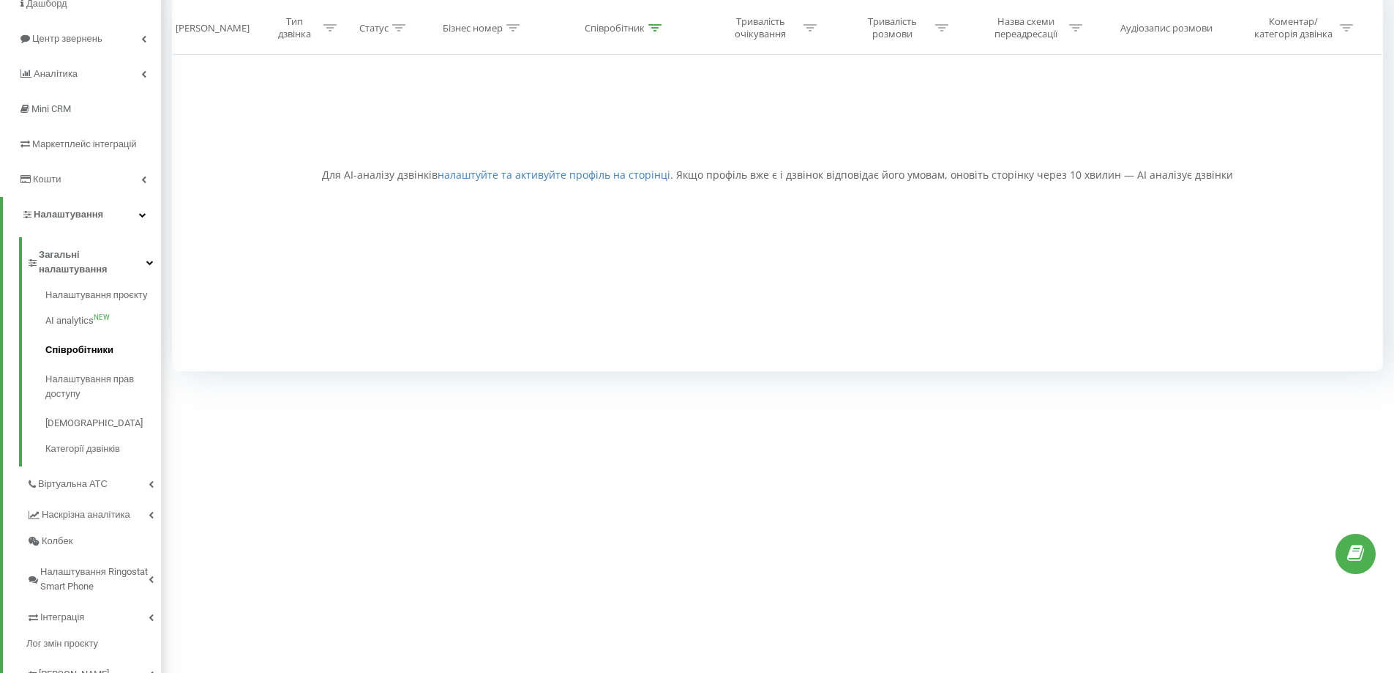
click at [106, 343] on span "Співробітники" at bounding box center [79, 350] width 68 height 15
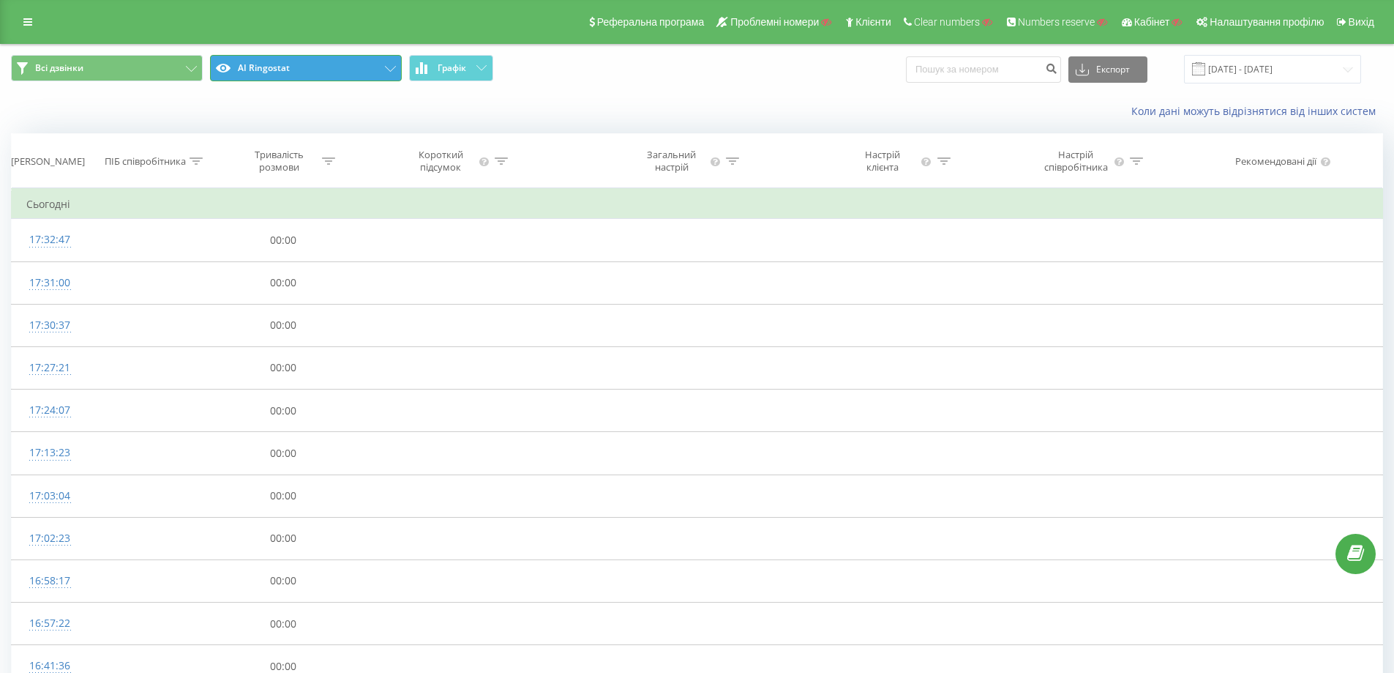
click at [327, 70] on button "AI Ringostat" at bounding box center [306, 68] width 192 height 26
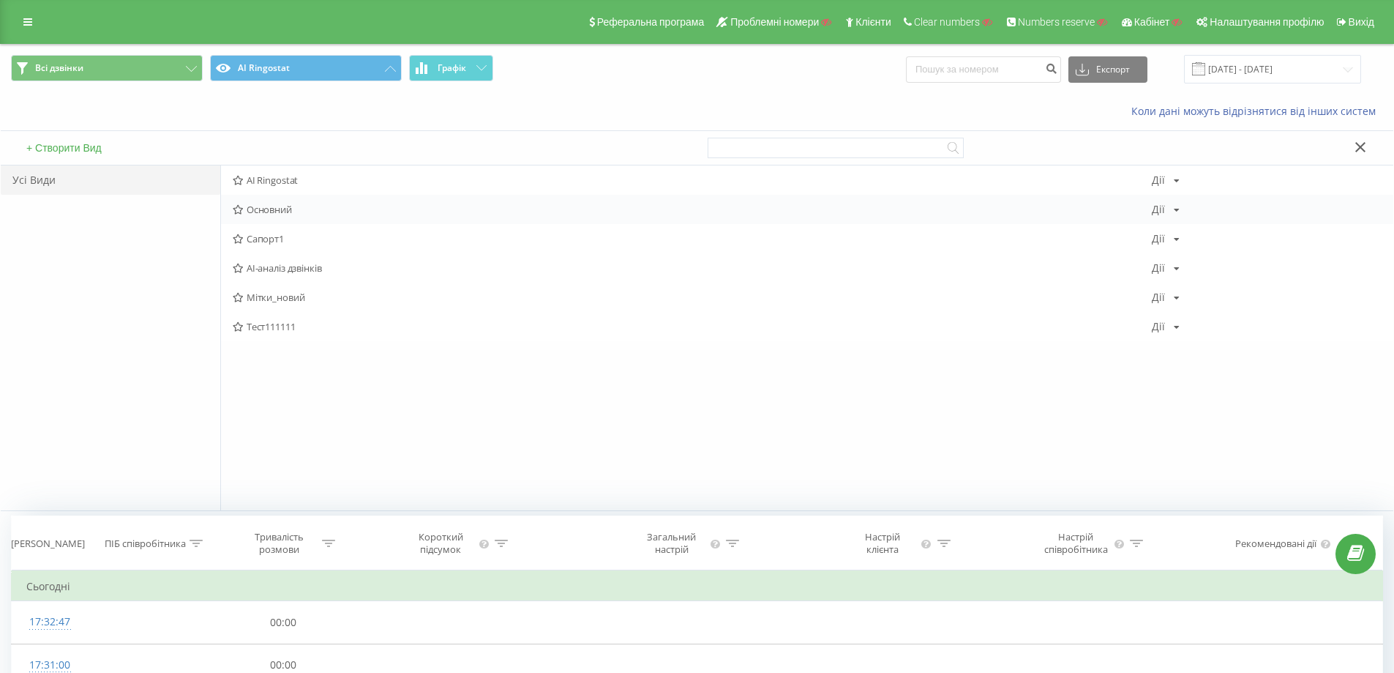
click at [284, 216] on div "Основний Дії Редагувати Копіювати Видалити За замовчуванням Поділитися" at bounding box center [807, 209] width 1172 height 29
click at [266, 208] on span "Основний" at bounding box center [692, 209] width 919 height 10
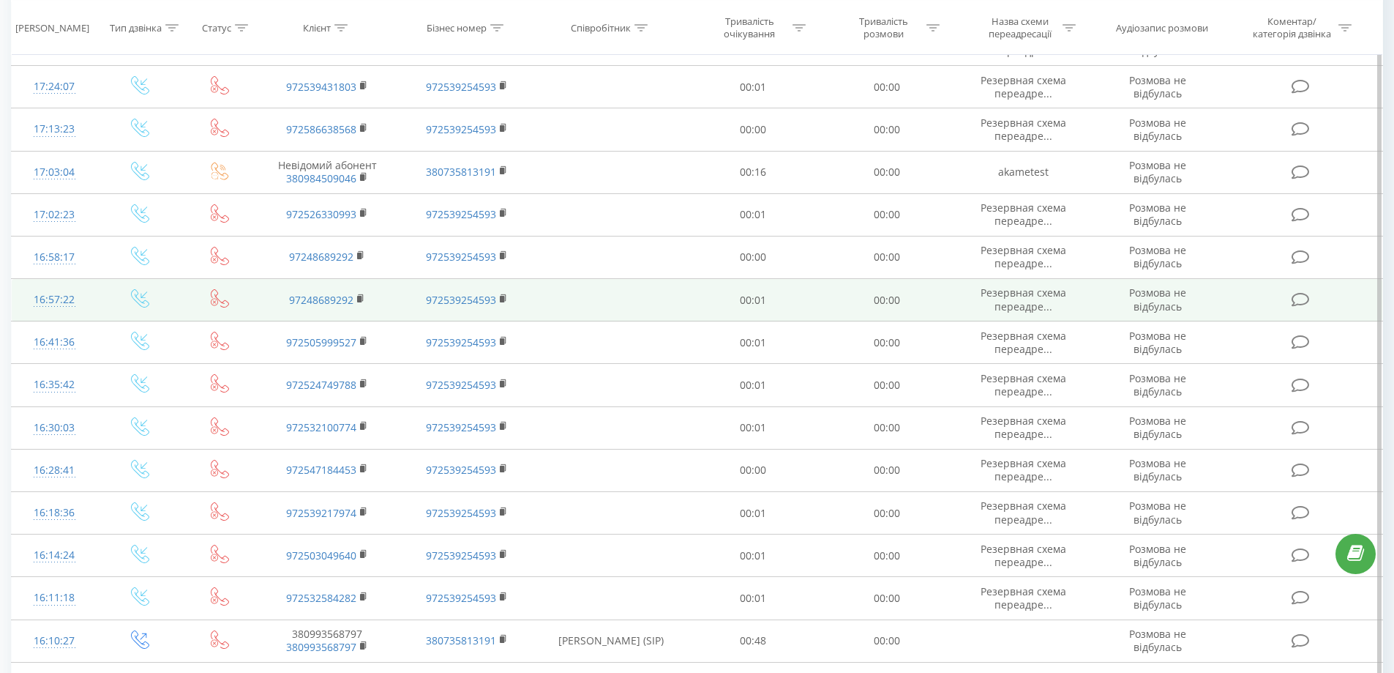
scroll to position [666, 0]
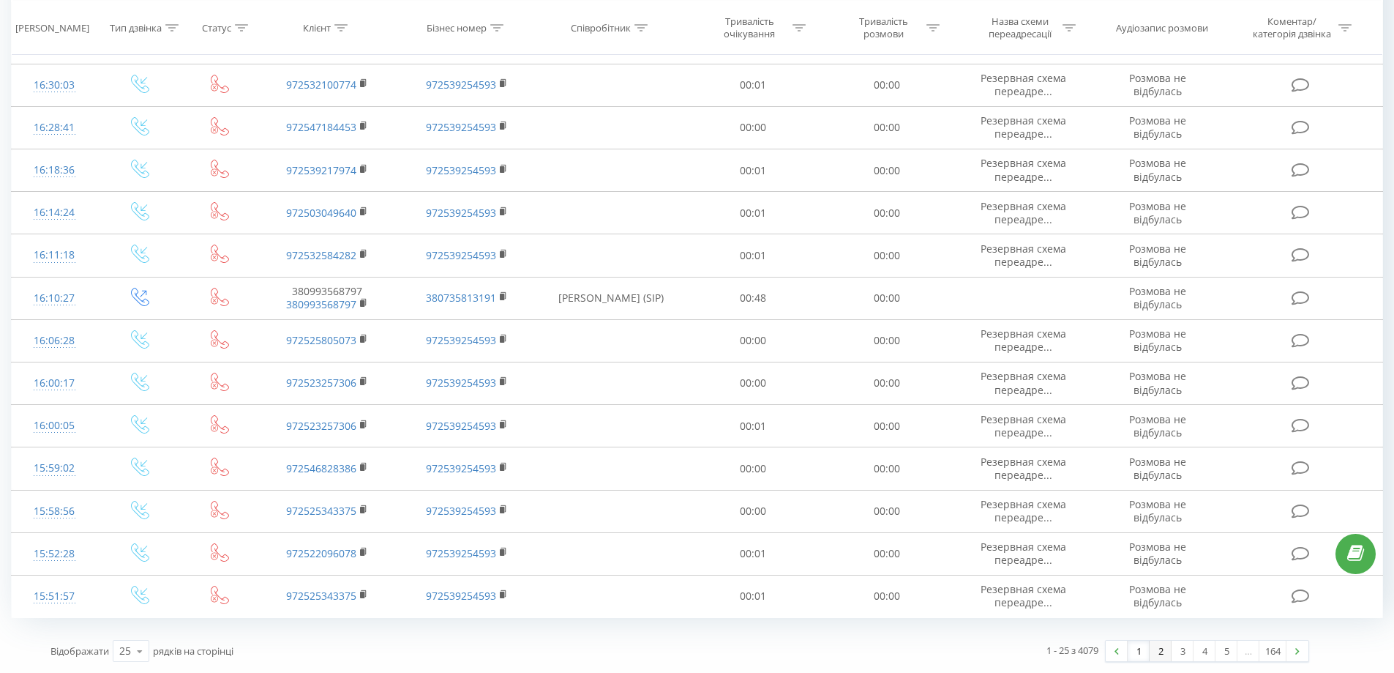
click at [1157, 651] on link "2" at bounding box center [1161, 650] width 22 height 20
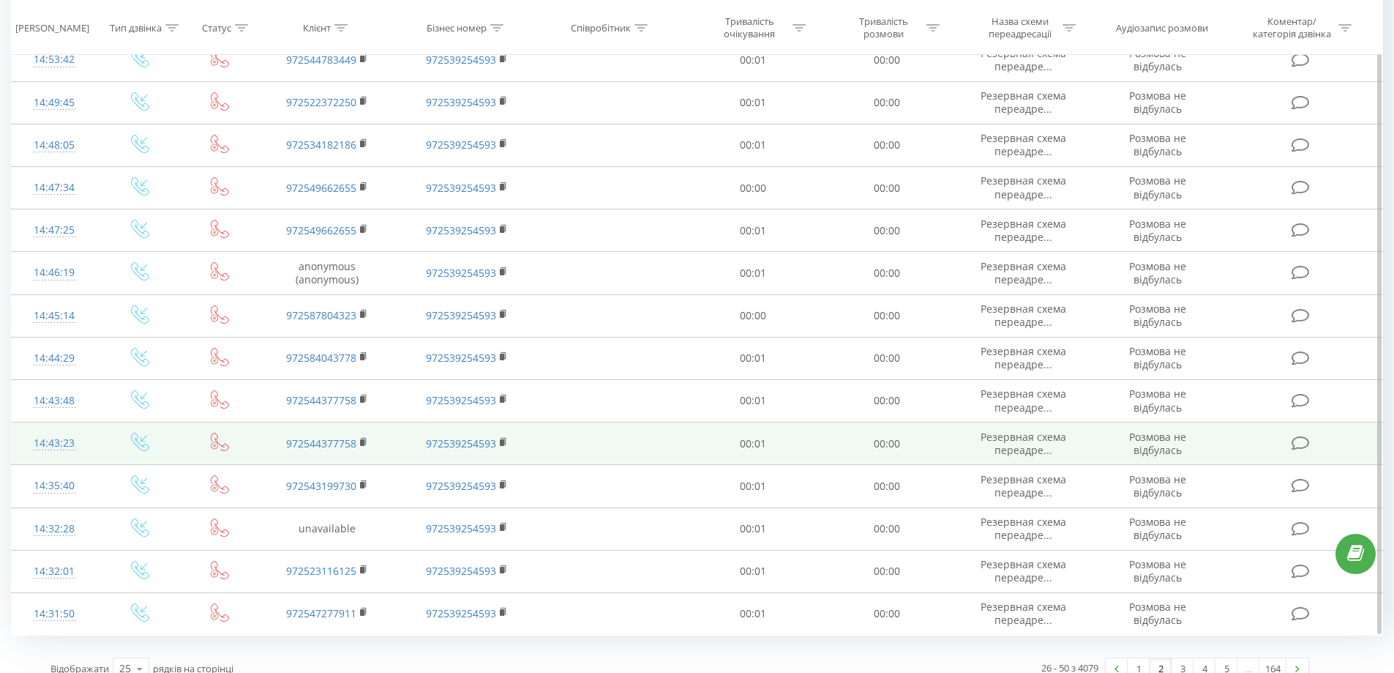
scroll to position [666, 0]
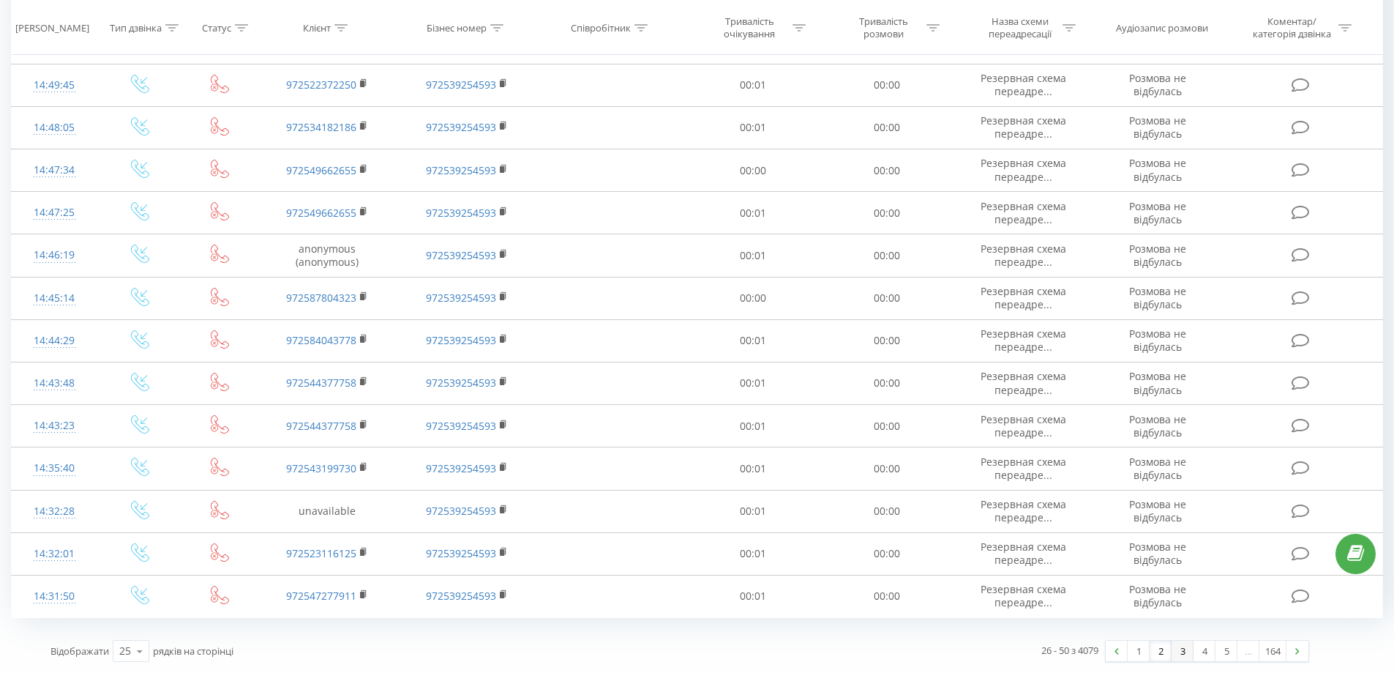
click at [1181, 652] on link "3" at bounding box center [1183, 650] width 22 height 20
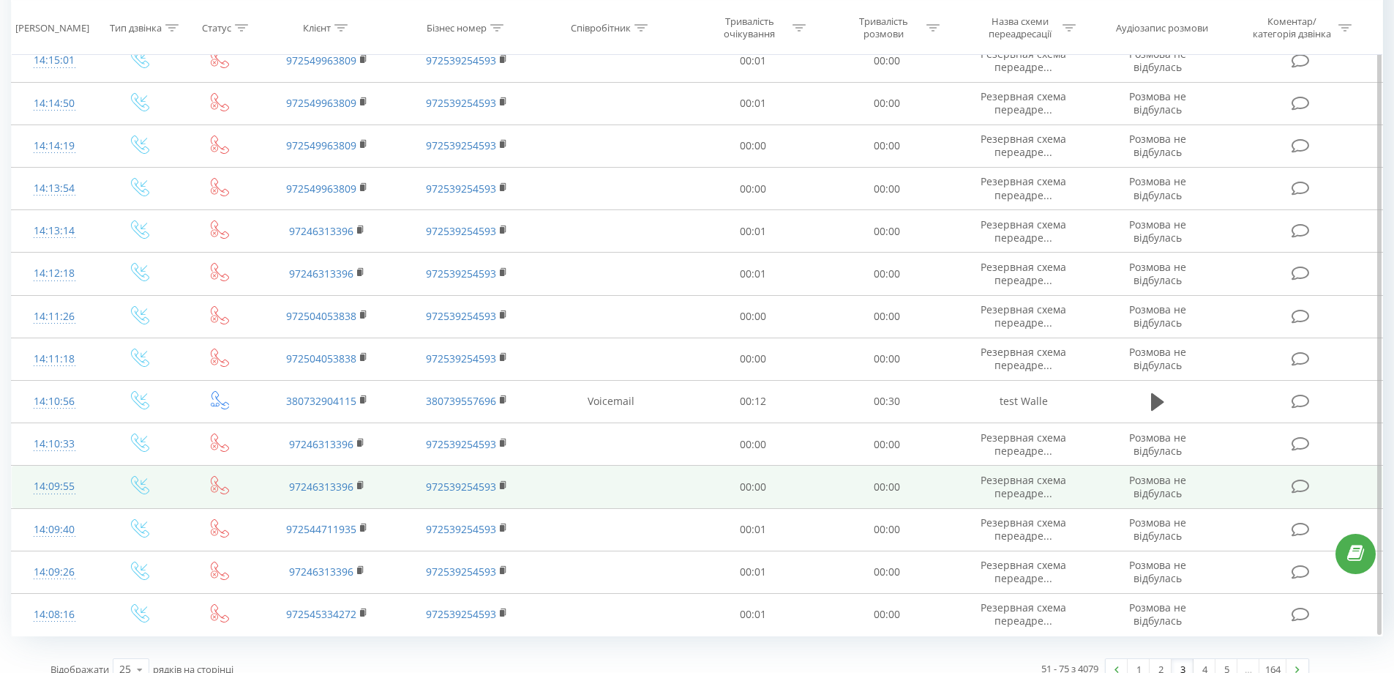
scroll to position [666, 0]
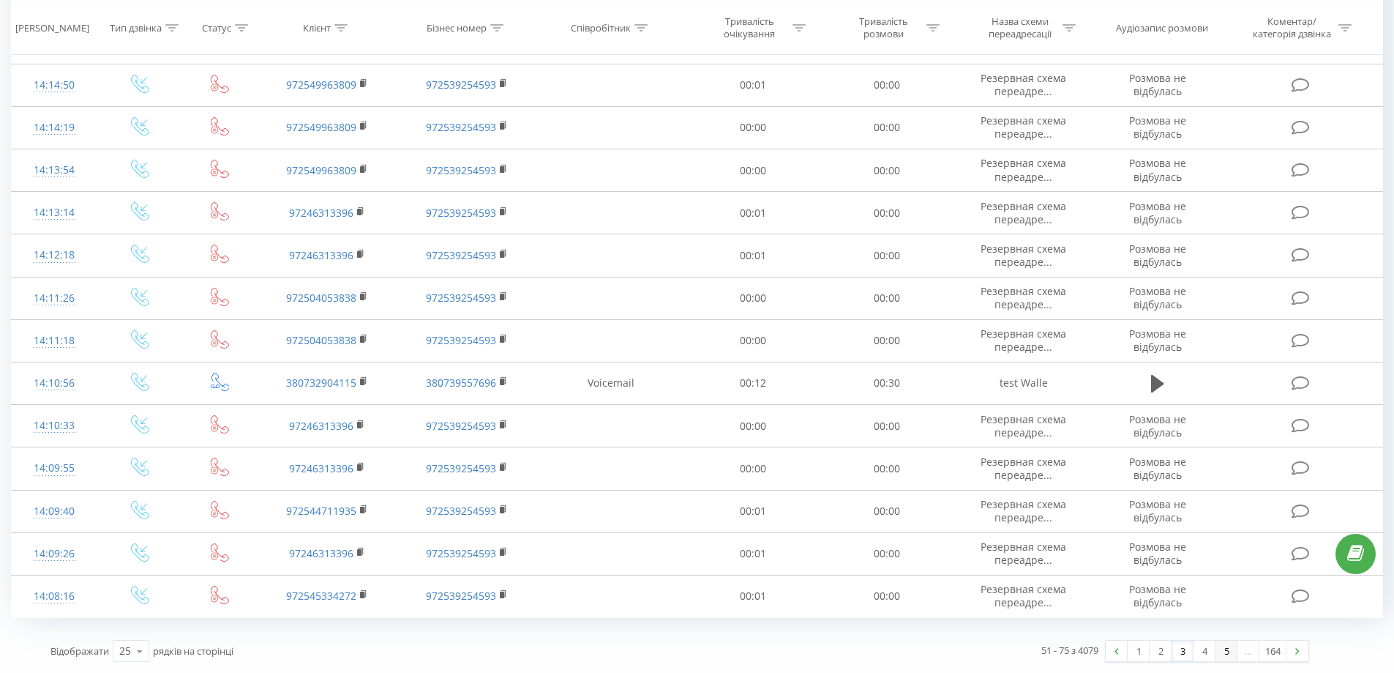
click at [1226, 654] on link "5" at bounding box center [1227, 650] width 22 height 20
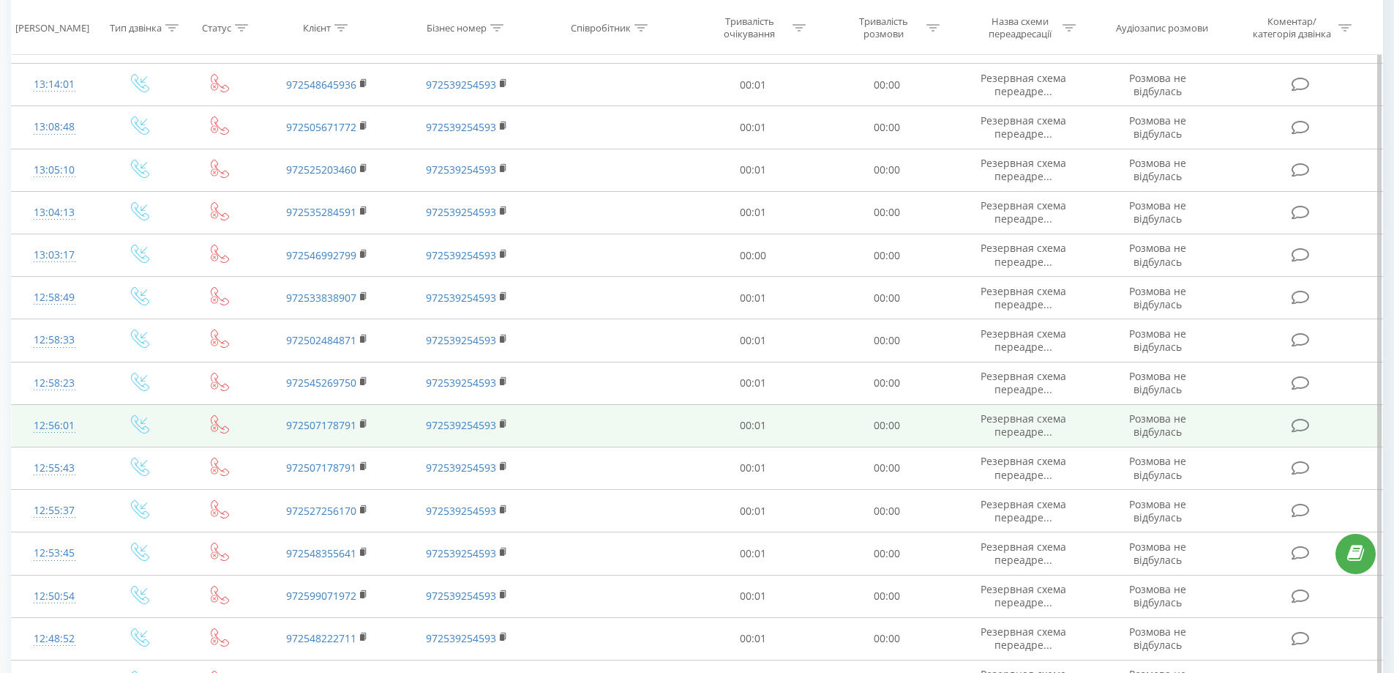
scroll to position [666, 0]
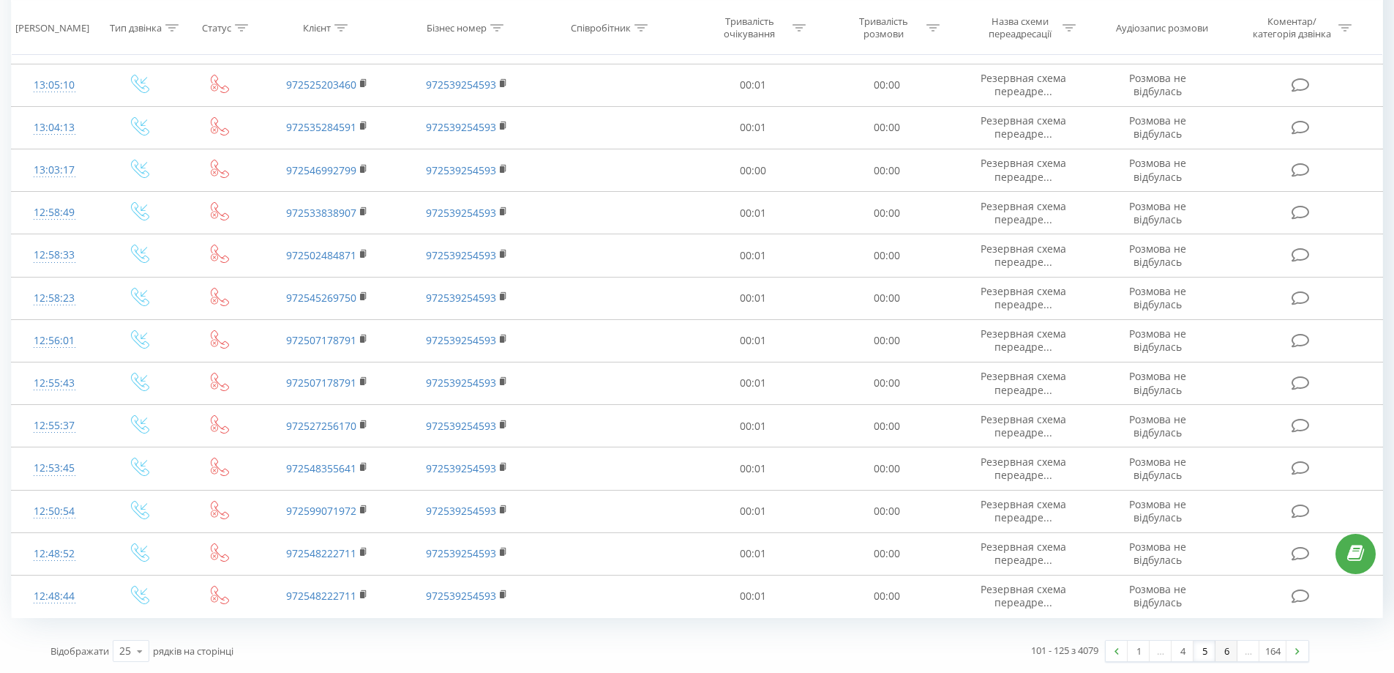
click at [1231, 650] on link "6" at bounding box center [1227, 650] width 22 height 20
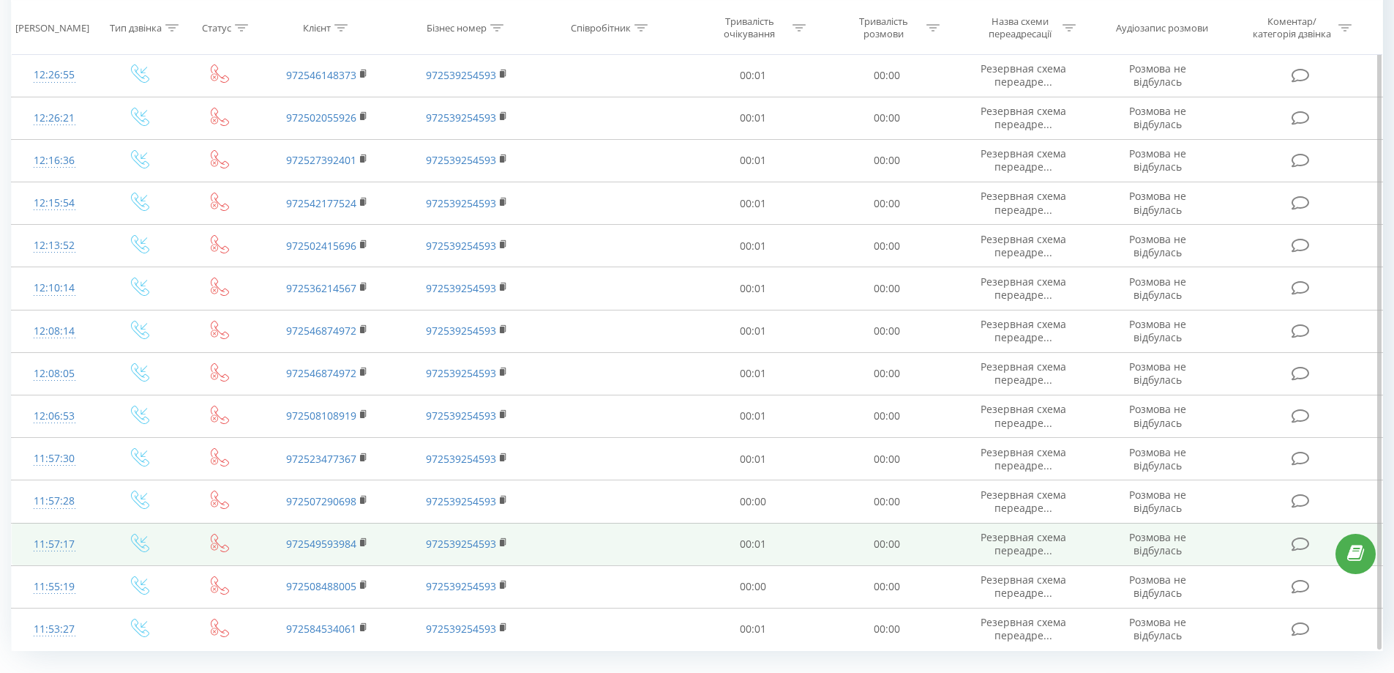
scroll to position [666, 0]
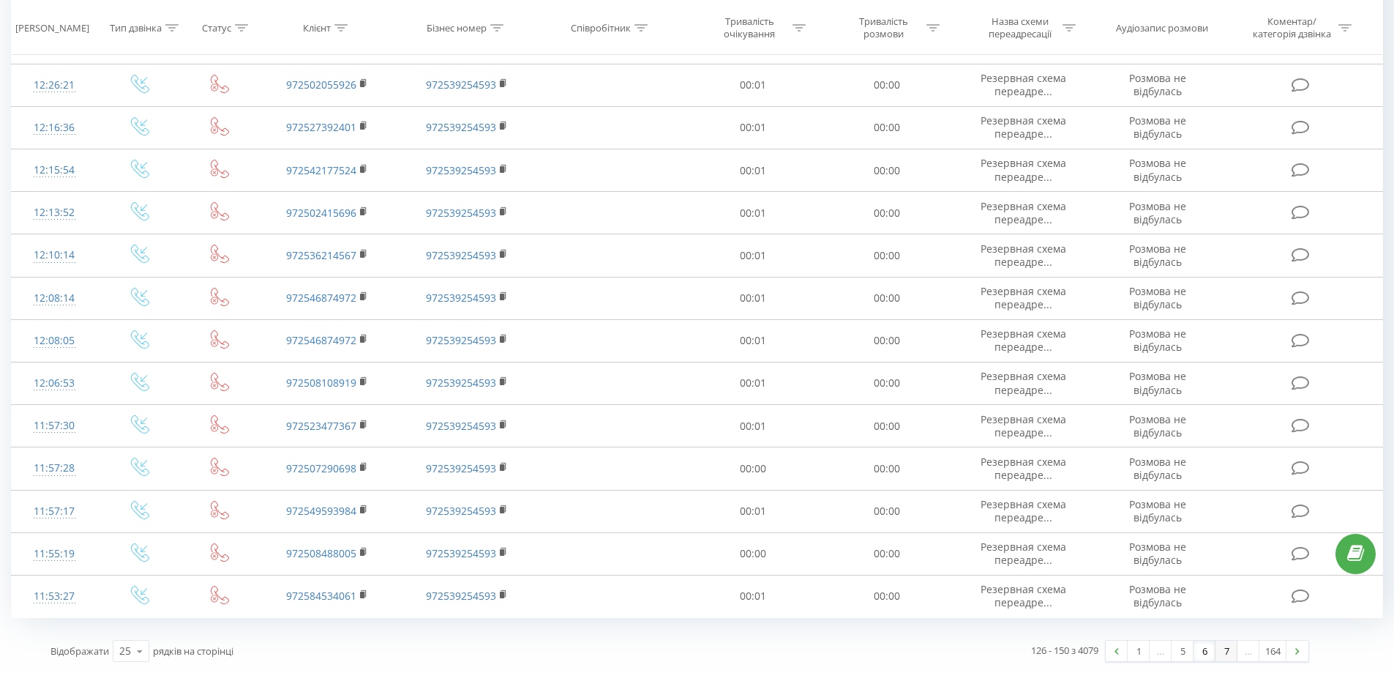
click at [1232, 651] on link "7" at bounding box center [1227, 650] width 22 height 20
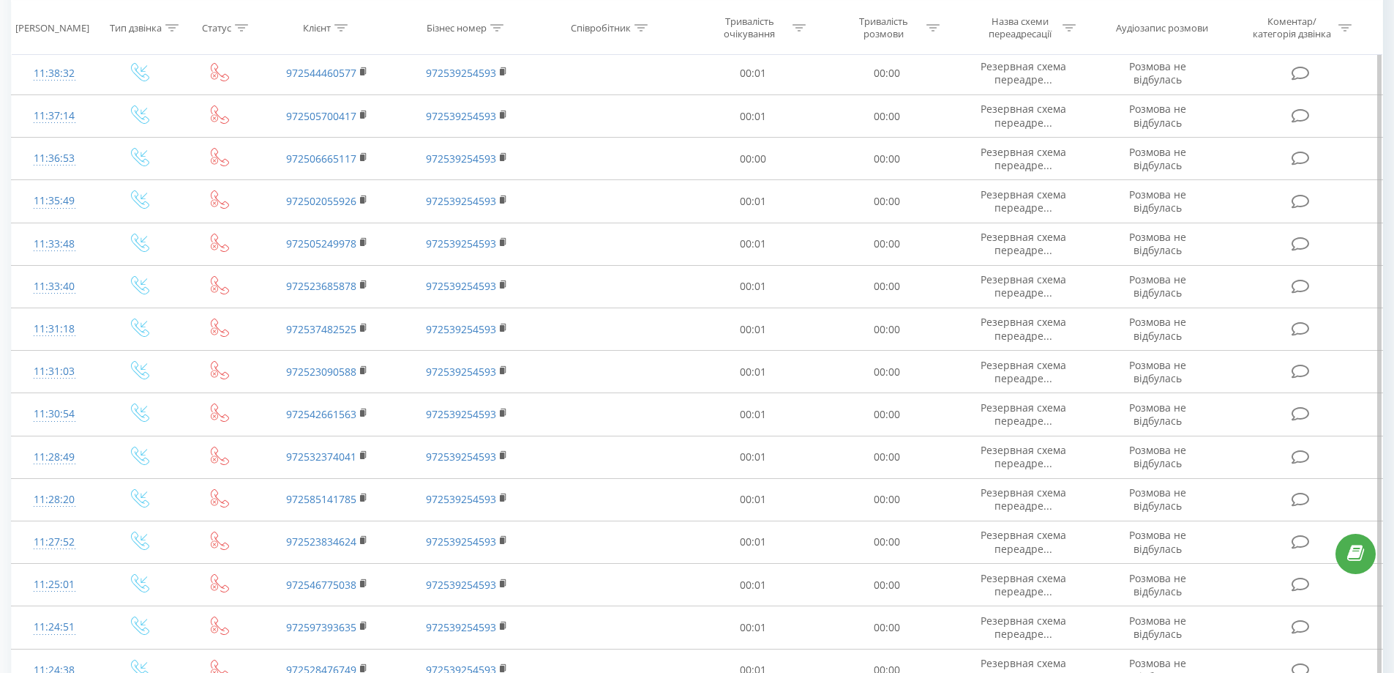
scroll to position [666, 0]
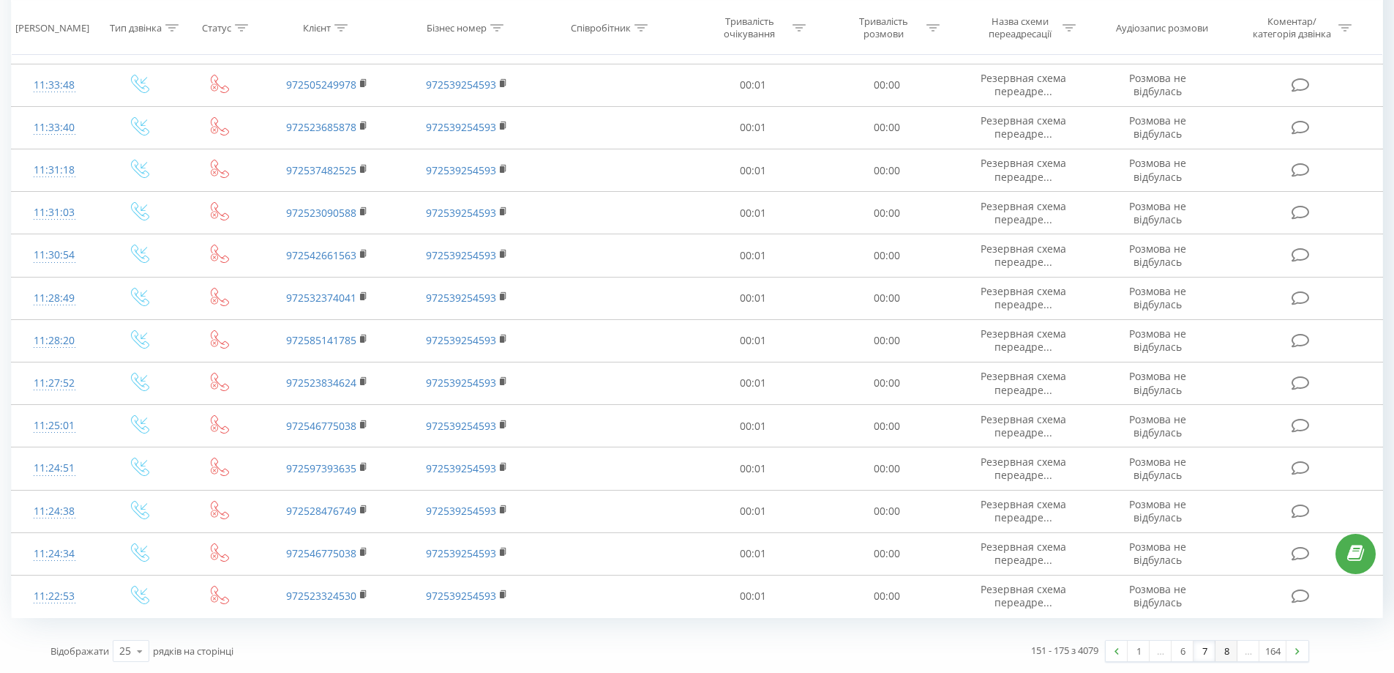
click at [1230, 651] on link "8" at bounding box center [1227, 650] width 22 height 20
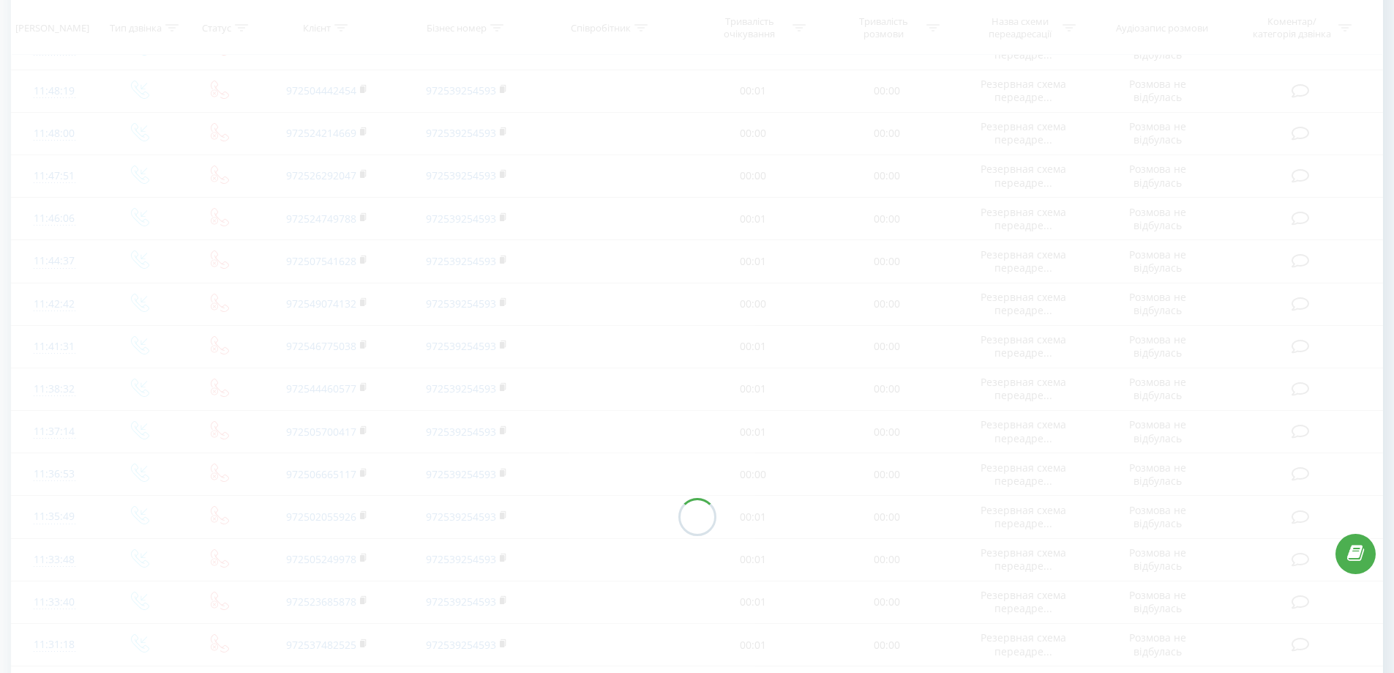
scroll to position [97, 0]
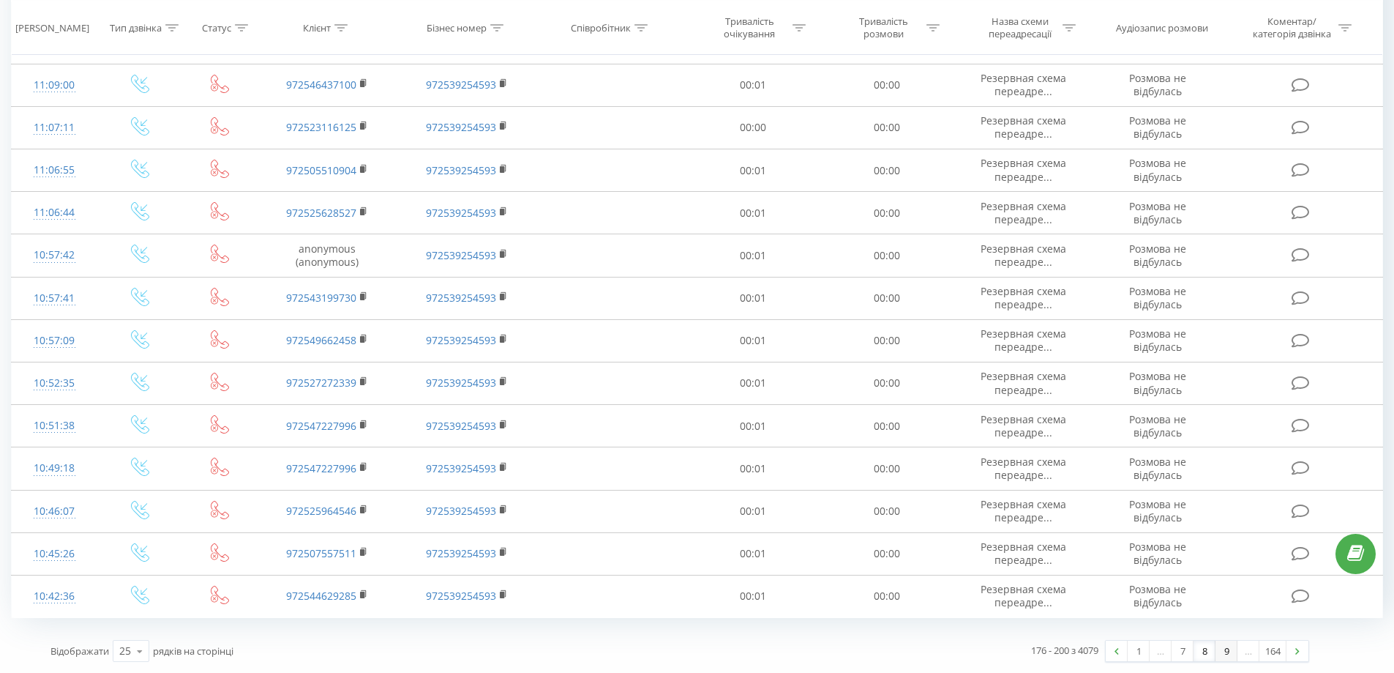
click at [1232, 652] on link "9" at bounding box center [1227, 650] width 22 height 20
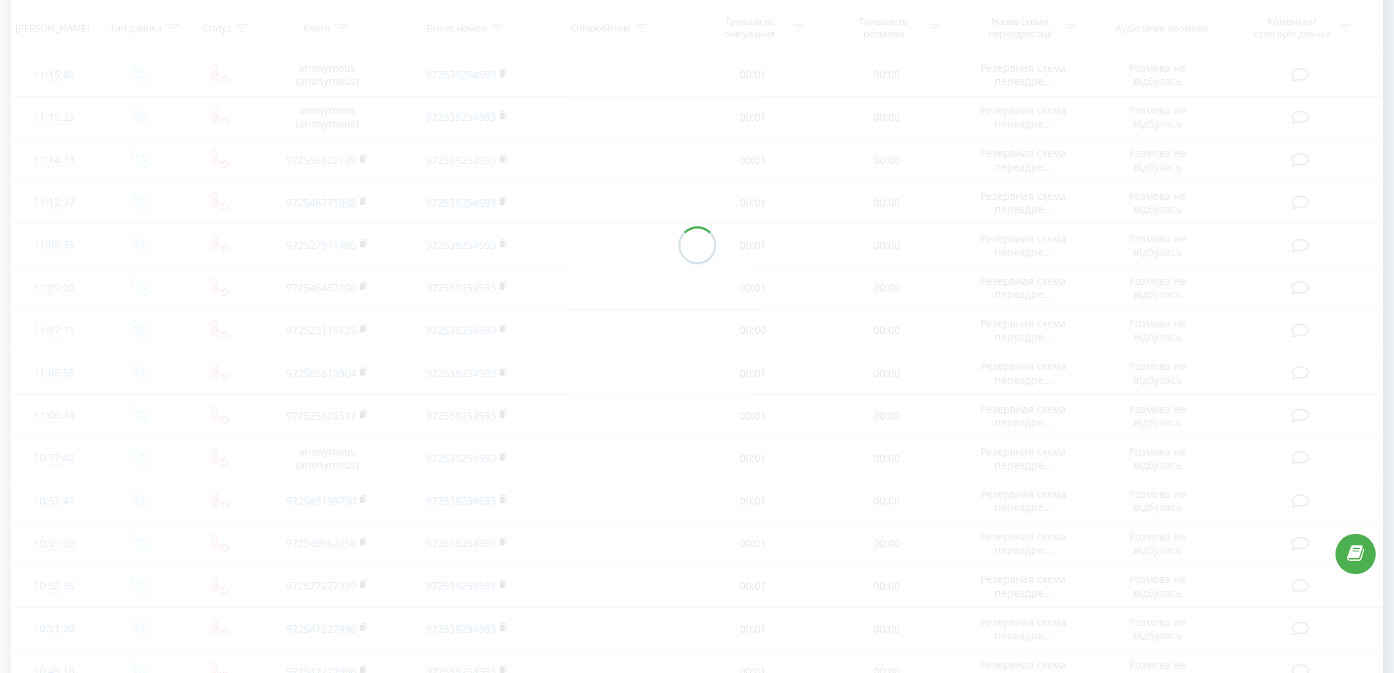
scroll to position [666, 0]
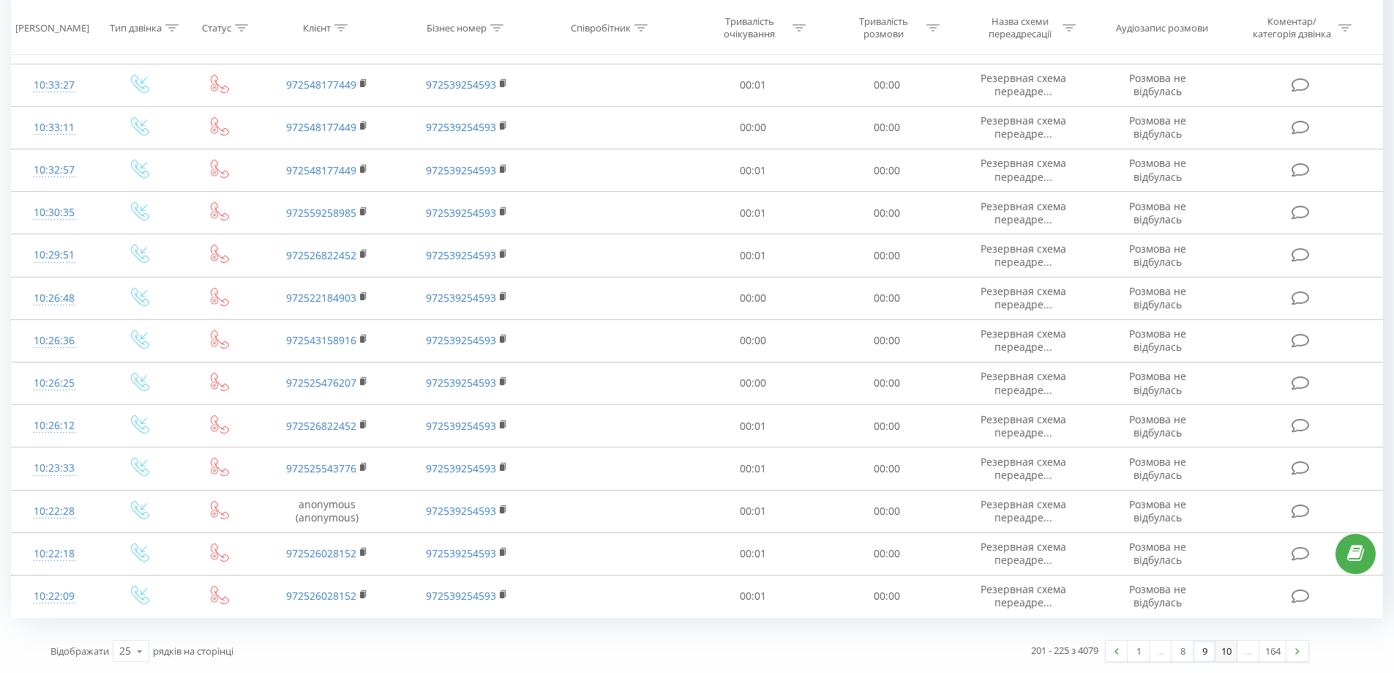
click at [1230, 654] on link "10" at bounding box center [1227, 650] width 22 height 20
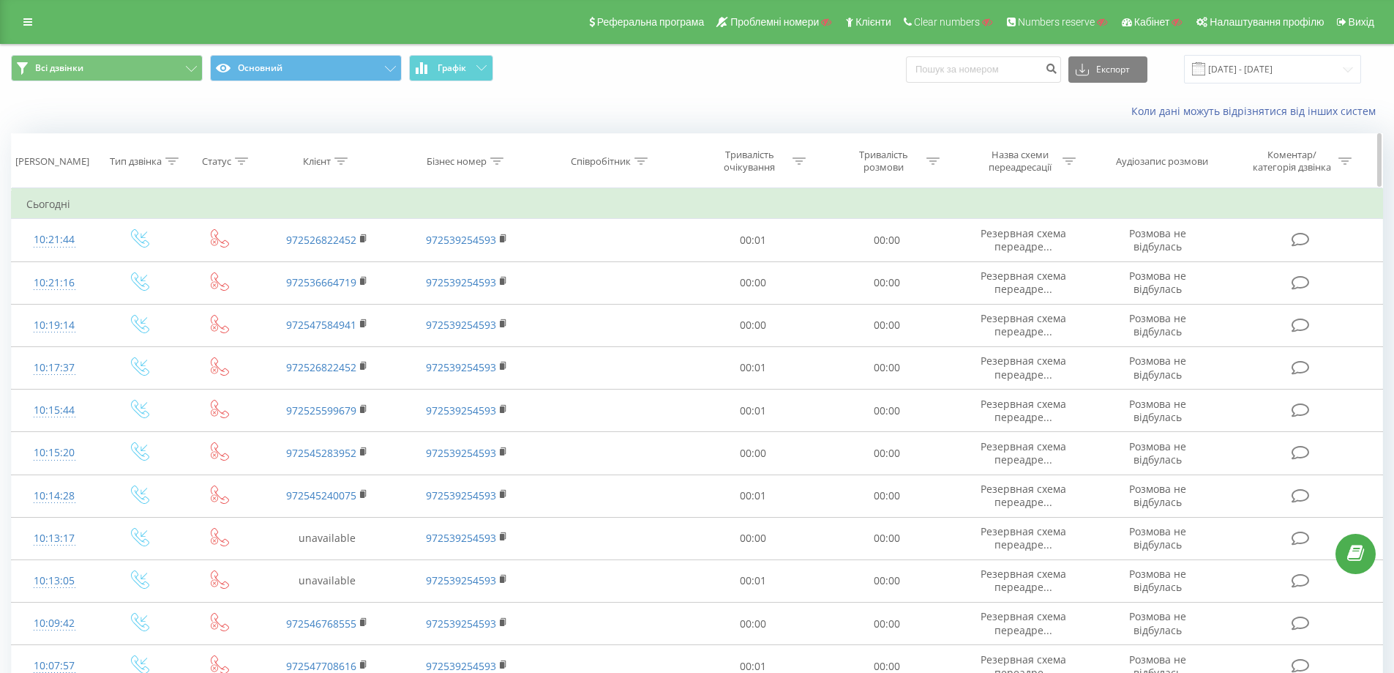
click at [64, 164] on div "[PERSON_NAME]" at bounding box center [52, 161] width 74 height 12
click at [1267, 68] on input "[DATE] - [DATE]" at bounding box center [1272, 69] width 177 height 29
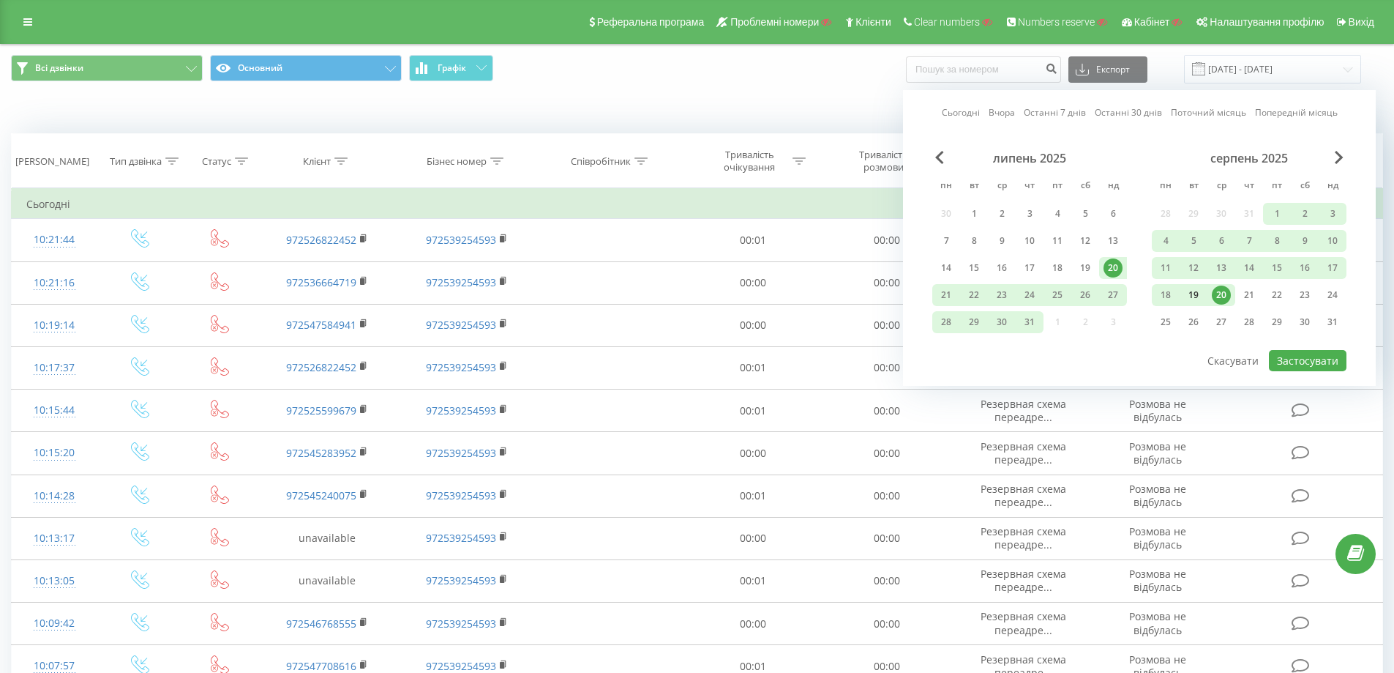
click at [1202, 302] on div "19" at bounding box center [1194, 295] width 28 height 22
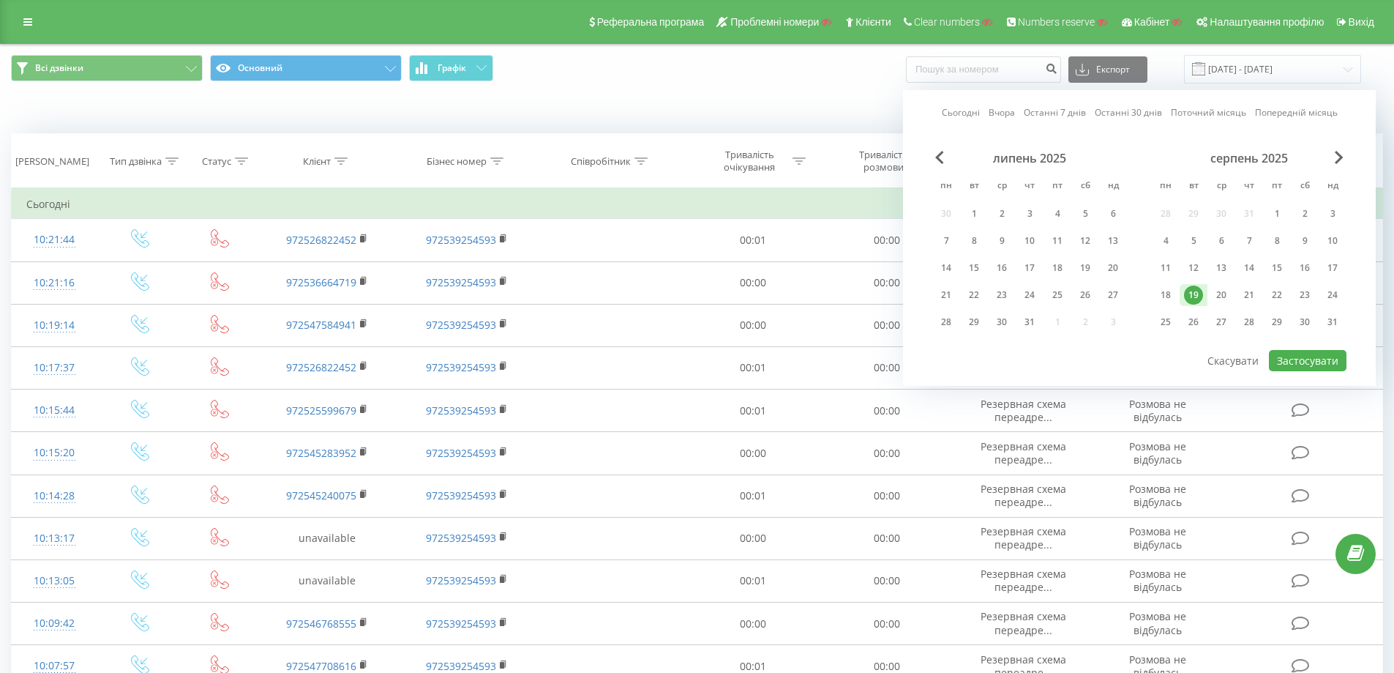
click at [1332, 372] on div "Сьогодні Вчора Останні 7 днів Останні 30 днів Поточний місяць Попередній місяць…" at bounding box center [1139, 238] width 473 height 296
click at [1327, 359] on button "Застосувати" at bounding box center [1308, 360] width 78 height 21
type input "[DATE] - [DATE]"
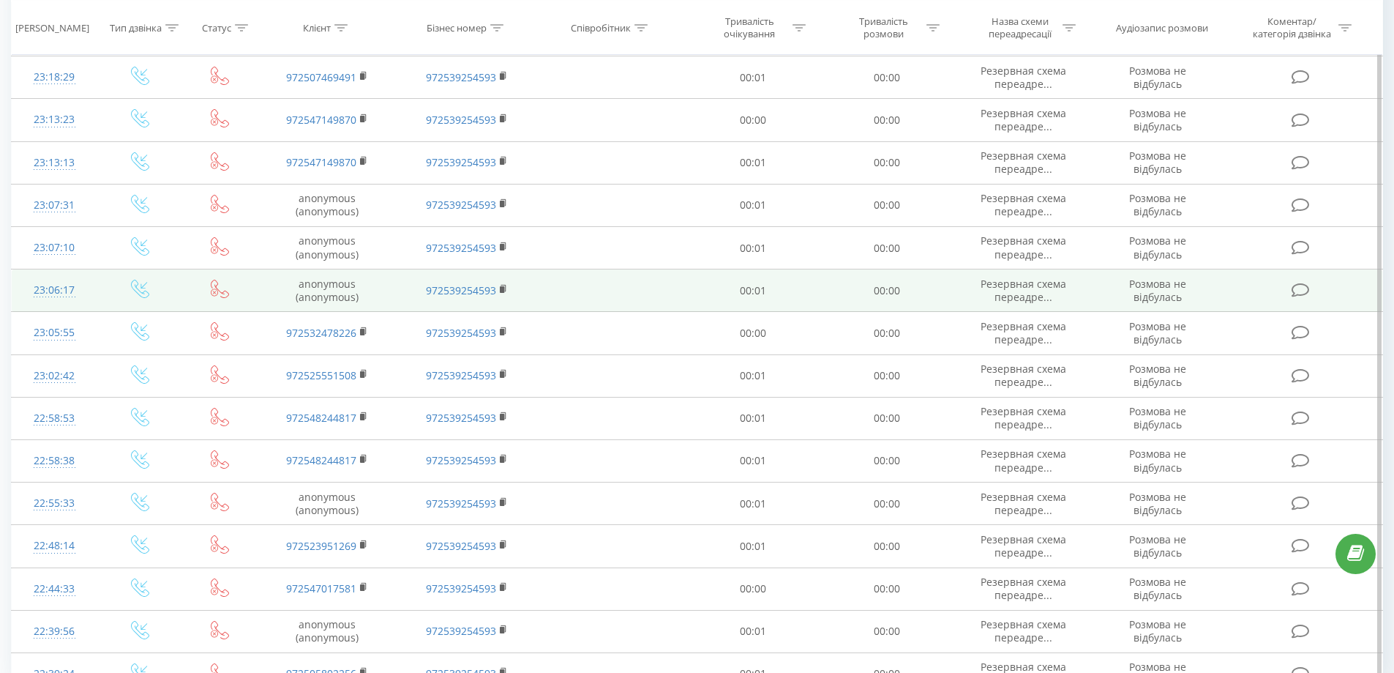
scroll to position [666, 0]
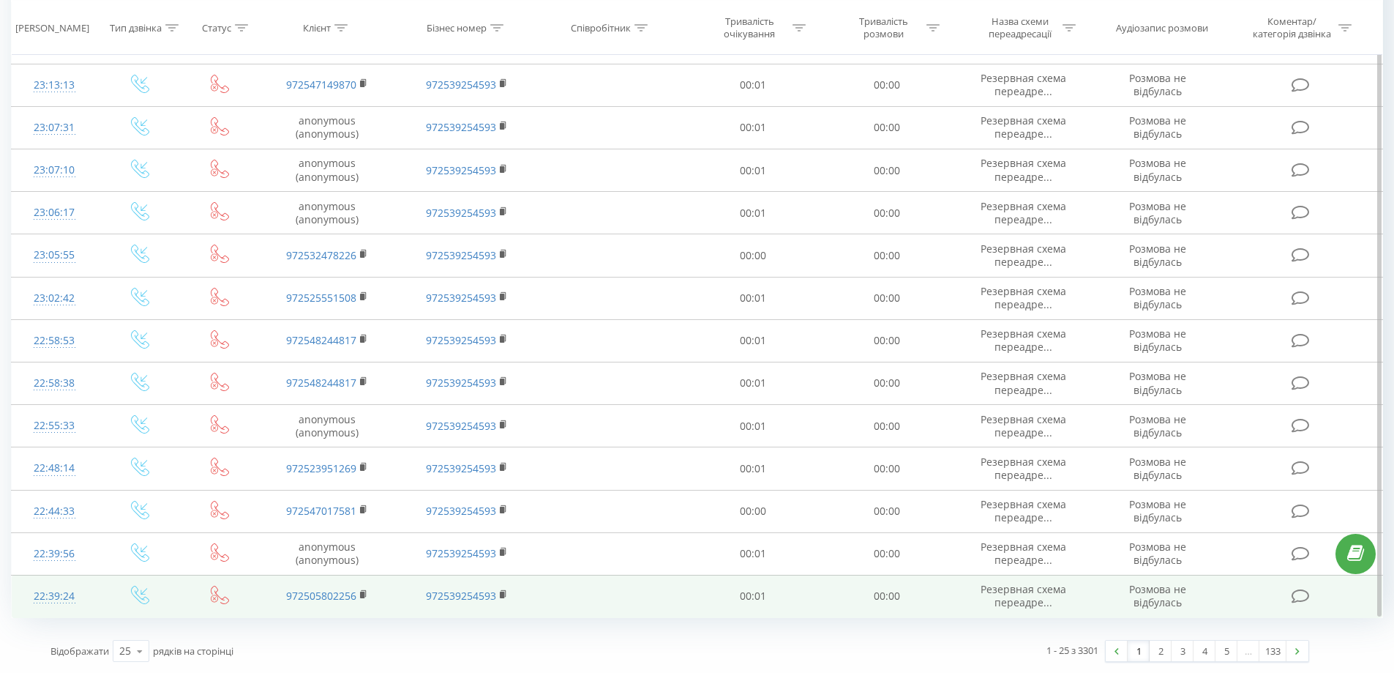
drag, startPoint x: 639, startPoint y: 139, endPoint x: 1043, endPoint y: 596, distance: 610.3
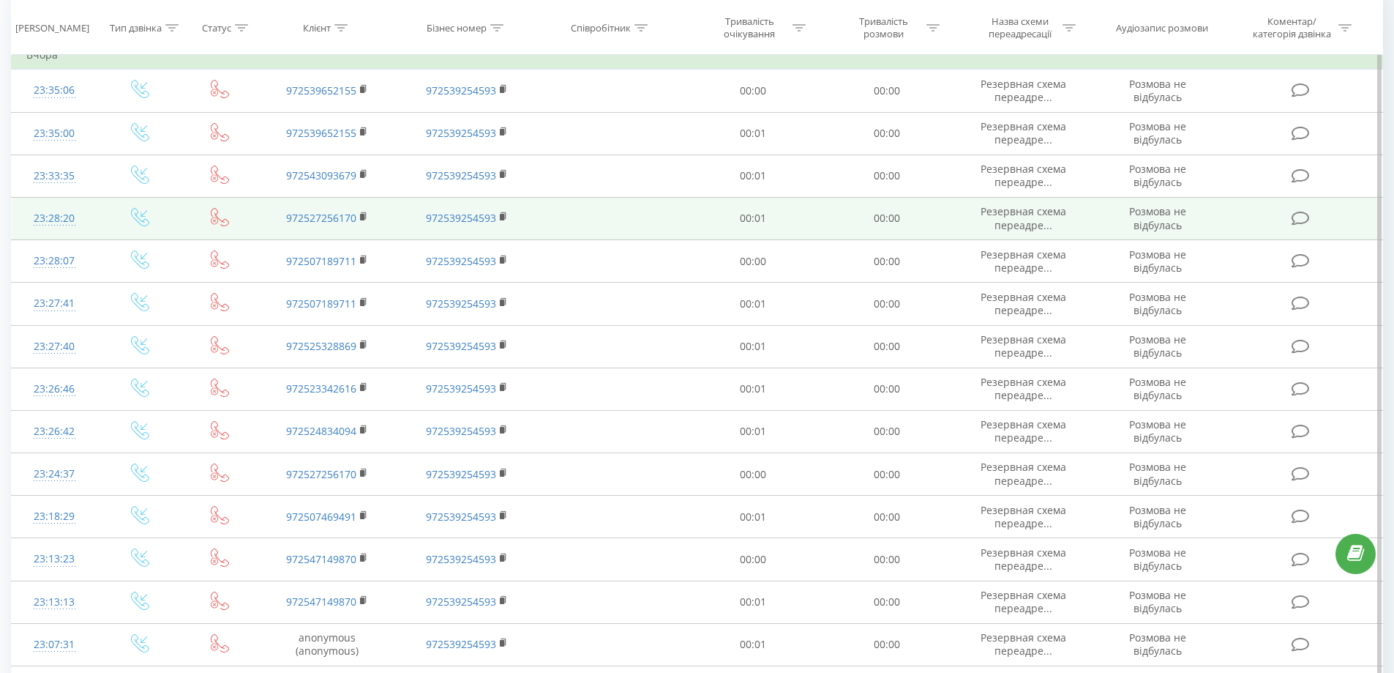
scroll to position [0, 0]
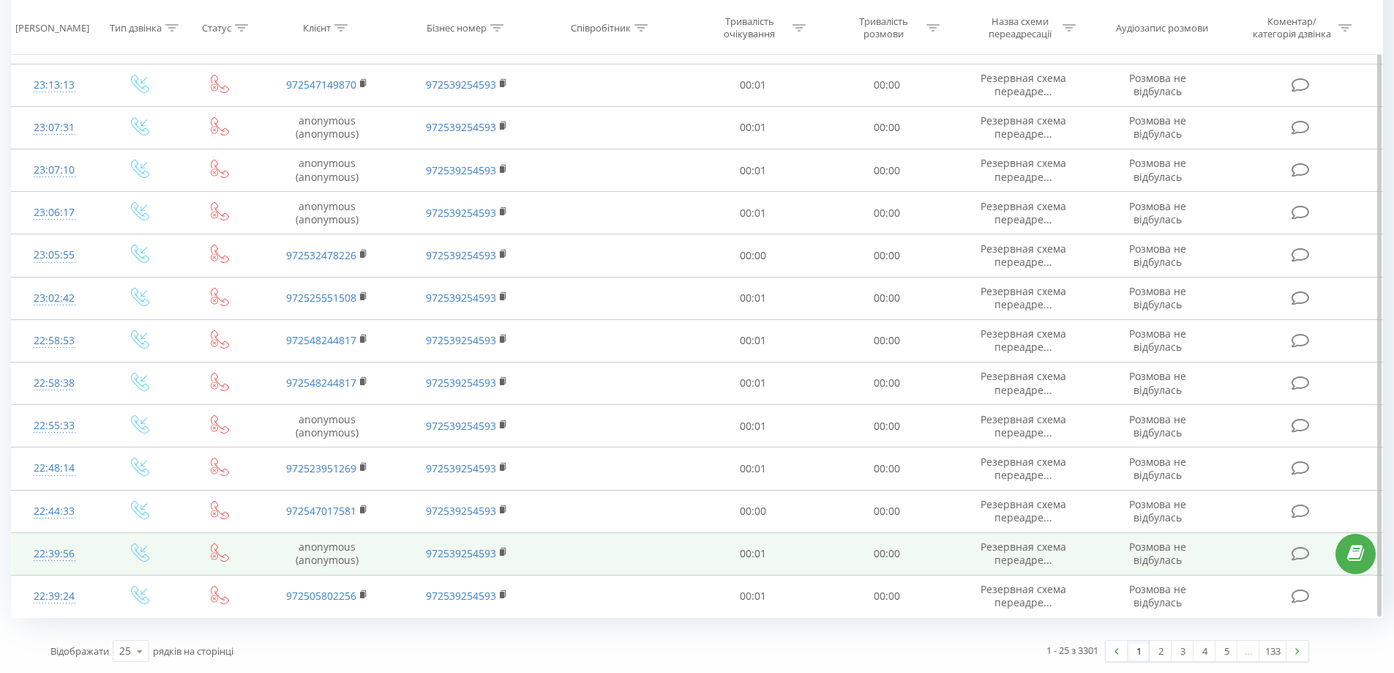
drag, startPoint x: 853, startPoint y: 97, endPoint x: 1163, endPoint y: 557, distance: 554.1
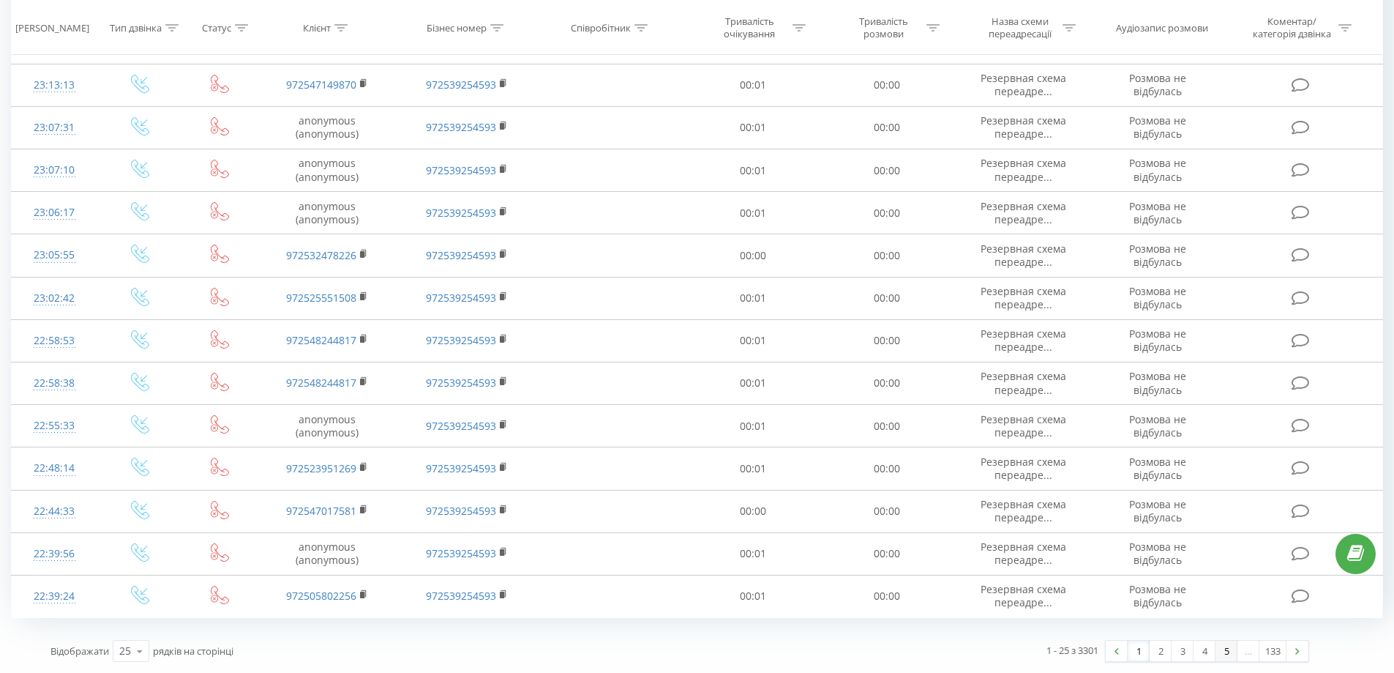
click at [1228, 651] on link "5" at bounding box center [1227, 650] width 22 height 20
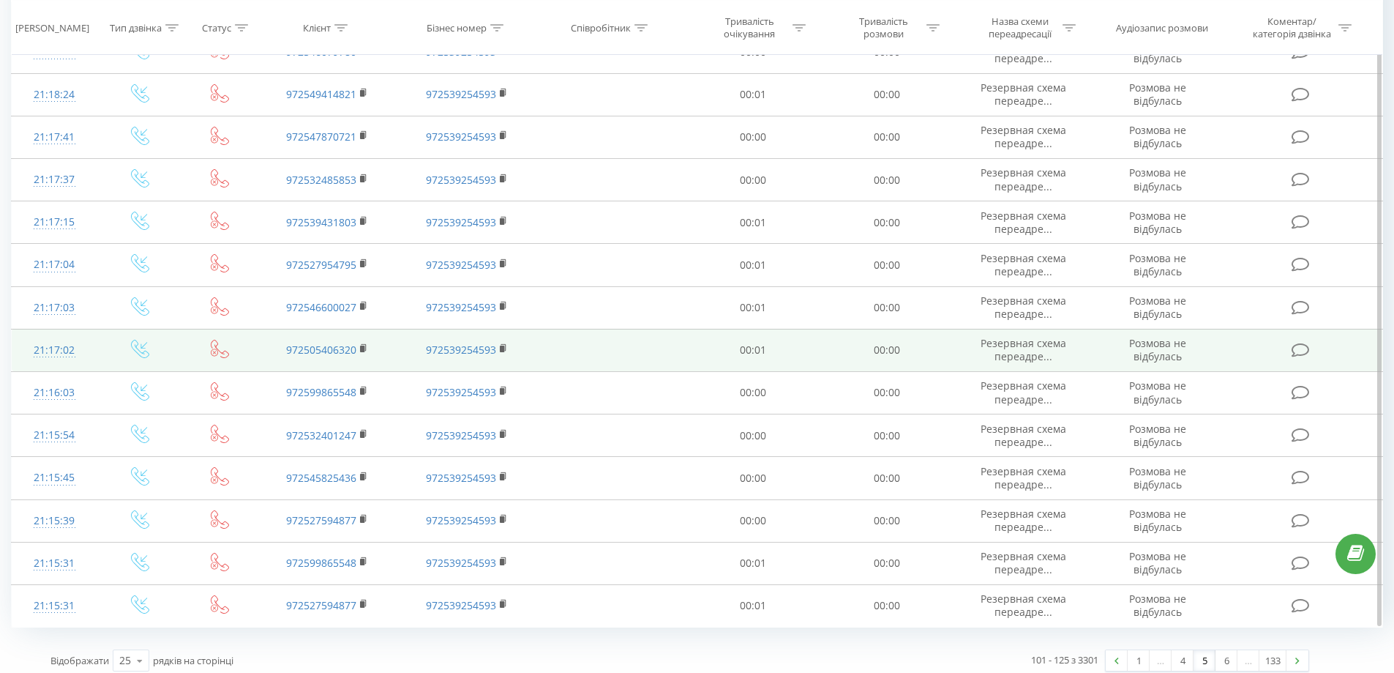
scroll to position [666, 0]
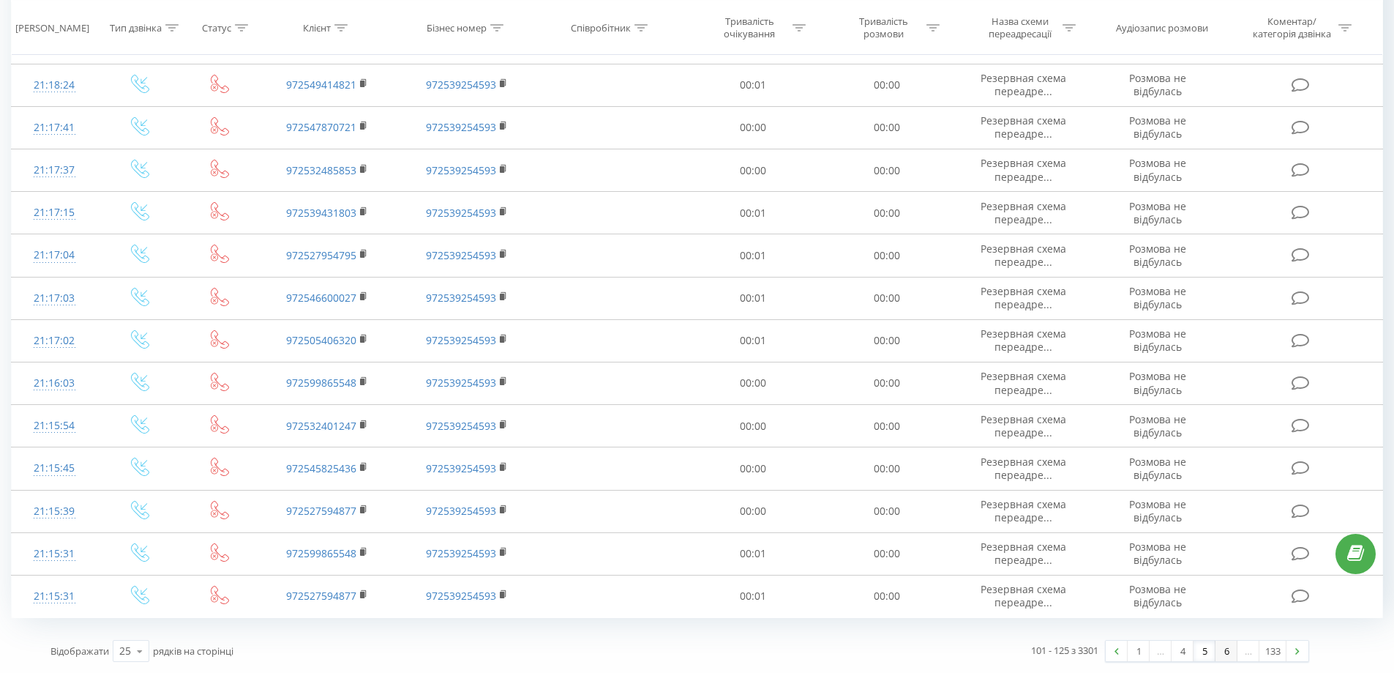
click at [1224, 651] on link "6" at bounding box center [1227, 650] width 22 height 20
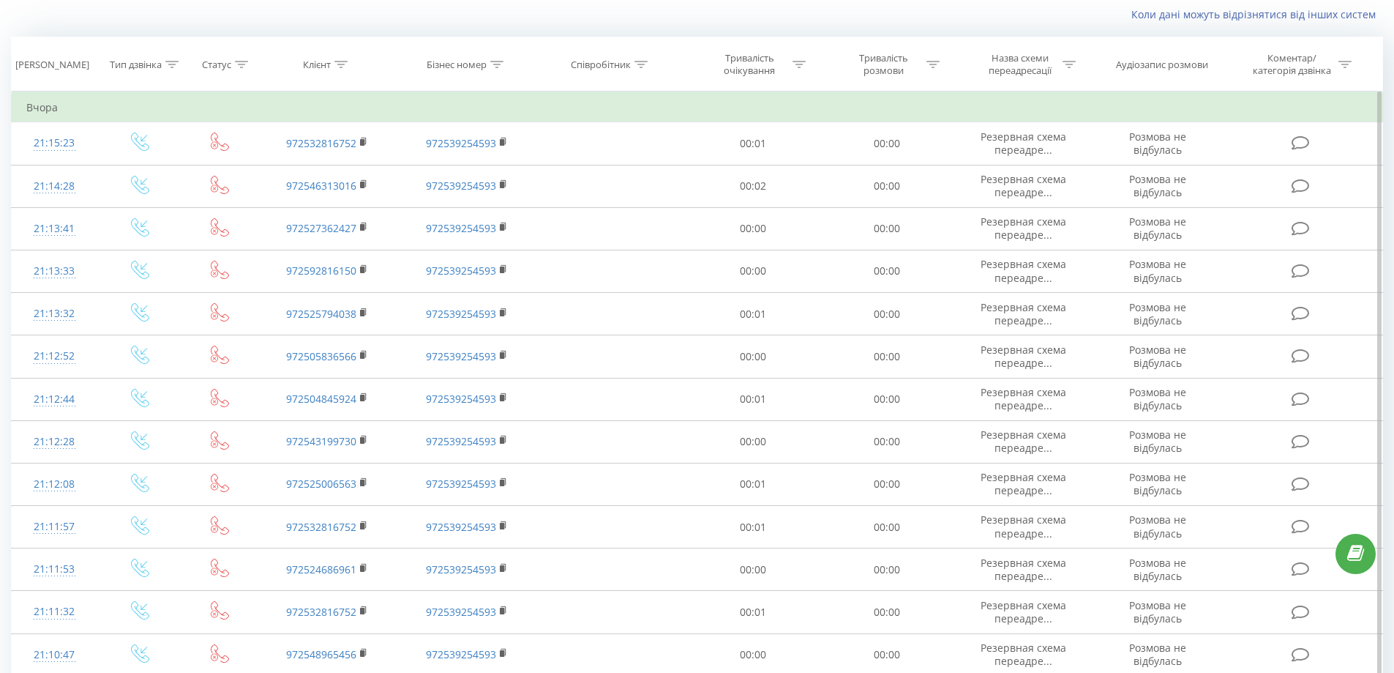
scroll to position [666, 0]
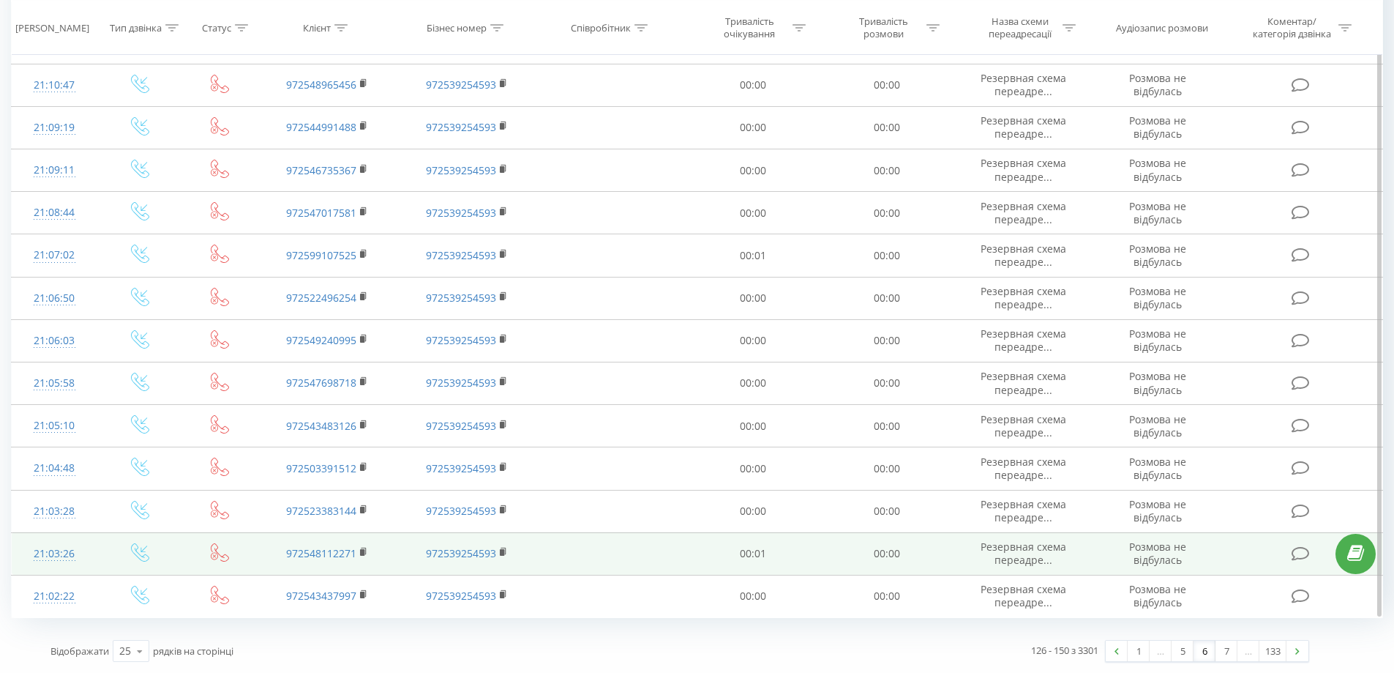
drag, startPoint x: 723, startPoint y: 488, endPoint x: 1280, endPoint y: 559, distance: 561.5
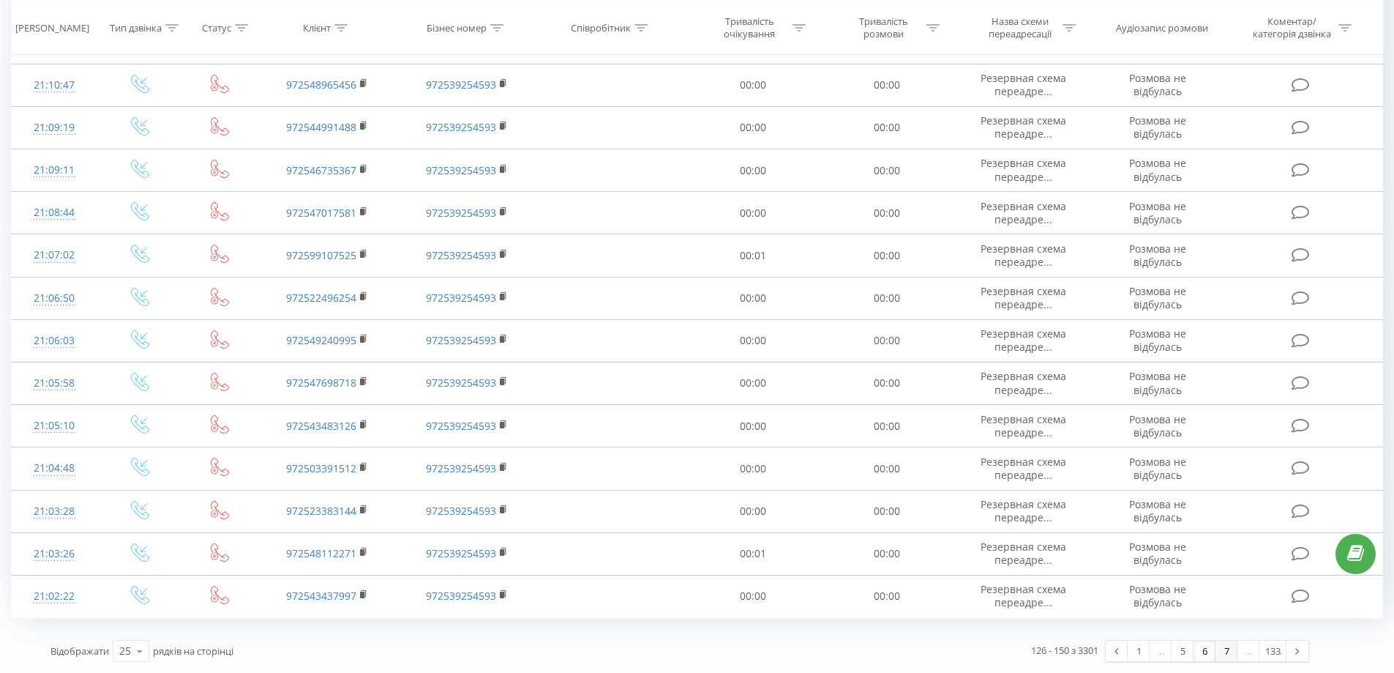
click at [1224, 657] on link "7" at bounding box center [1227, 650] width 22 height 20
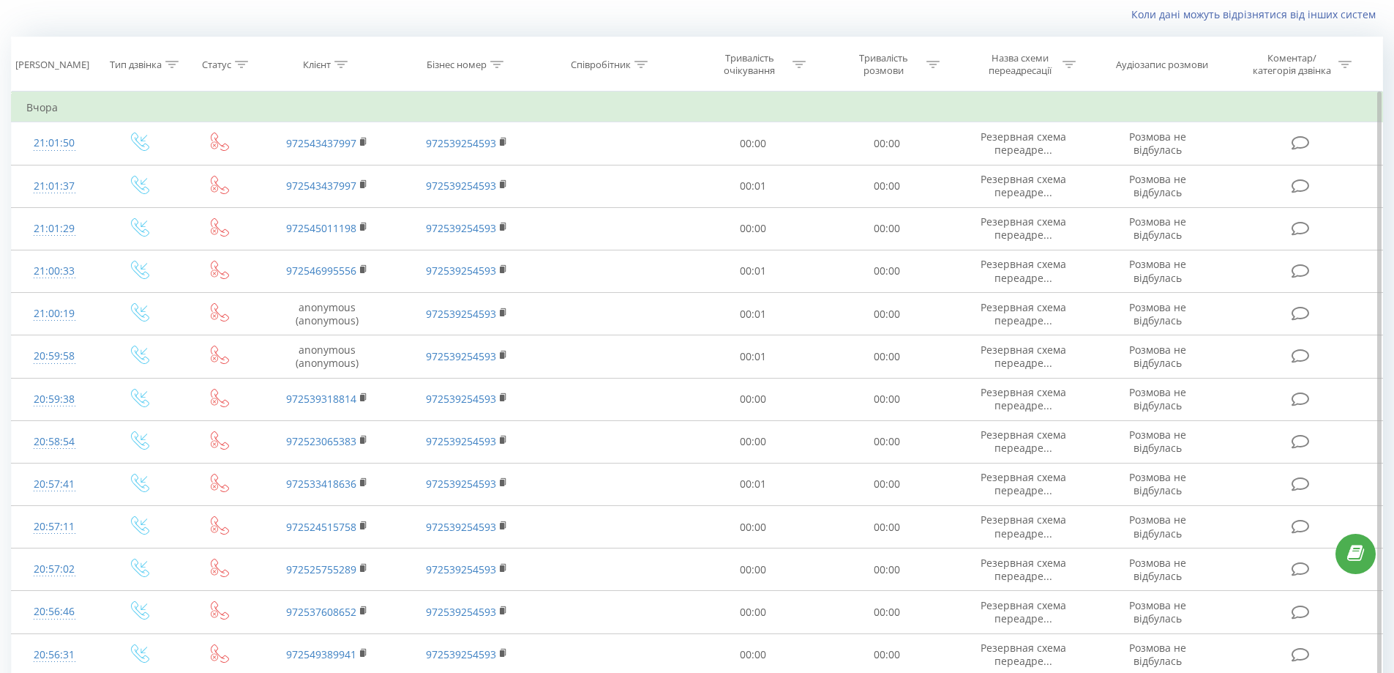
scroll to position [666, 0]
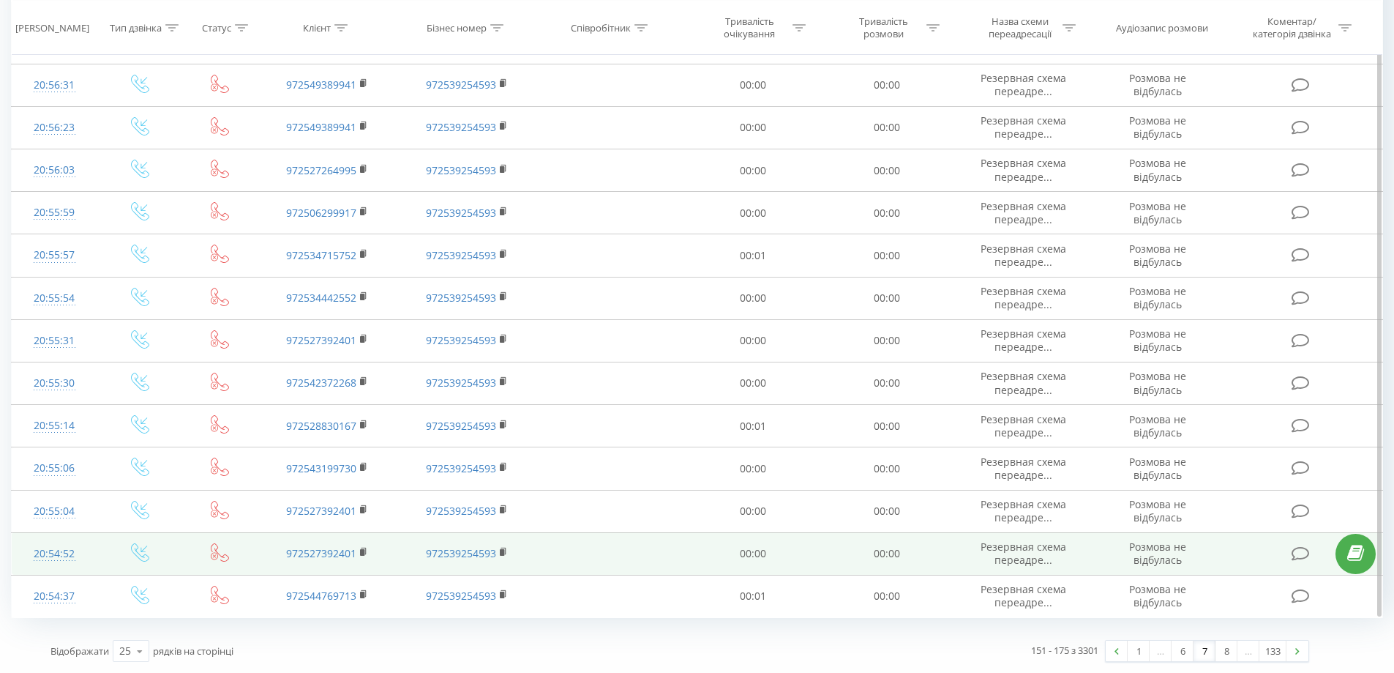
drag, startPoint x: 614, startPoint y: 512, endPoint x: 1023, endPoint y: 567, distance: 412.9
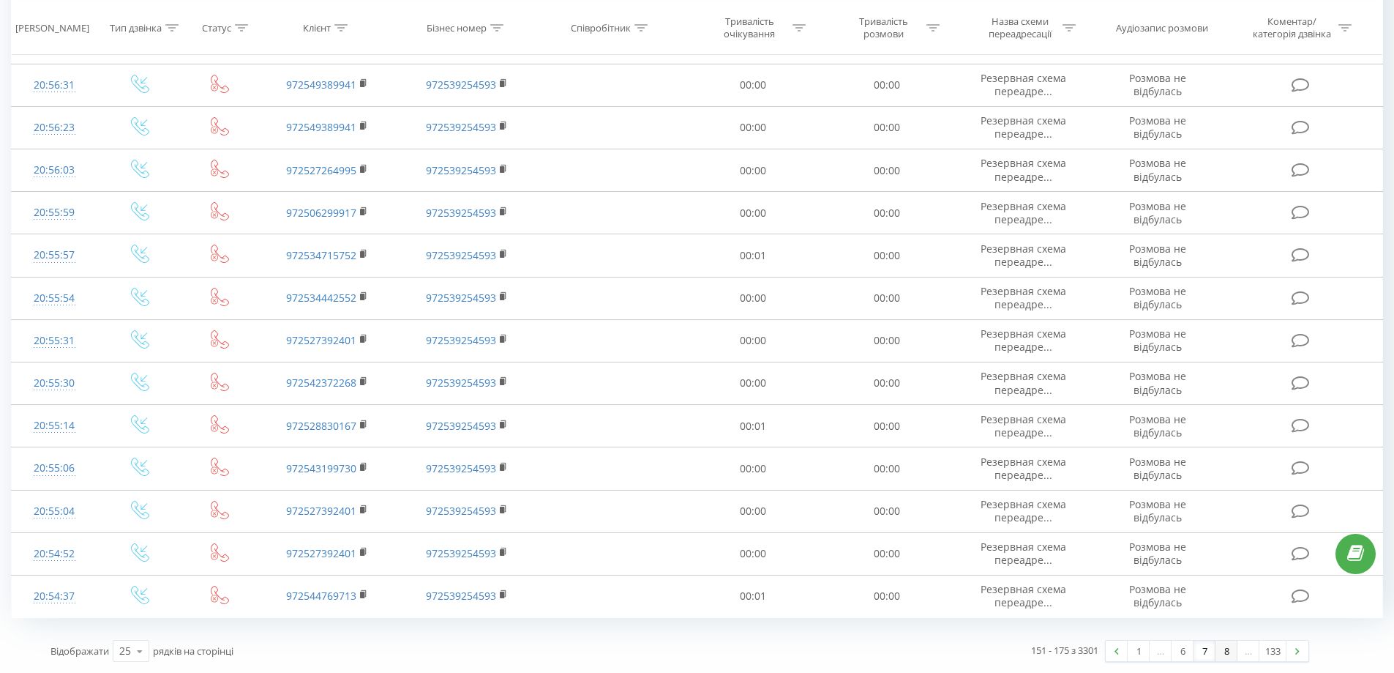
click at [1229, 654] on link "8" at bounding box center [1227, 650] width 22 height 20
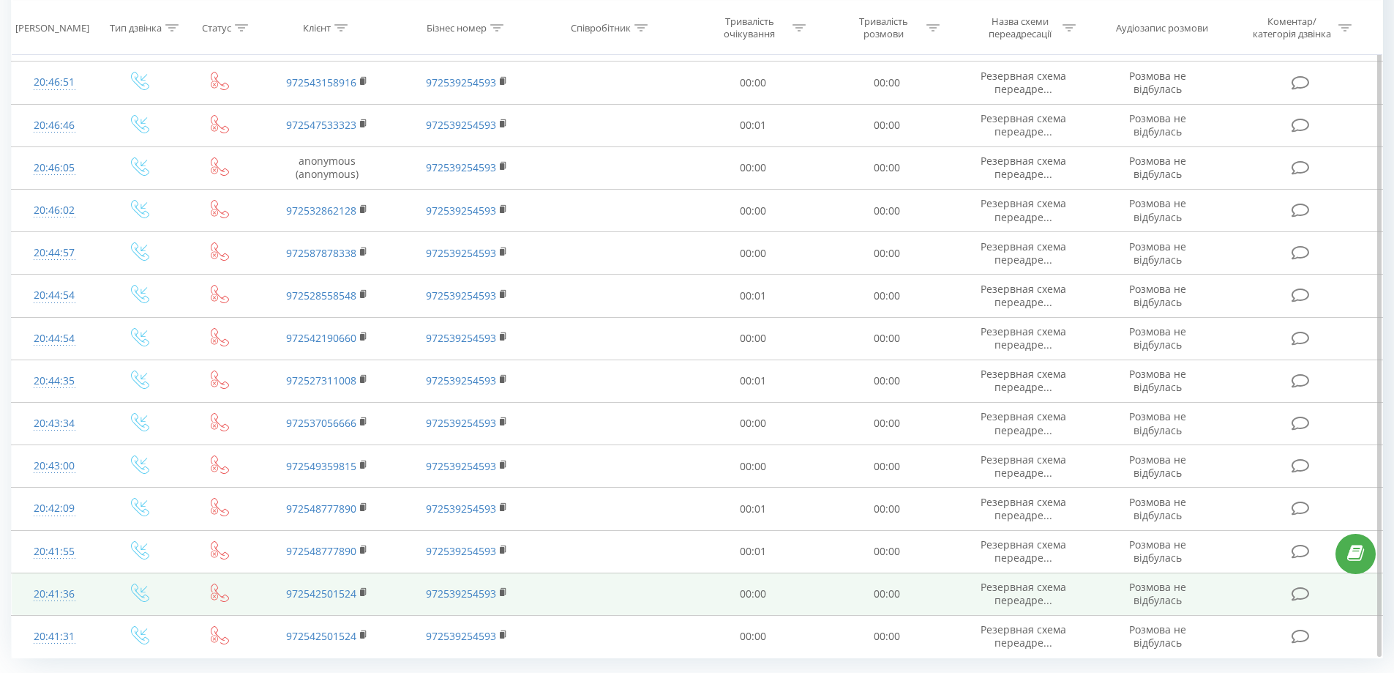
scroll to position [666, 0]
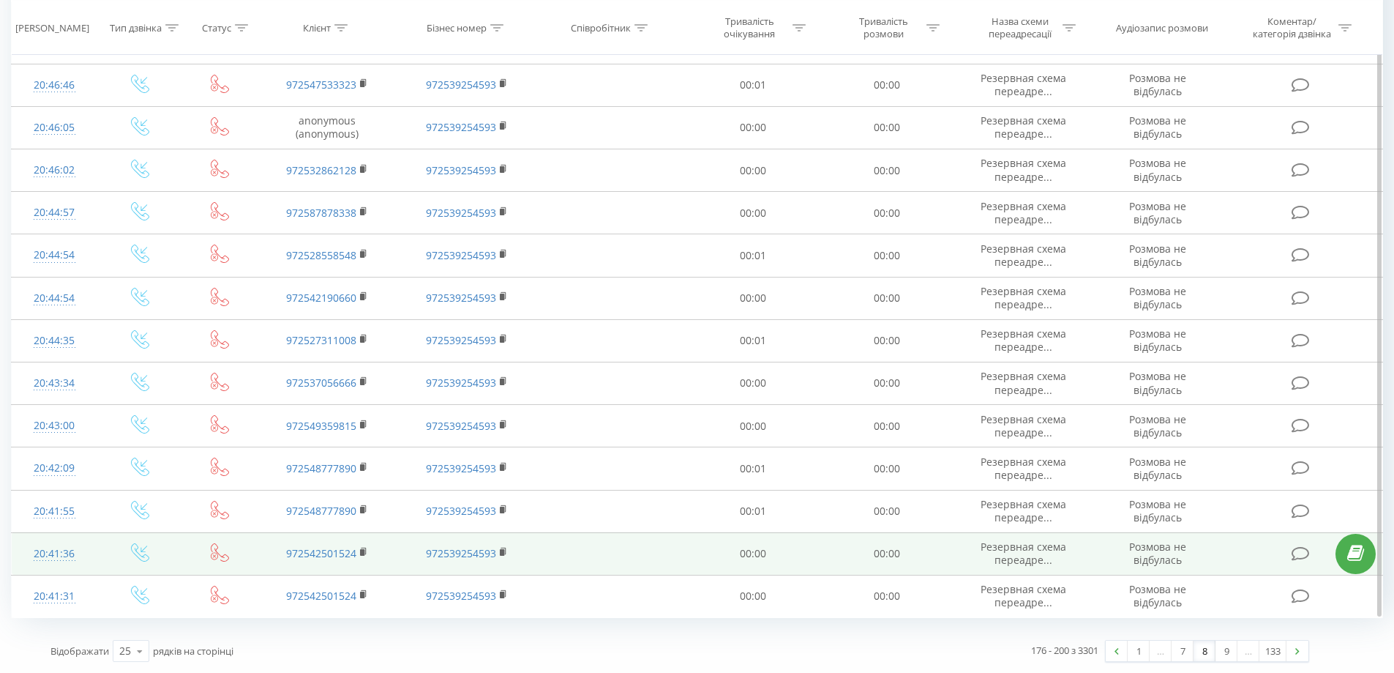
drag, startPoint x: 682, startPoint y: 227, endPoint x: 755, endPoint y: 559, distance: 340.1
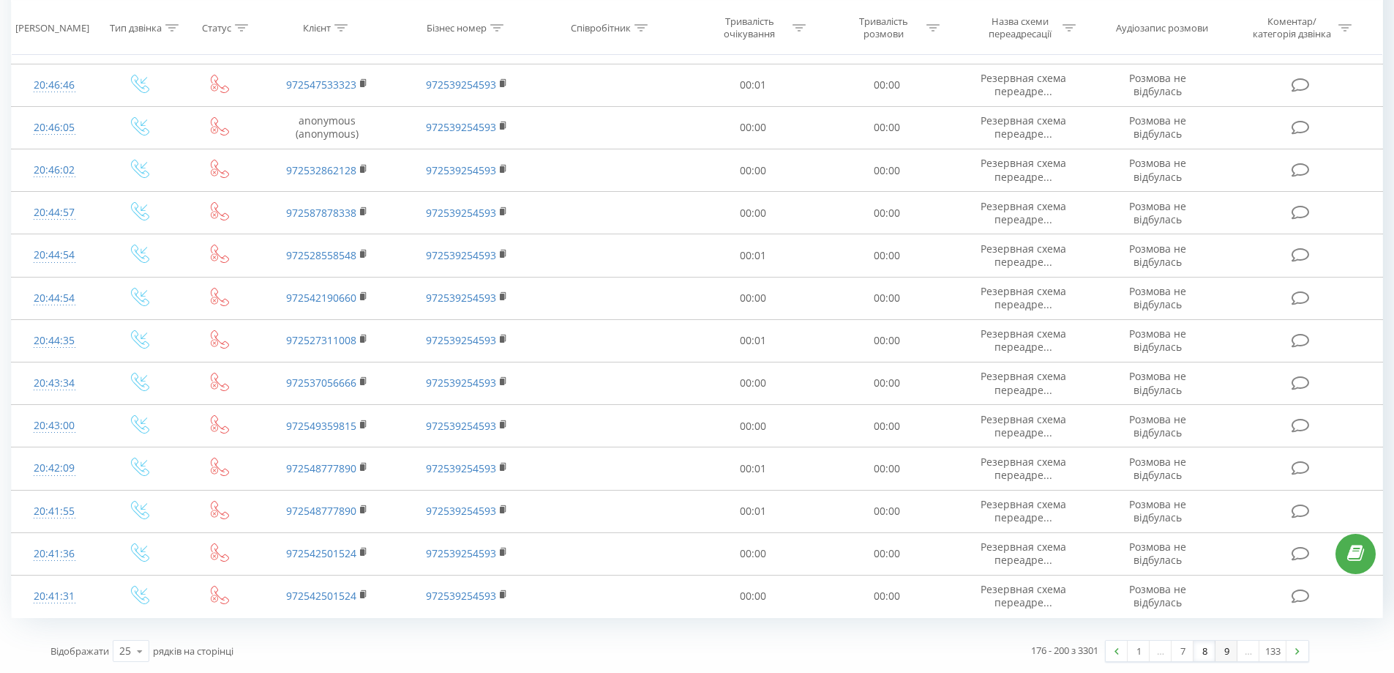
click at [1225, 656] on link "9" at bounding box center [1227, 650] width 22 height 20
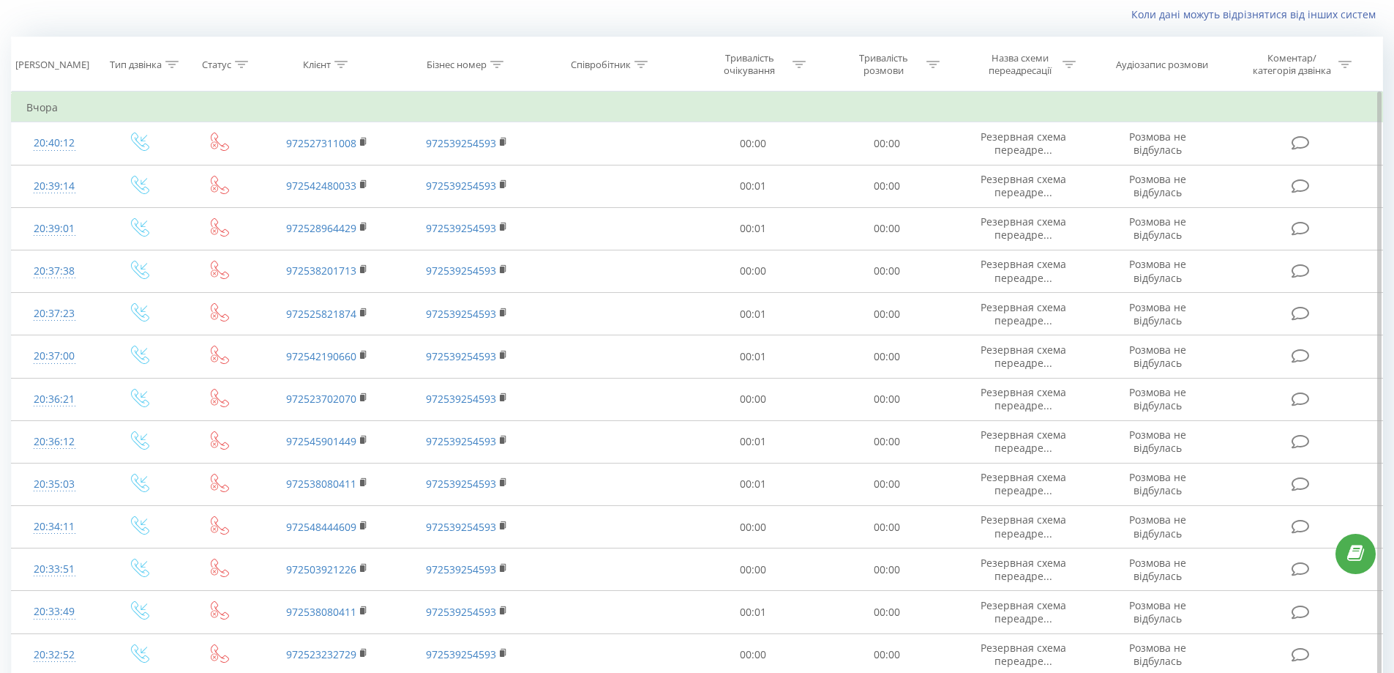
scroll to position [666, 0]
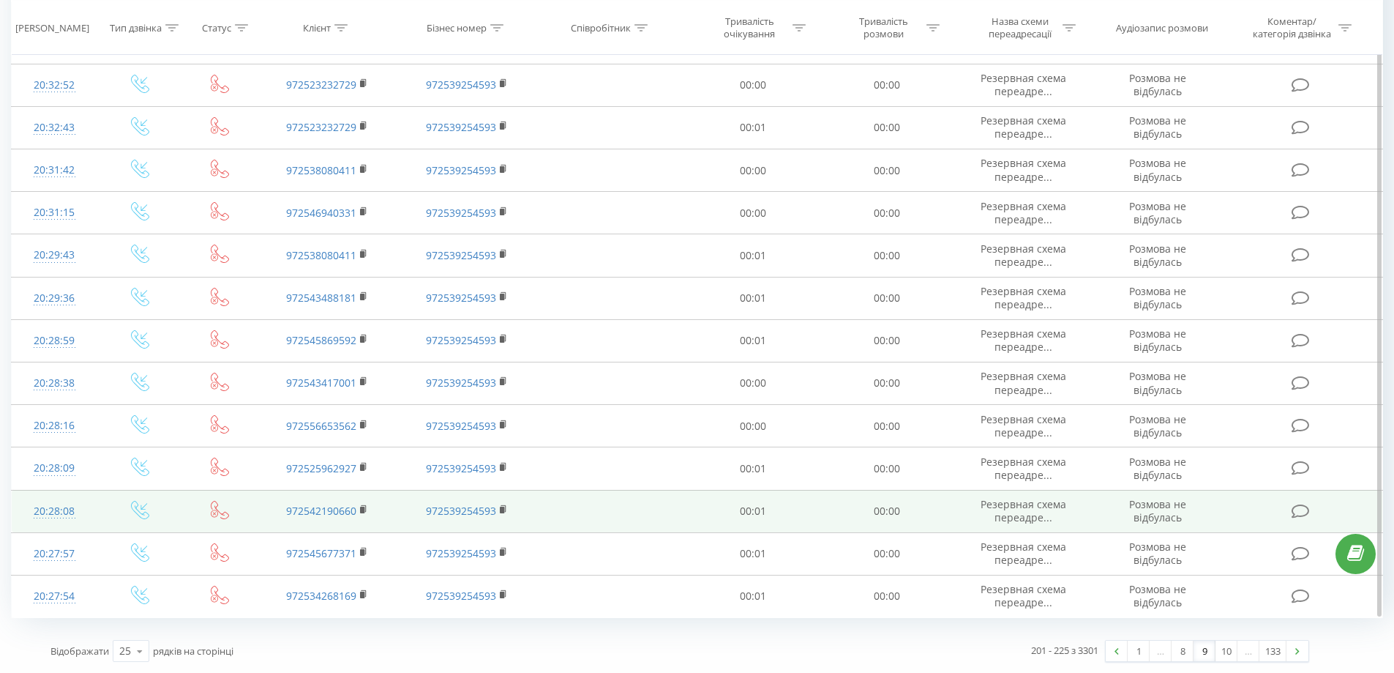
drag, startPoint x: 752, startPoint y: 446, endPoint x: 989, endPoint y: 516, distance: 247.1
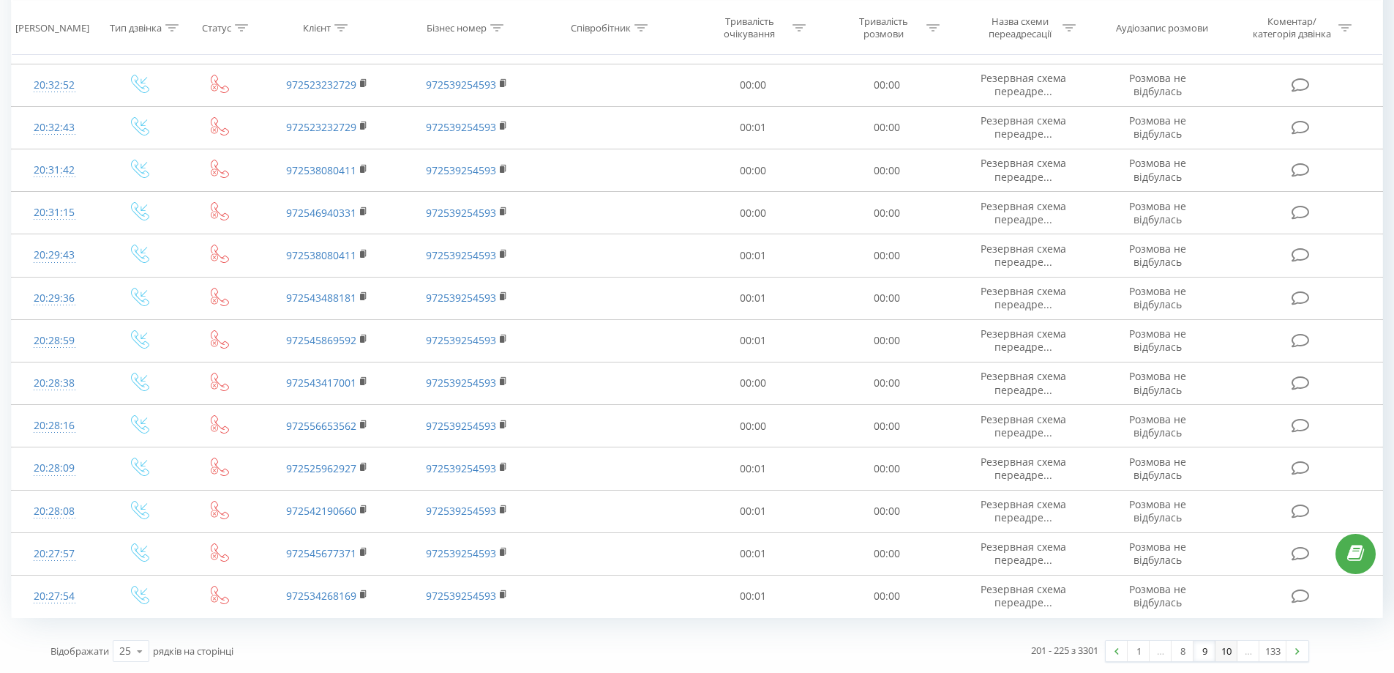
click at [1225, 646] on link "10" at bounding box center [1227, 650] width 22 height 20
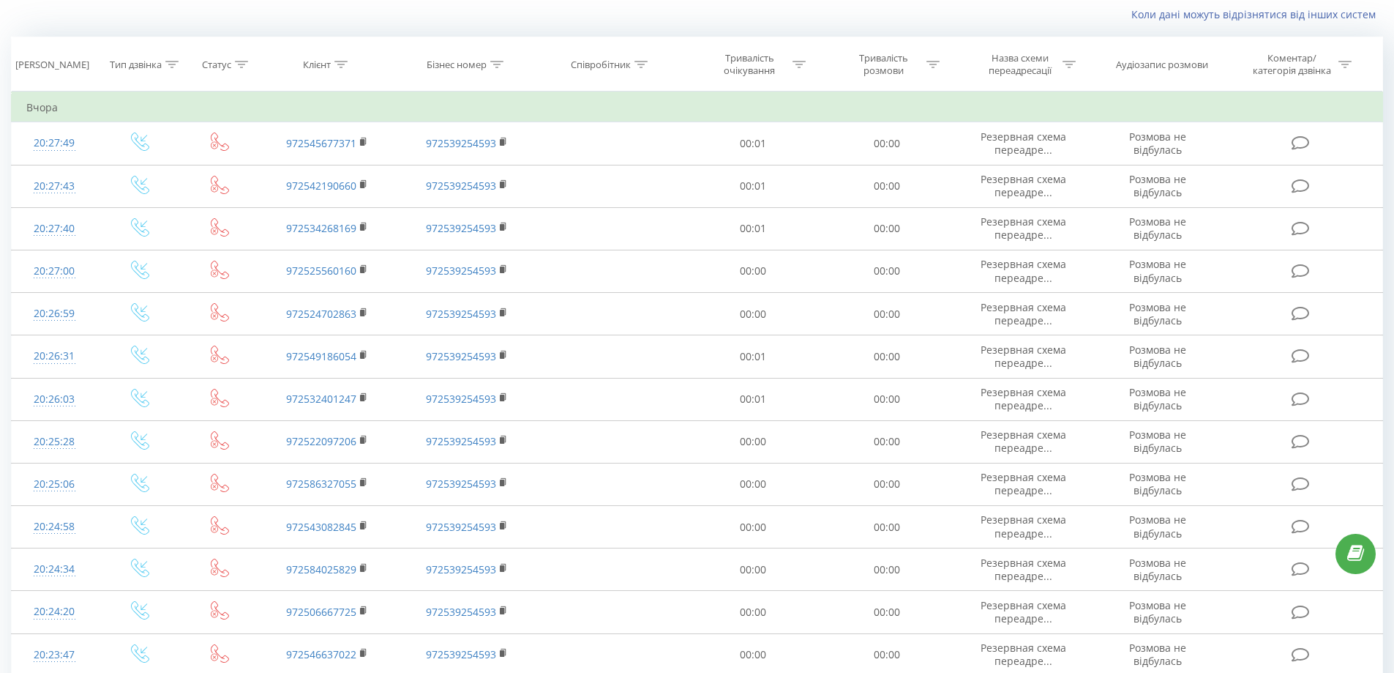
scroll to position [666, 0]
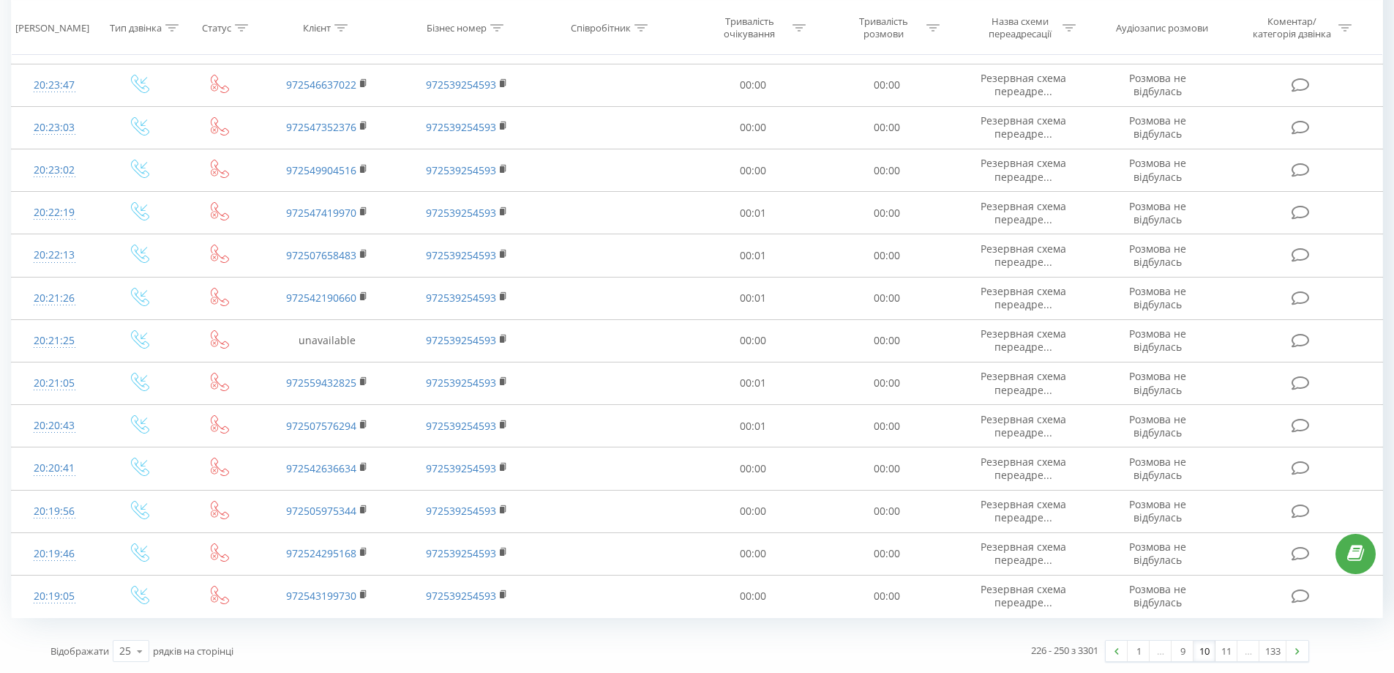
drag, startPoint x: 808, startPoint y: 515, endPoint x: 891, endPoint y: 696, distance: 199.1
click at [1232, 654] on link "11" at bounding box center [1227, 650] width 22 height 20
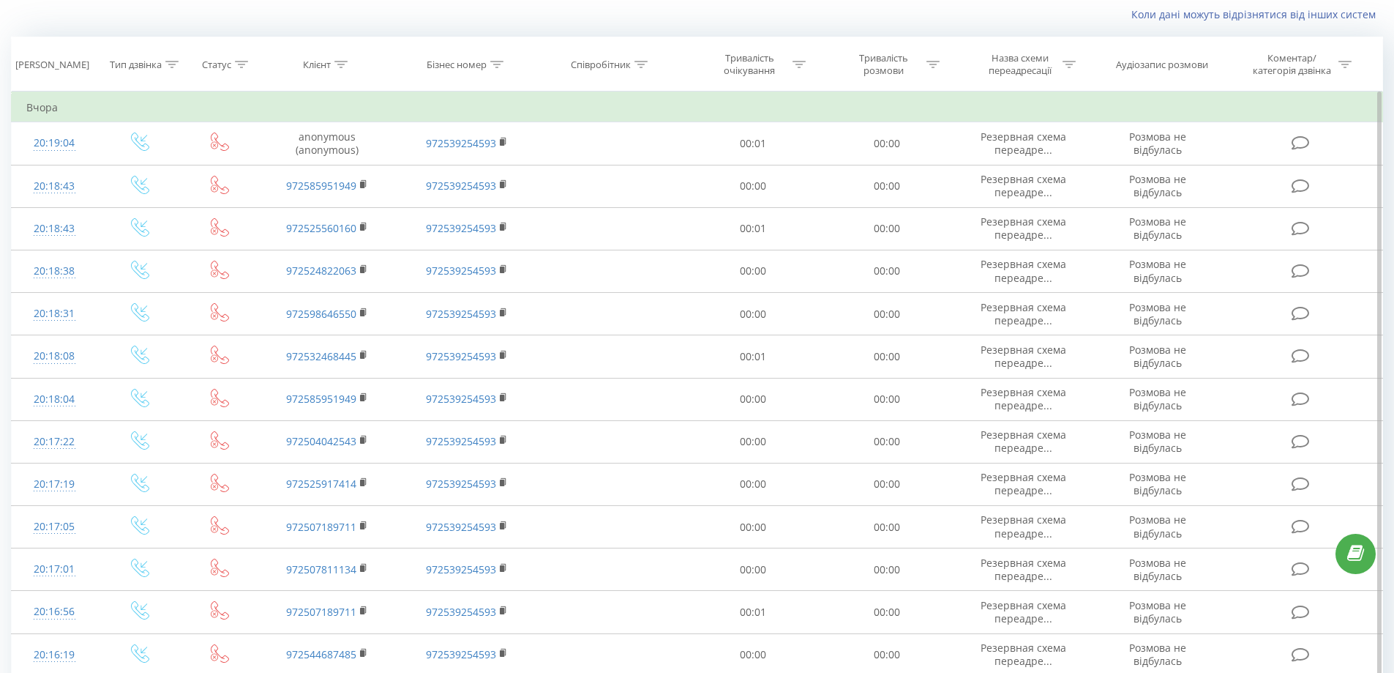
scroll to position [666, 0]
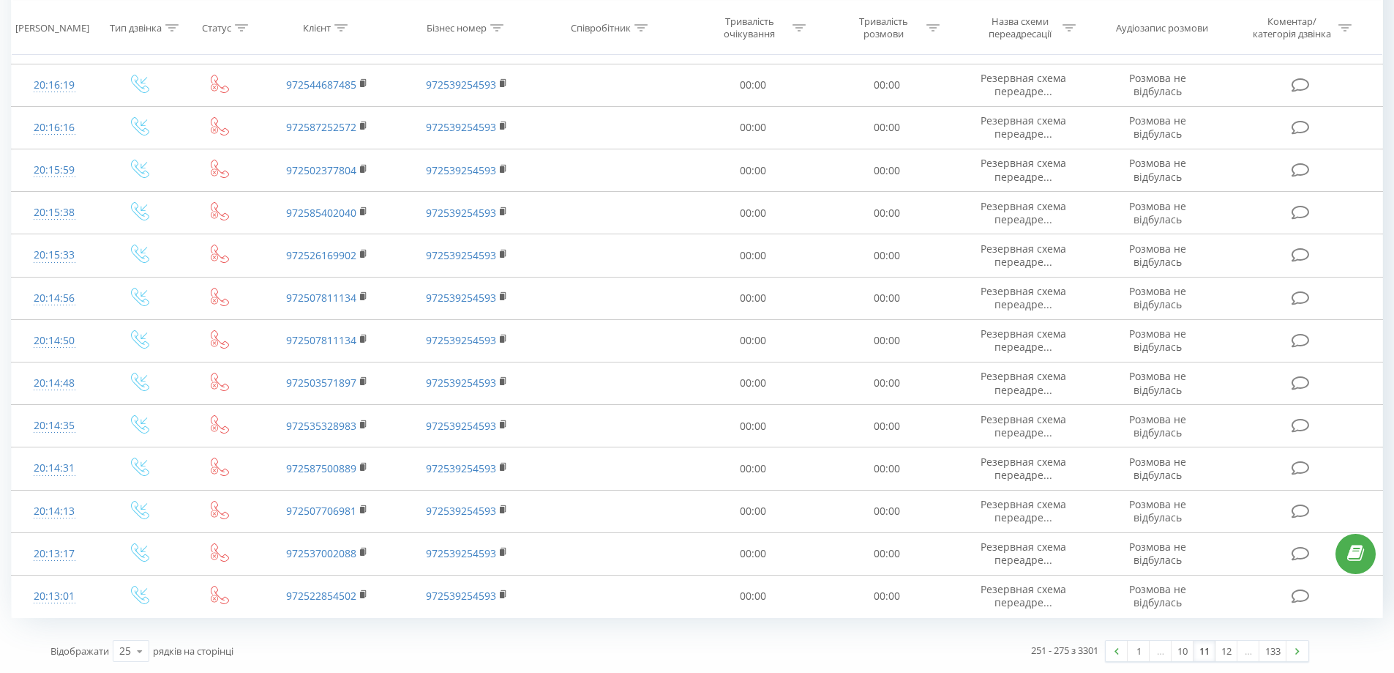
drag, startPoint x: 750, startPoint y: 233, endPoint x: 1404, endPoint y: 558, distance: 730.5
click at [1227, 648] on link "12" at bounding box center [1227, 650] width 22 height 20
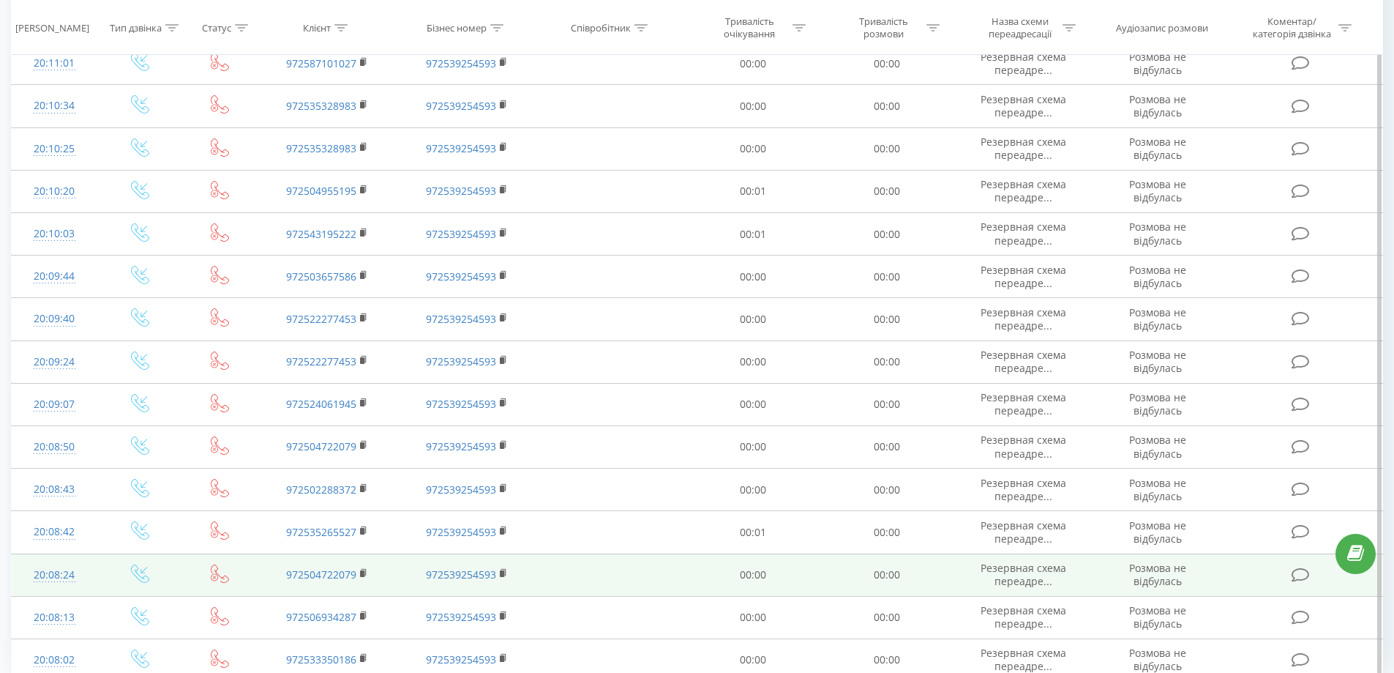
scroll to position [666, 0]
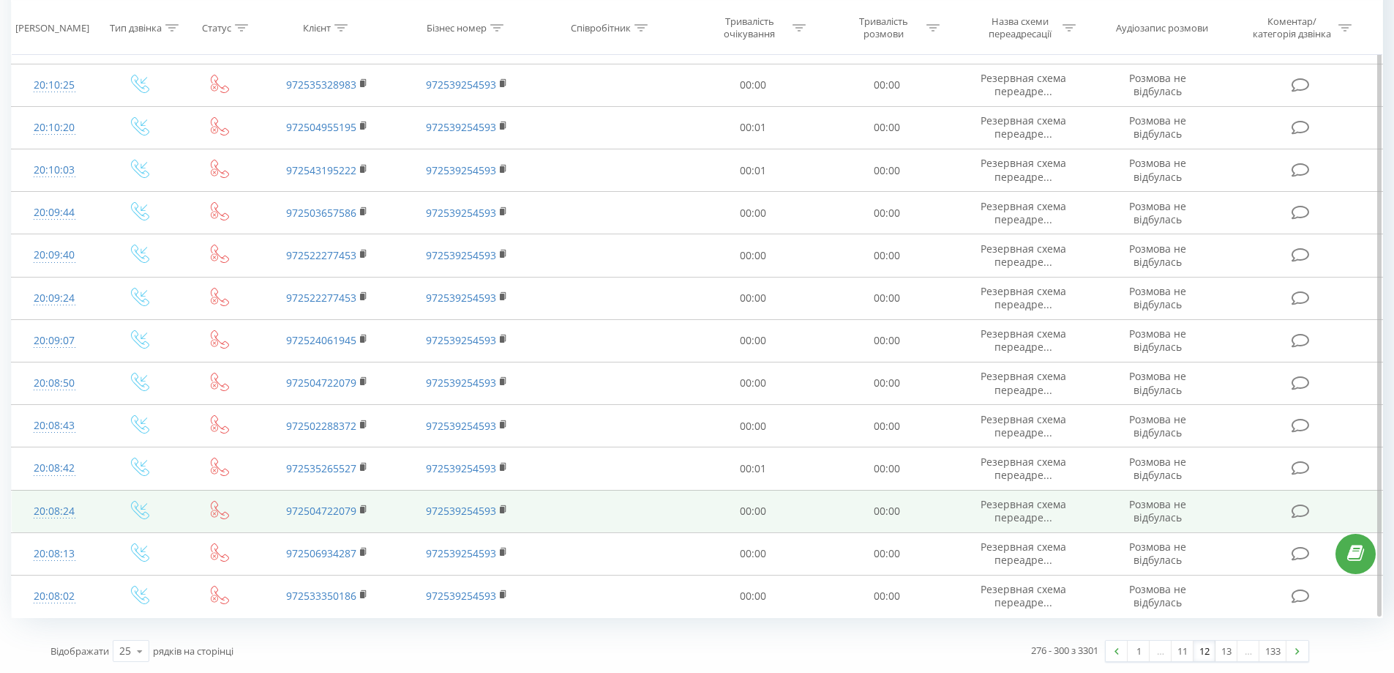
drag, startPoint x: 746, startPoint y: 67, endPoint x: 876, endPoint y: 506, distance: 457.3
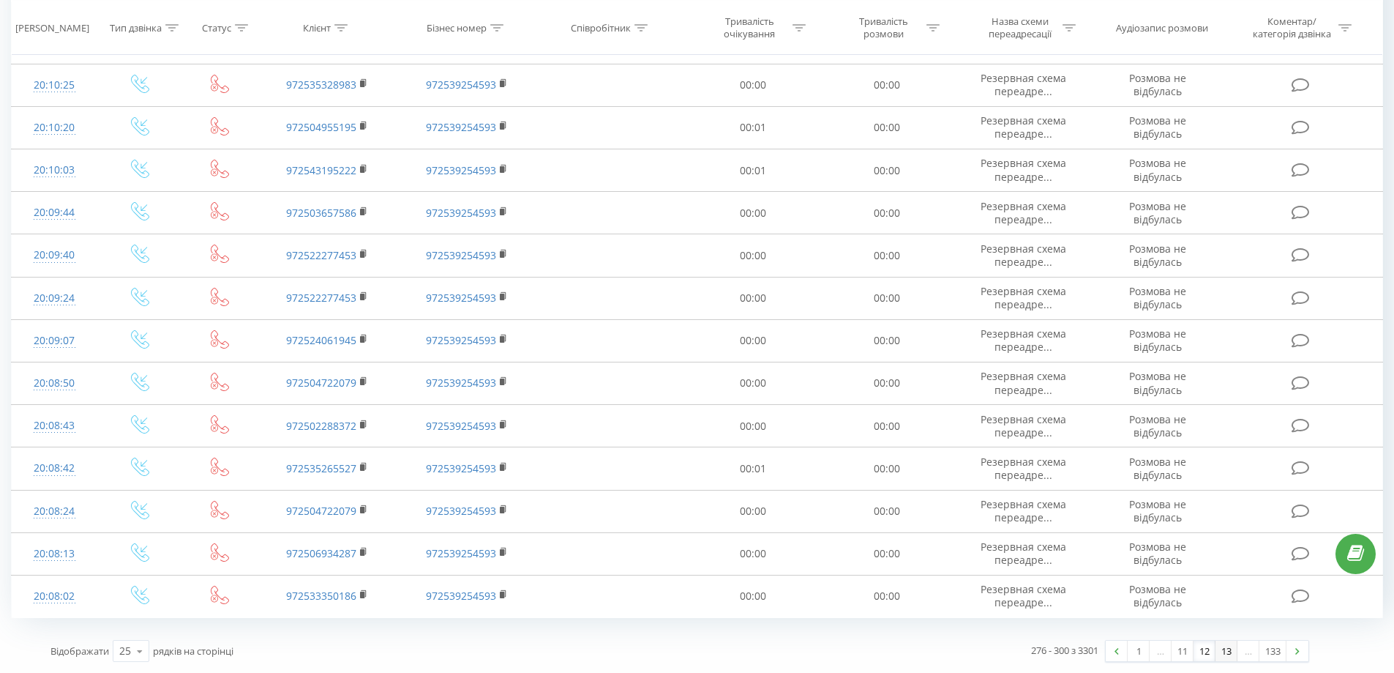
click at [1227, 655] on link "13" at bounding box center [1227, 650] width 22 height 20
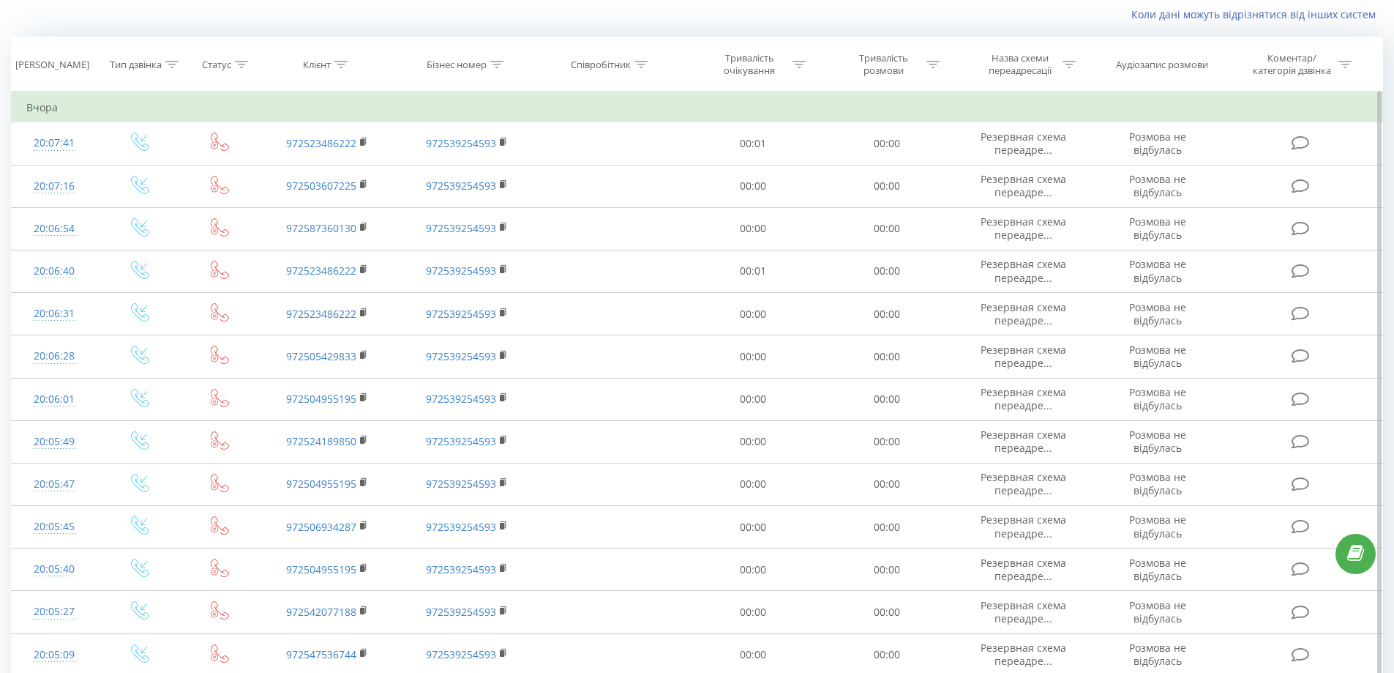
scroll to position [666, 0]
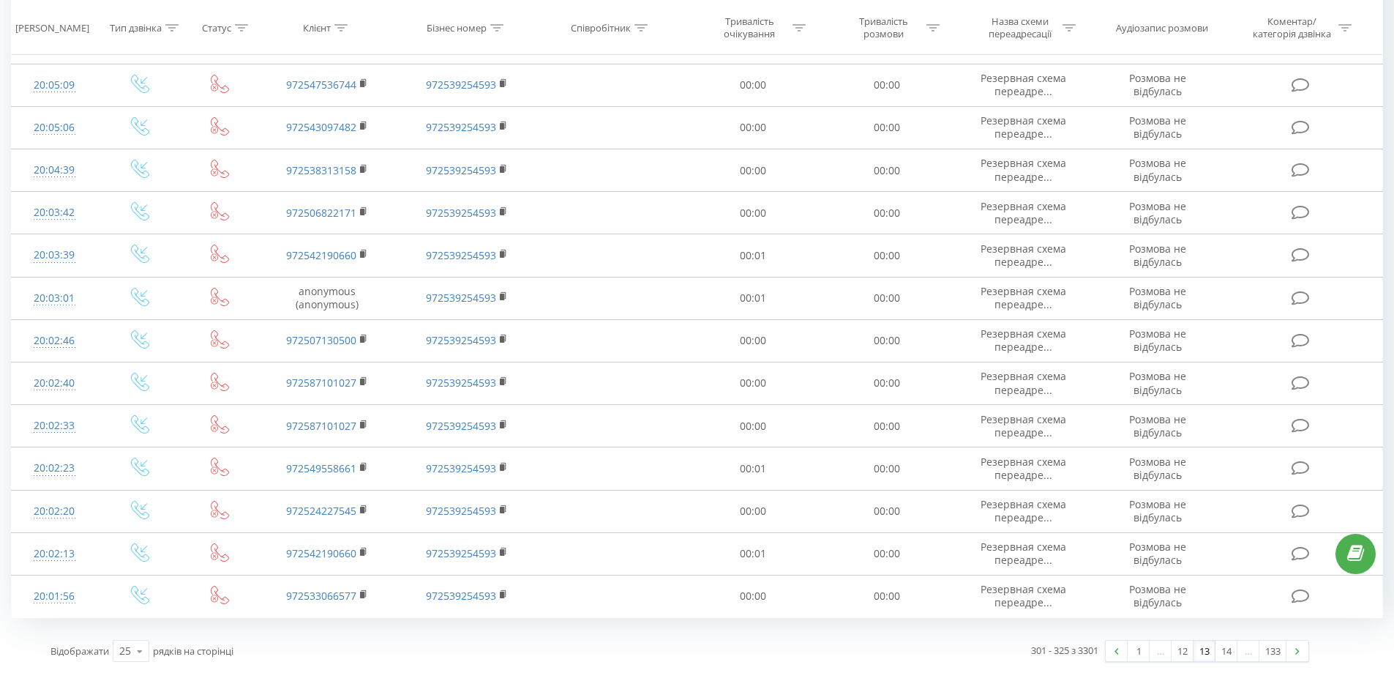
drag, startPoint x: 670, startPoint y: 255, endPoint x: 1075, endPoint y: 665, distance: 576.5
click at [1224, 655] on link "14" at bounding box center [1227, 650] width 22 height 20
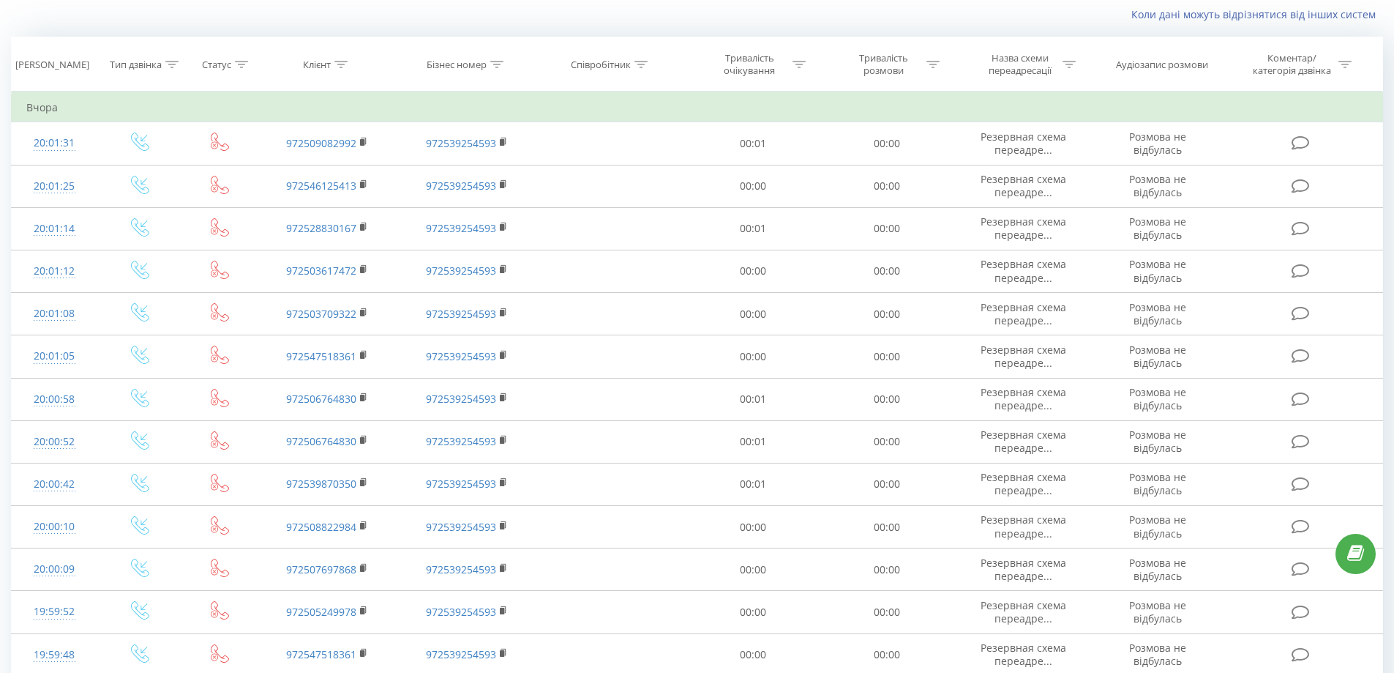
scroll to position [666, 0]
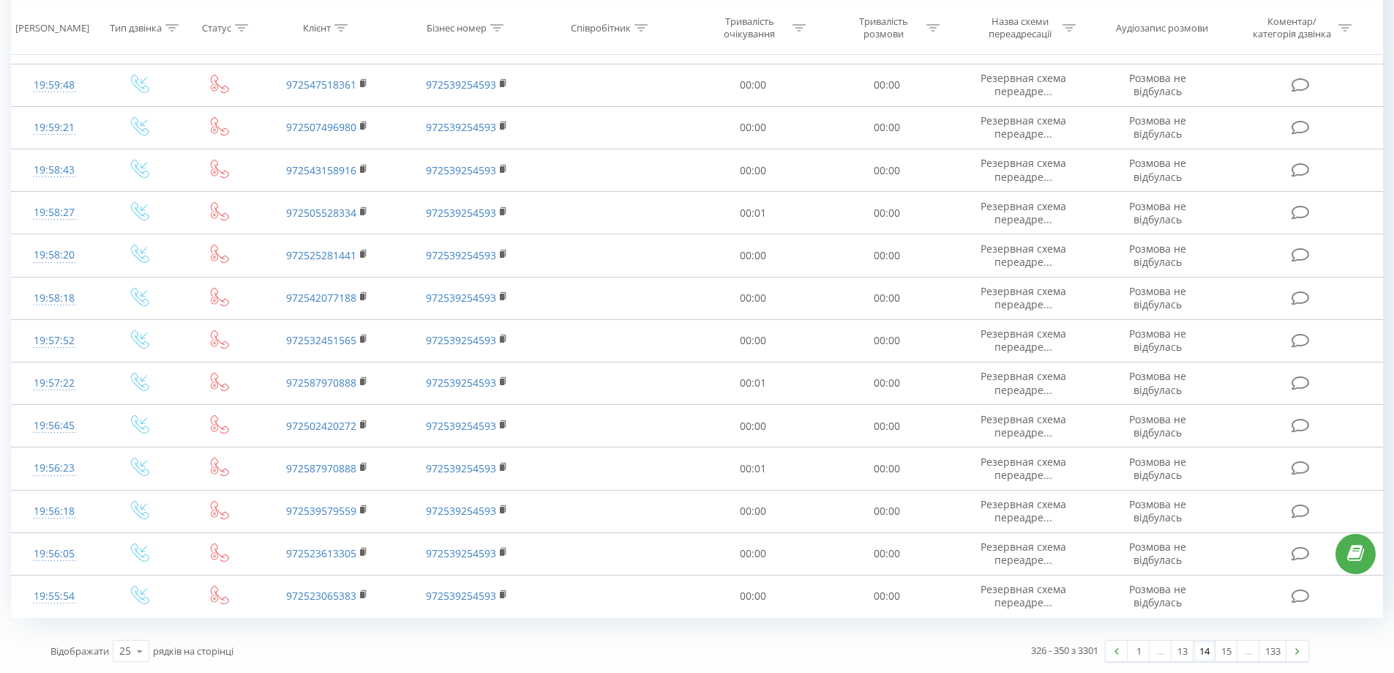
drag, startPoint x: 837, startPoint y: 223, endPoint x: 1050, endPoint y: 620, distance: 450.6
click at [1219, 652] on link "15" at bounding box center [1227, 650] width 22 height 20
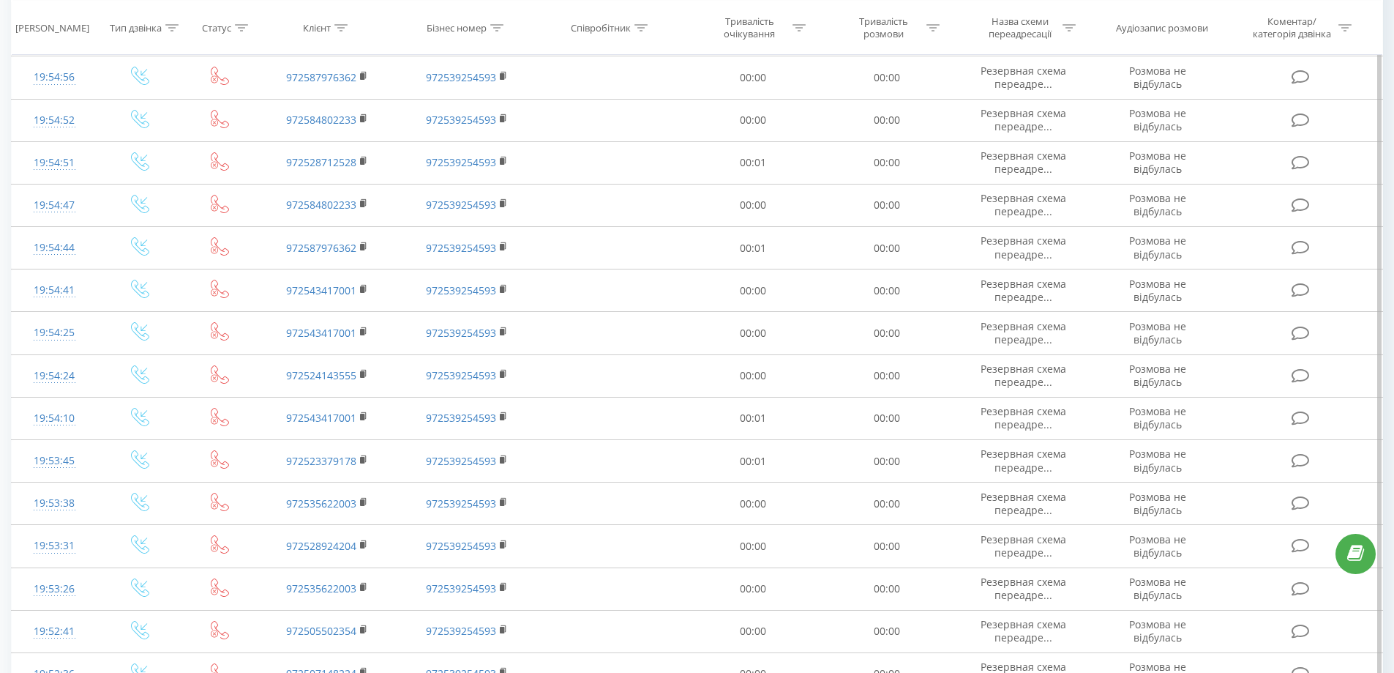
scroll to position [666, 0]
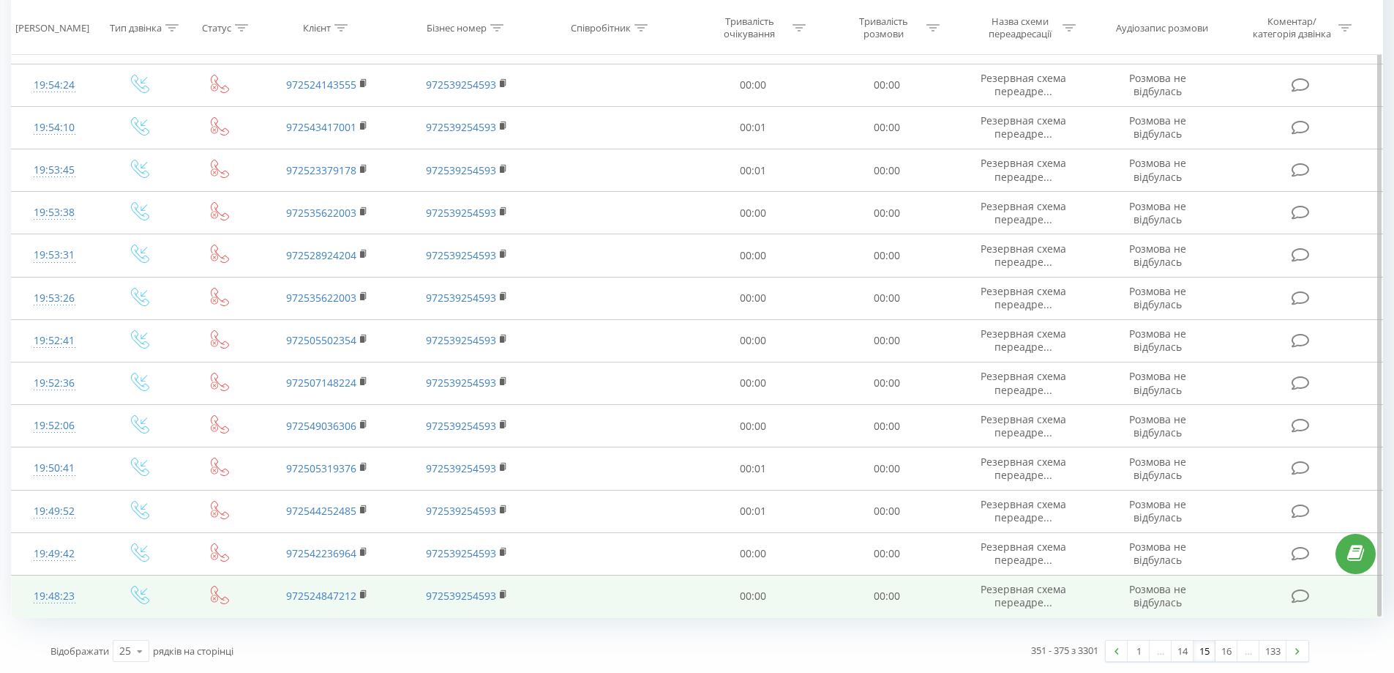
drag, startPoint x: 824, startPoint y: 252, endPoint x: 875, endPoint y: 577, distance: 329.0
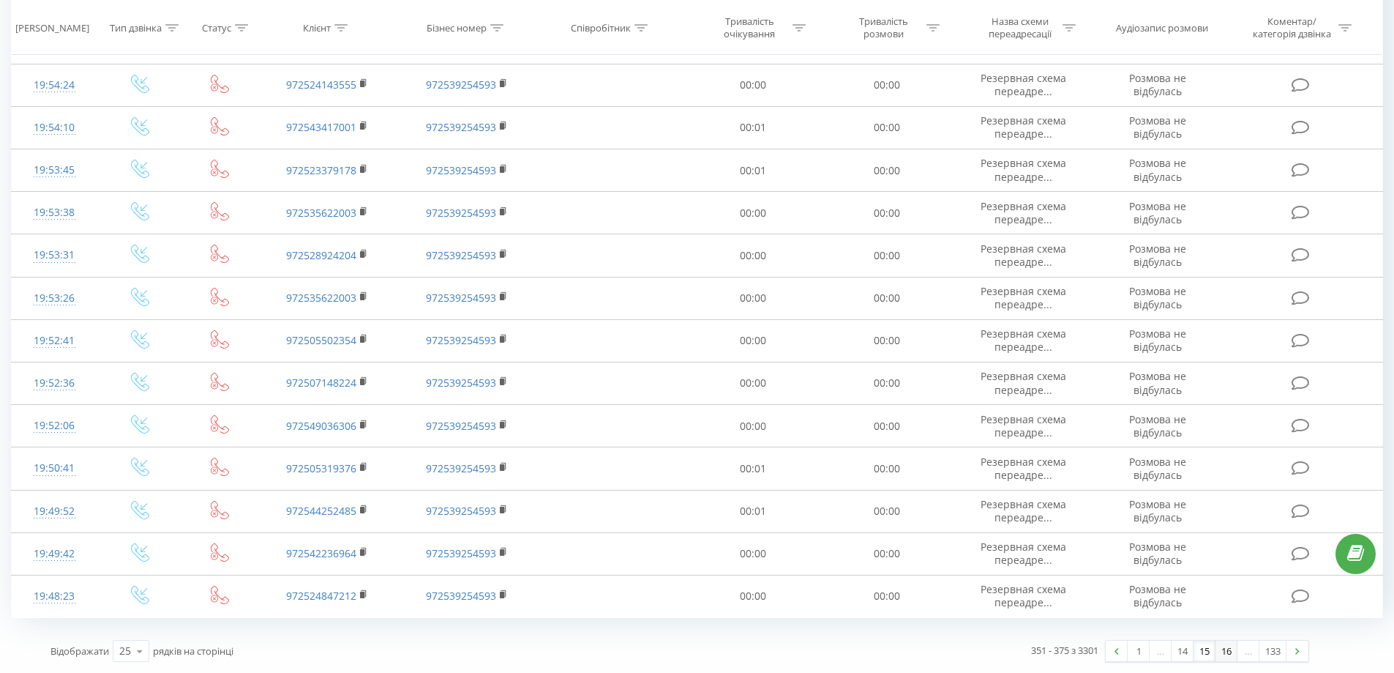
click at [1224, 649] on link "16" at bounding box center [1227, 650] width 22 height 20
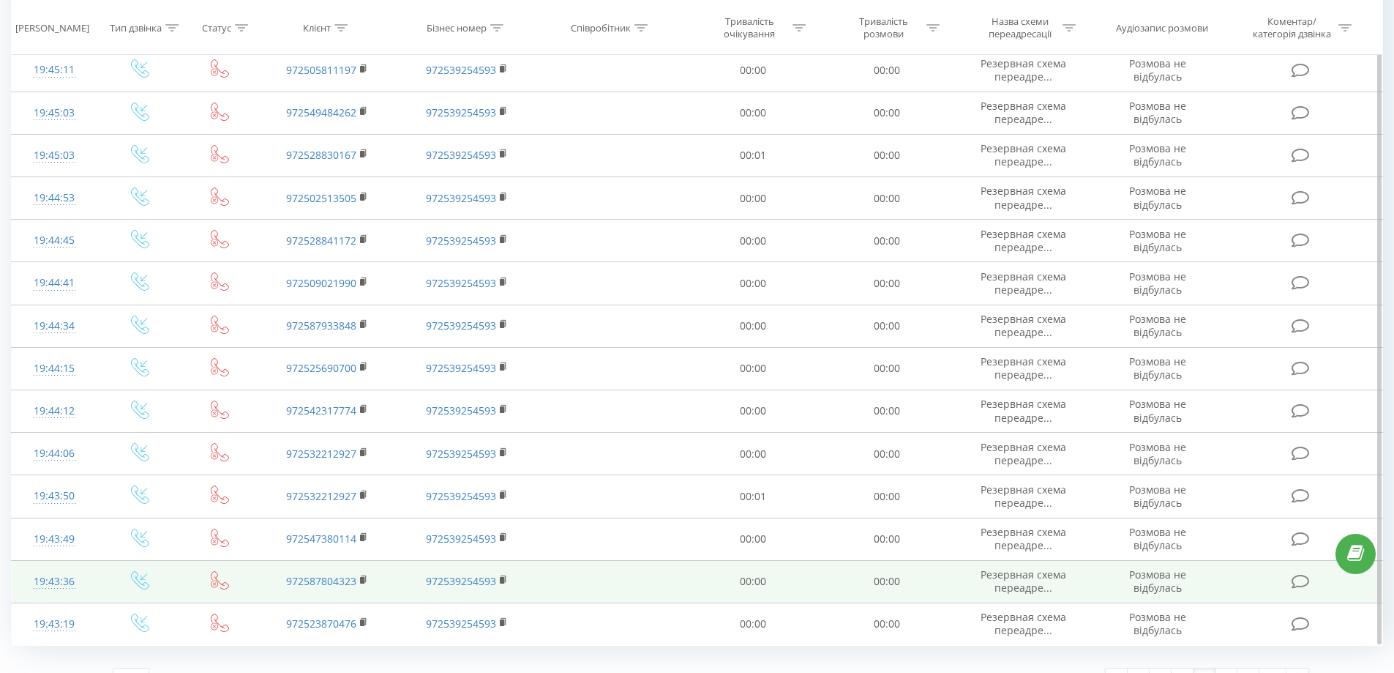
scroll to position [666, 0]
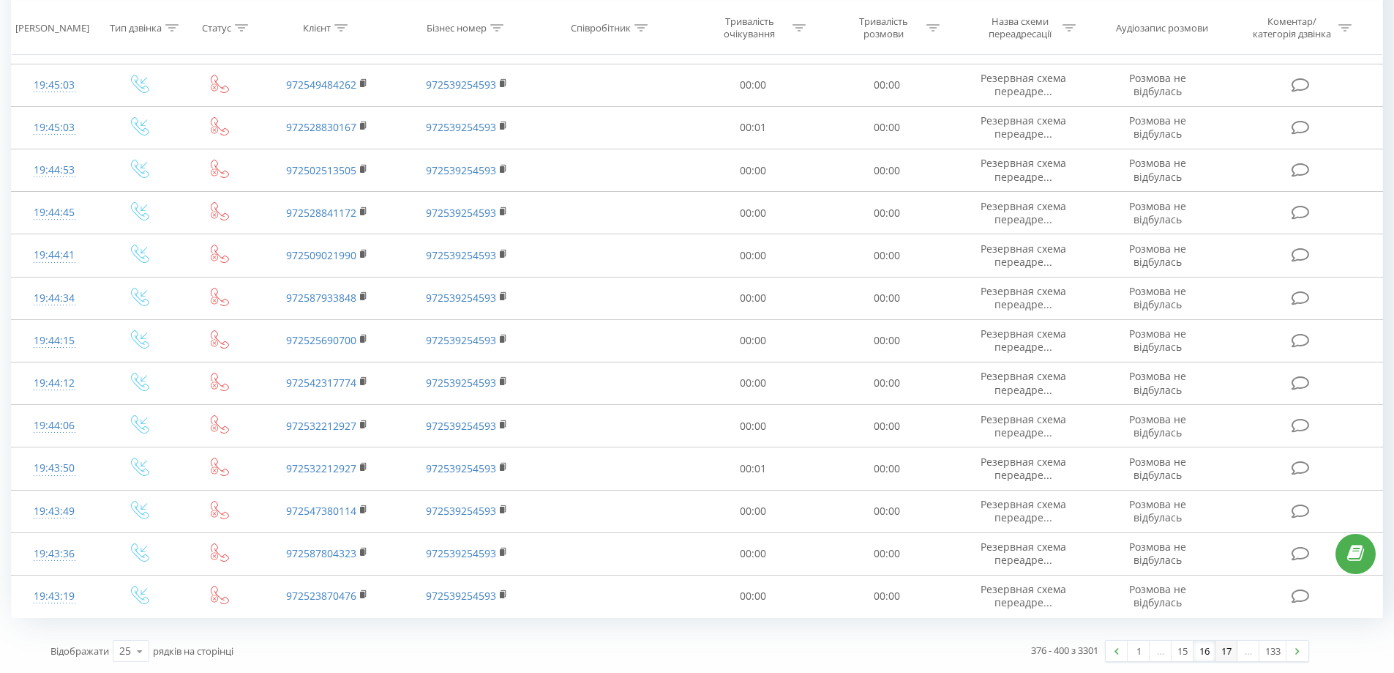
click at [1225, 656] on link "17" at bounding box center [1227, 650] width 22 height 20
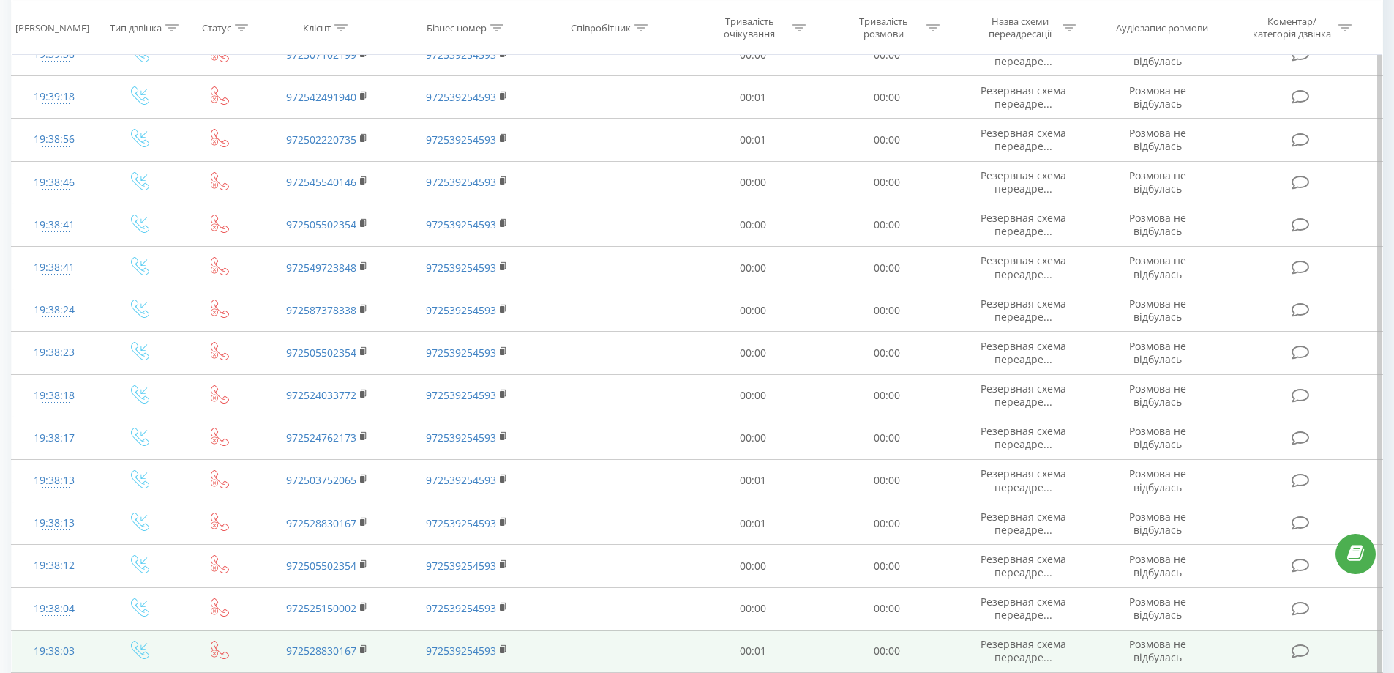
scroll to position [666, 0]
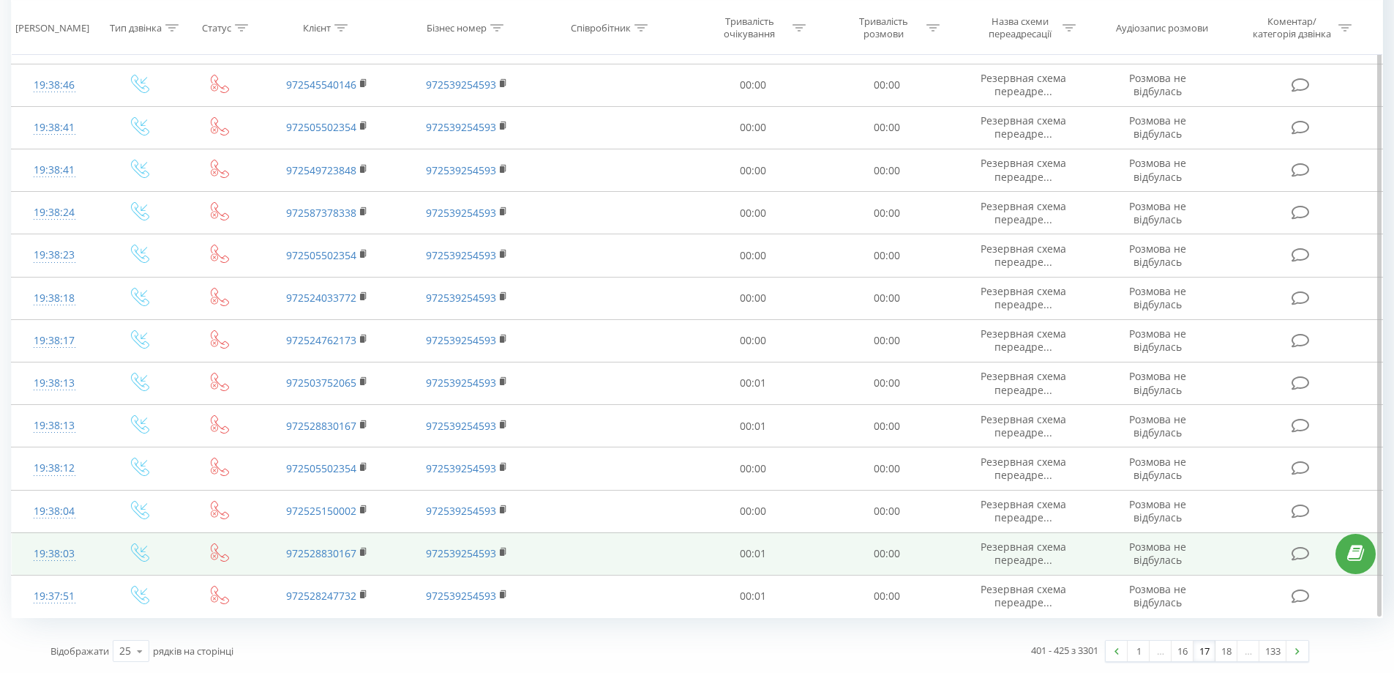
drag, startPoint x: 822, startPoint y: 191, endPoint x: 1190, endPoint y: 549, distance: 513.4
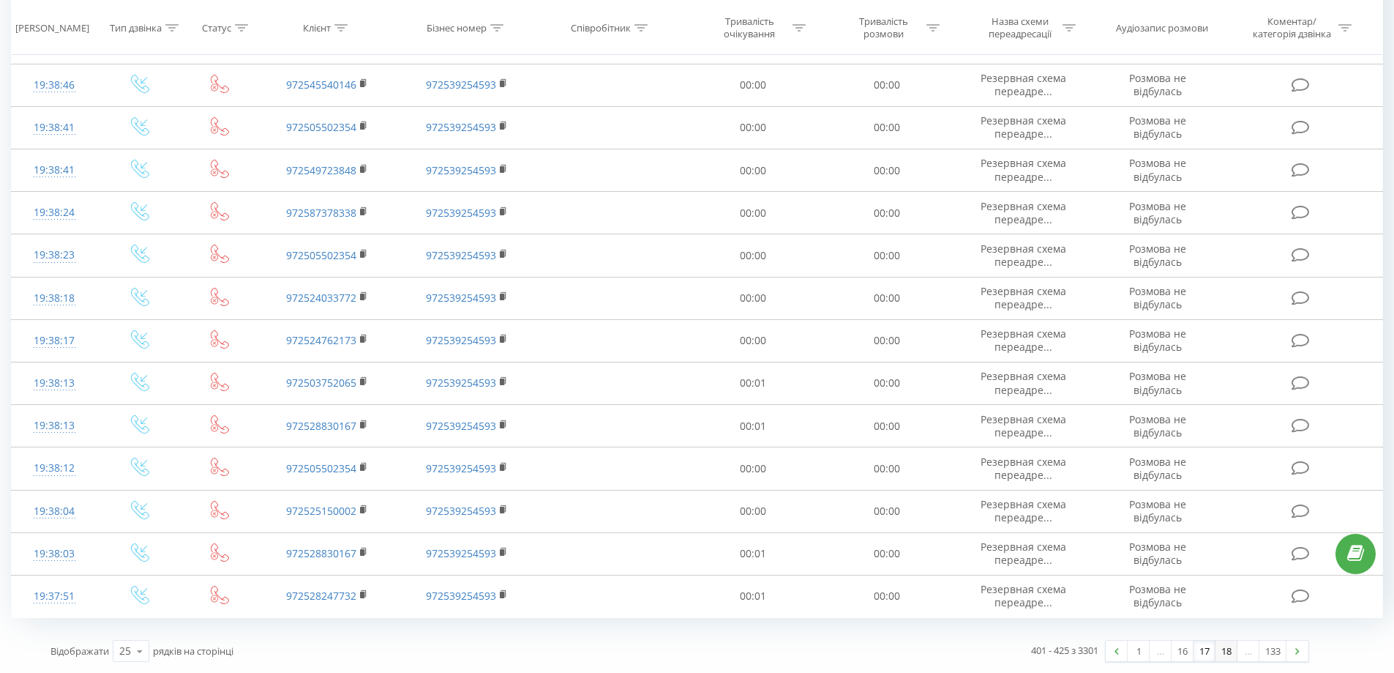
click at [1216, 644] on link "18" at bounding box center [1227, 650] width 22 height 20
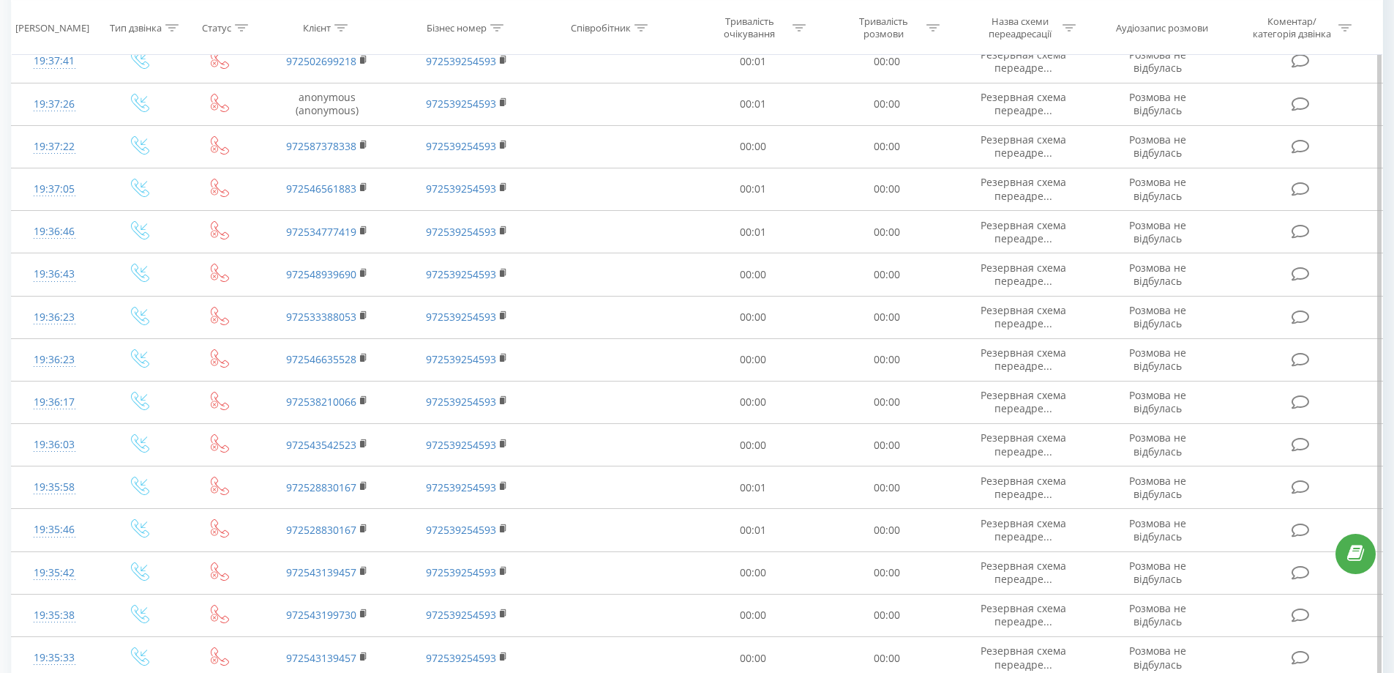
scroll to position [666, 0]
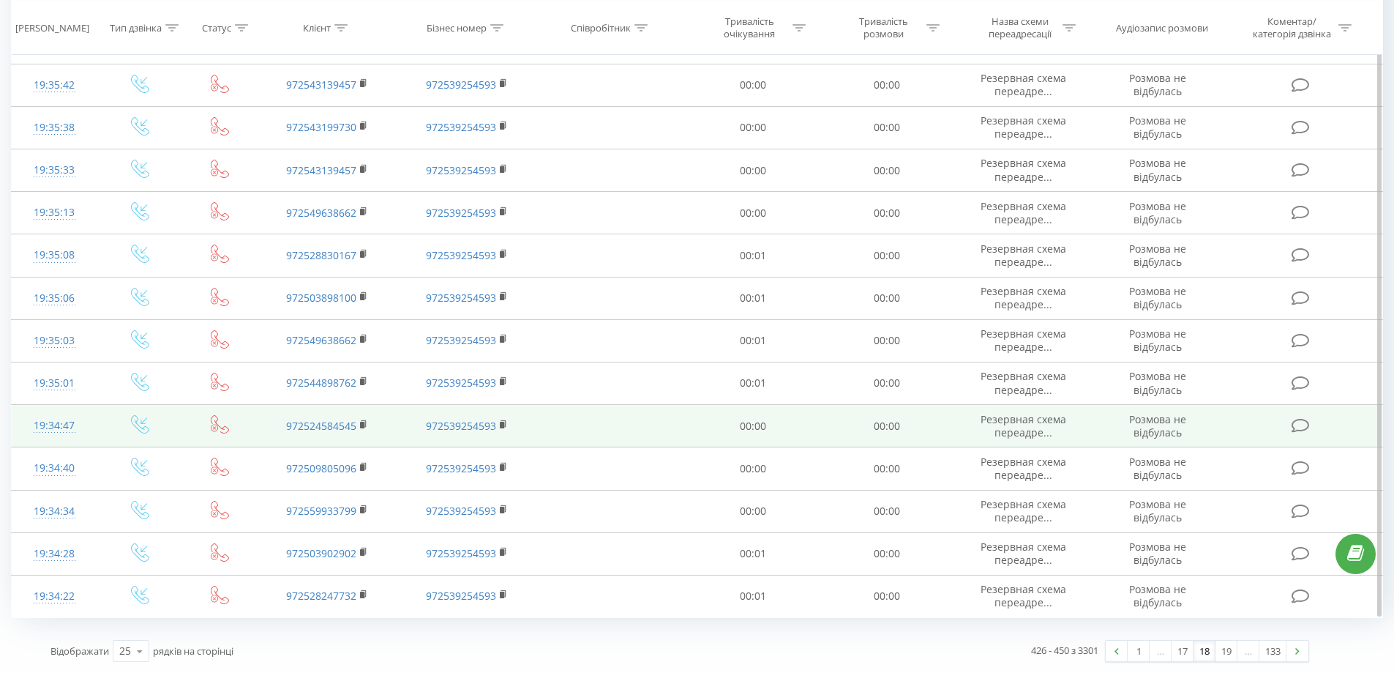
drag, startPoint x: 808, startPoint y: 144, endPoint x: 897, endPoint y: 429, distance: 298.4
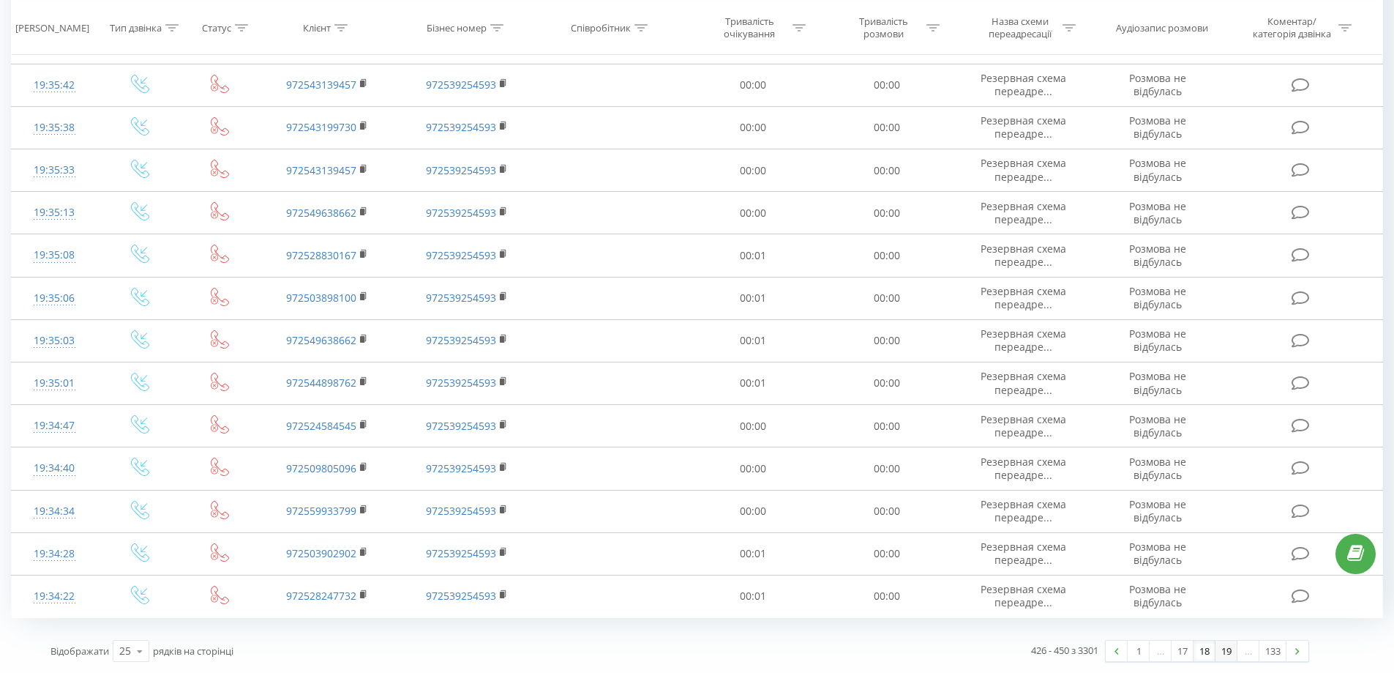
click at [1230, 648] on link "19" at bounding box center [1227, 650] width 22 height 20
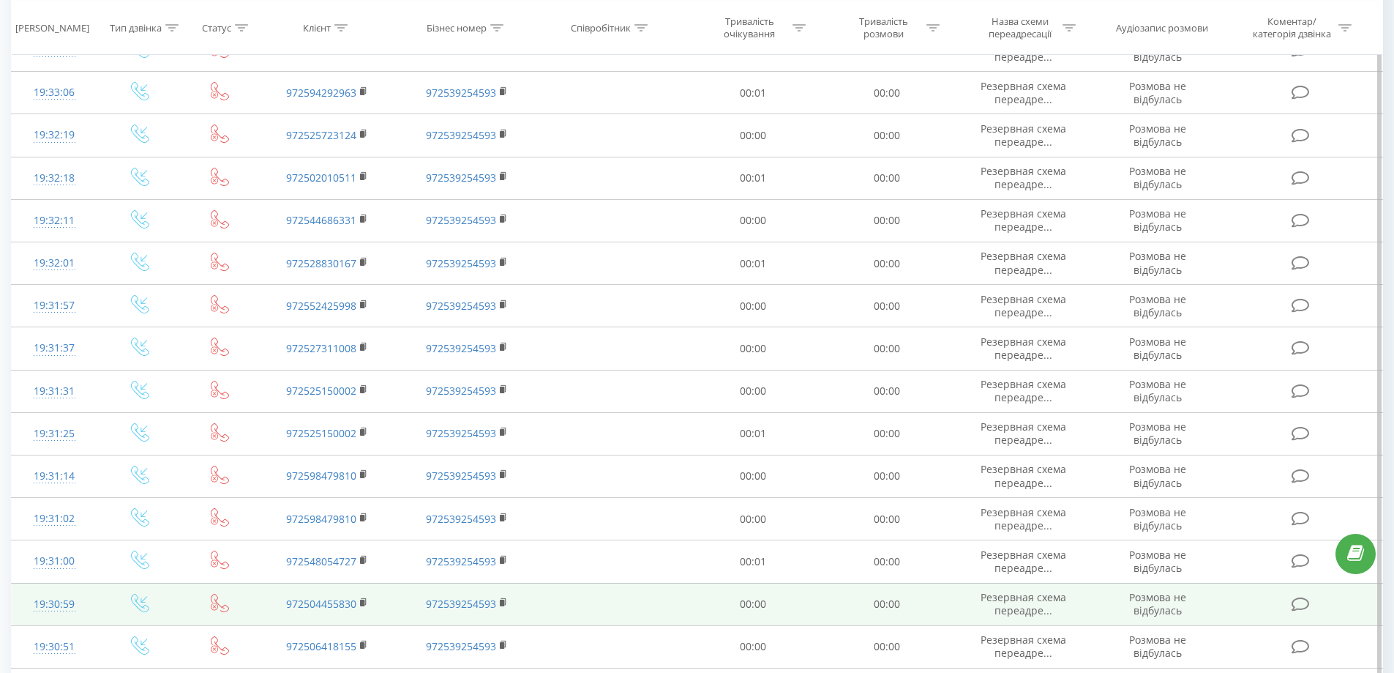
scroll to position [666, 0]
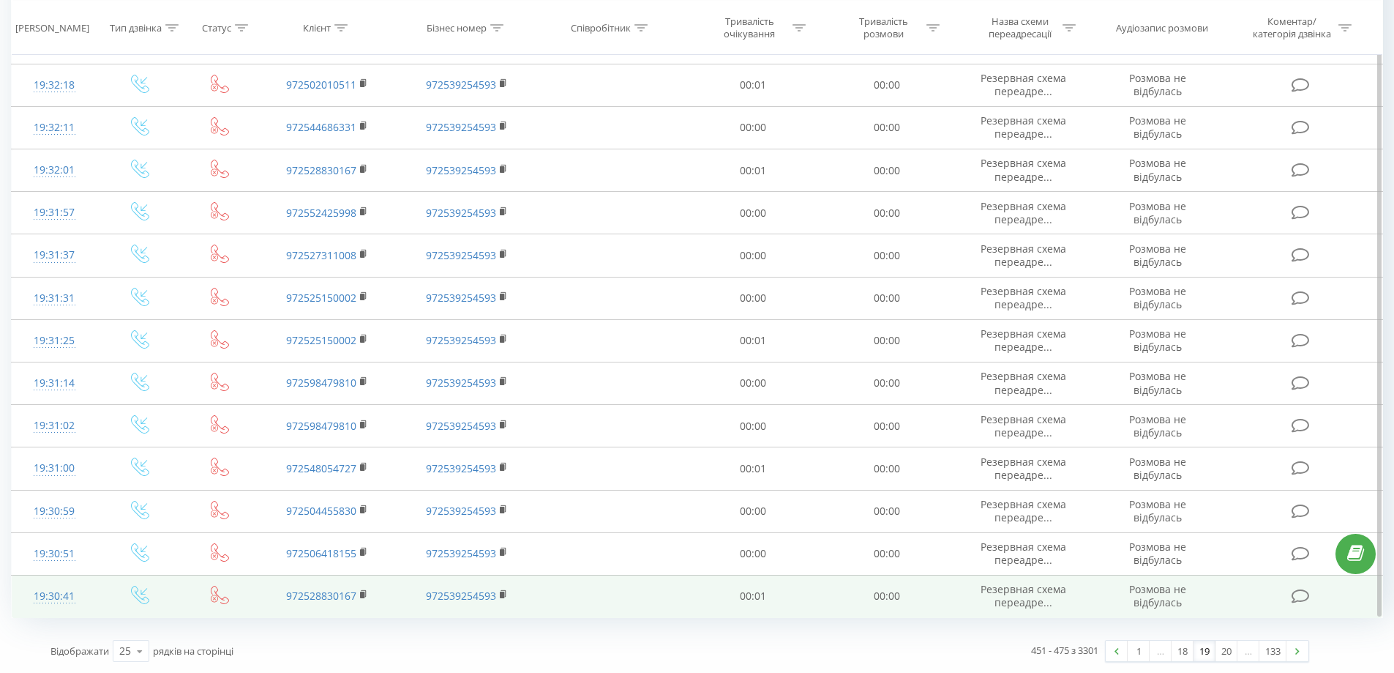
drag, startPoint x: 1009, startPoint y: 295, endPoint x: 472, endPoint y: 615, distance: 624.9
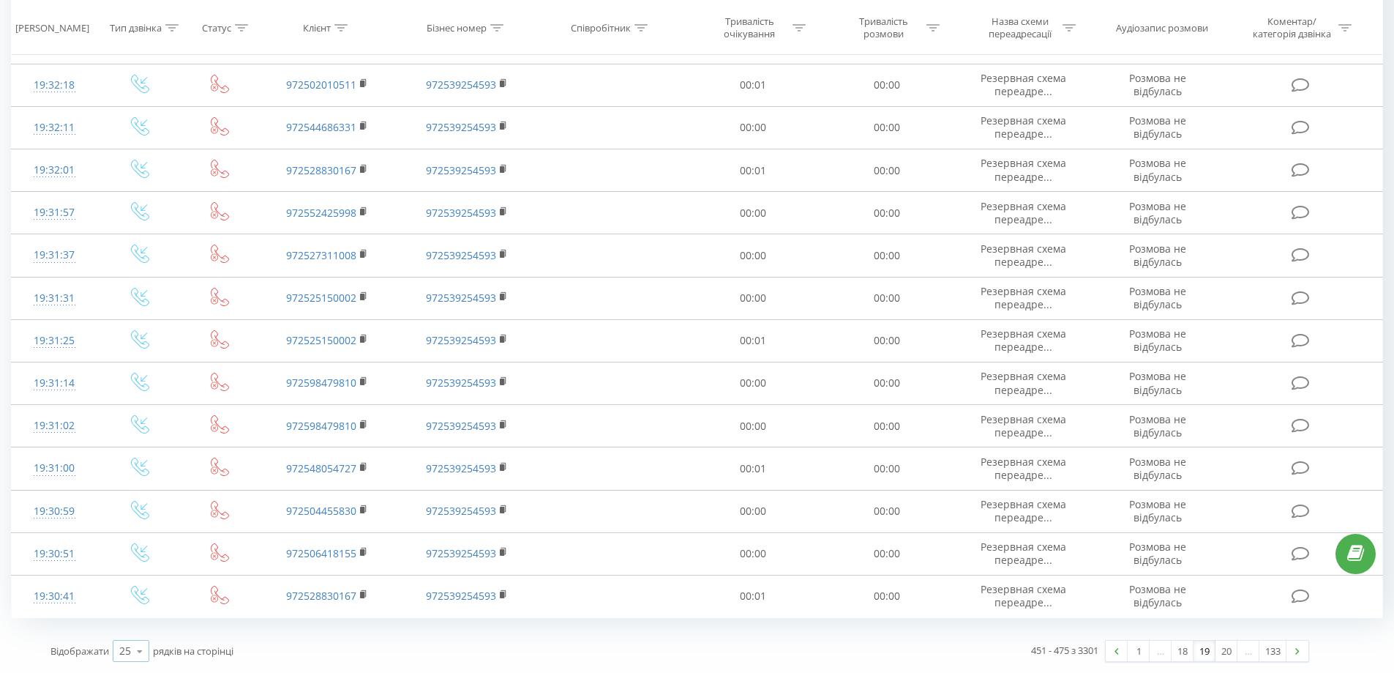
click at [138, 657] on icon at bounding box center [140, 651] width 22 height 29
click at [134, 630] on span "100" at bounding box center [128, 630] width 18 height 14
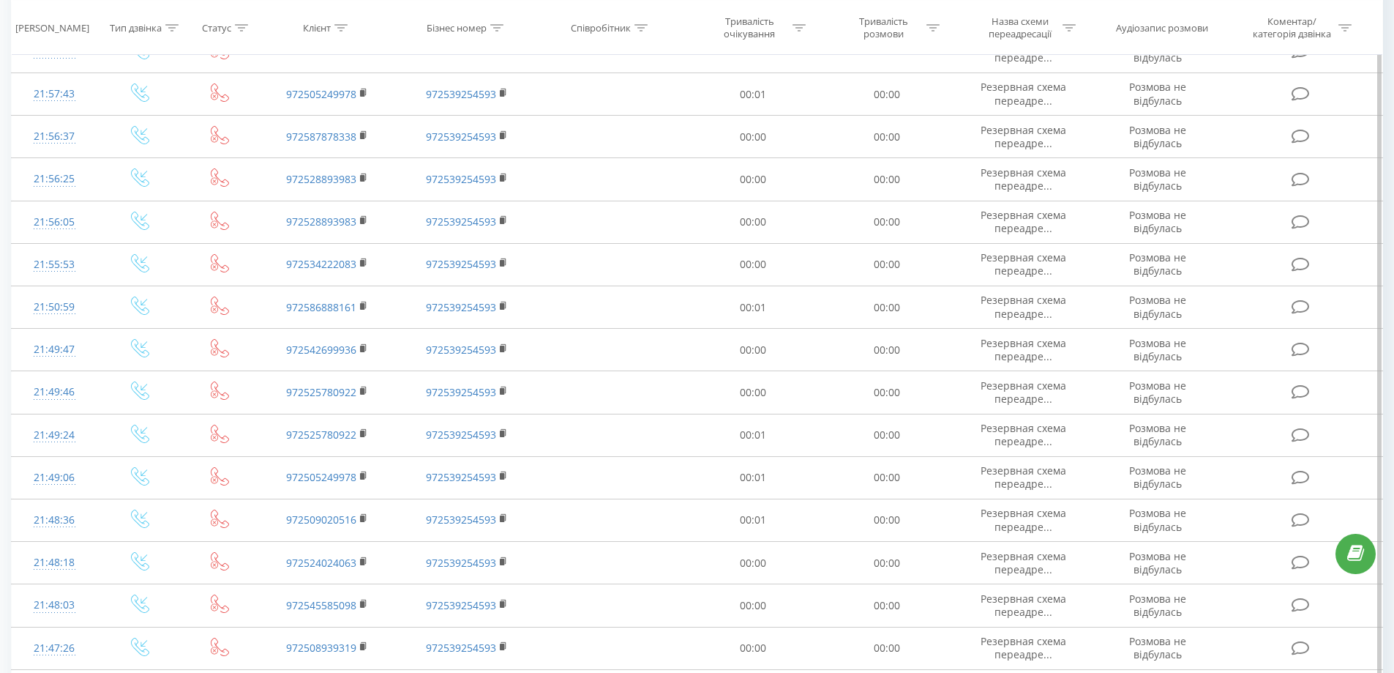
scroll to position [3860, 0]
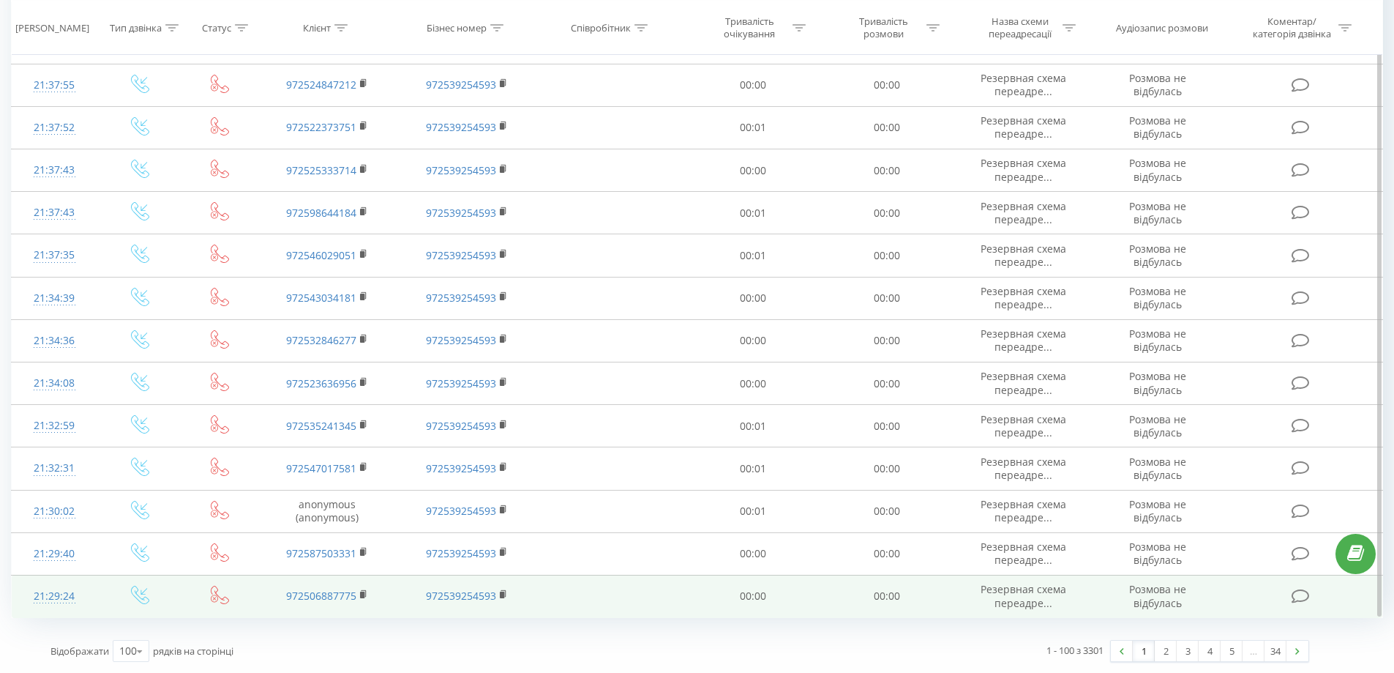
drag, startPoint x: 686, startPoint y: 127, endPoint x: 894, endPoint y: 615, distance: 530.3
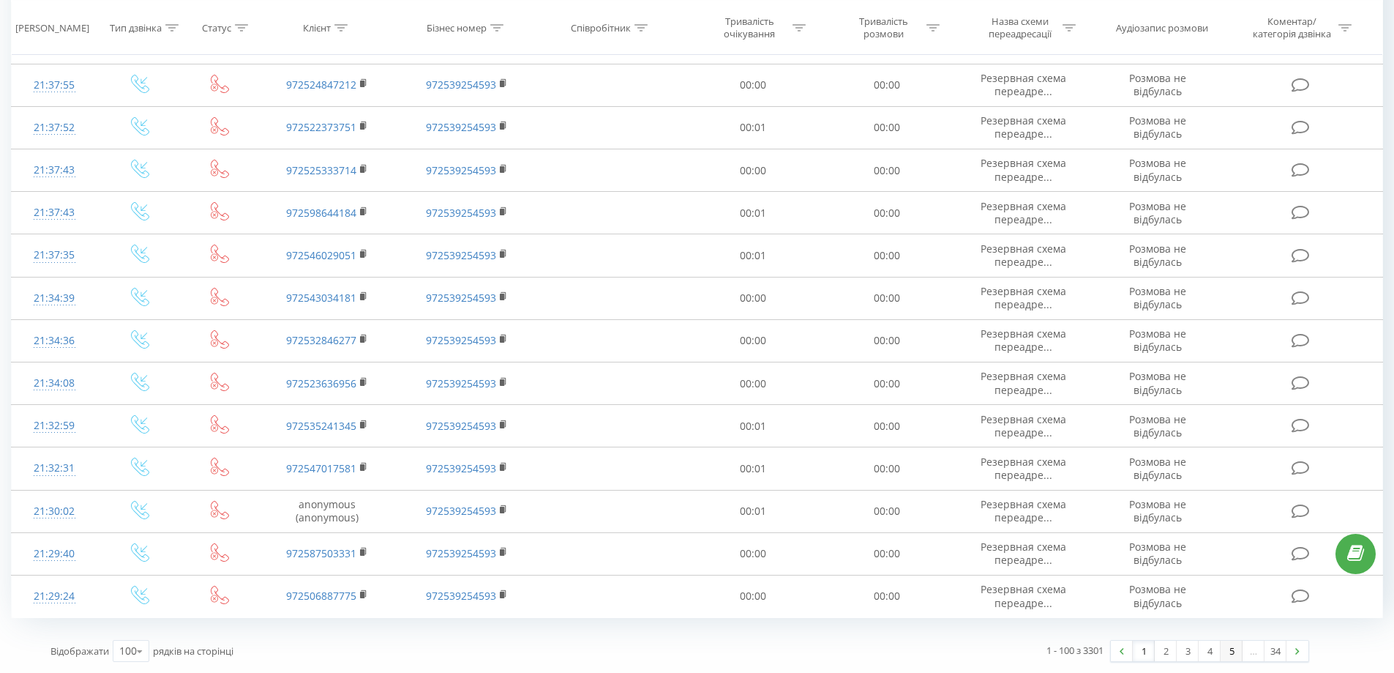
click at [1235, 649] on link "5" at bounding box center [1232, 650] width 22 height 20
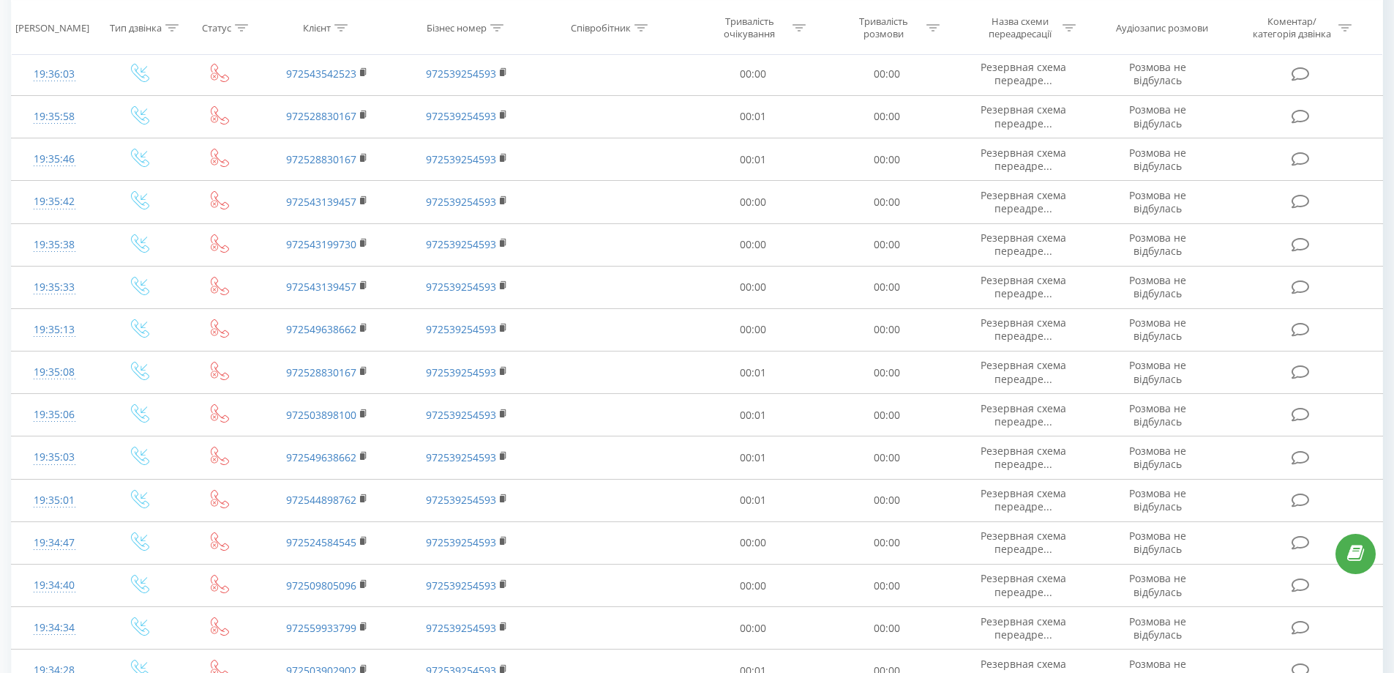
scroll to position [3860, 0]
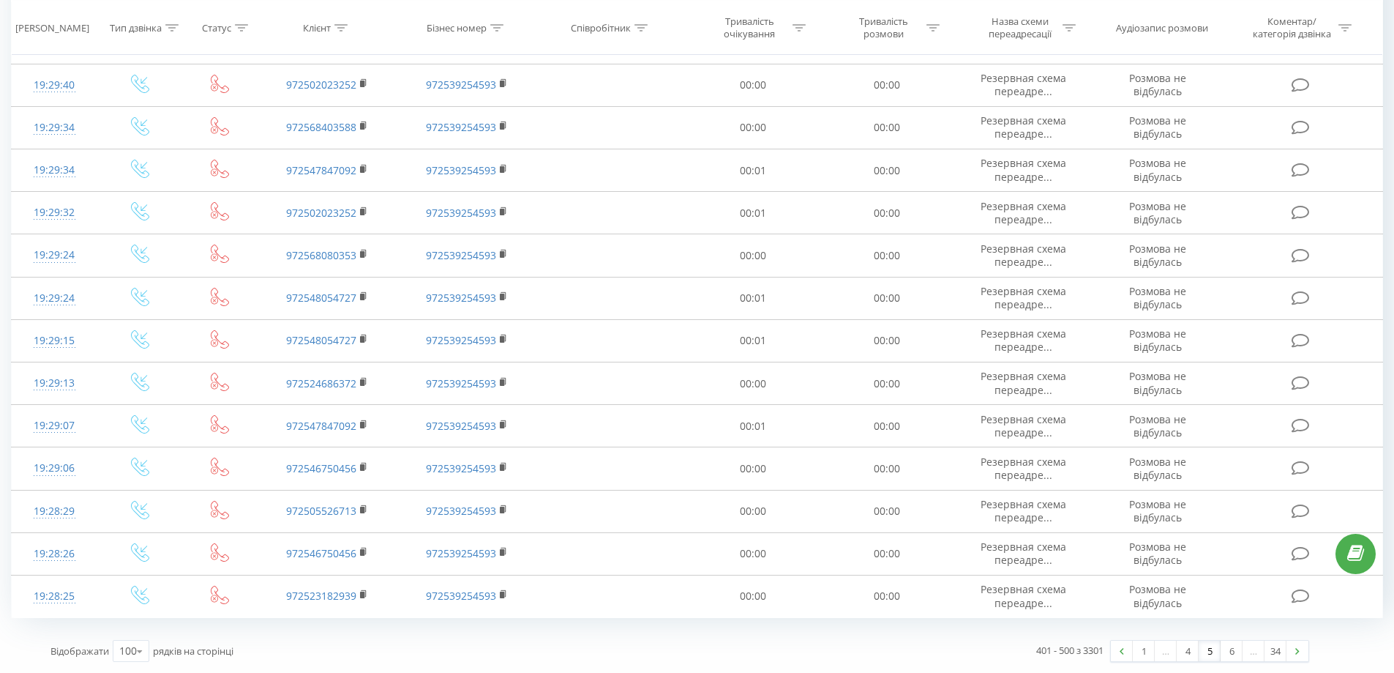
drag, startPoint x: 920, startPoint y: 118, endPoint x: 1053, endPoint y: 628, distance: 527.2
click at [1232, 654] on link "6" at bounding box center [1232, 650] width 22 height 20
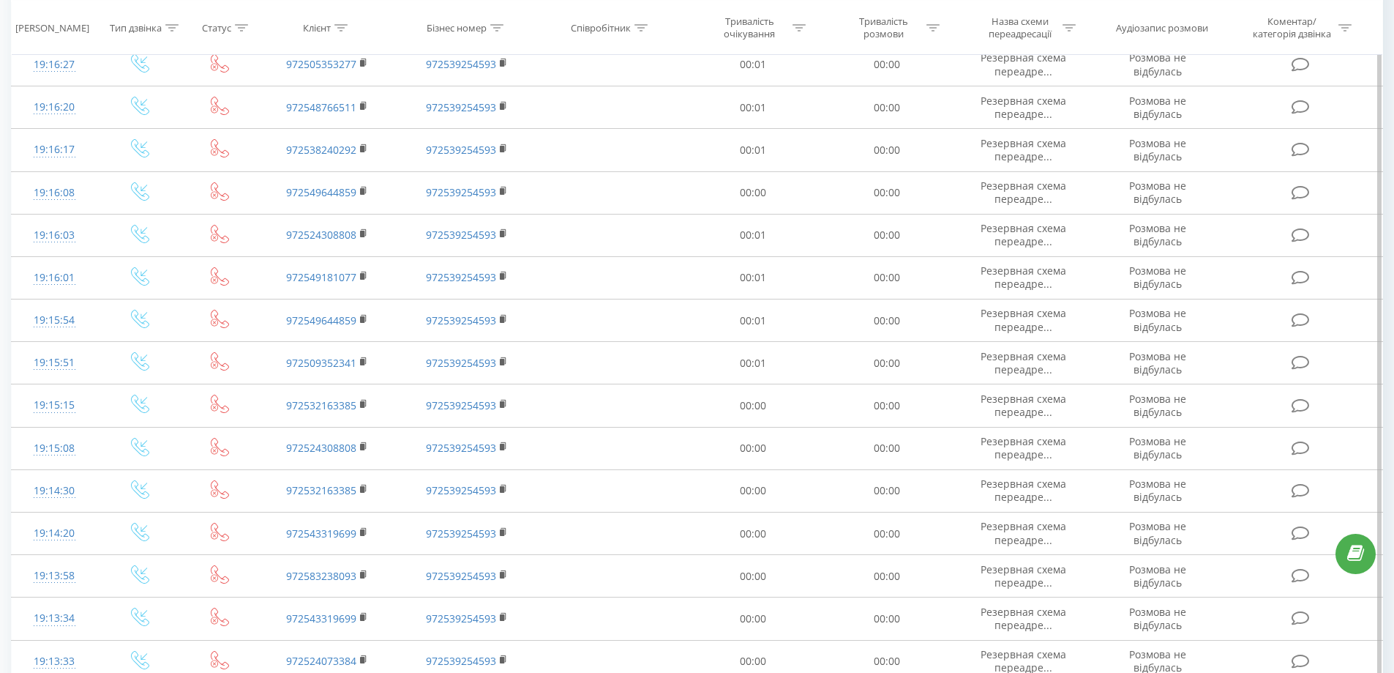
scroll to position [3860, 0]
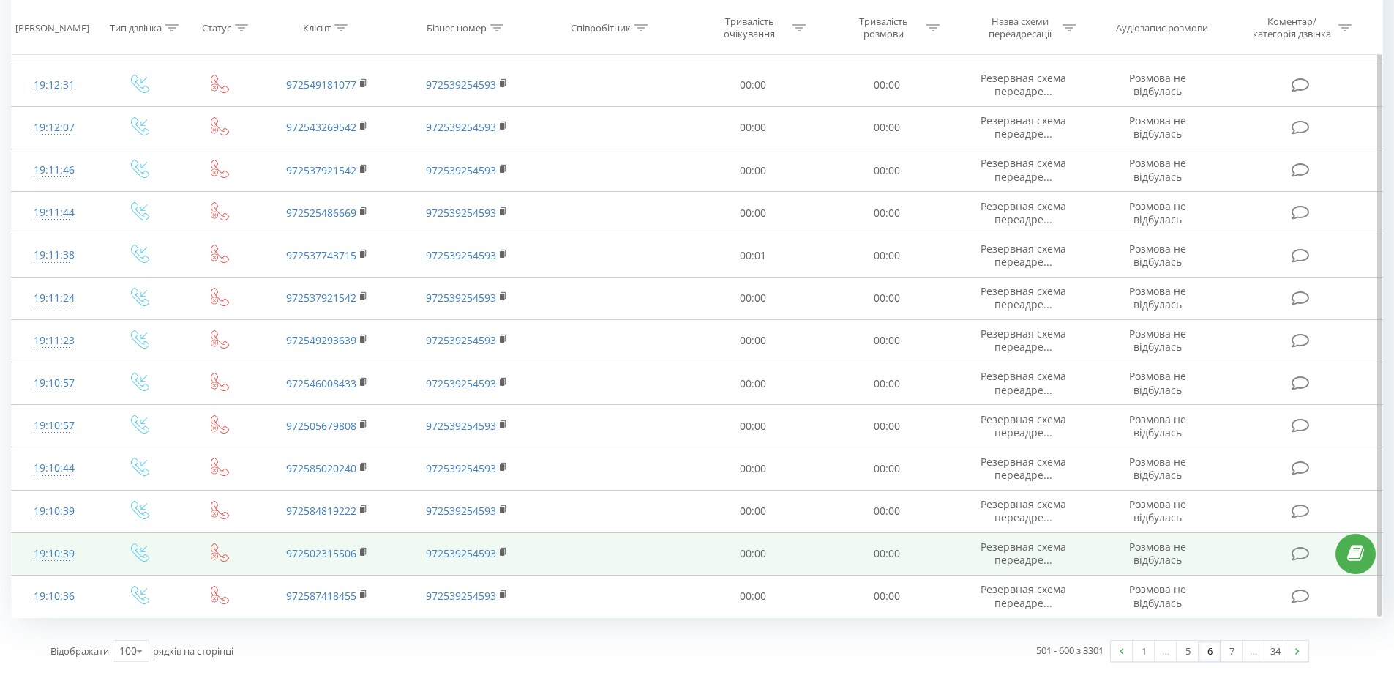
drag, startPoint x: 784, startPoint y: 76, endPoint x: 989, endPoint y: 566, distance: 531.1
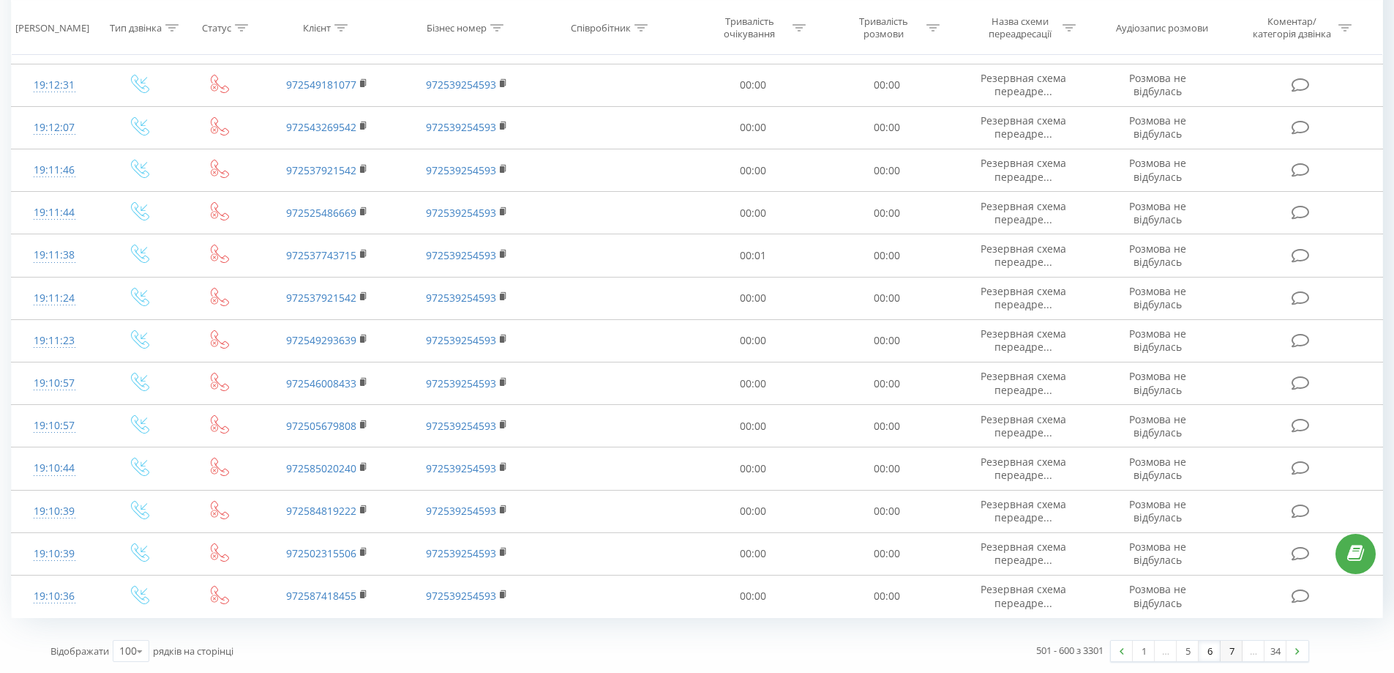
click at [1232, 651] on link "7" at bounding box center [1232, 650] width 22 height 20
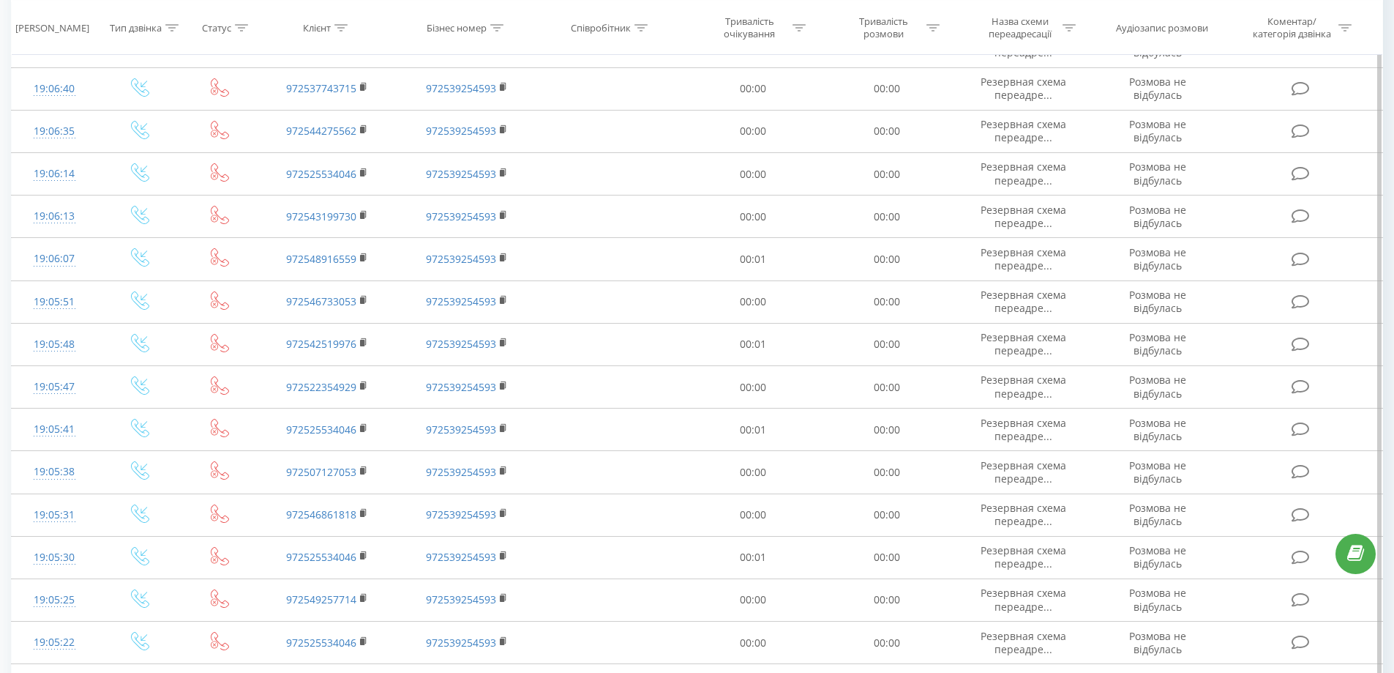
scroll to position [3860, 0]
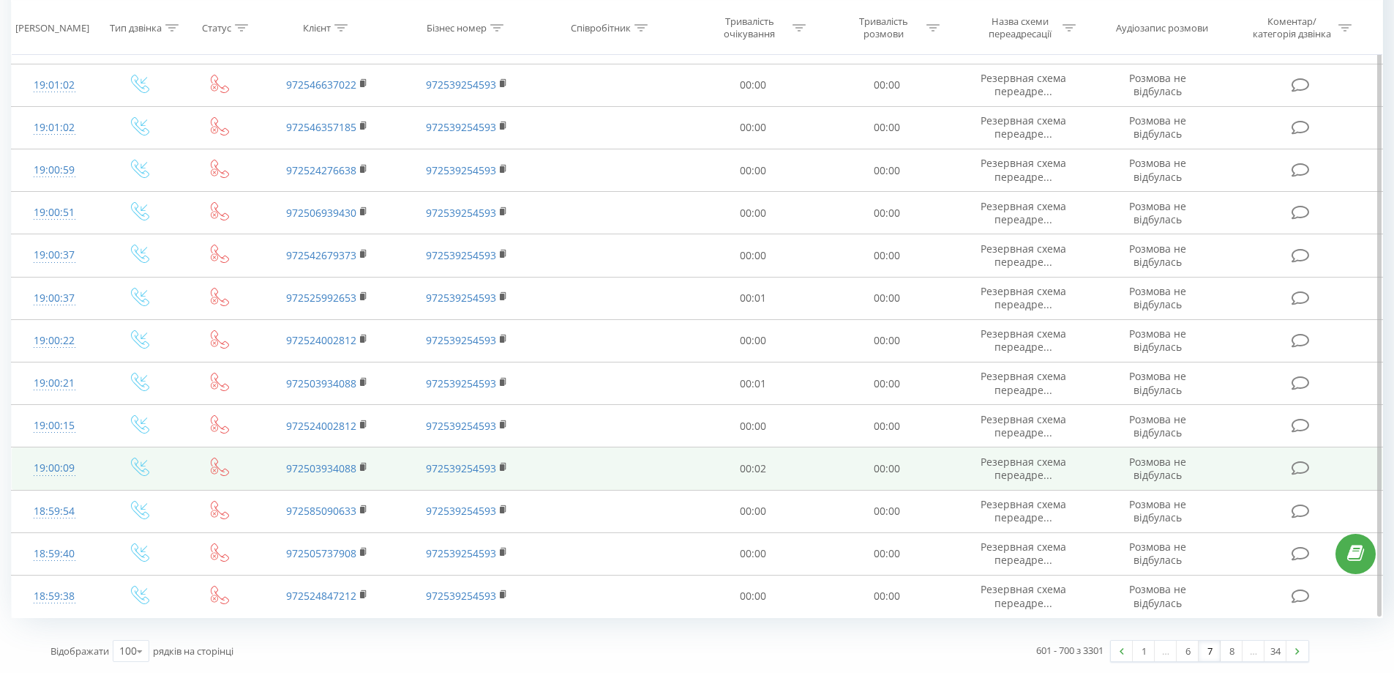
drag, startPoint x: 708, startPoint y: 143, endPoint x: 775, endPoint y: 489, distance: 352.7
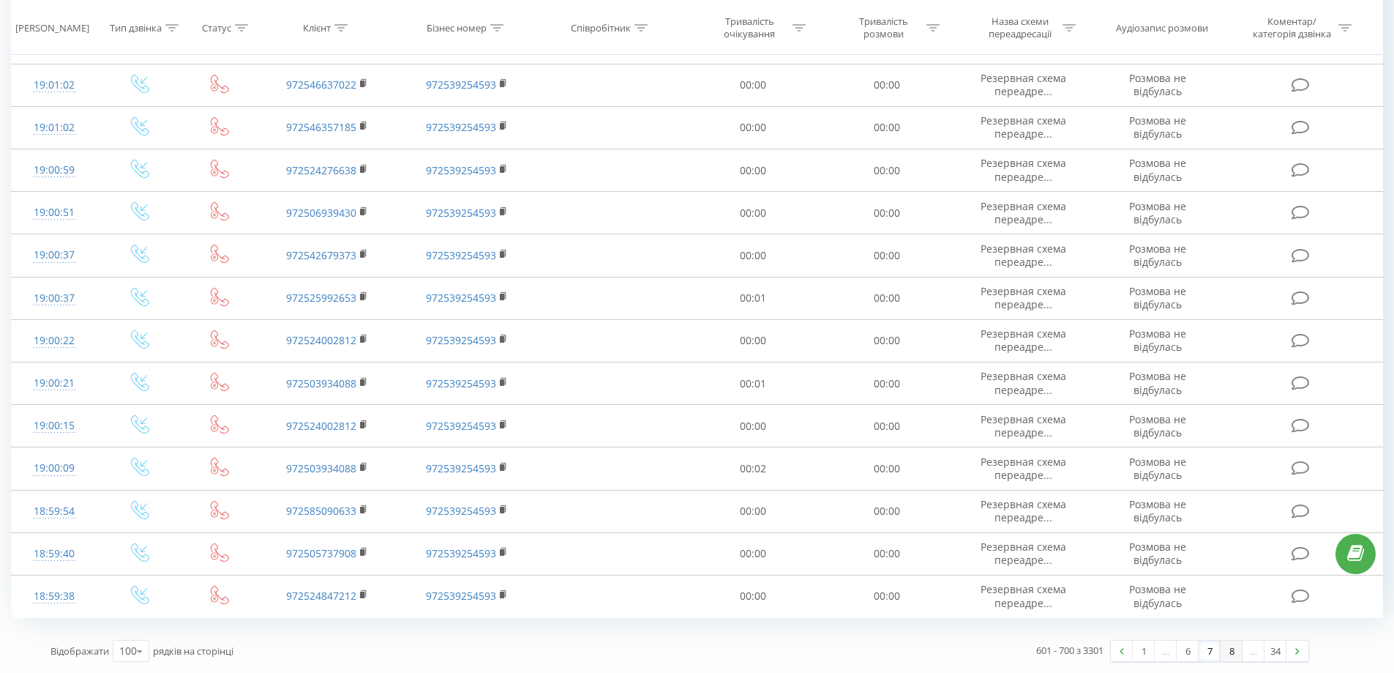
click at [1233, 654] on link "8" at bounding box center [1232, 650] width 22 height 20
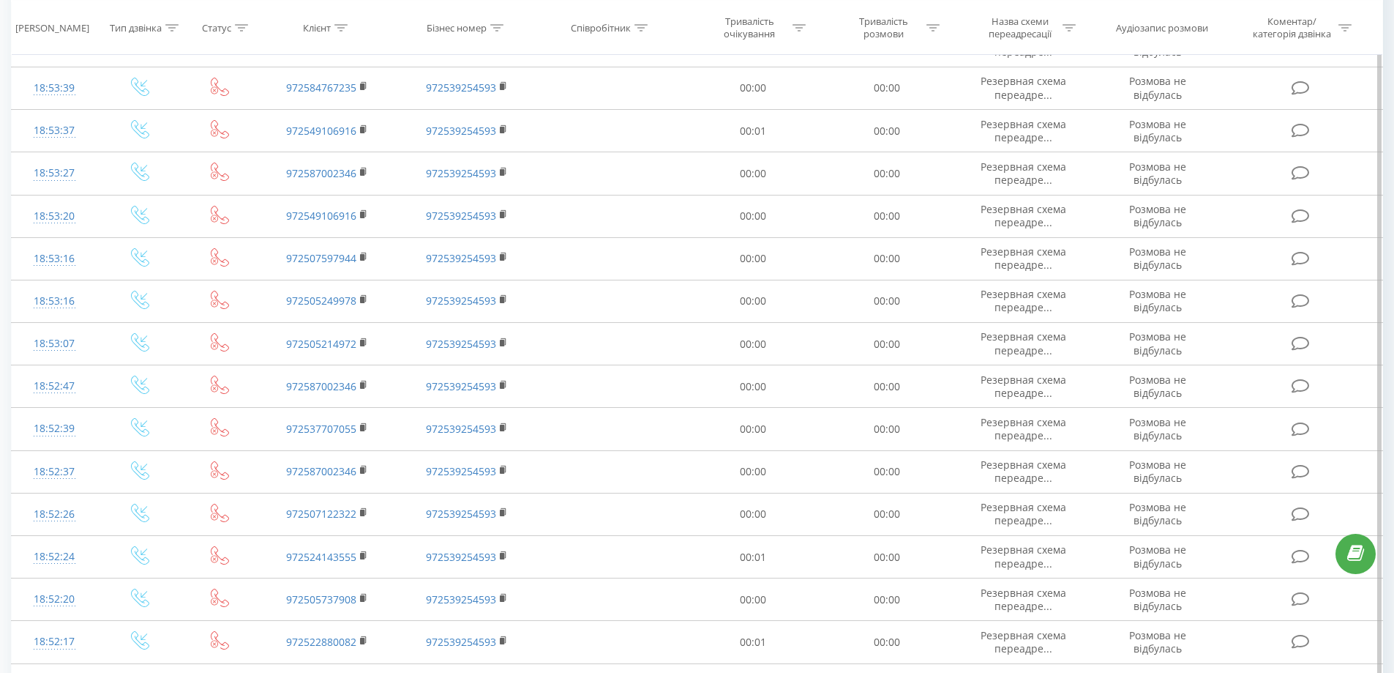
scroll to position [3860, 0]
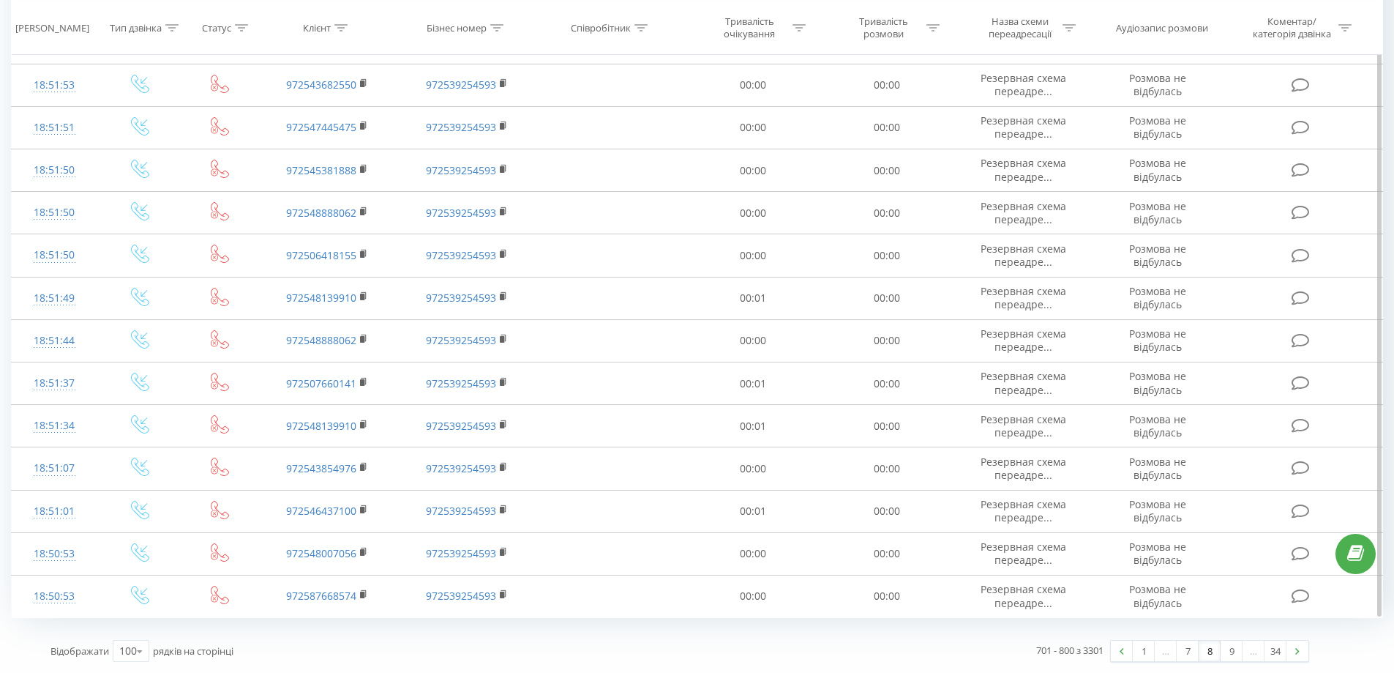
drag, startPoint x: 872, startPoint y: 206, endPoint x: 864, endPoint y: 390, distance: 183.9
click at [1235, 652] on link "9" at bounding box center [1232, 650] width 22 height 20
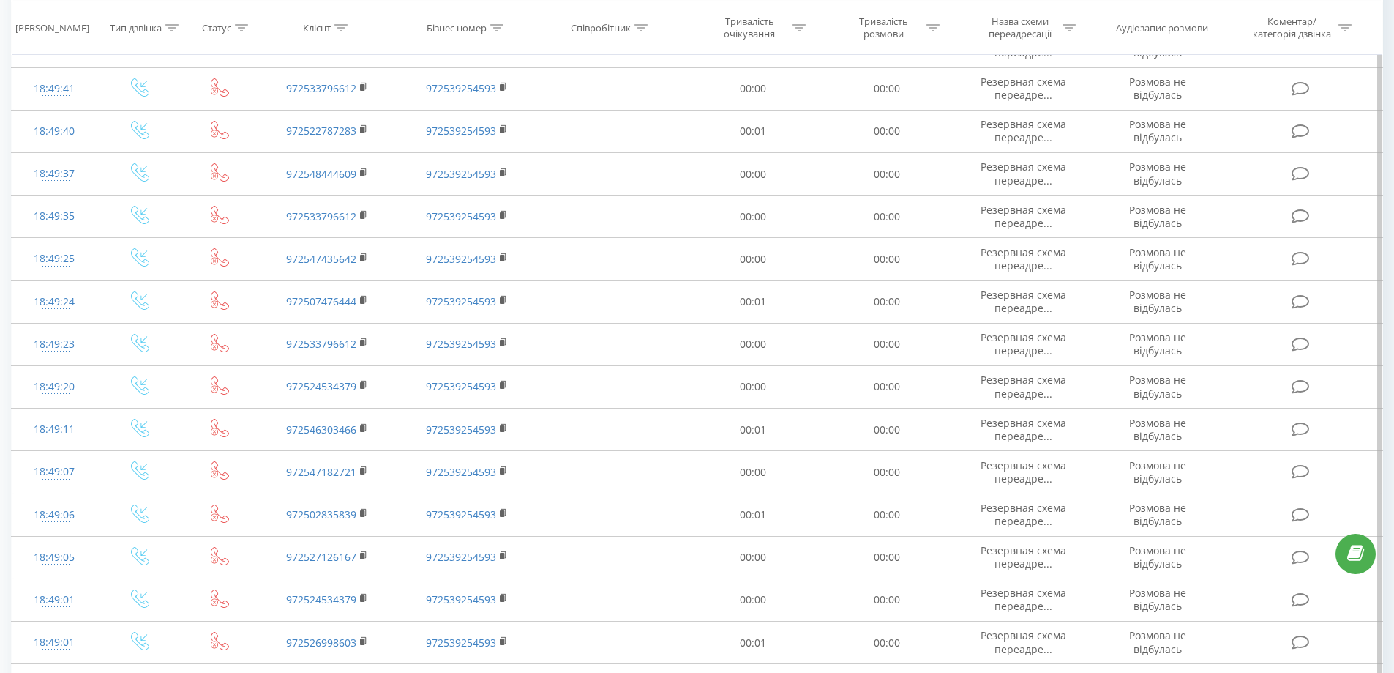
scroll to position [3860, 0]
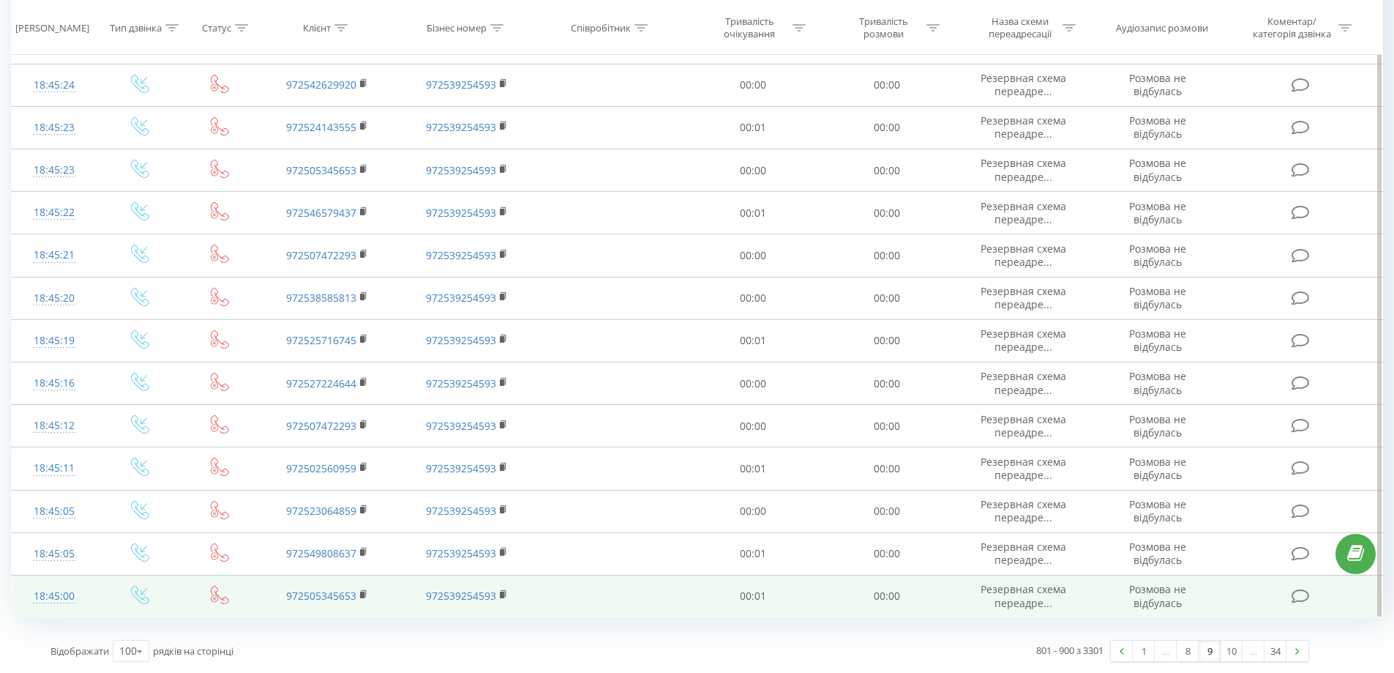
drag, startPoint x: 790, startPoint y: 179, endPoint x: 1273, endPoint y: 582, distance: 628.8
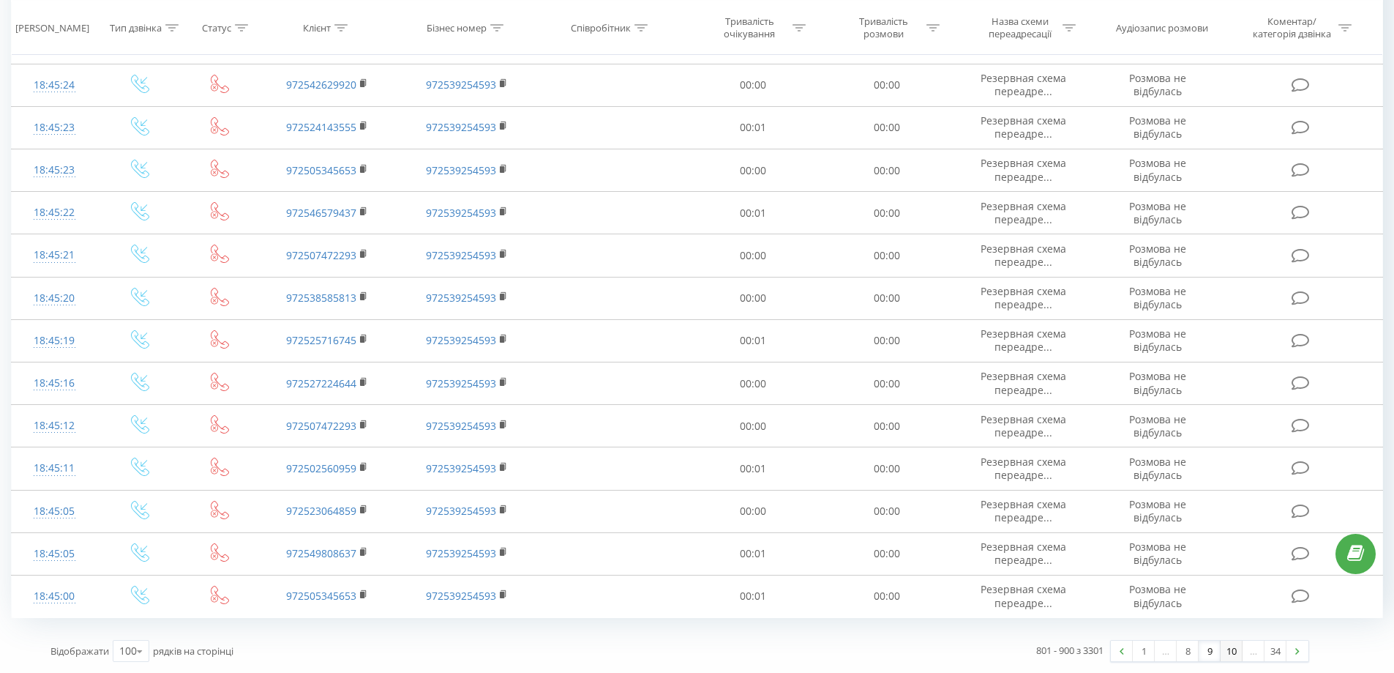
click at [1235, 648] on link "10" at bounding box center [1232, 650] width 22 height 20
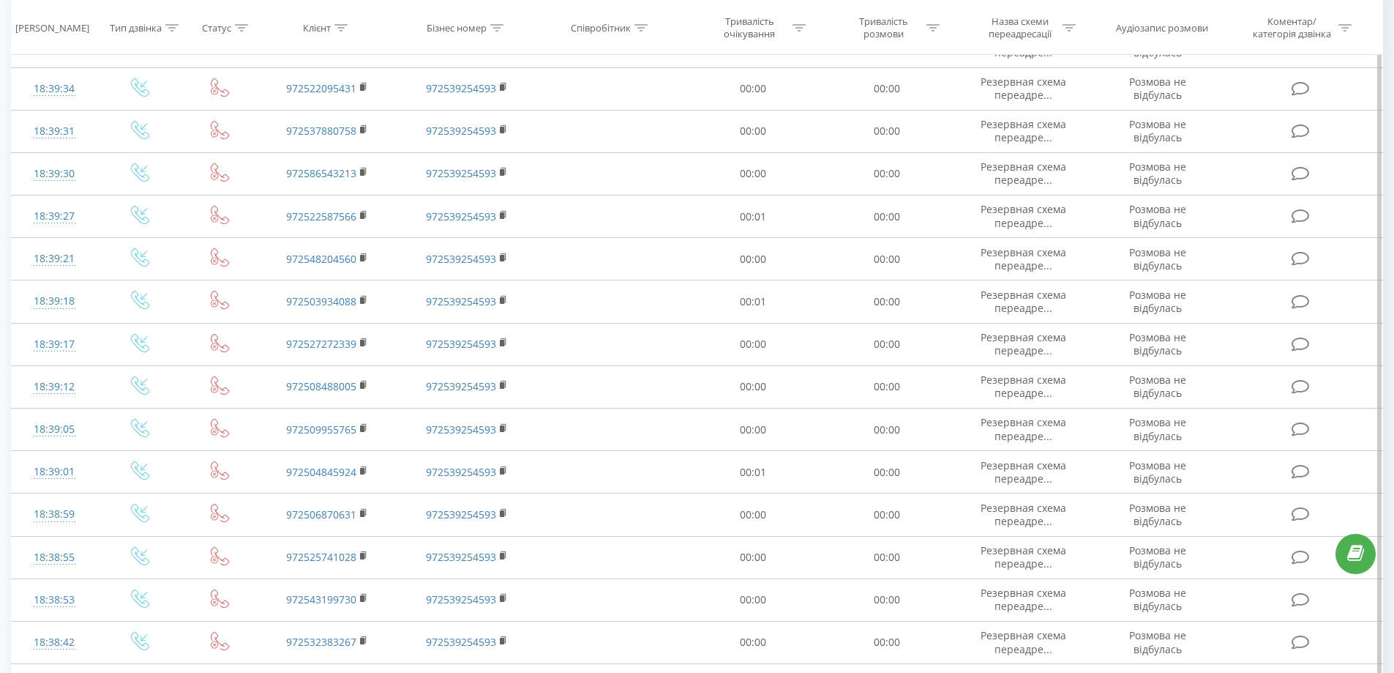
scroll to position [3860, 0]
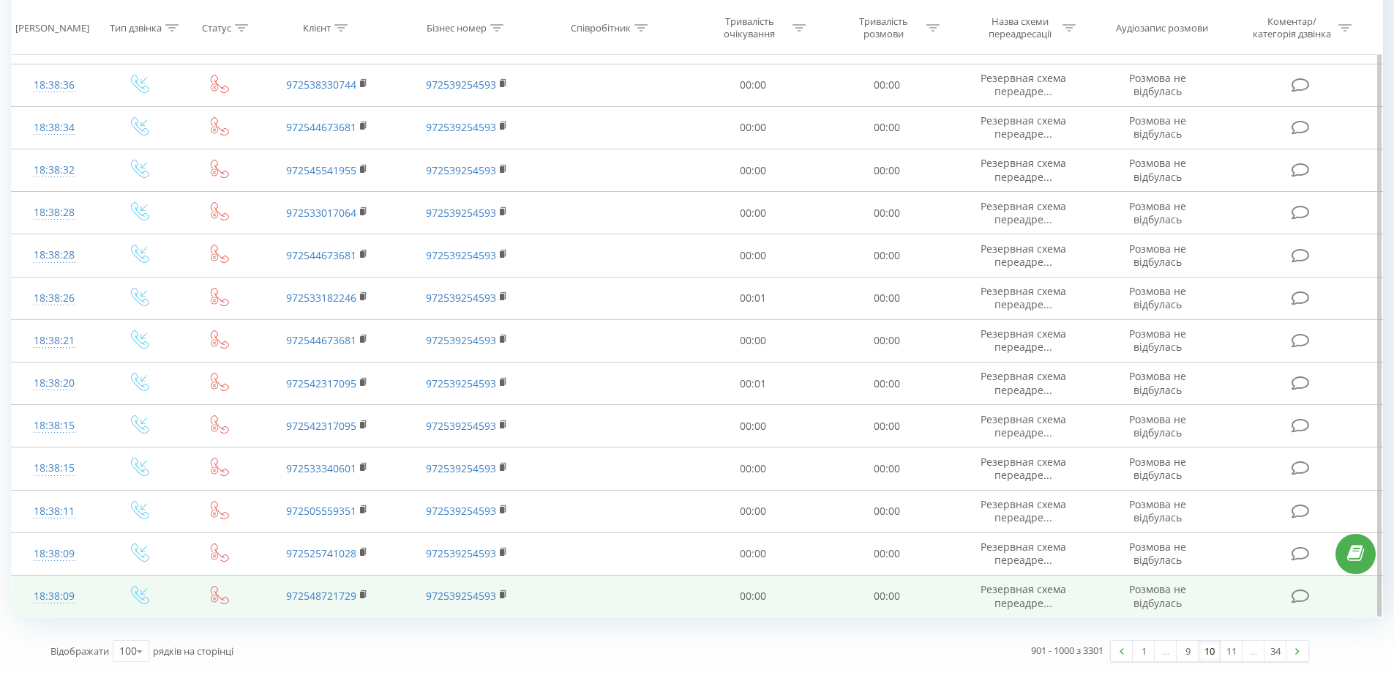
drag, startPoint x: 688, startPoint y: 410, endPoint x: 942, endPoint y: 584, distance: 308.0
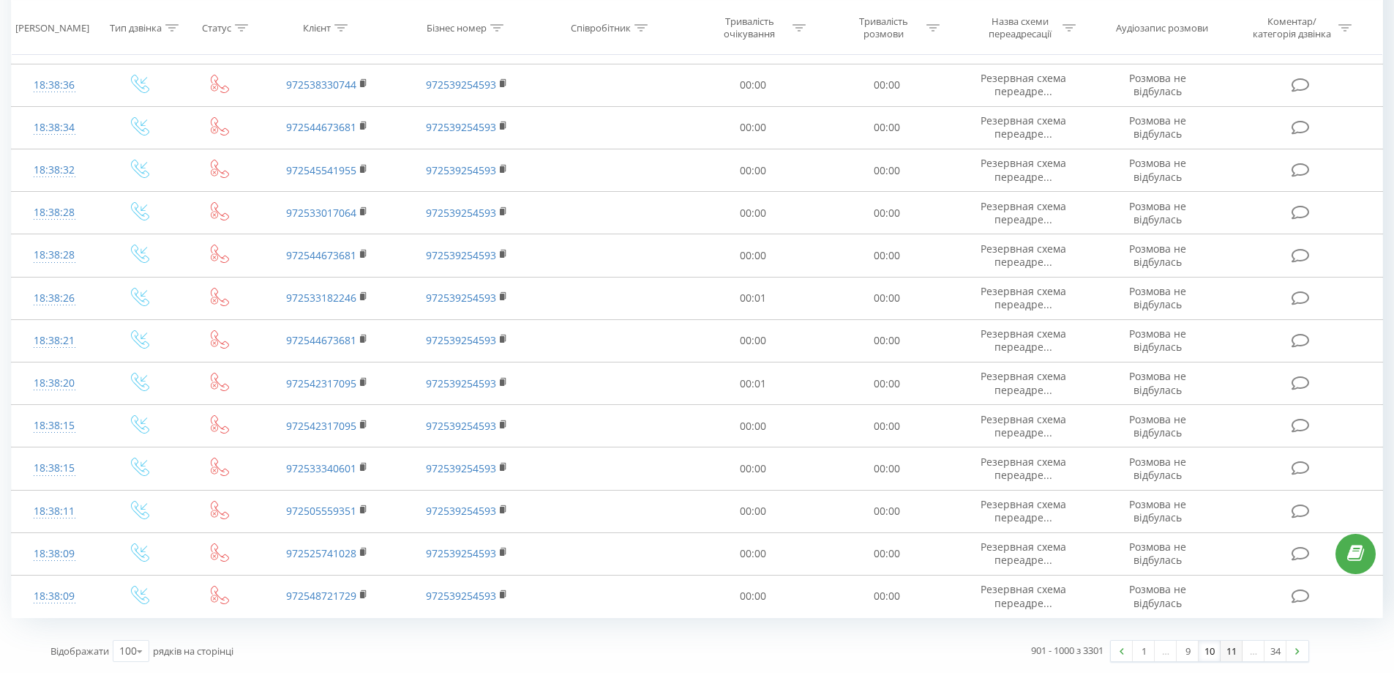
click at [1226, 650] on link "11" at bounding box center [1232, 650] width 22 height 20
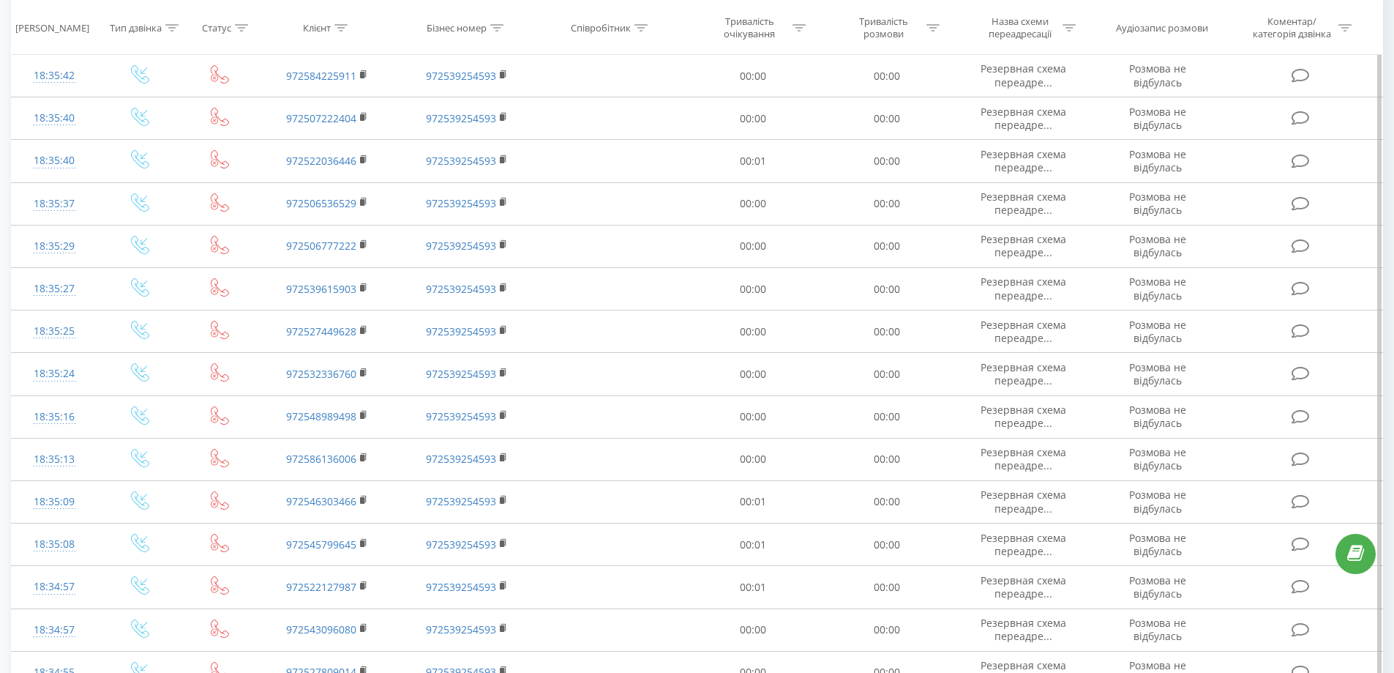
scroll to position [3860, 0]
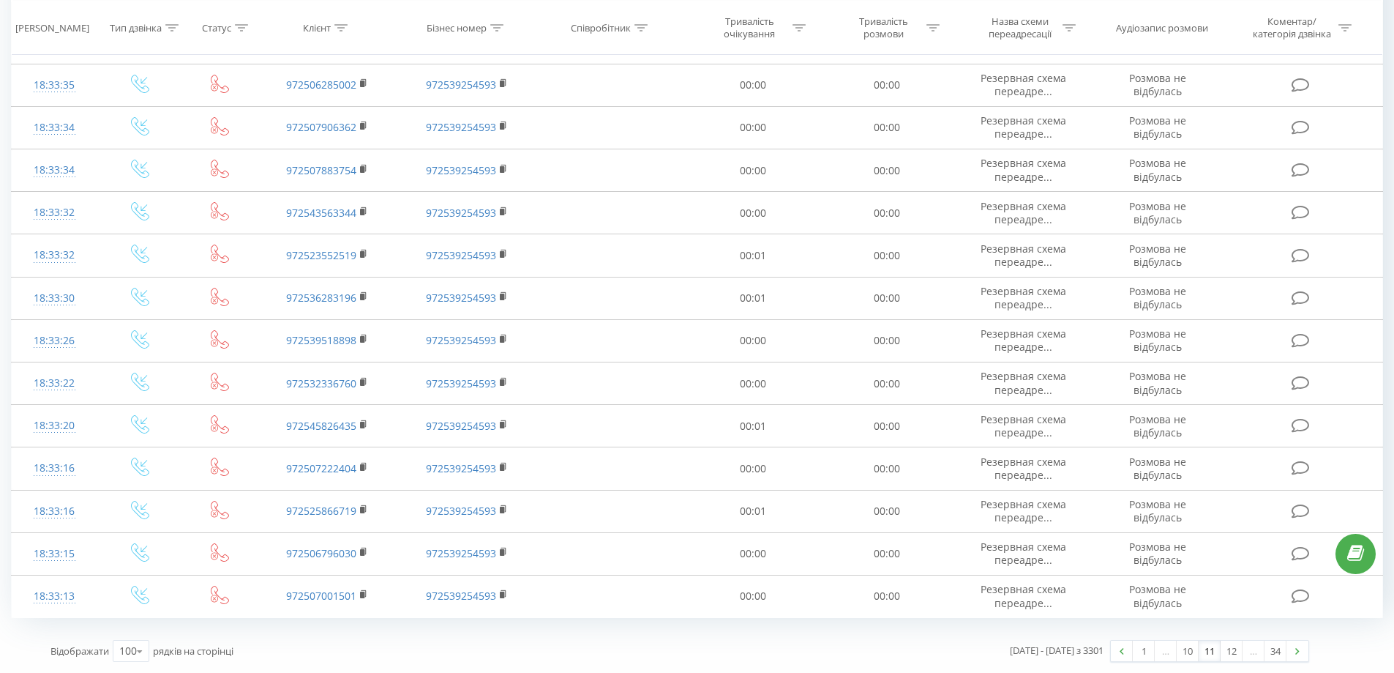
drag, startPoint x: 738, startPoint y: 169, endPoint x: 1247, endPoint y: 662, distance: 708.6
click at [1228, 652] on link "12" at bounding box center [1232, 650] width 22 height 20
drag, startPoint x: 762, startPoint y: 232, endPoint x: 790, endPoint y: 618, distance: 387.5
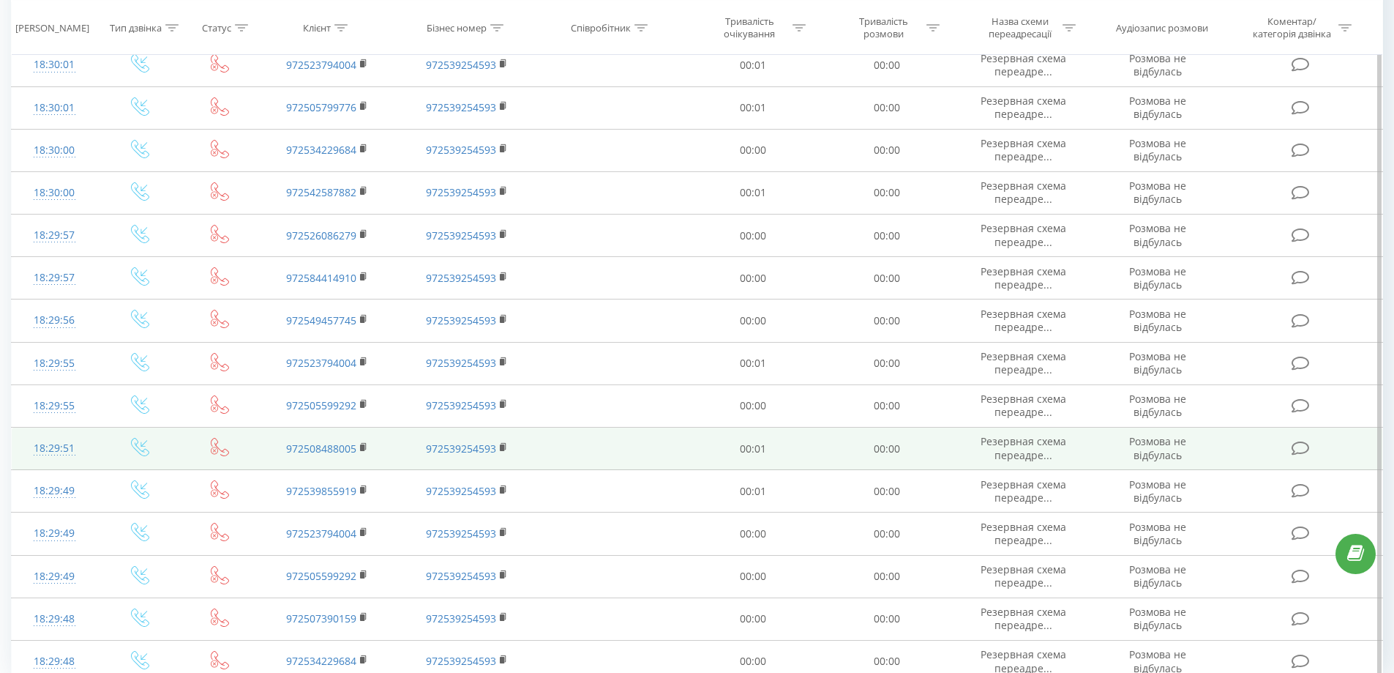
scroll to position [3860, 0]
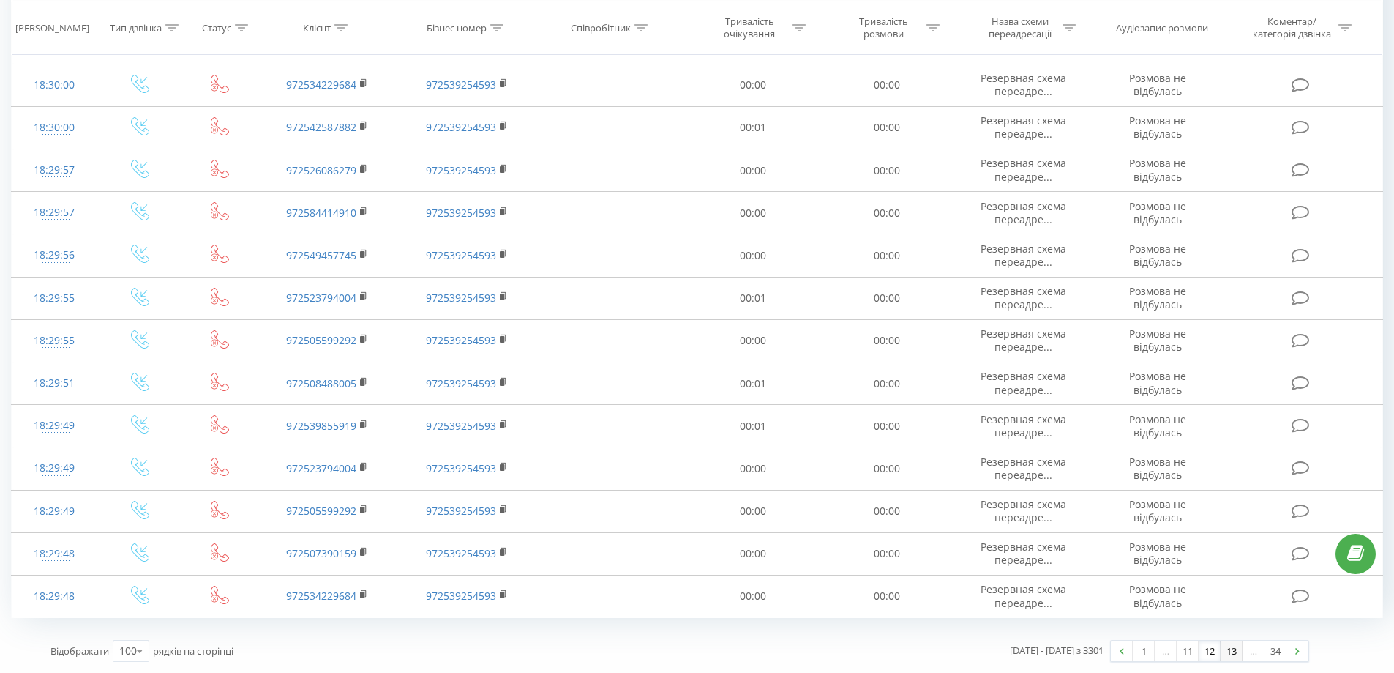
click at [1233, 658] on link "13" at bounding box center [1232, 650] width 22 height 20
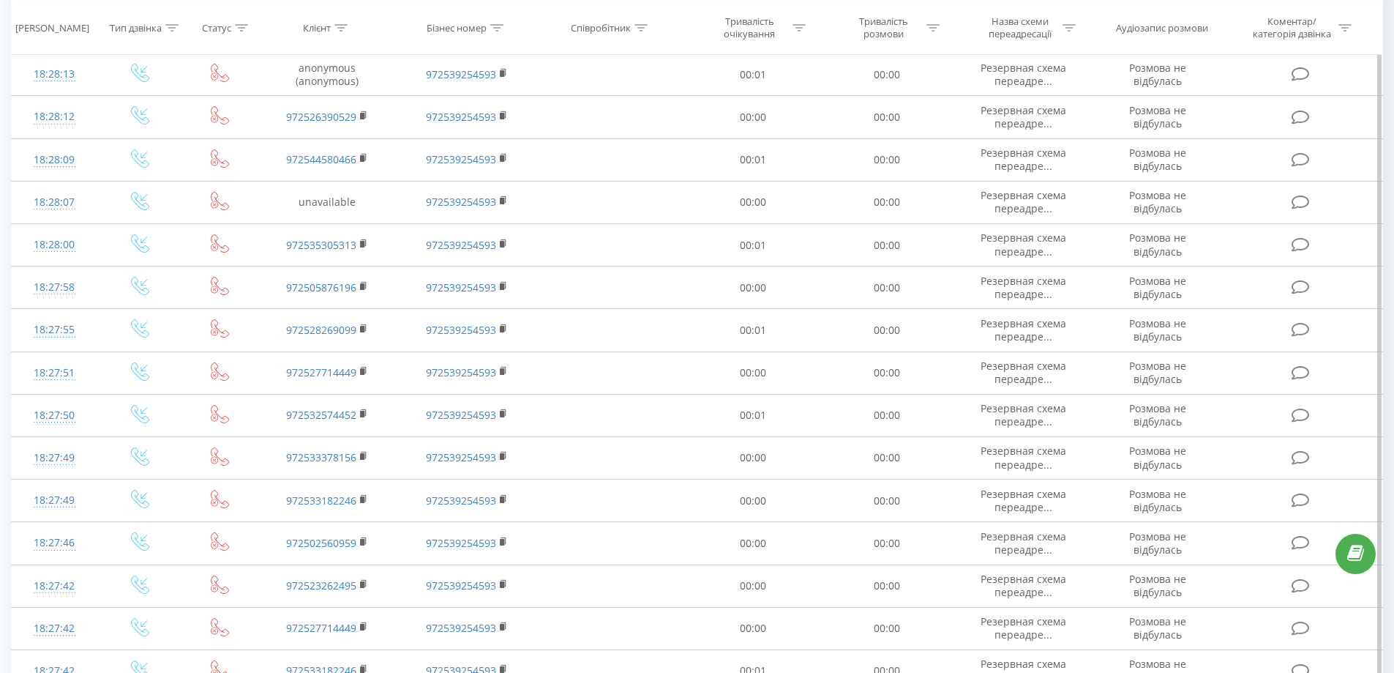
scroll to position [3860, 0]
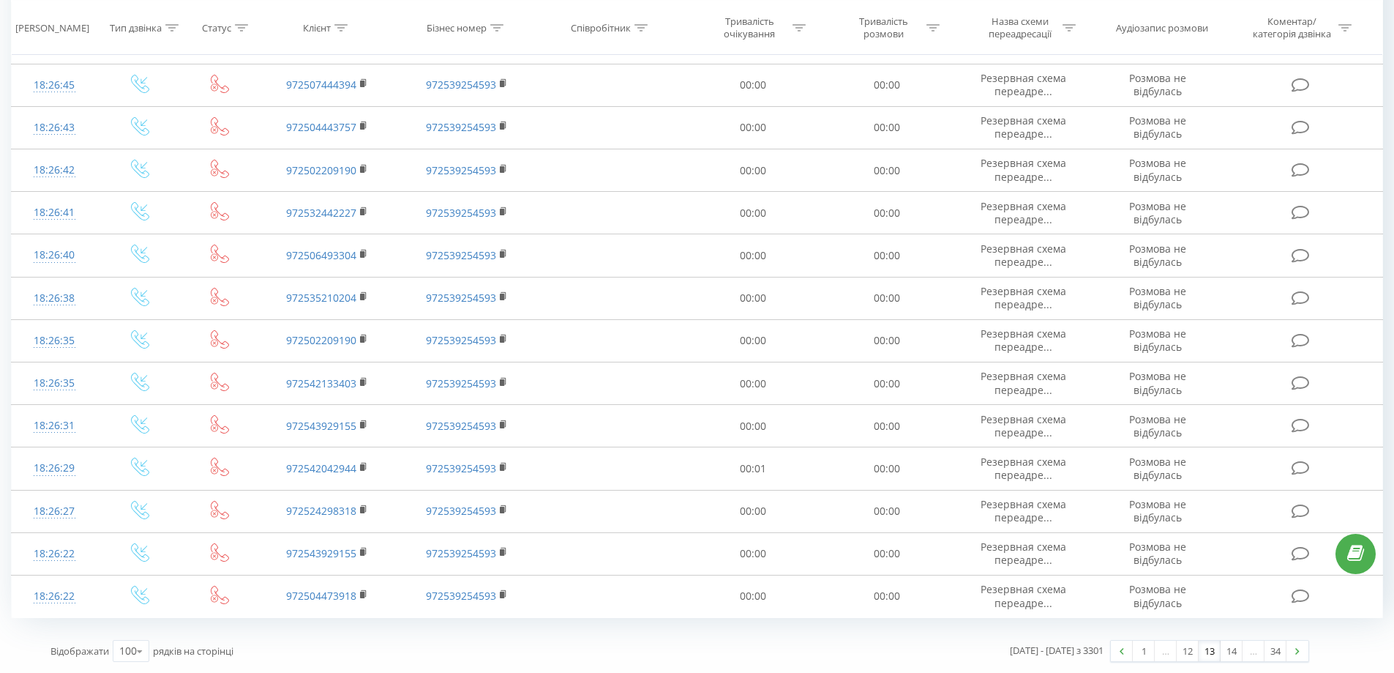
drag, startPoint x: 748, startPoint y: 421, endPoint x: 1189, endPoint y: 665, distance: 503.5
click at [1227, 651] on link "14" at bounding box center [1232, 650] width 22 height 20
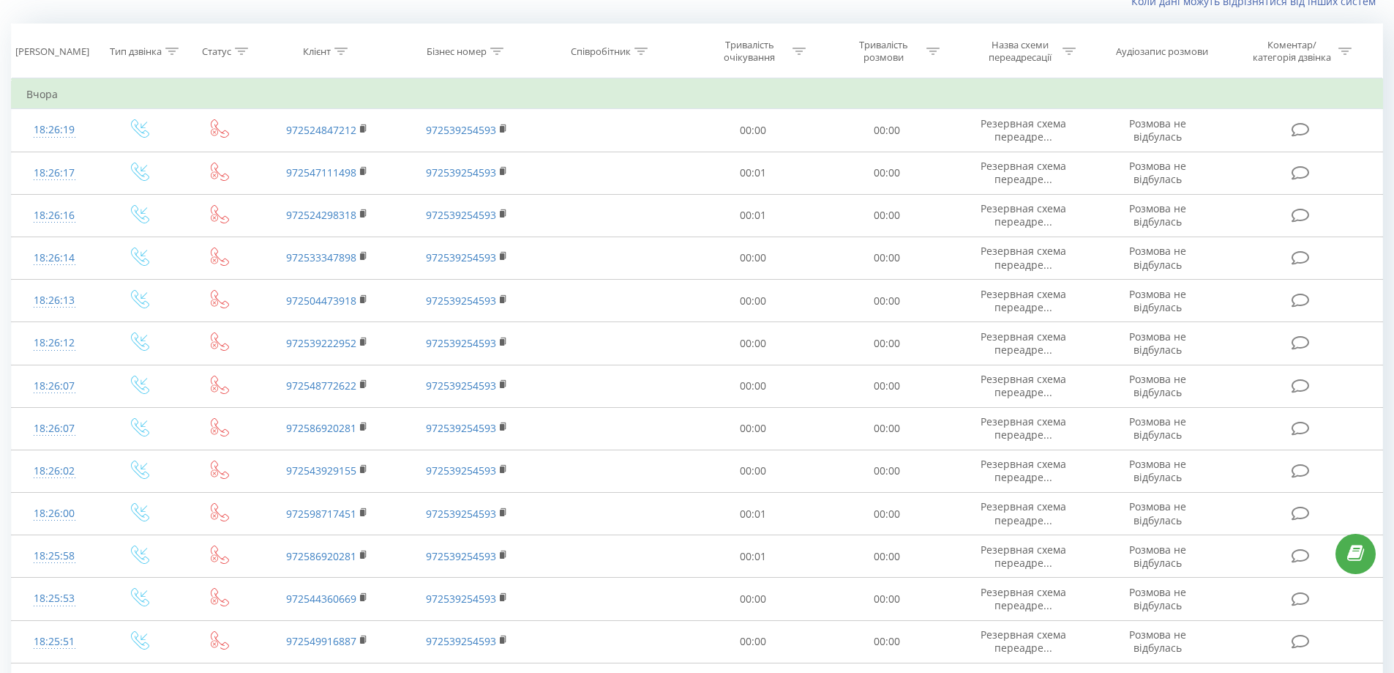
scroll to position [3860, 0]
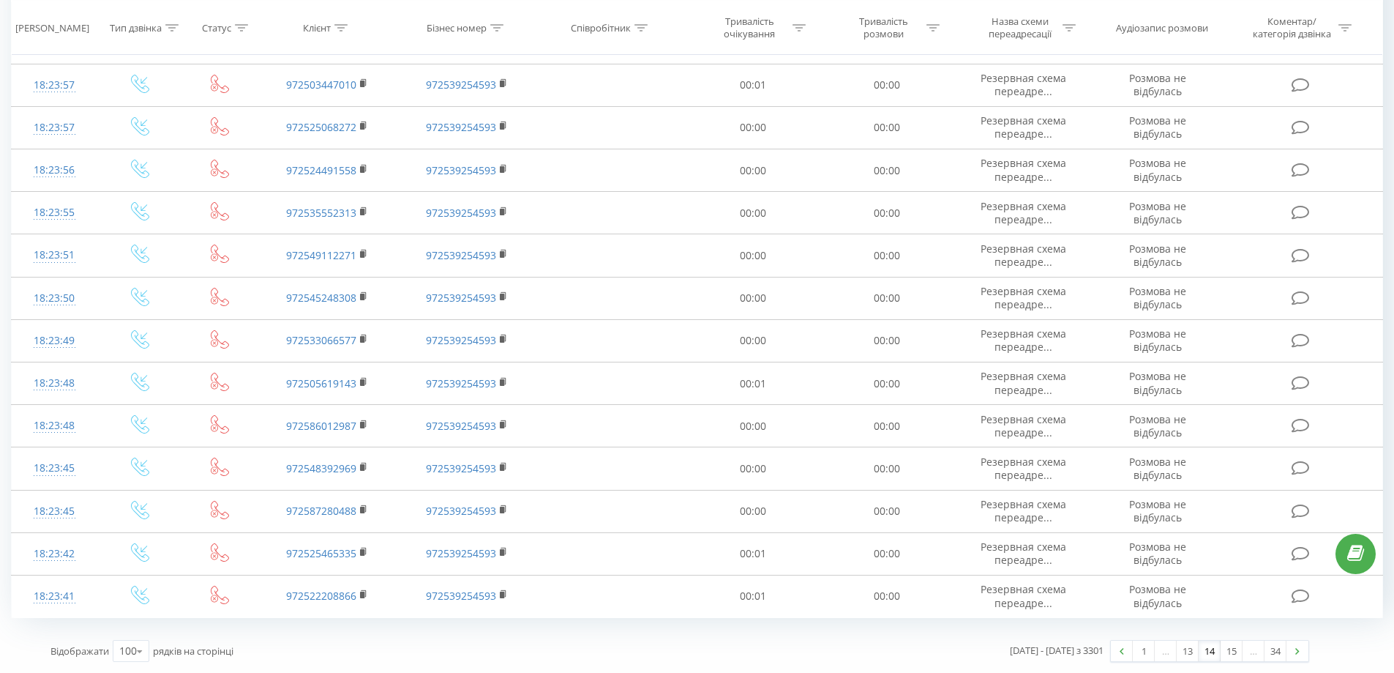
drag, startPoint x: 794, startPoint y: 217, endPoint x: 818, endPoint y: 693, distance: 476.3
click at [1238, 650] on link "15" at bounding box center [1232, 650] width 22 height 20
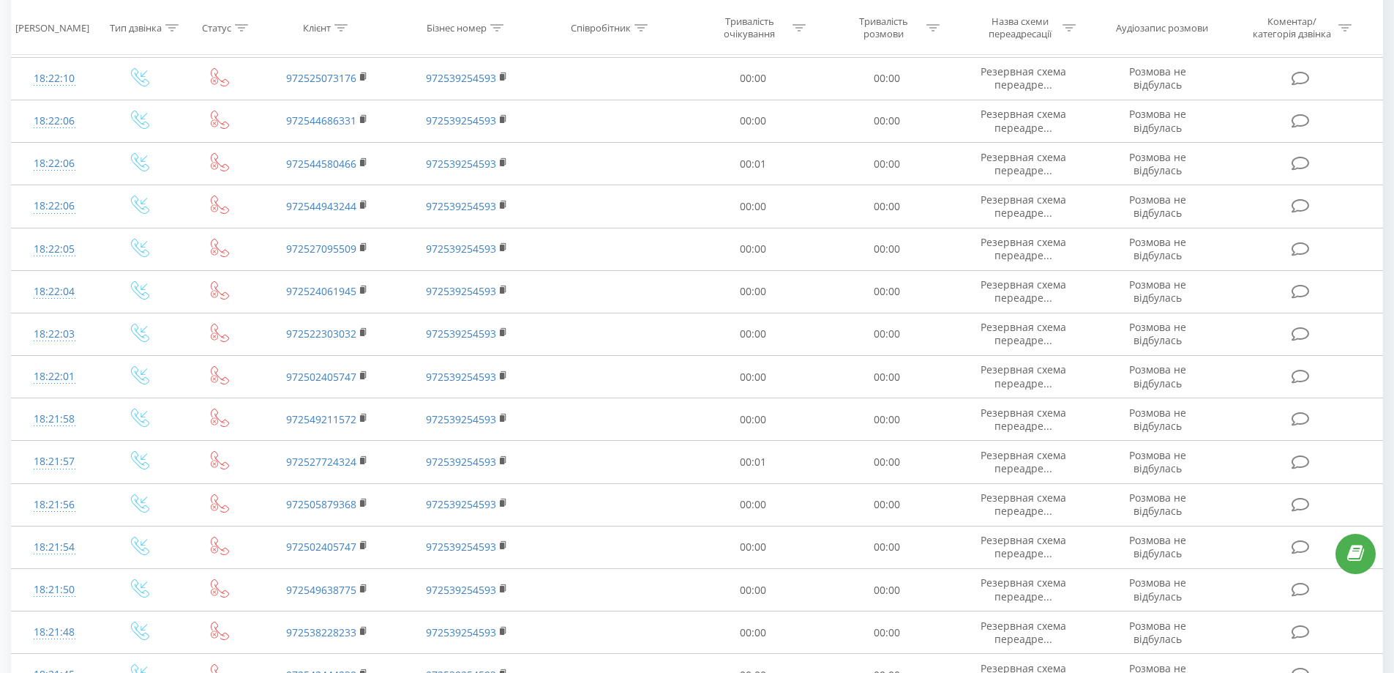
scroll to position [3860, 0]
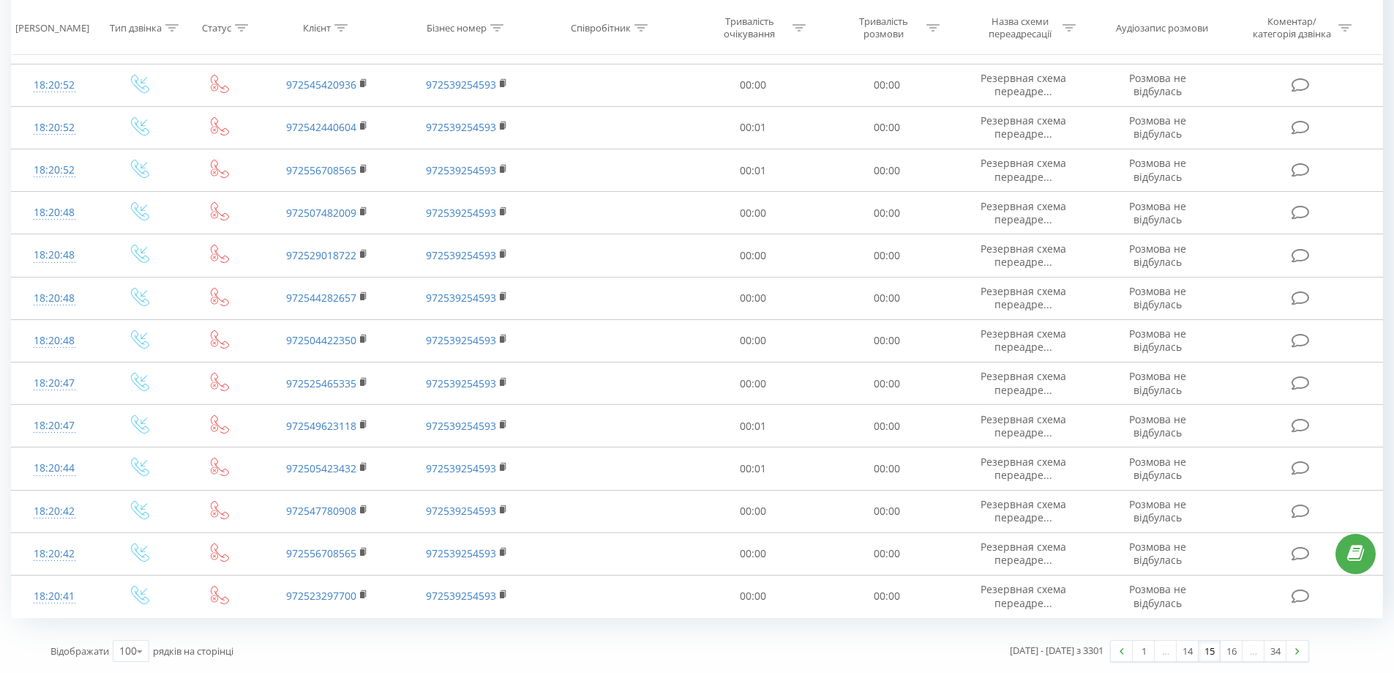
drag, startPoint x: 1045, startPoint y: 577, endPoint x: 1140, endPoint y: 668, distance: 131.0
click at [1238, 651] on link "16" at bounding box center [1232, 650] width 22 height 20
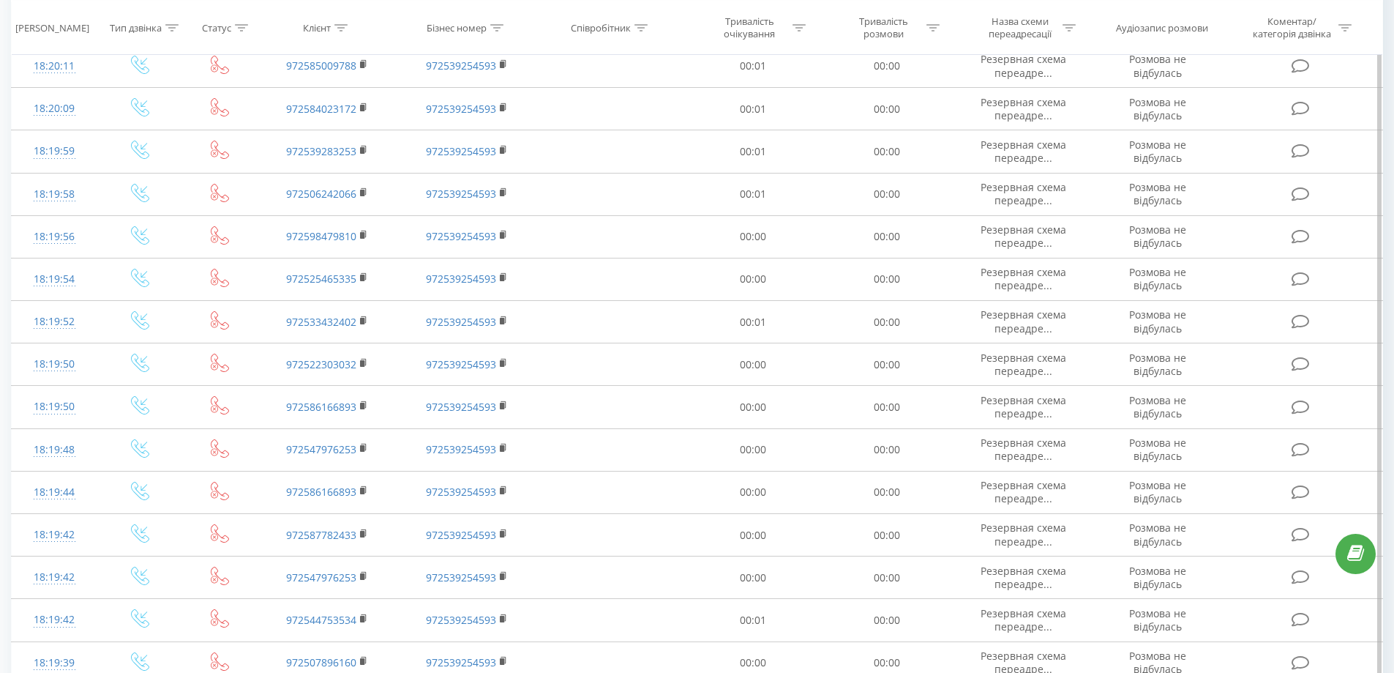
scroll to position [3860, 0]
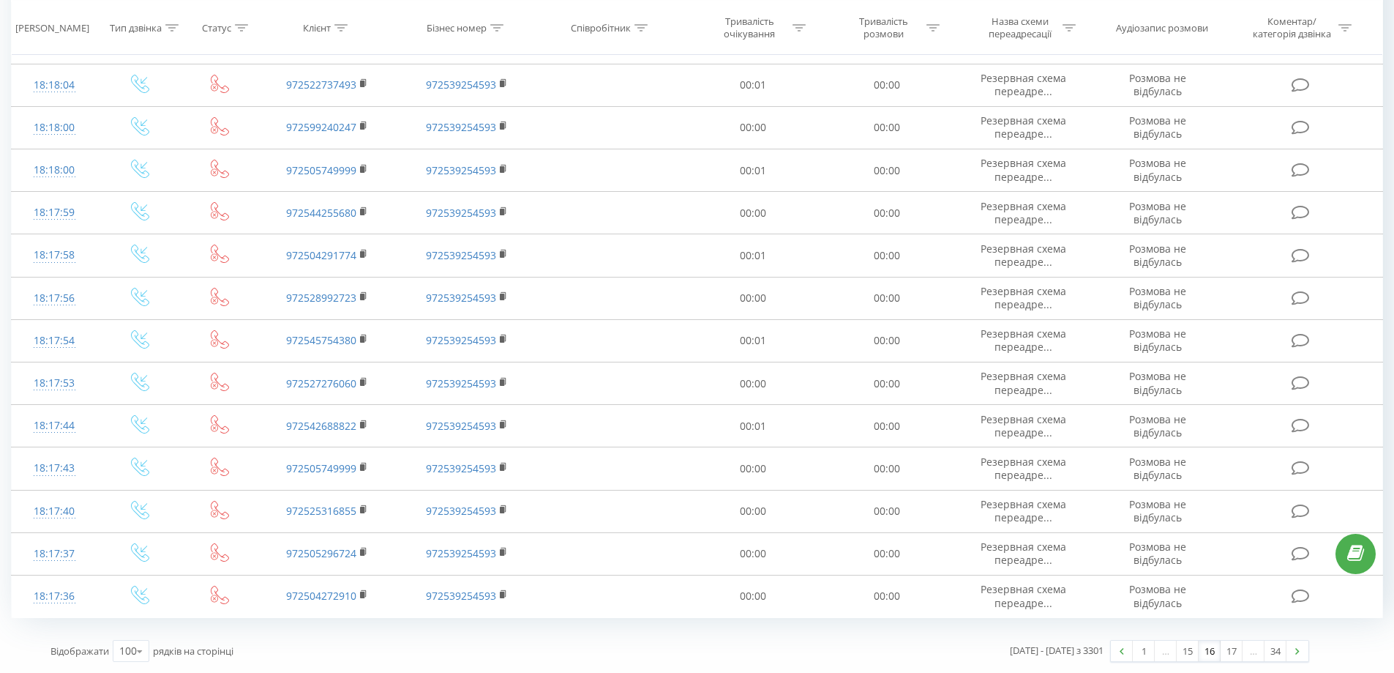
drag, startPoint x: 932, startPoint y: 201, endPoint x: 1150, endPoint y: 667, distance: 514.7
click at [1235, 651] on link "17" at bounding box center [1232, 650] width 22 height 20
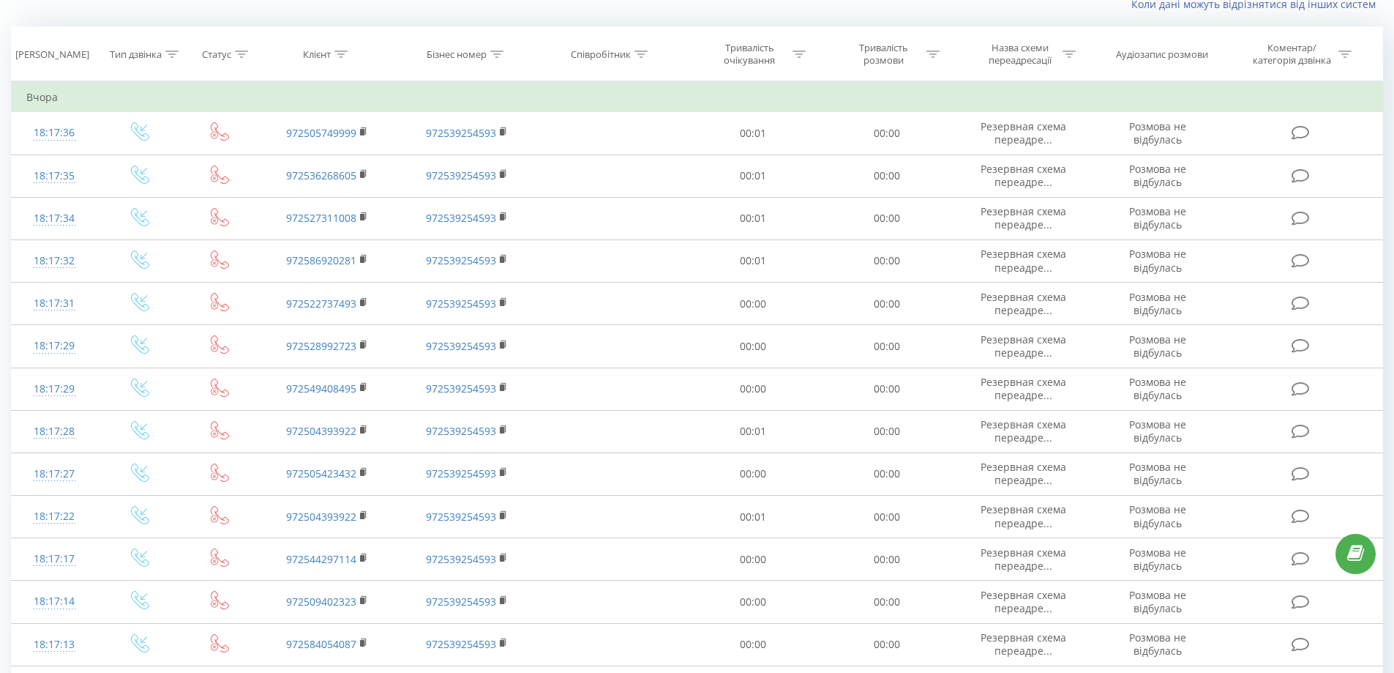
scroll to position [3860, 0]
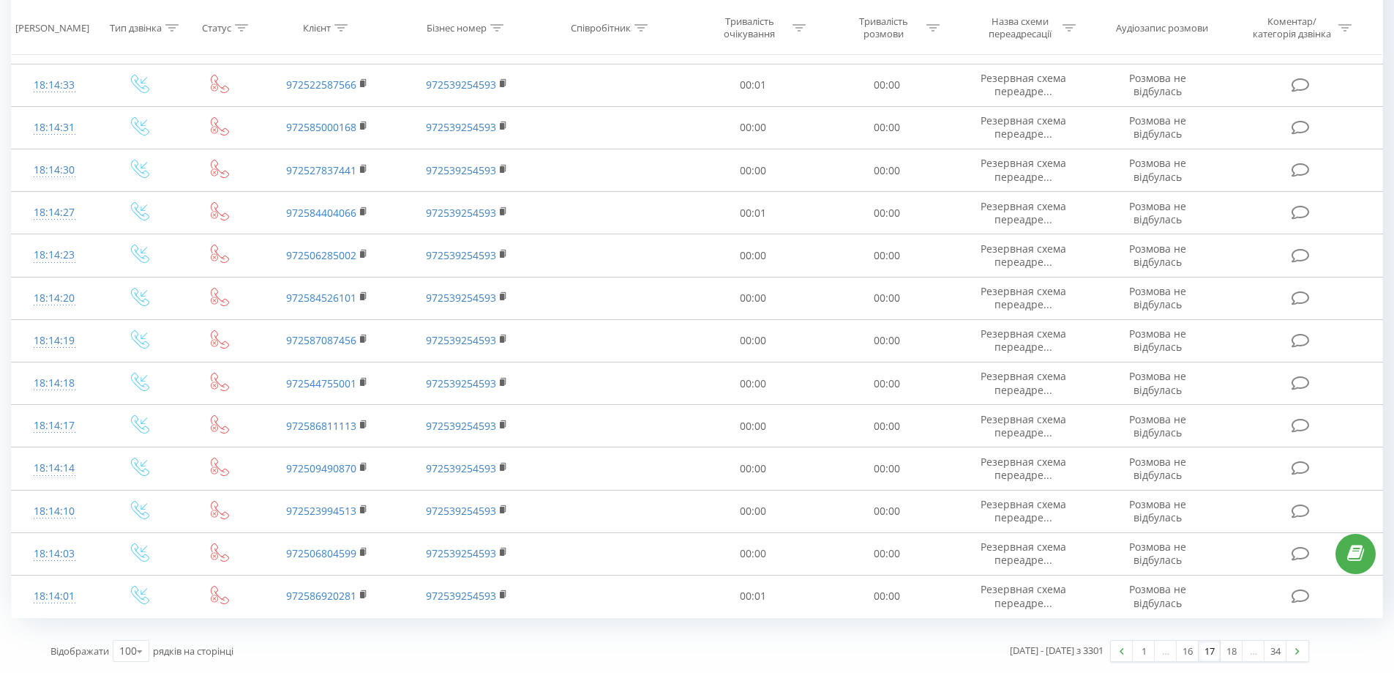
drag, startPoint x: 801, startPoint y: 127, endPoint x: 1384, endPoint y: 624, distance: 766.2
click at [1235, 652] on link "18" at bounding box center [1232, 650] width 22 height 20
drag, startPoint x: 764, startPoint y: 193, endPoint x: 1103, endPoint y: 678, distance: 591.2
click at [1228, 653] on link "19" at bounding box center [1232, 650] width 22 height 20
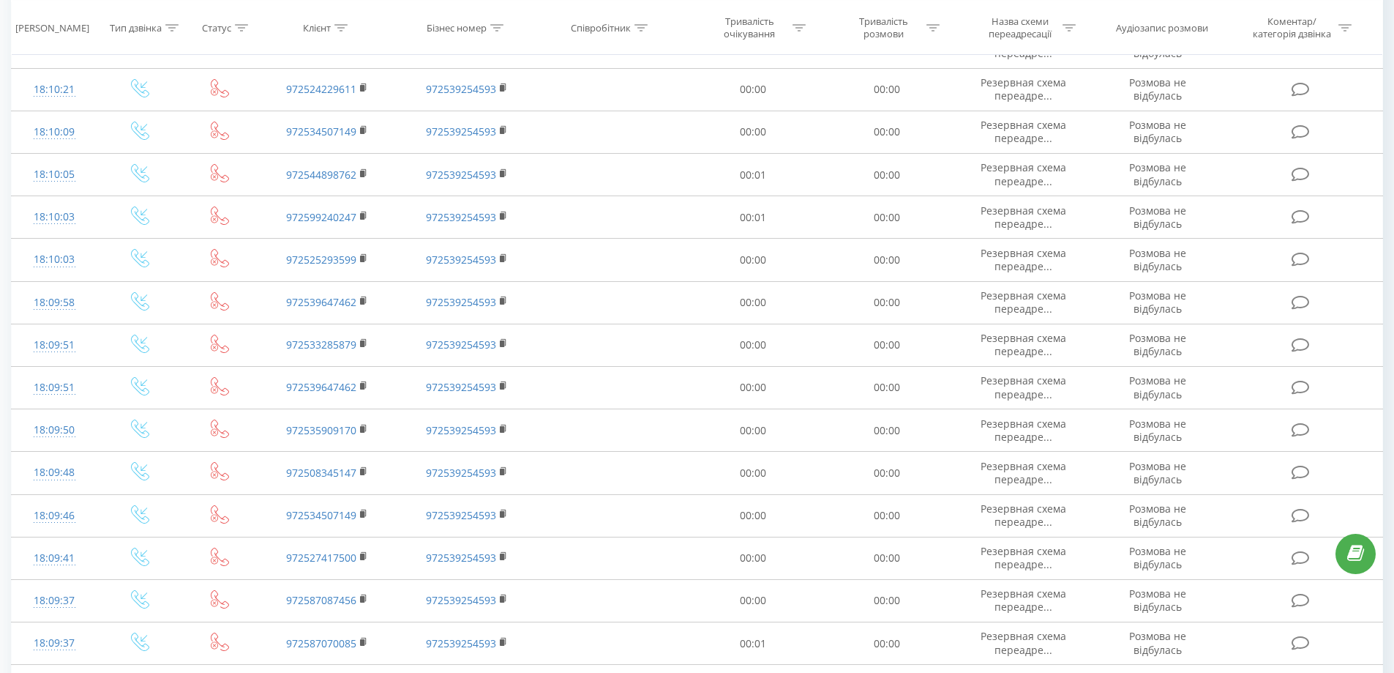
scroll to position [3860, 0]
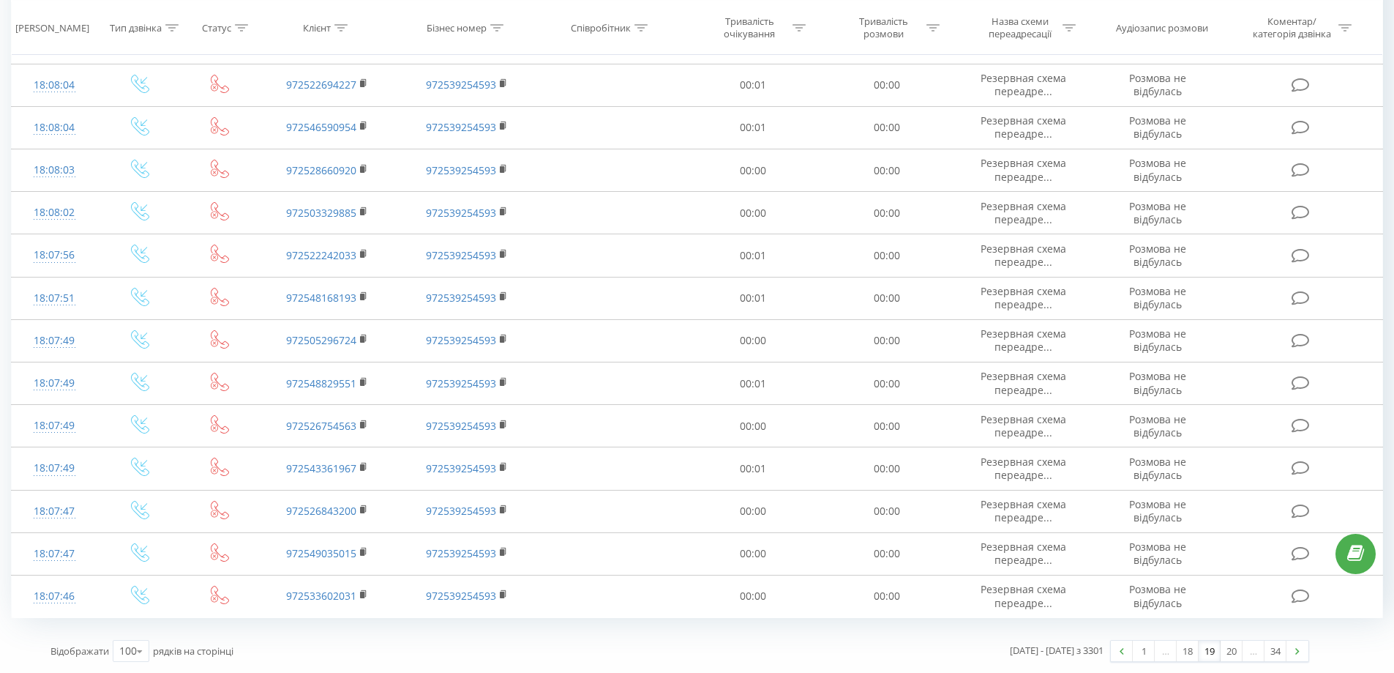
drag, startPoint x: 845, startPoint y: 394, endPoint x: 926, endPoint y: 689, distance: 305.0
click at [1297, 653] on img at bounding box center [1297, 651] width 4 height 7
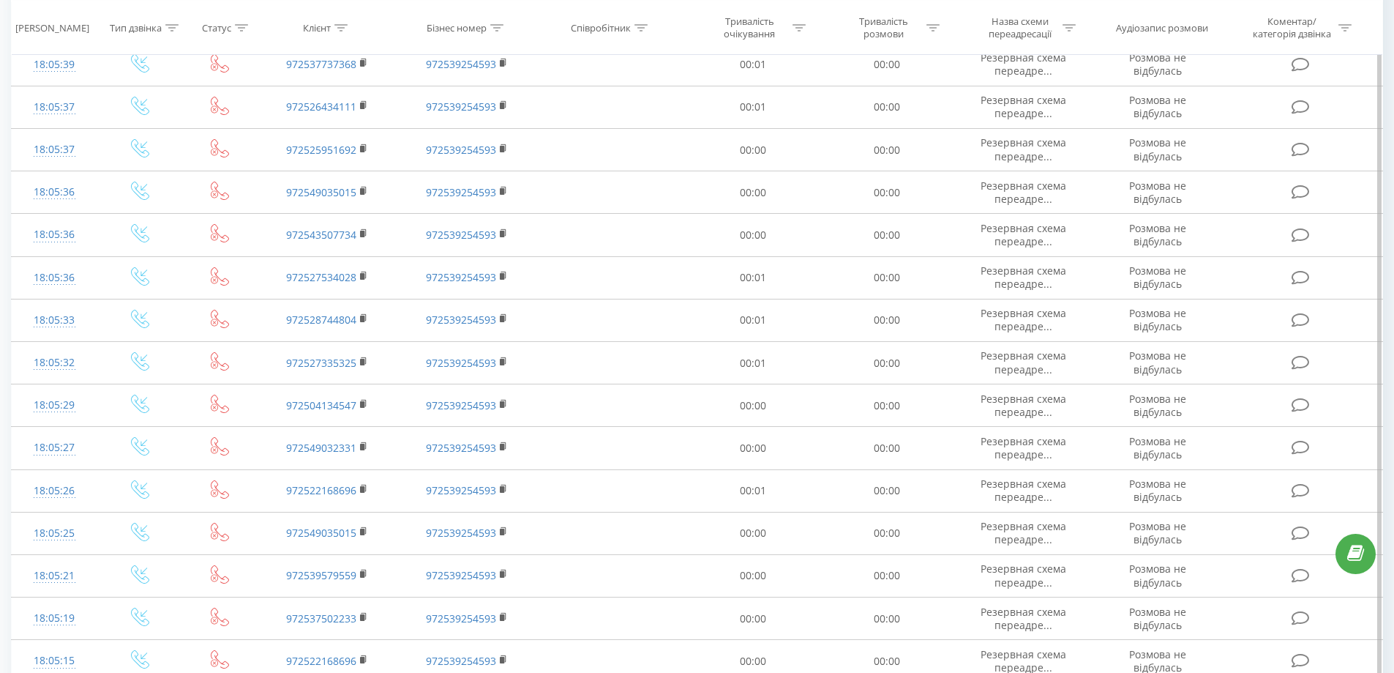
scroll to position [3860, 0]
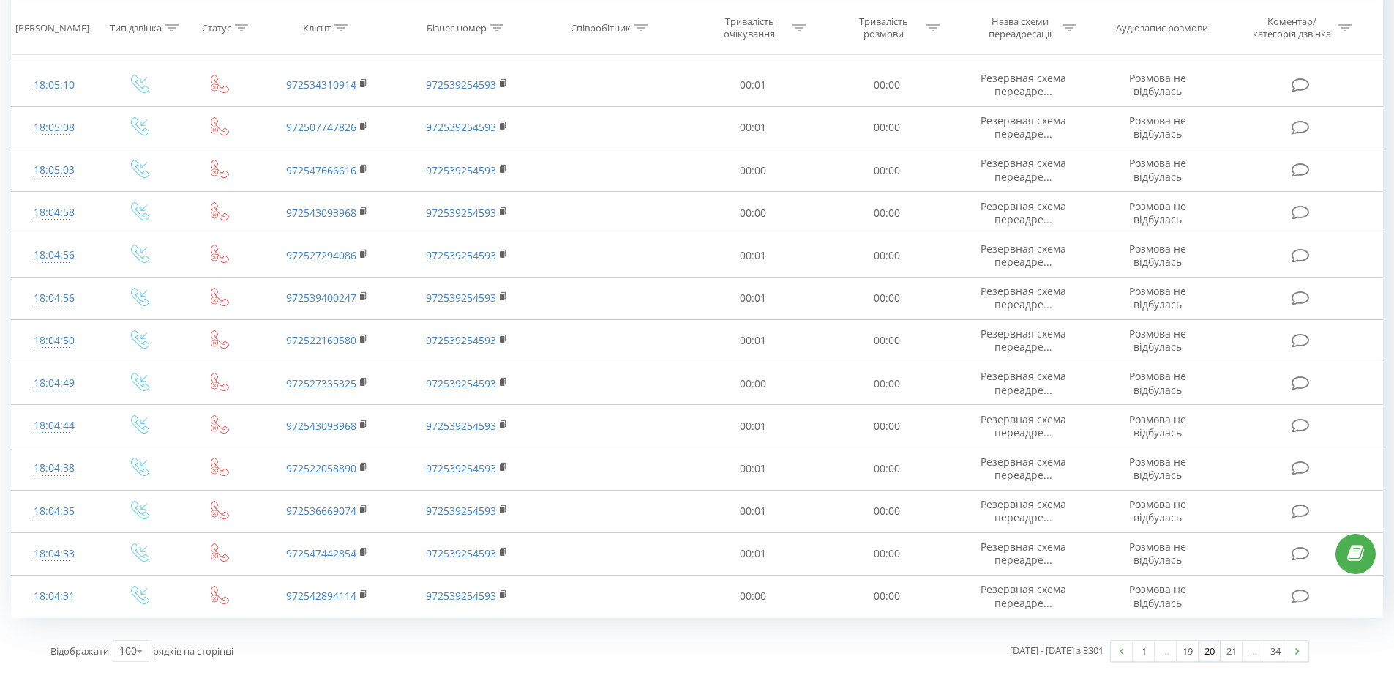
drag, startPoint x: 951, startPoint y: 323, endPoint x: 1354, endPoint y: 654, distance: 521.0
click at [1301, 655] on link at bounding box center [1298, 650] width 22 height 20
drag, startPoint x: 1110, startPoint y: 186, endPoint x: 1152, endPoint y: 646, distance: 461.5
click at [1303, 654] on link at bounding box center [1298, 650] width 22 height 20
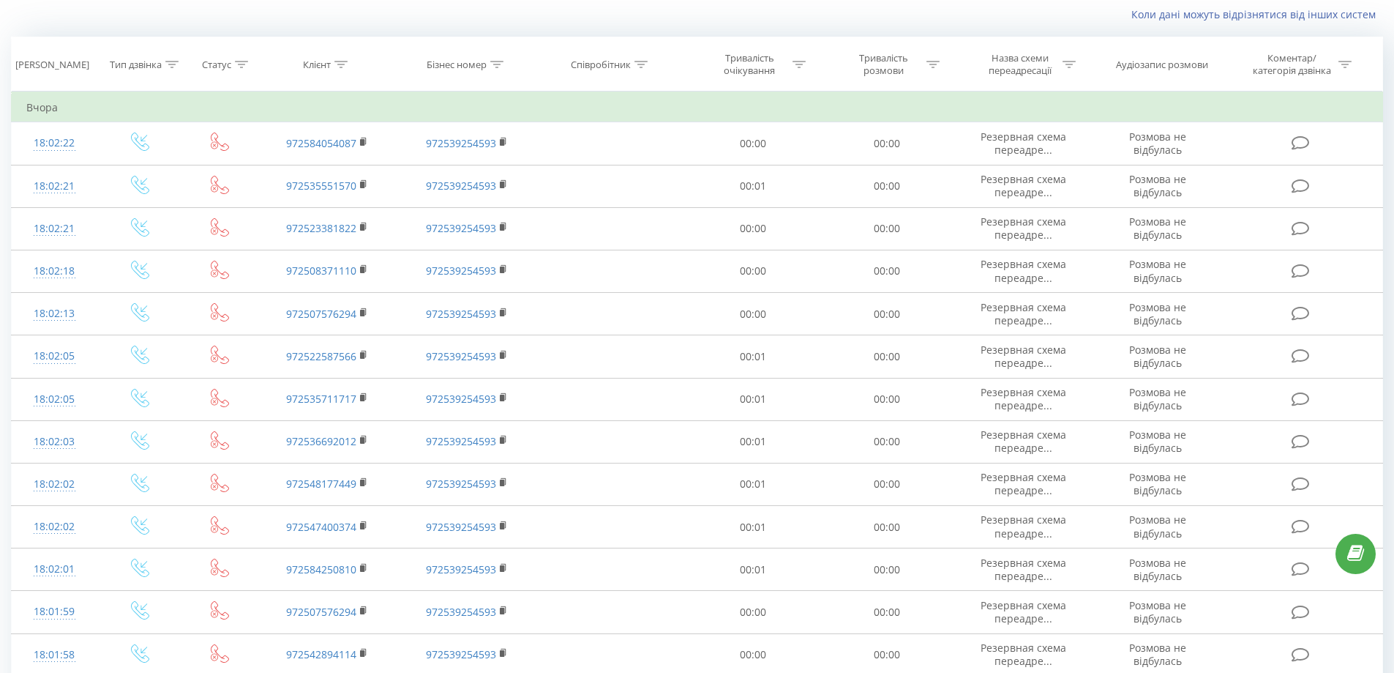
scroll to position [3860, 0]
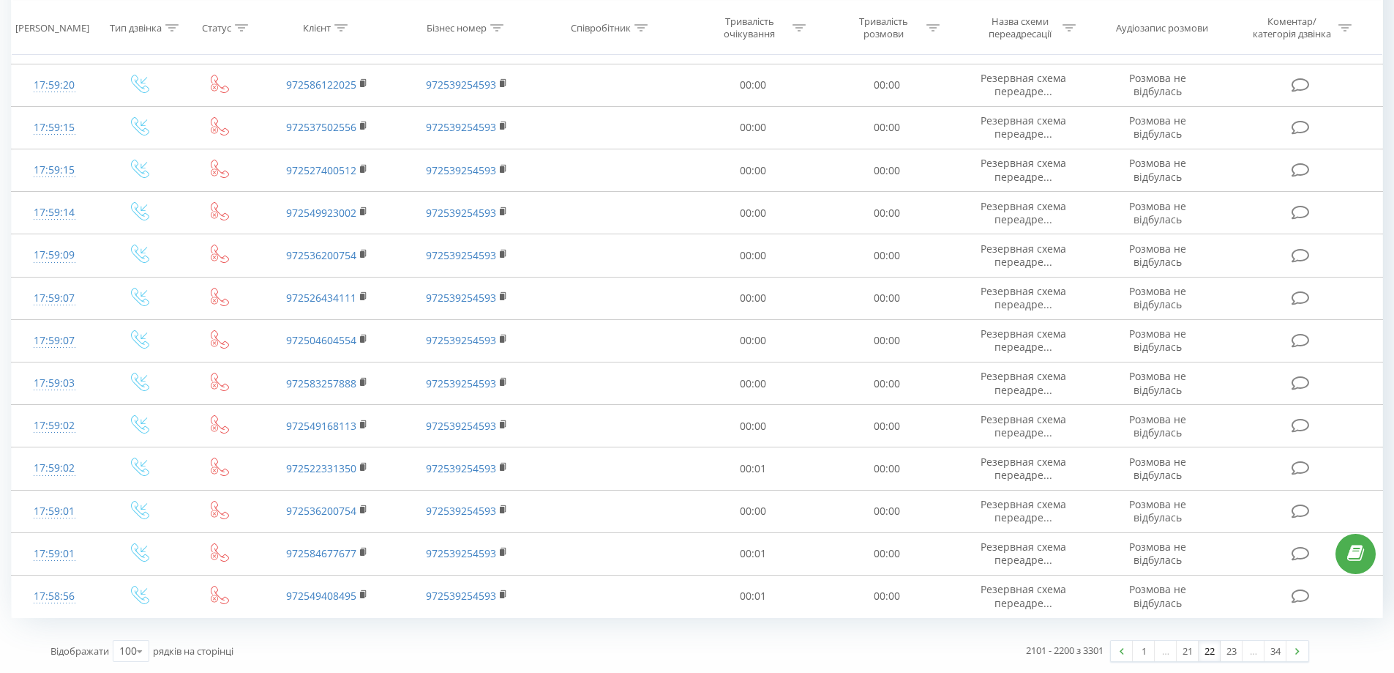
drag, startPoint x: 787, startPoint y: 217, endPoint x: 801, endPoint y: 681, distance: 464.2
click at [1301, 654] on link at bounding box center [1298, 650] width 22 height 20
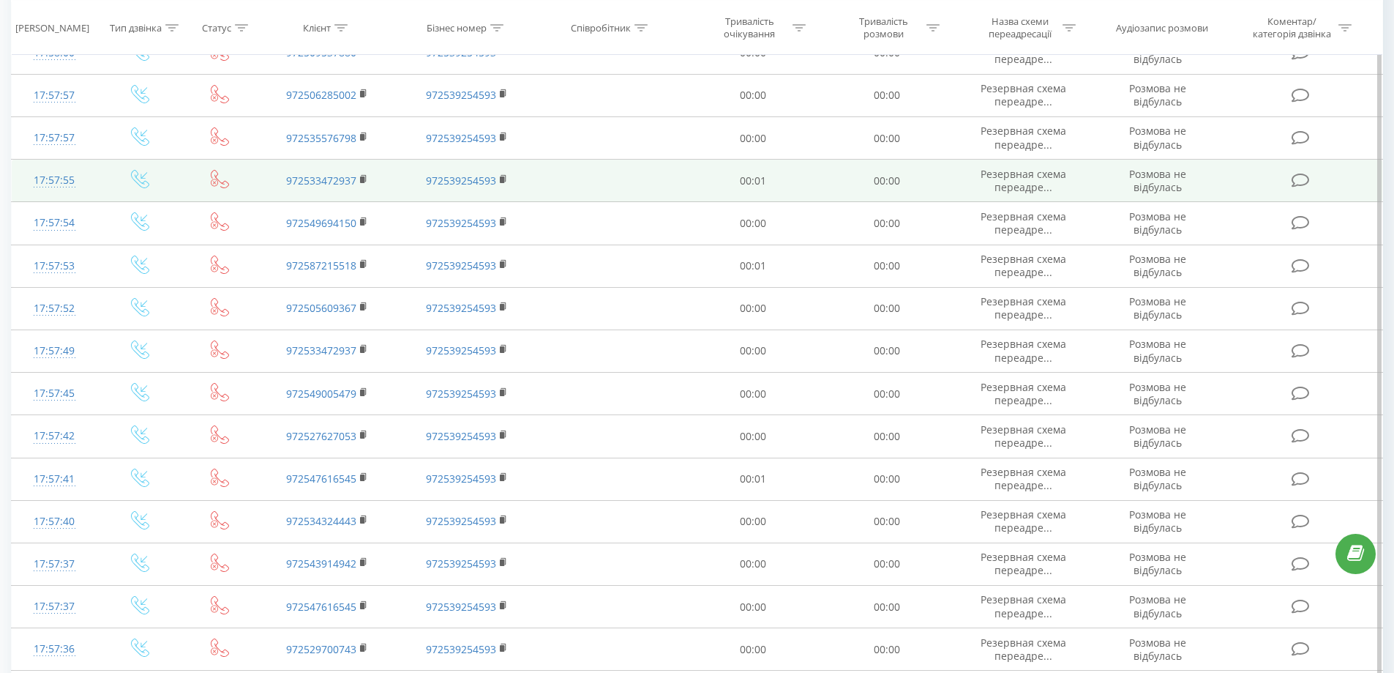
scroll to position [1268, 0]
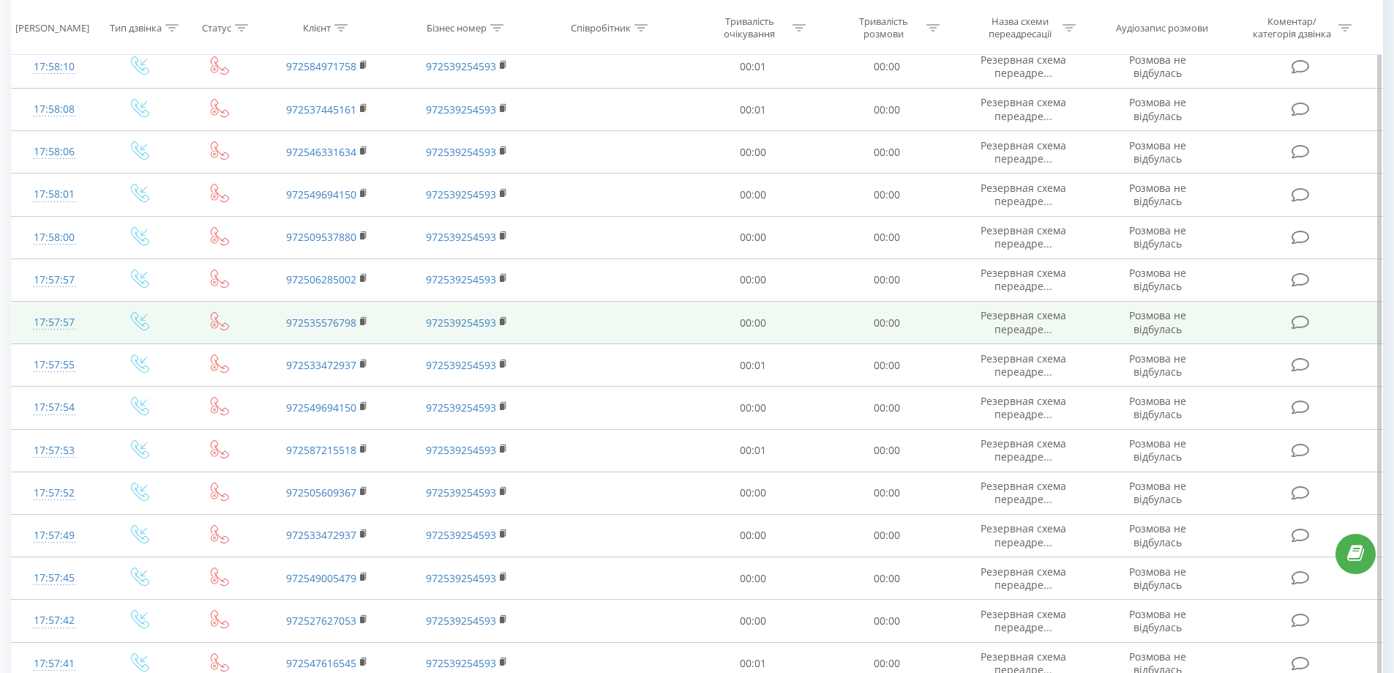
drag, startPoint x: 693, startPoint y: 372, endPoint x: 694, endPoint y: 332, distance: 39.5
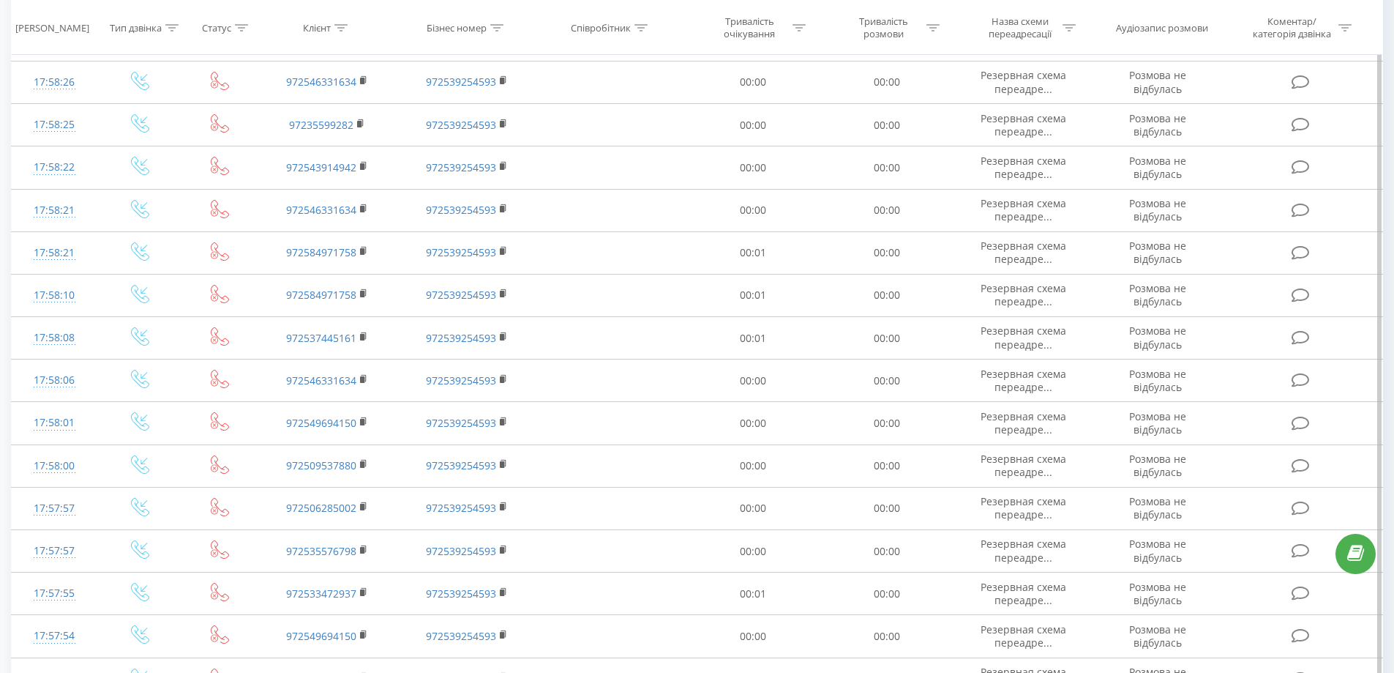
scroll to position [33, 0]
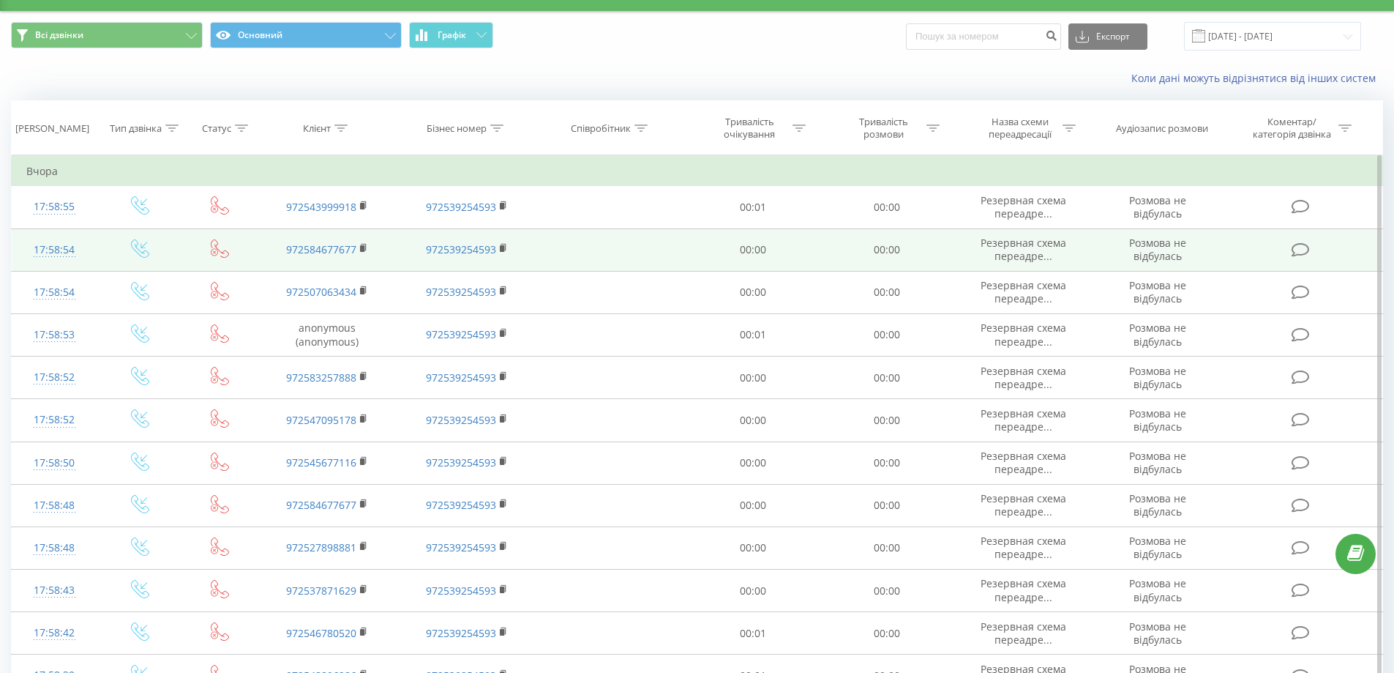
drag, startPoint x: 927, startPoint y: 532, endPoint x: 458, endPoint y: 294, distance: 525.3
